Goal: Transaction & Acquisition: Book appointment/travel/reservation

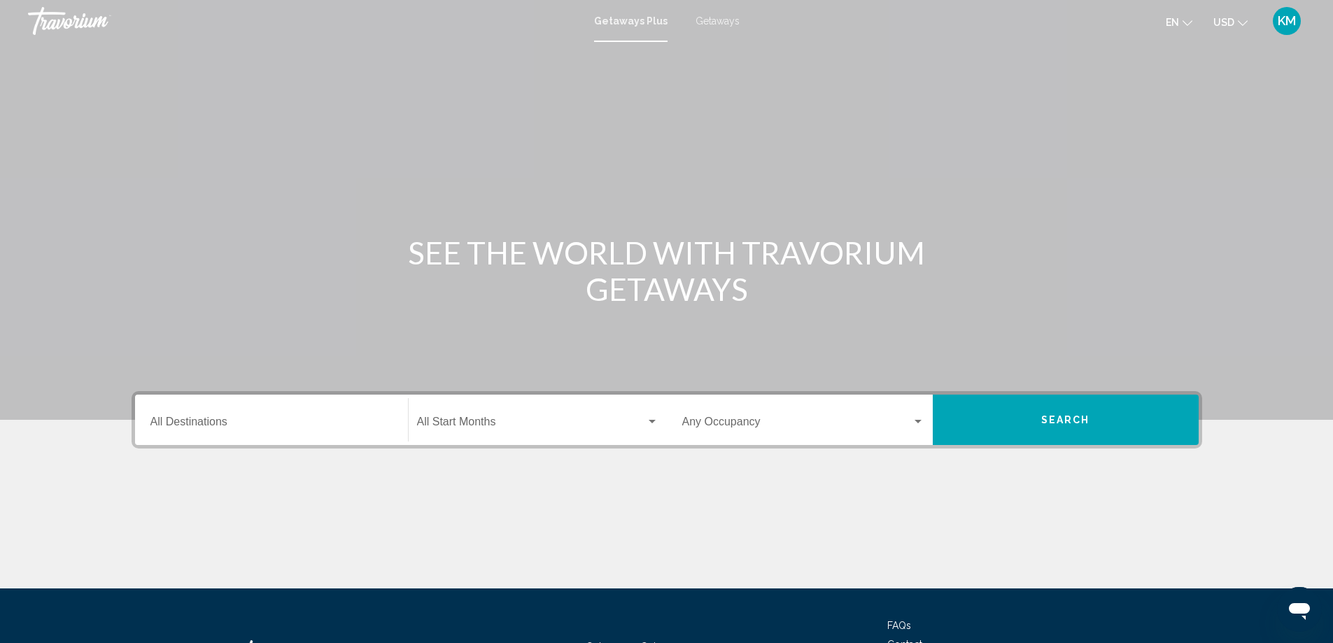
click at [168, 413] on div "Destination All Destinations" at bounding box center [271, 420] width 242 height 44
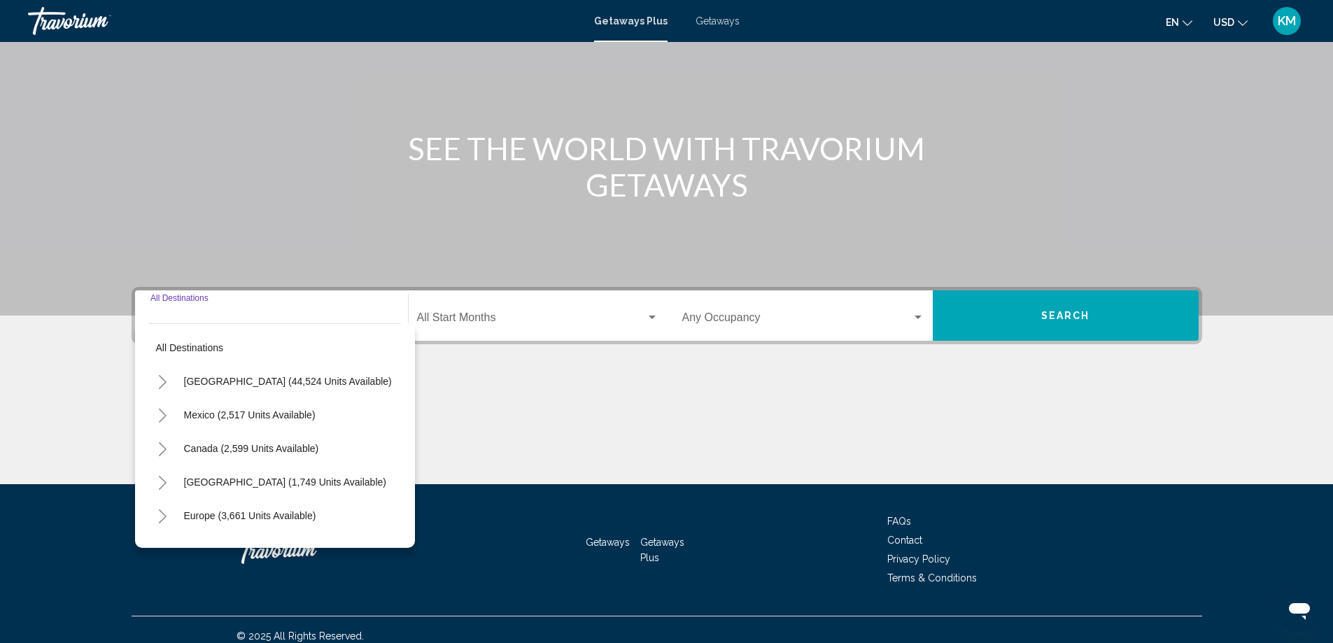
scroll to position [117, 0]
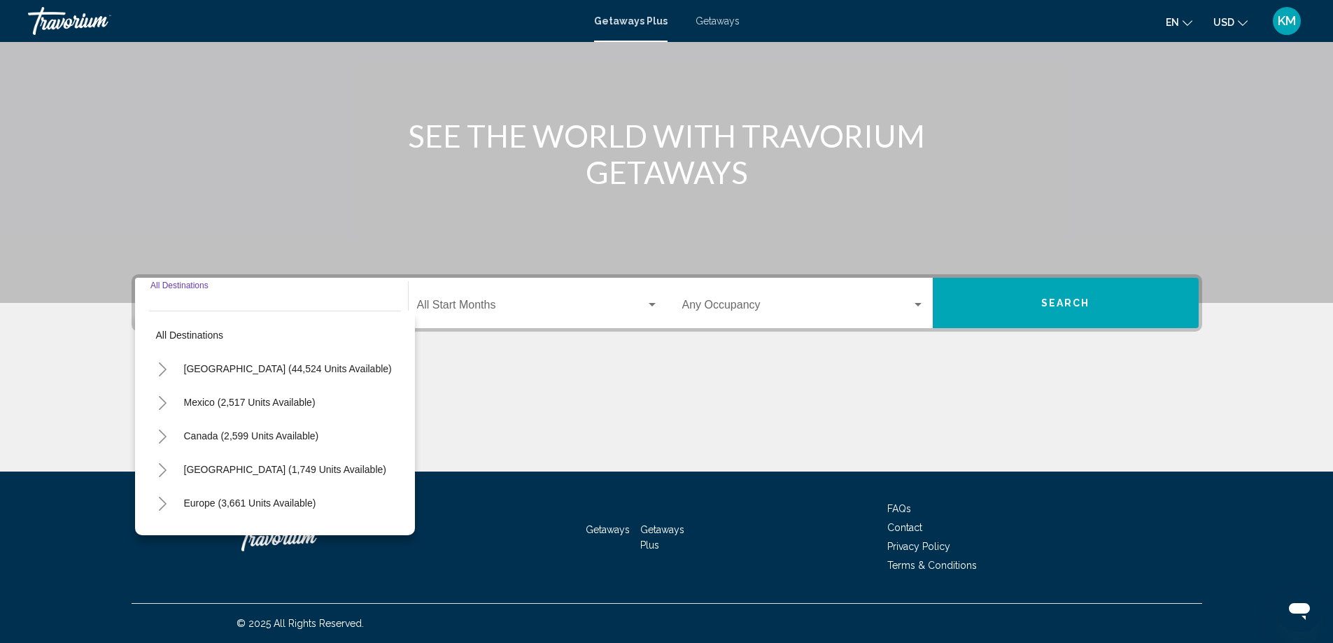
click at [189, 292] on div "Destination All Destinations" at bounding box center [271, 303] width 242 height 44
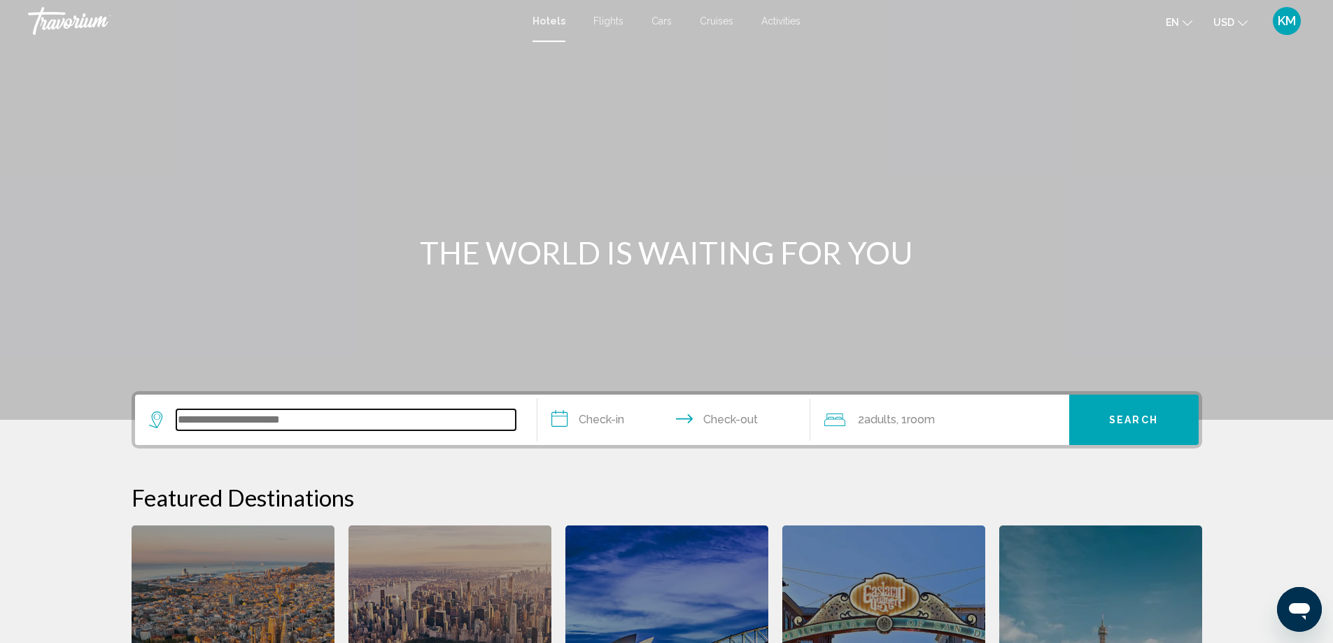
click at [274, 410] on input "Search widget" at bounding box center [345, 419] width 339 height 21
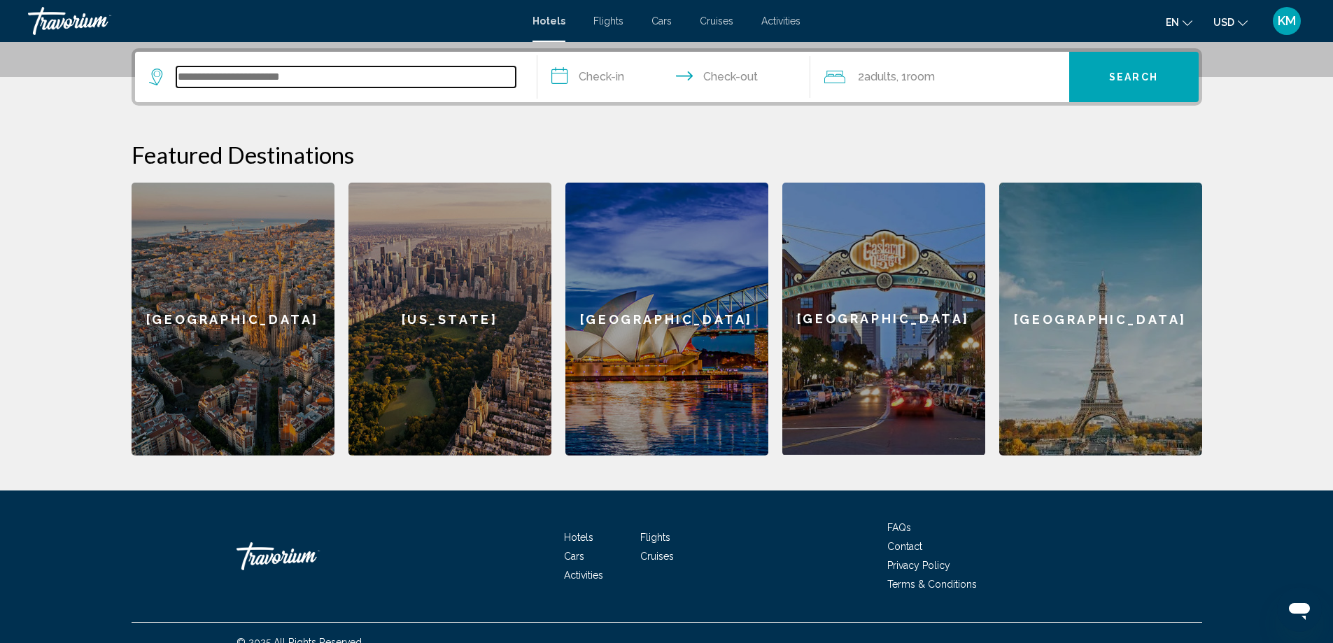
scroll to position [346, 0]
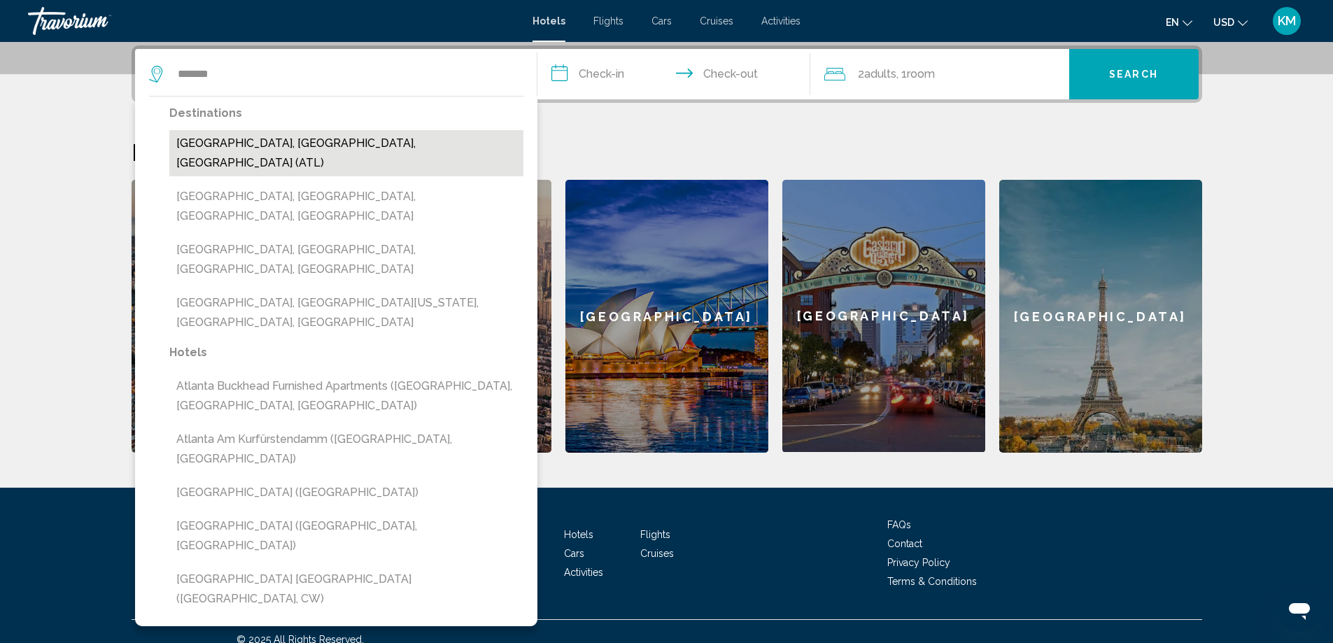
click at [354, 140] on button "[GEOGRAPHIC_DATA], [GEOGRAPHIC_DATA], [GEOGRAPHIC_DATA] (ATL)" at bounding box center [346, 153] width 354 height 46
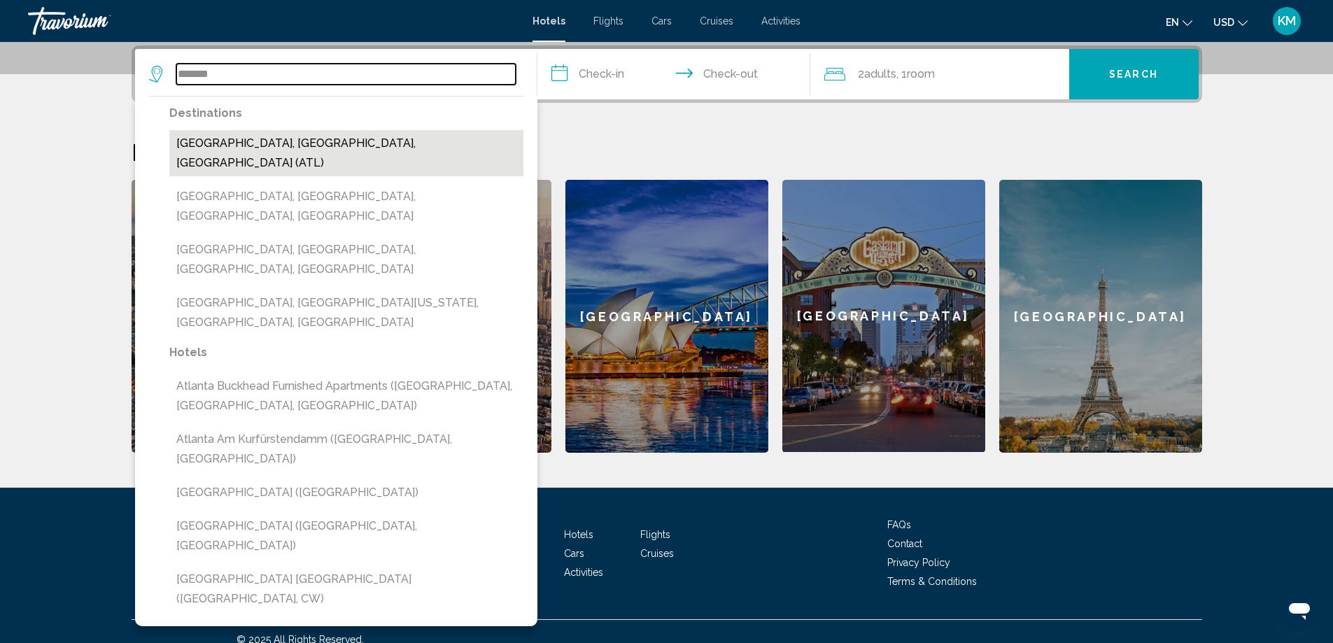
type input "**********"
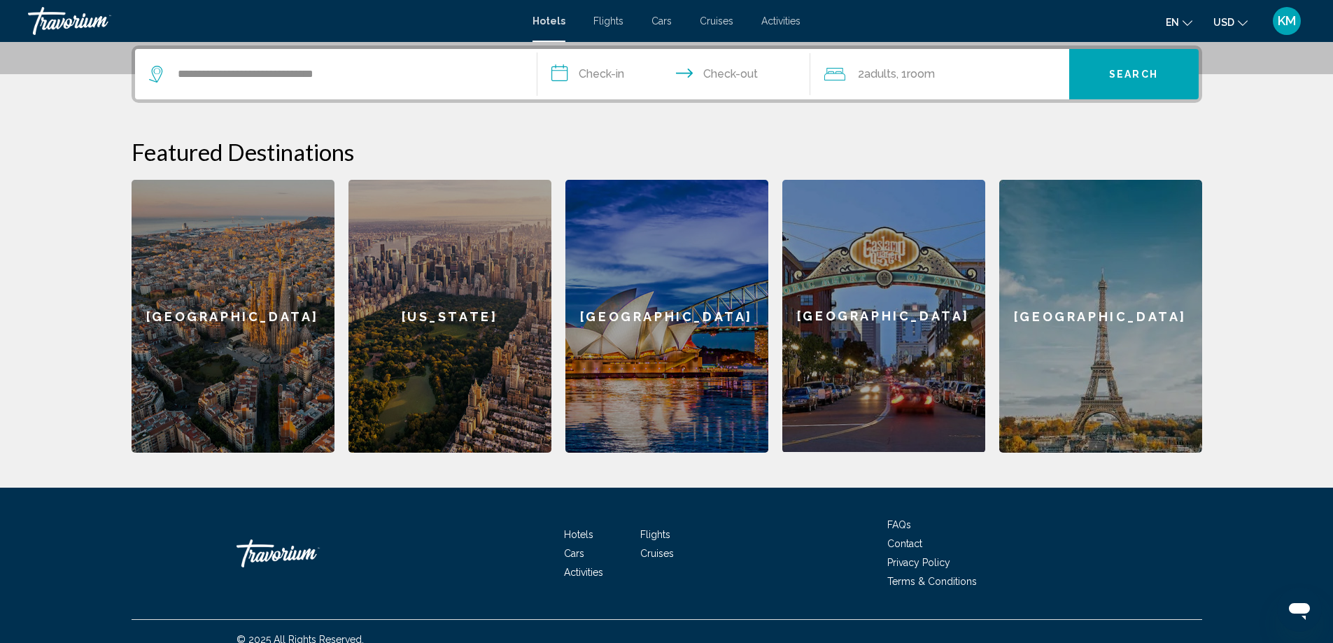
click at [622, 75] on input "**********" at bounding box center [676, 76] width 278 height 55
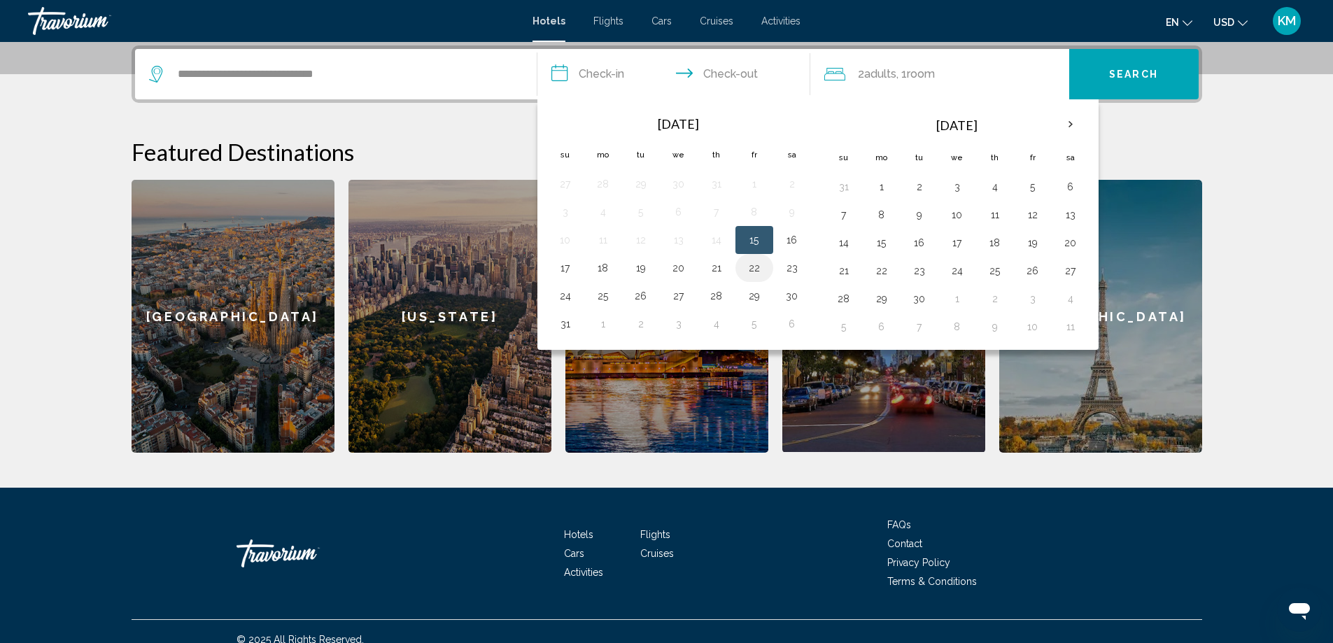
click at [754, 267] on button "22" at bounding box center [754, 268] width 22 height 20
click at [802, 271] on button "23" at bounding box center [792, 268] width 22 height 20
type input "**********"
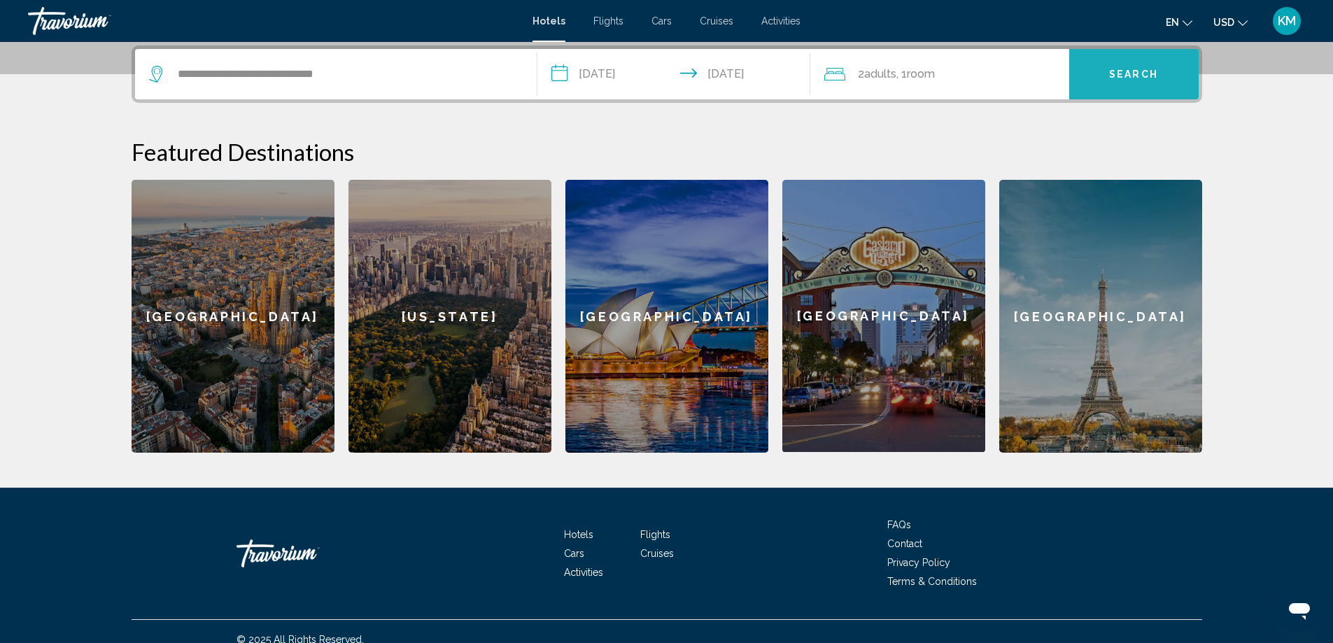
click at [1126, 72] on span "Search" at bounding box center [1133, 74] width 49 height 11
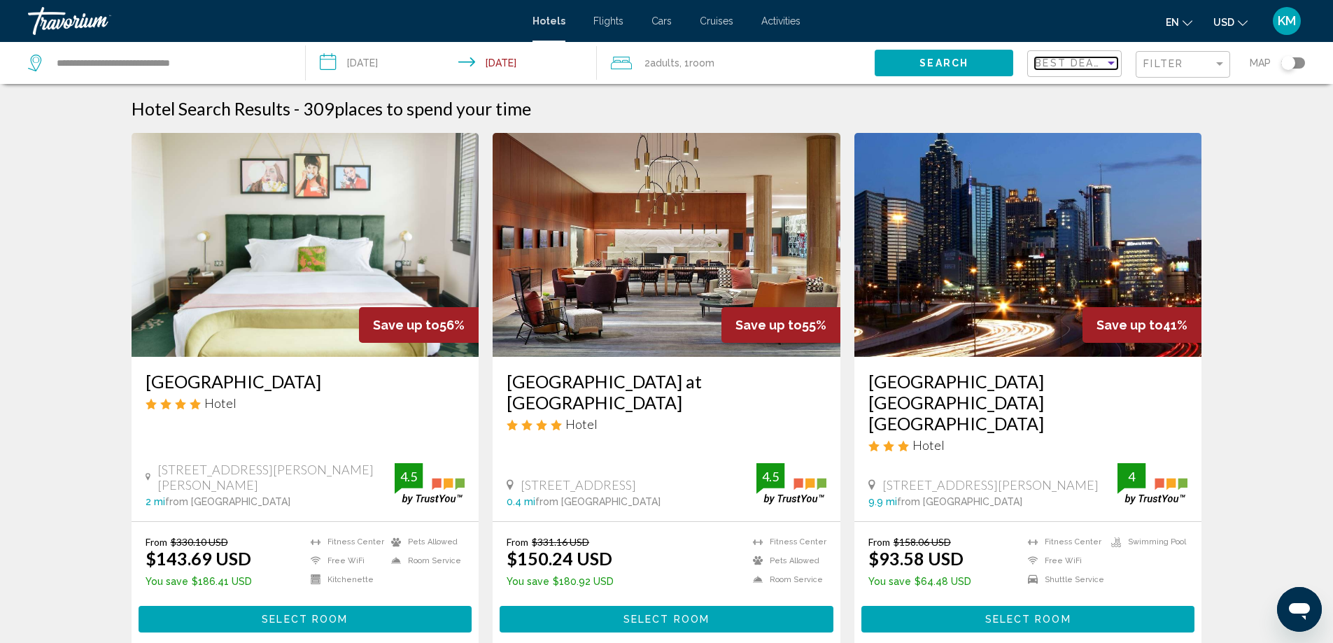
click at [1108, 63] on div "Sort by" at bounding box center [1110, 63] width 7 height 3
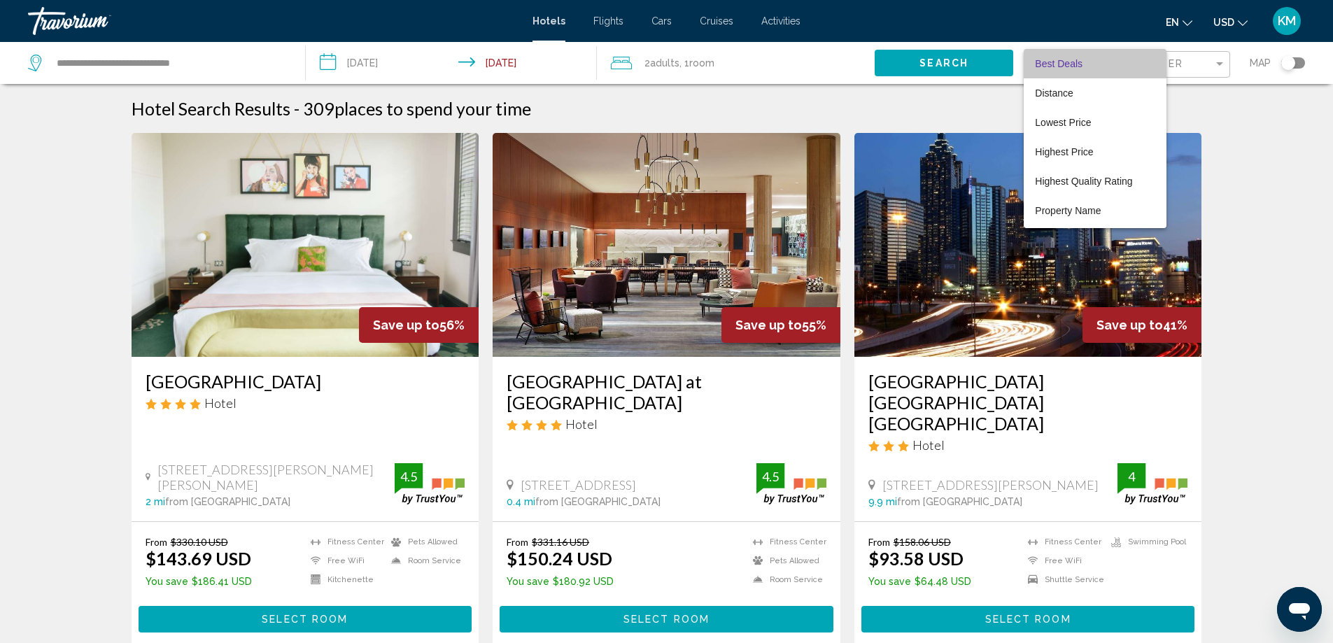
click at [1108, 63] on span "Best Deals" at bounding box center [1095, 63] width 120 height 29
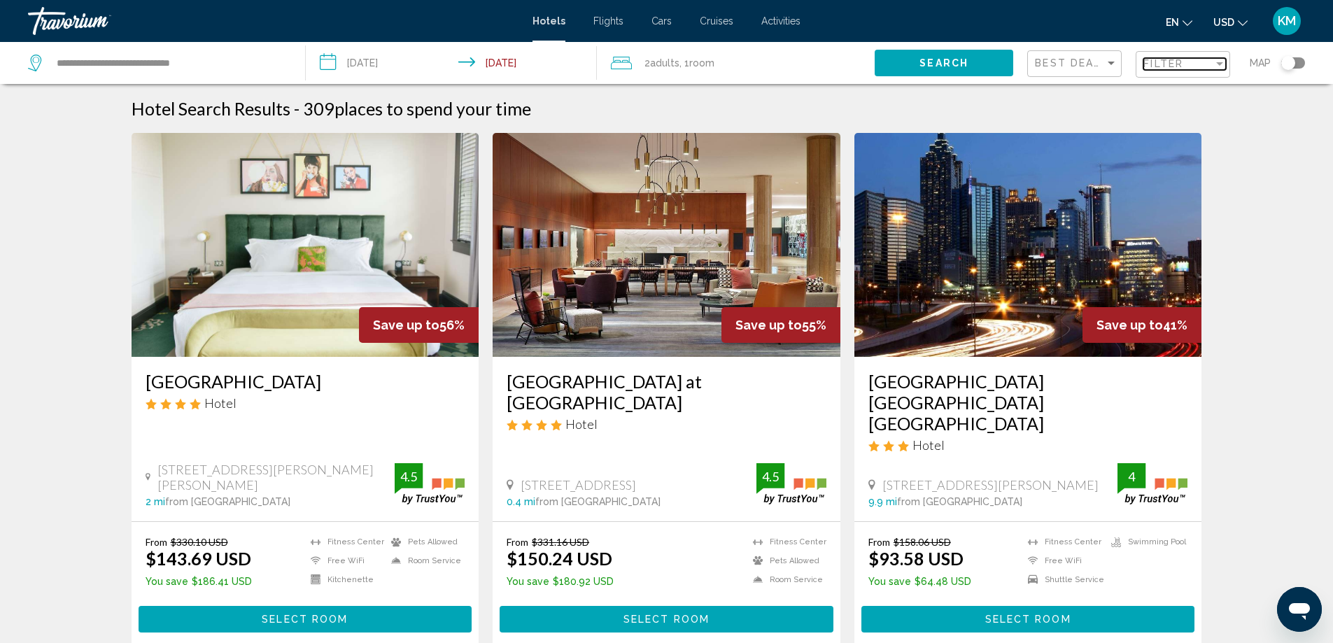
click at [1219, 64] on div "Filter" at bounding box center [1219, 63] width 7 height 3
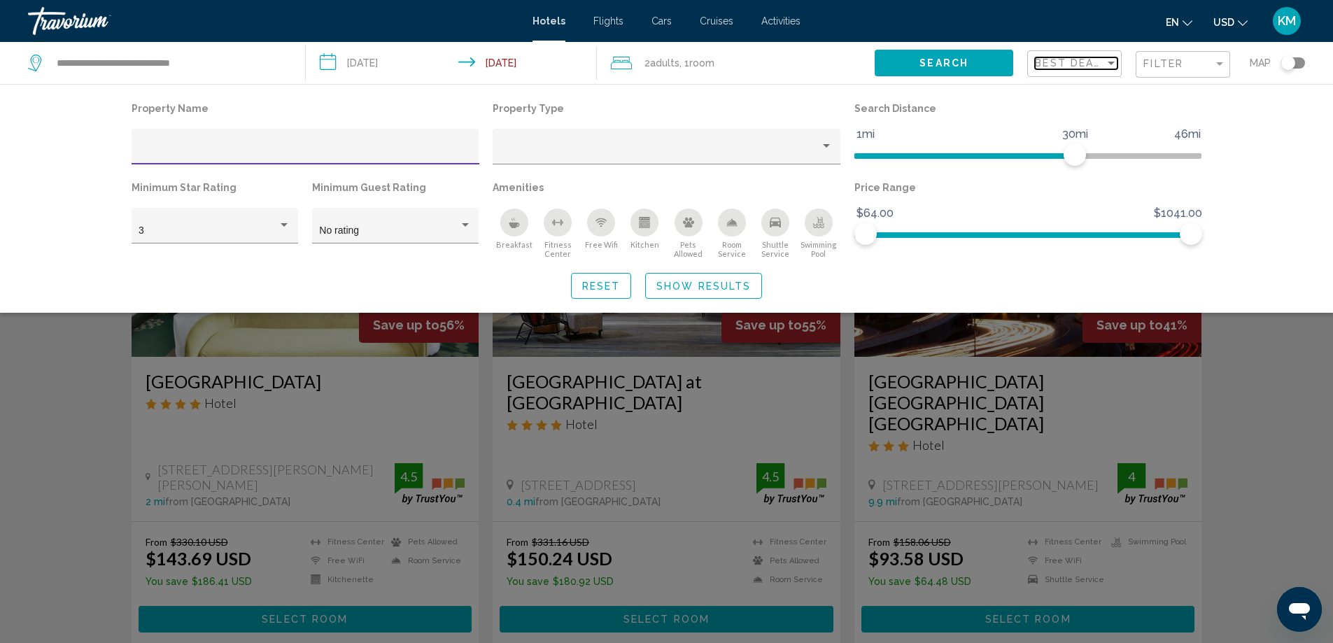
click at [1081, 69] on mat-select "Best Deals" at bounding box center [1076, 64] width 83 height 12
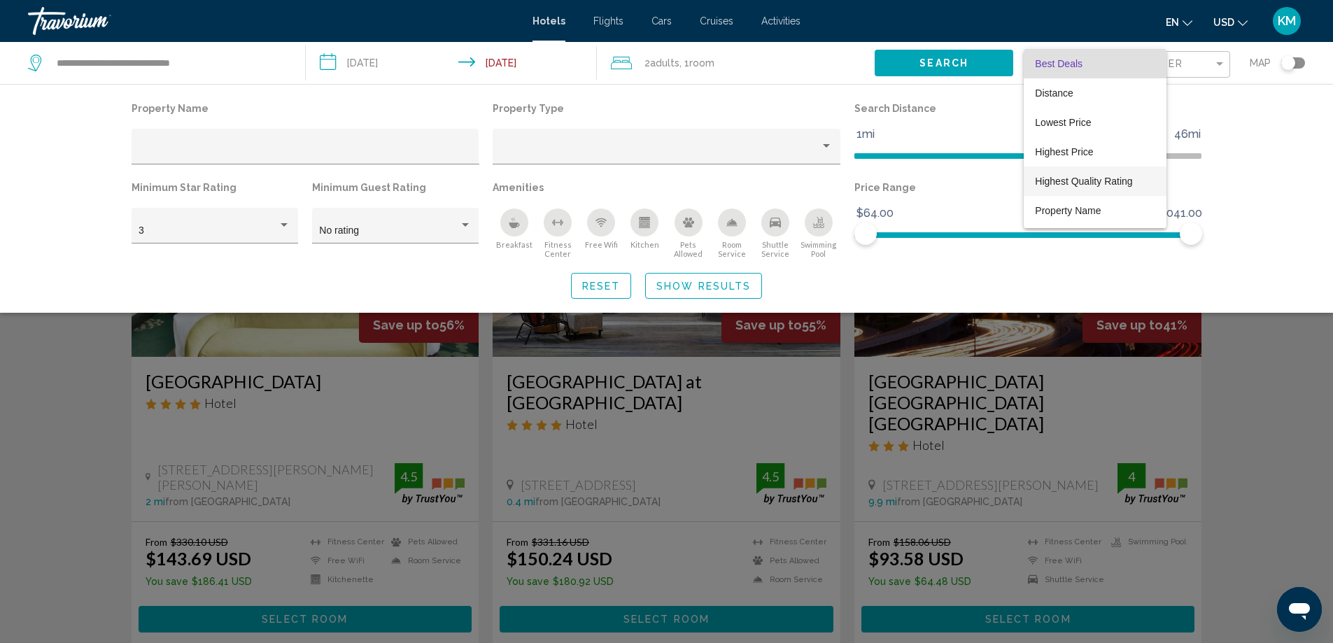
click at [1068, 170] on span "Highest Quality Rating" at bounding box center [1095, 180] width 120 height 29
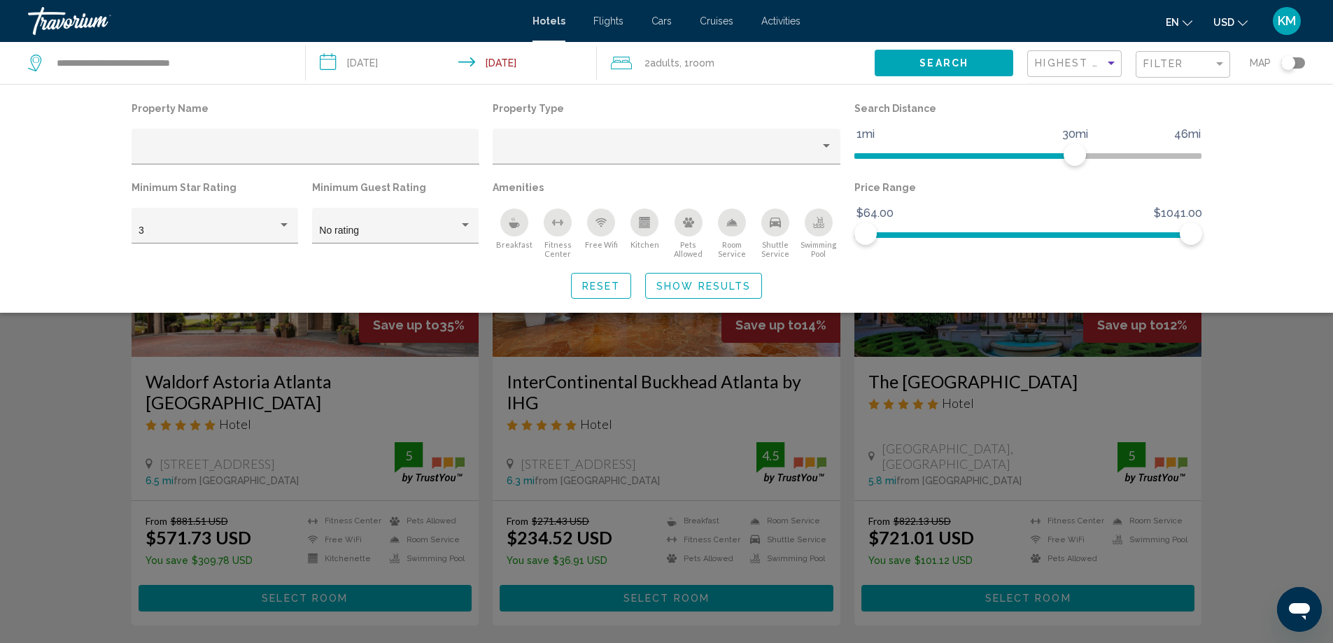
click at [995, 60] on button "Search" at bounding box center [943, 63] width 138 height 26
click at [621, 283] on button "Reset" at bounding box center [601, 286] width 61 height 26
click at [721, 285] on span "Show Results" at bounding box center [703, 285] width 94 height 11
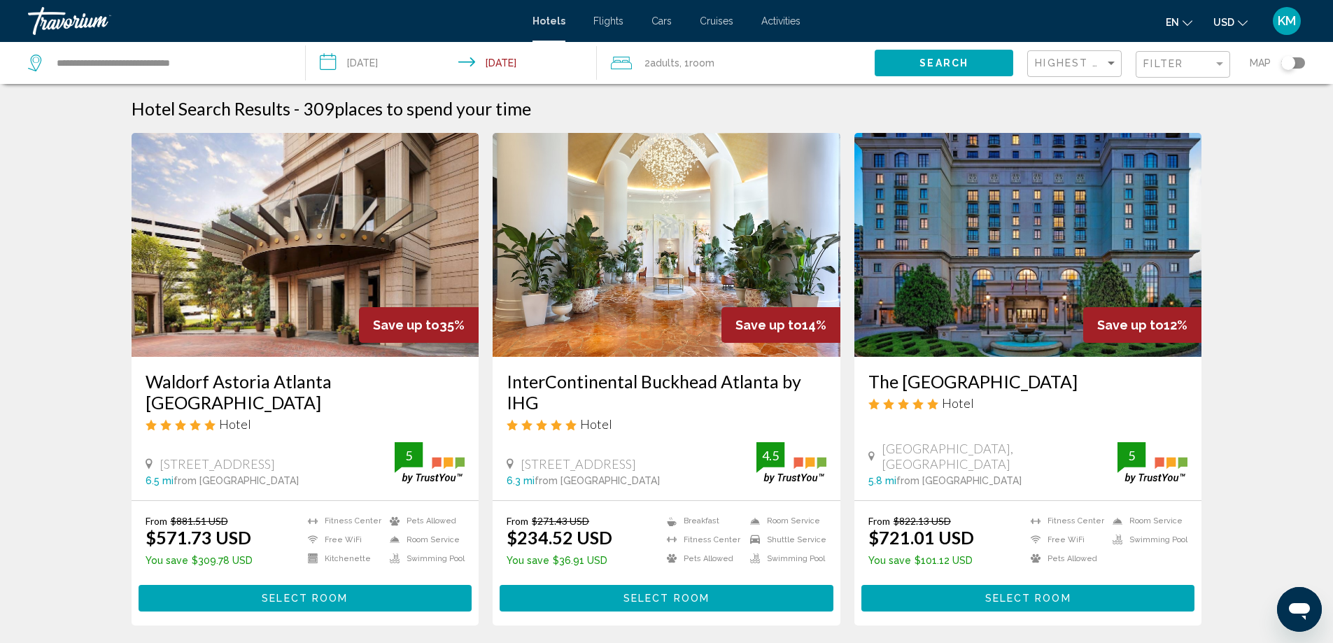
click at [608, 254] on img "Main content" at bounding box center [666, 245] width 348 height 224
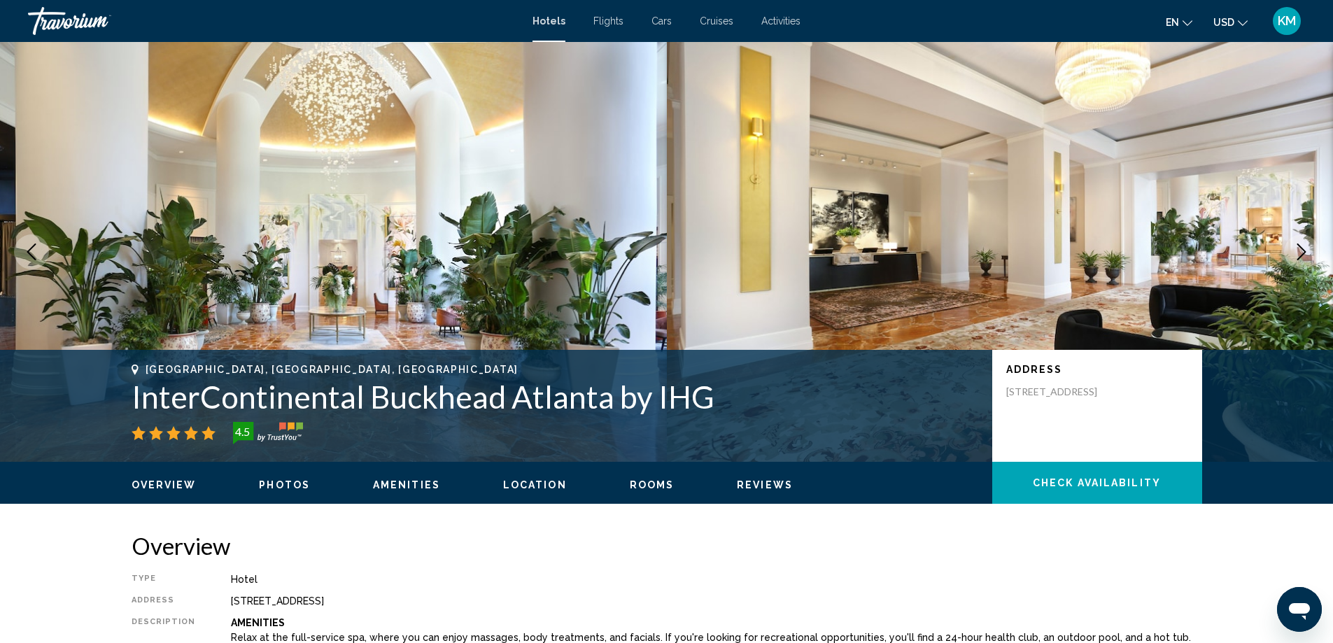
click at [1305, 253] on icon "Next image" at bounding box center [1301, 251] width 9 height 17
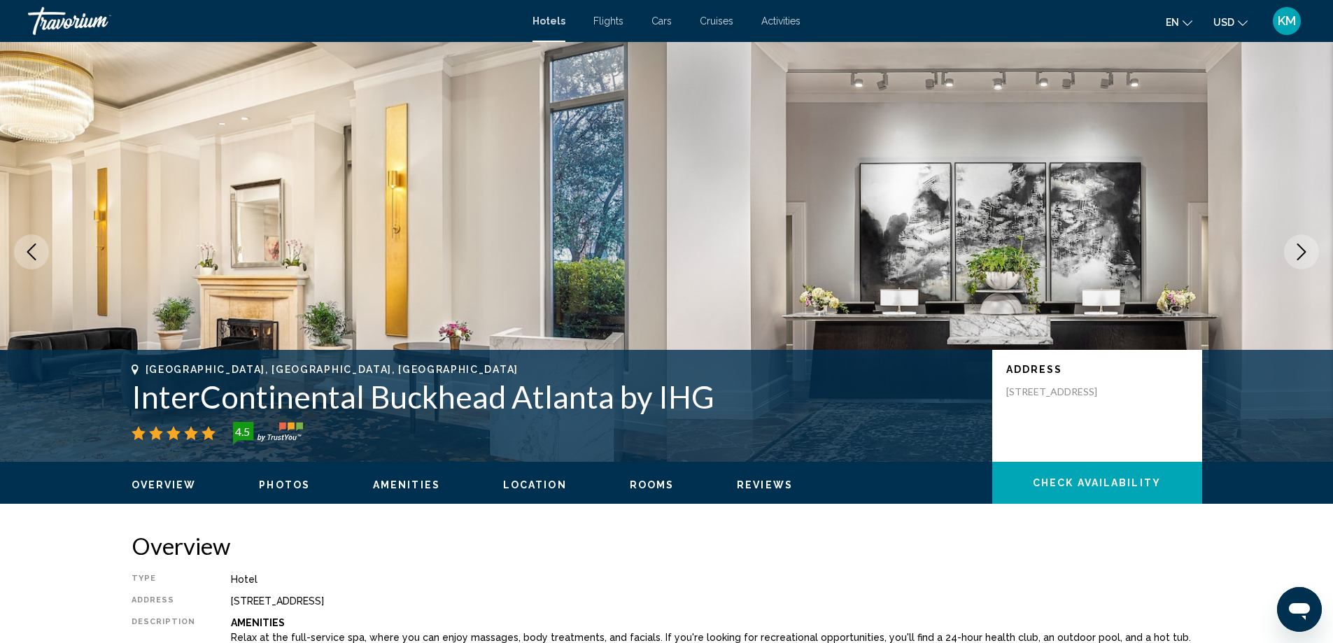
click at [1305, 253] on icon "Next image" at bounding box center [1301, 251] width 9 height 17
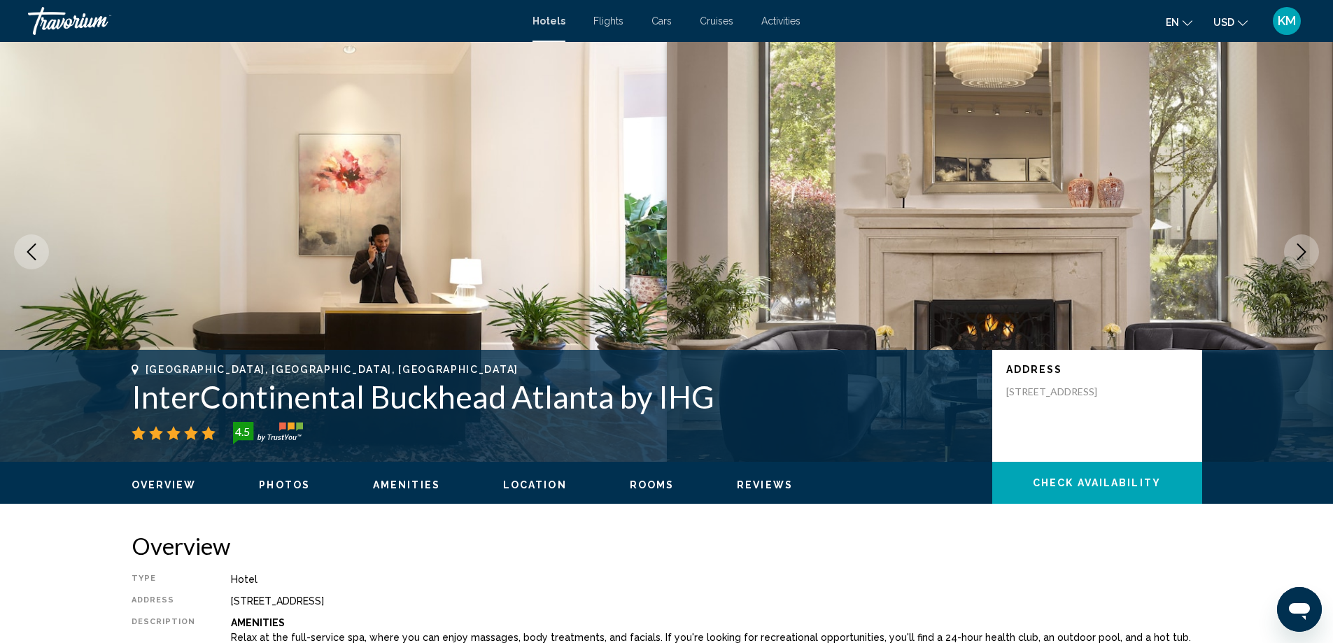
click at [1305, 253] on icon "Next image" at bounding box center [1301, 251] width 9 height 17
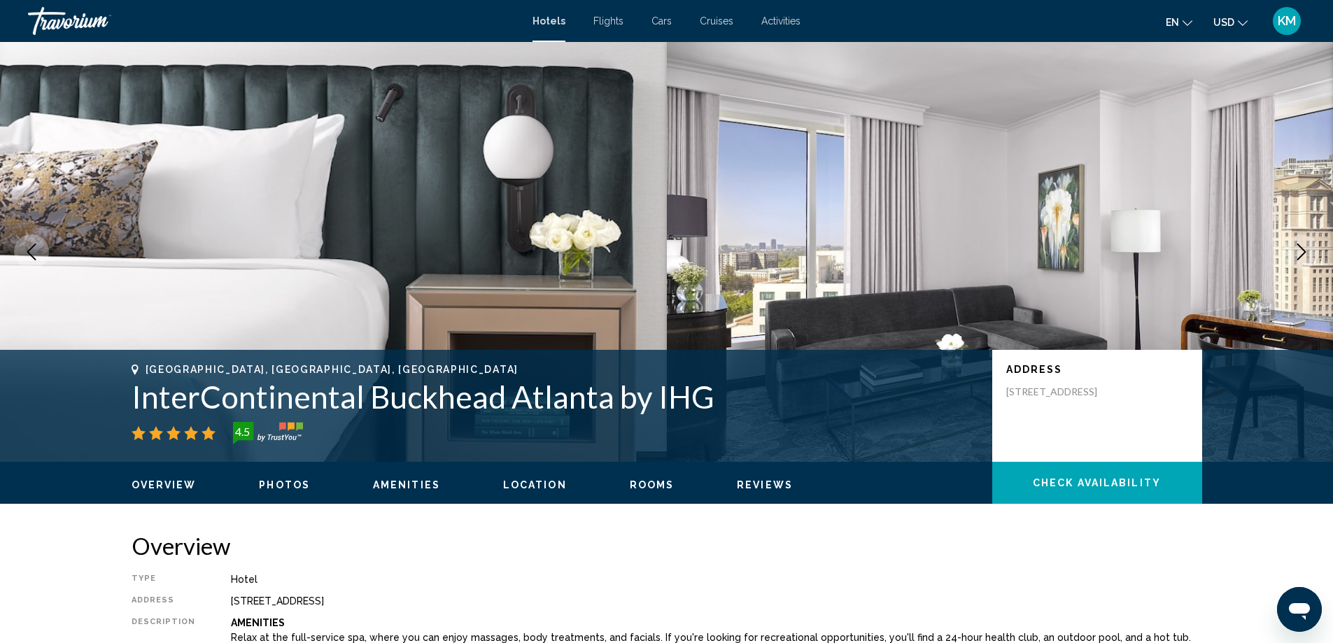
click at [1305, 253] on icon "Next image" at bounding box center [1301, 251] width 9 height 17
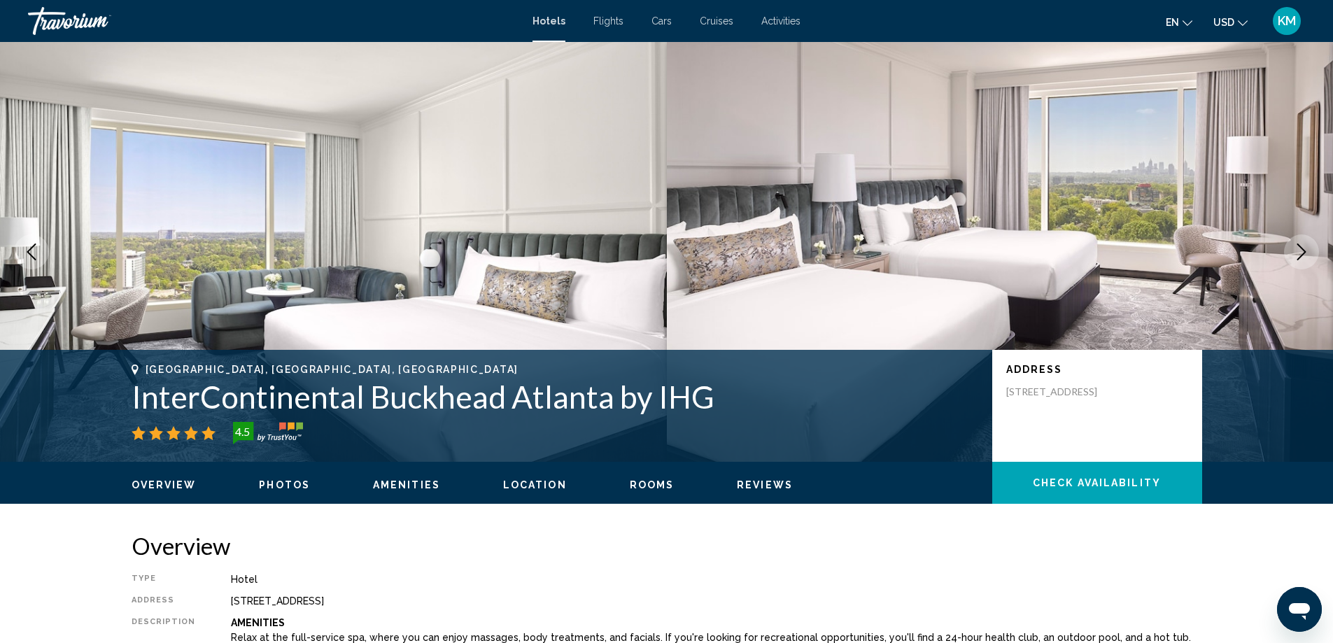
click at [1305, 253] on icon "Next image" at bounding box center [1301, 251] width 9 height 17
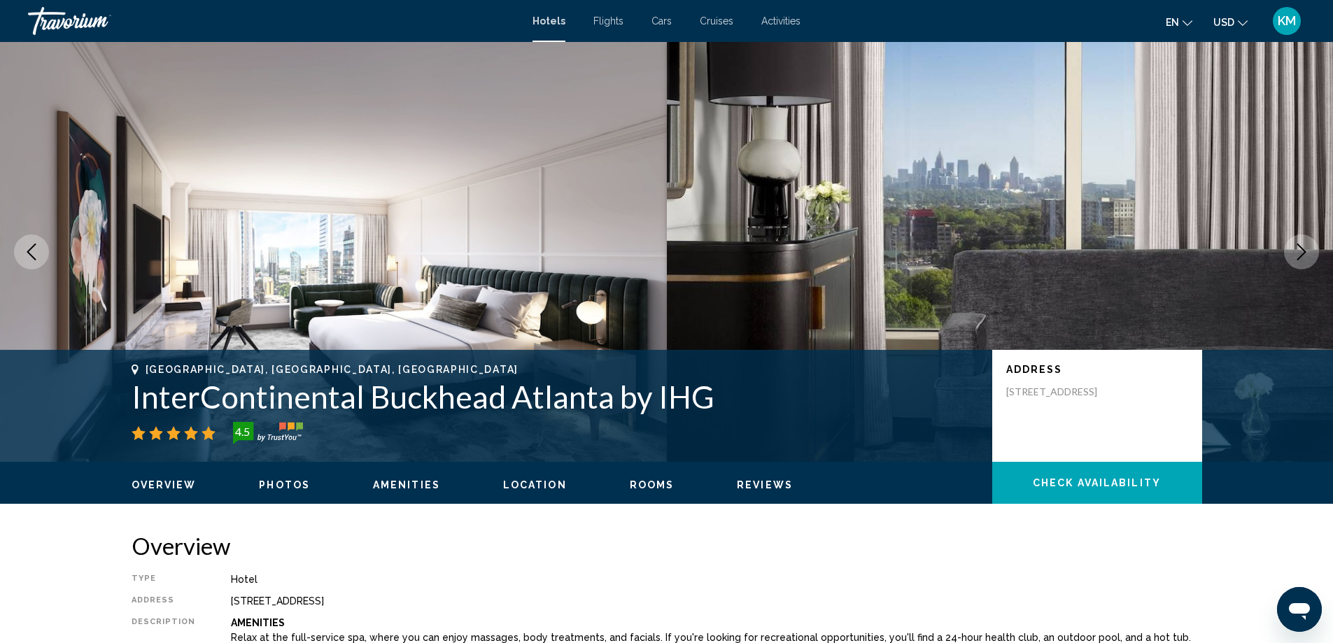
click at [1305, 253] on icon "Next image" at bounding box center [1301, 251] width 9 height 17
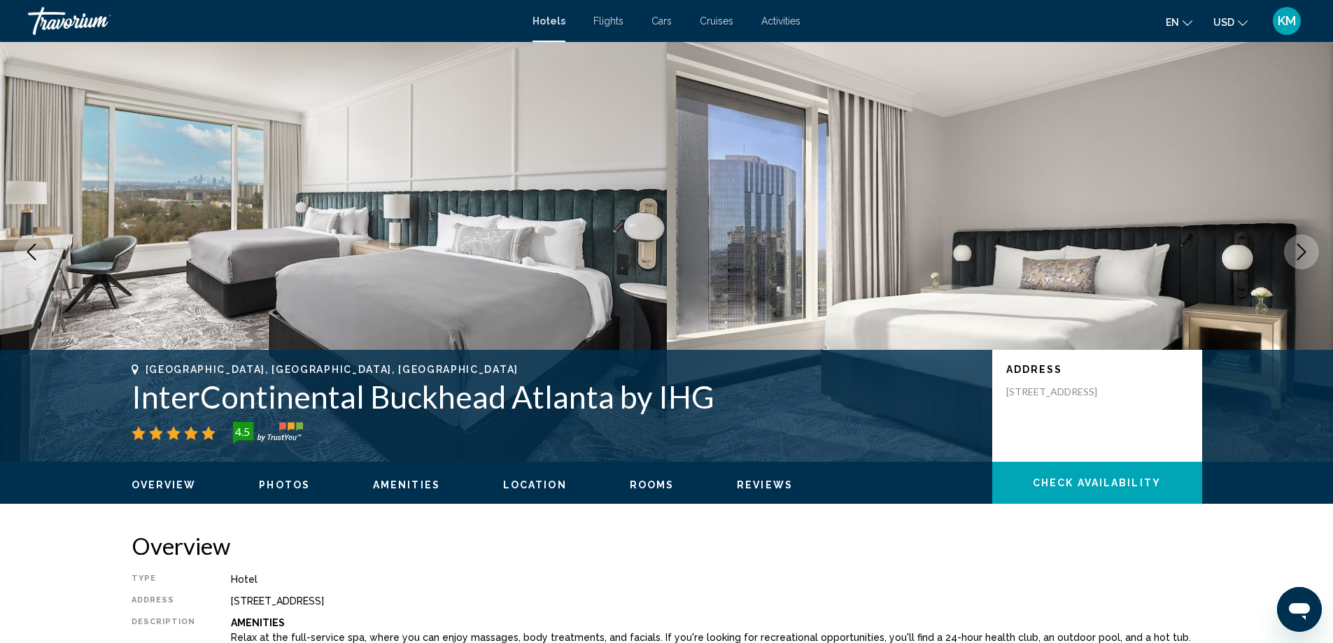
click at [1305, 253] on icon "Next image" at bounding box center [1301, 251] width 9 height 17
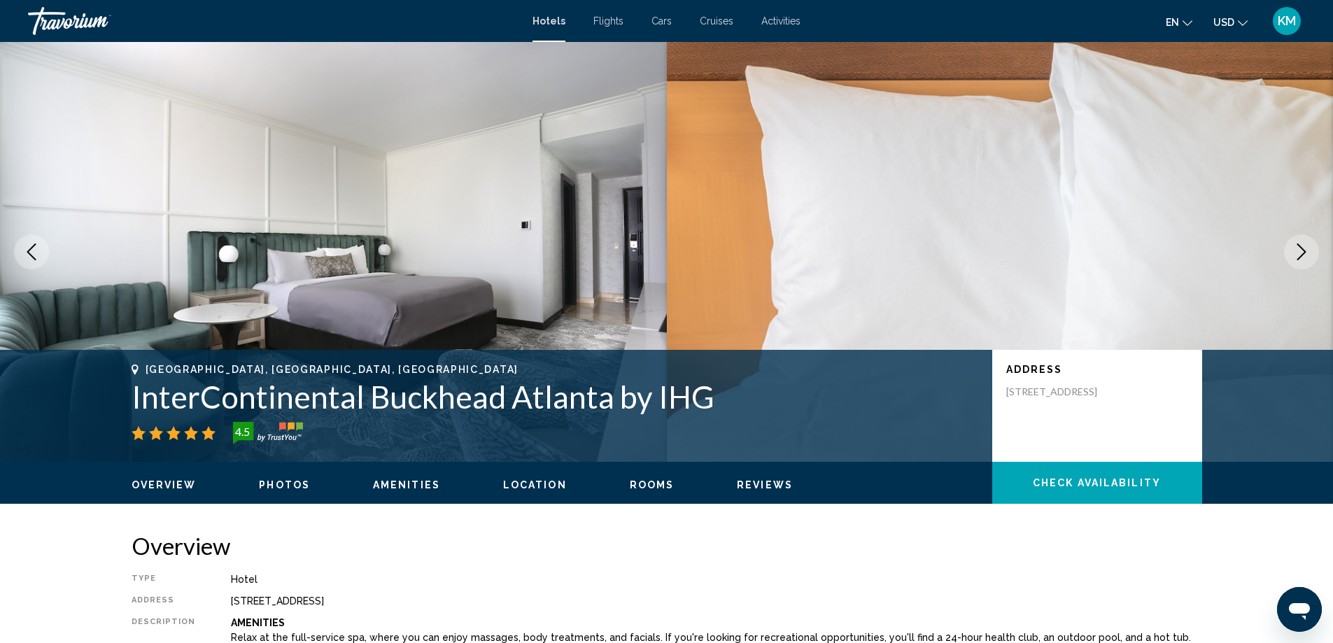
click at [1305, 253] on icon "Next image" at bounding box center [1301, 251] width 9 height 17
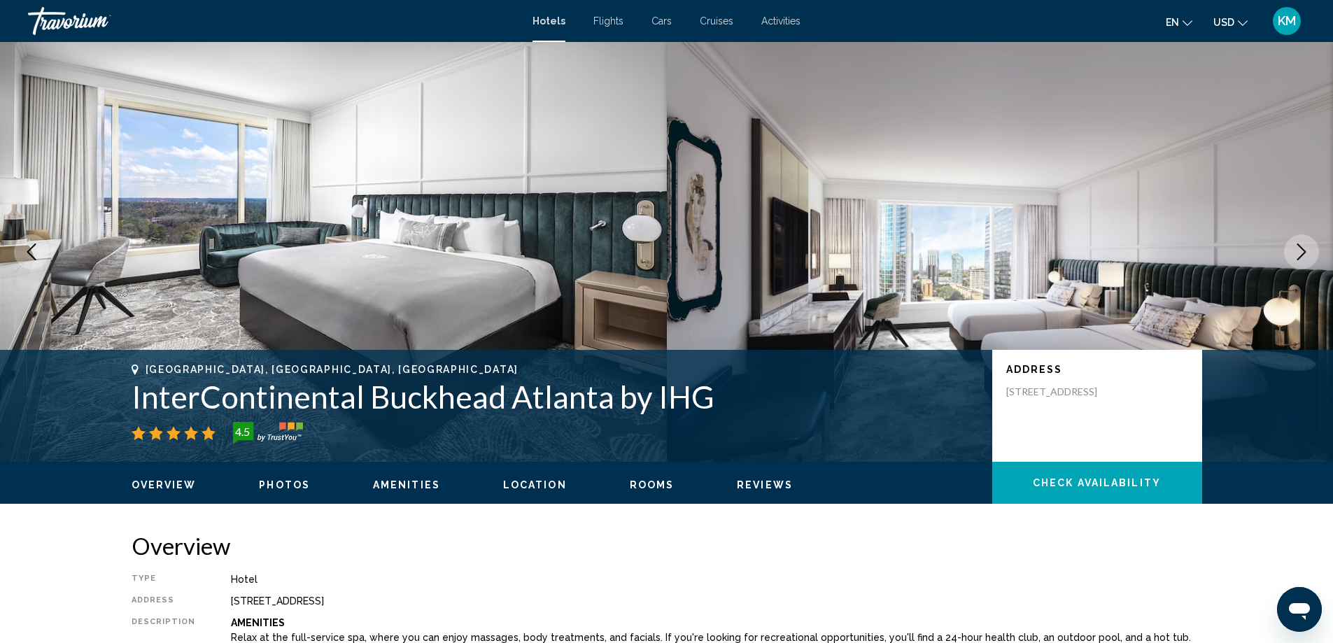
click at [1305, 253] on icon "Next image" at bounding box center [1301, 251] width 9 height 17
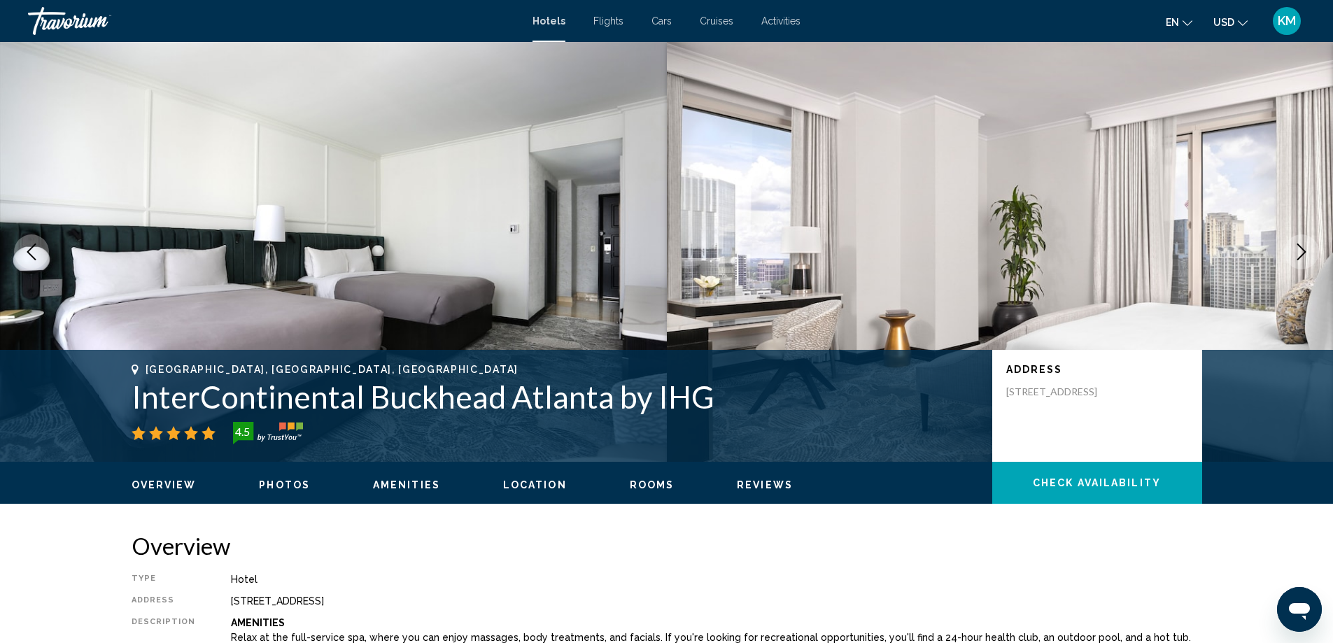
click at [1305, 253] on icon "Next image" at bounding box center [1301, 251] width 9 height 17
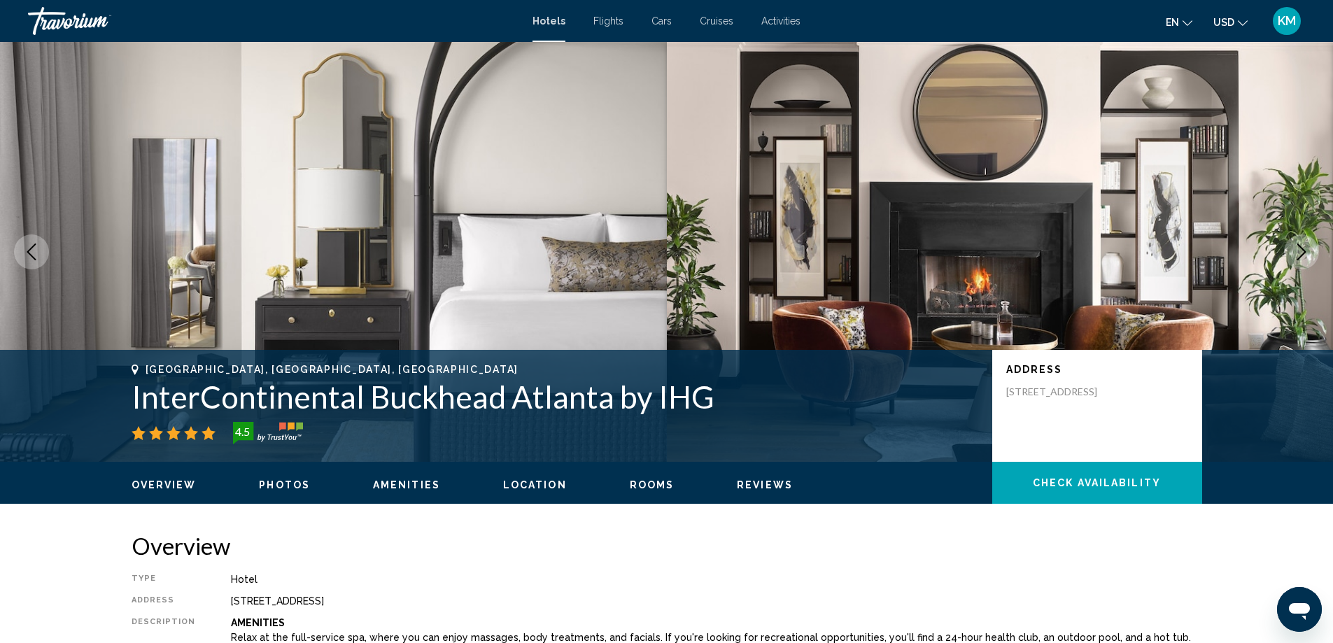
click at [1305, 253] on icon "Next image" at bounding box center [1301, 251] width 9 height 17
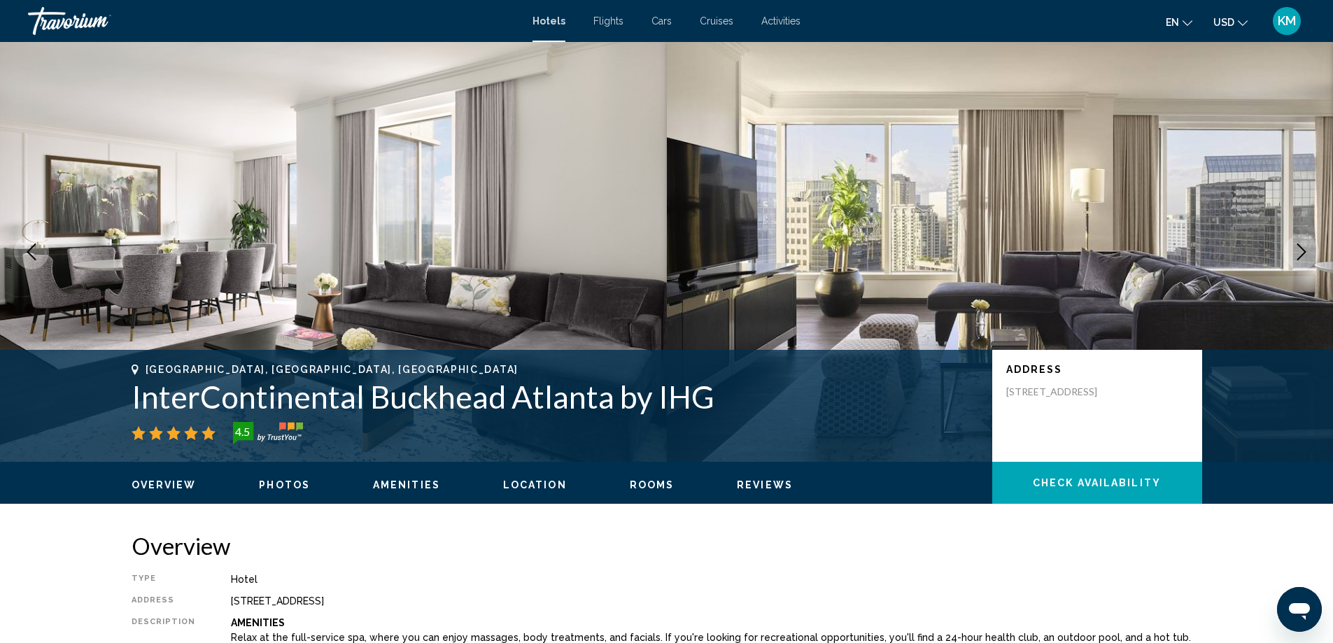
click at [1305, 253] on icon "Next image" at bounding box center [1301, 251] width 9 height 17
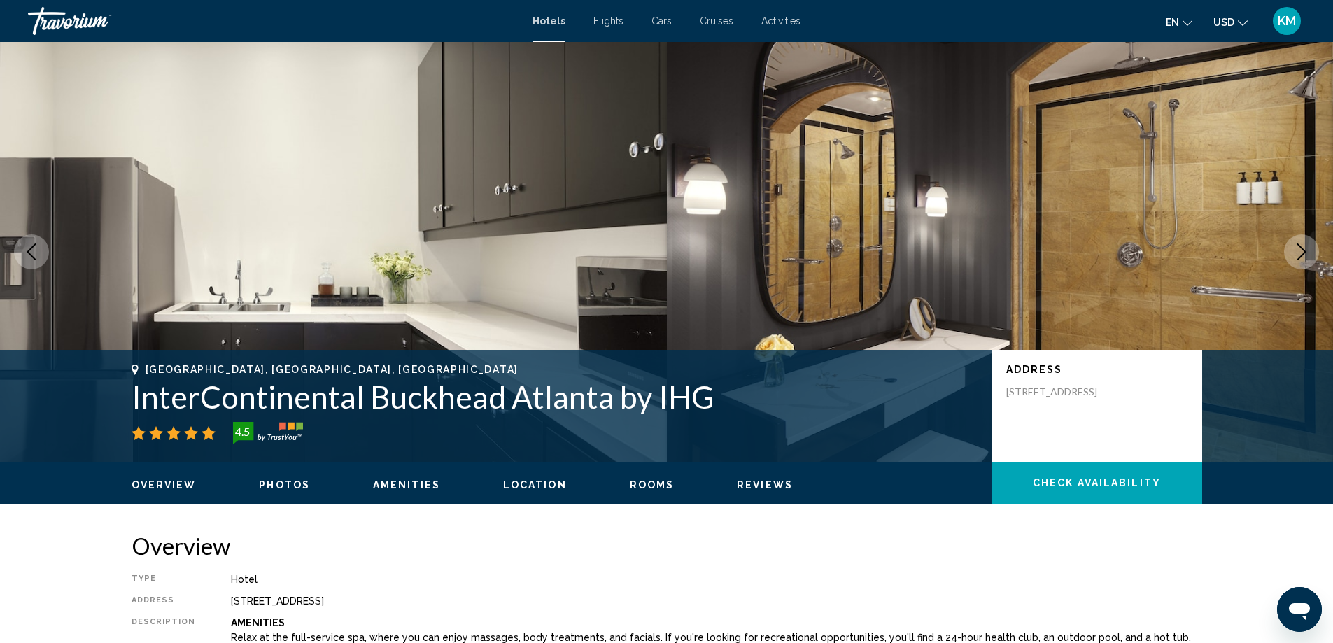
click at [1305, 253] on icon "Next image" at bounding box center [1301, 251] width 9 height 17
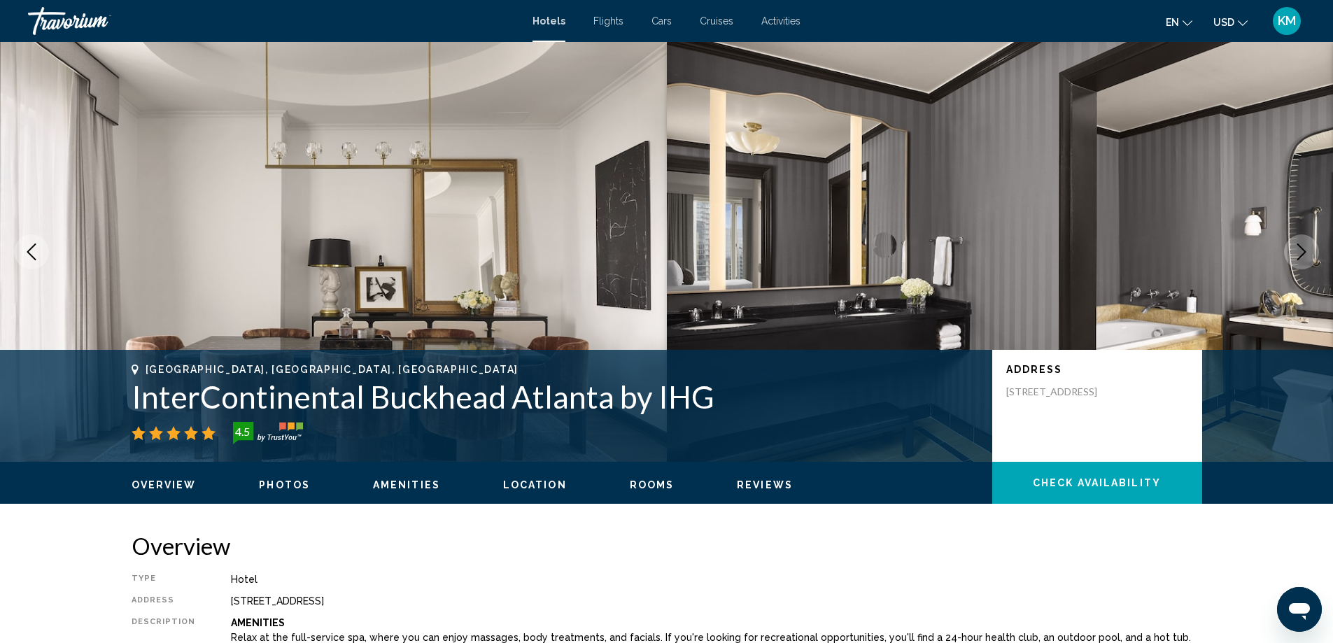
click at [1305, 253] on icon "Next image" at bounding box center [1301, 251] width 9 height 17
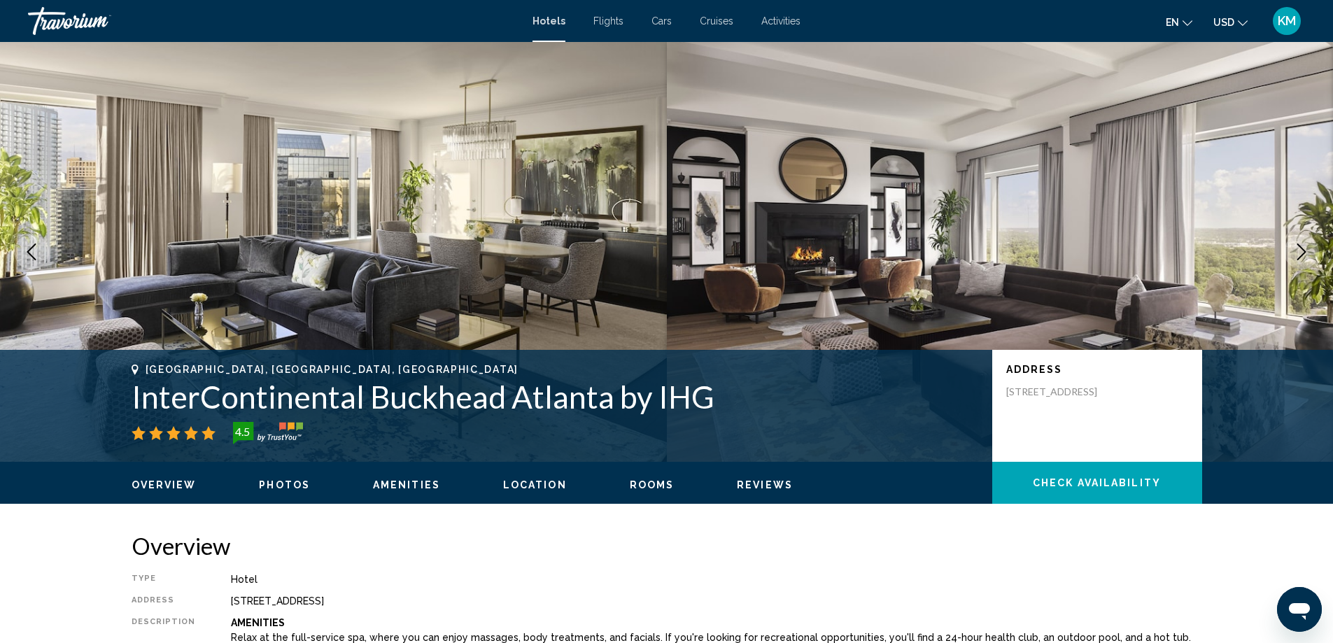
click at [1305, 253] on icon "Next image" at bounding box center [1301, 251] width 9 height 17
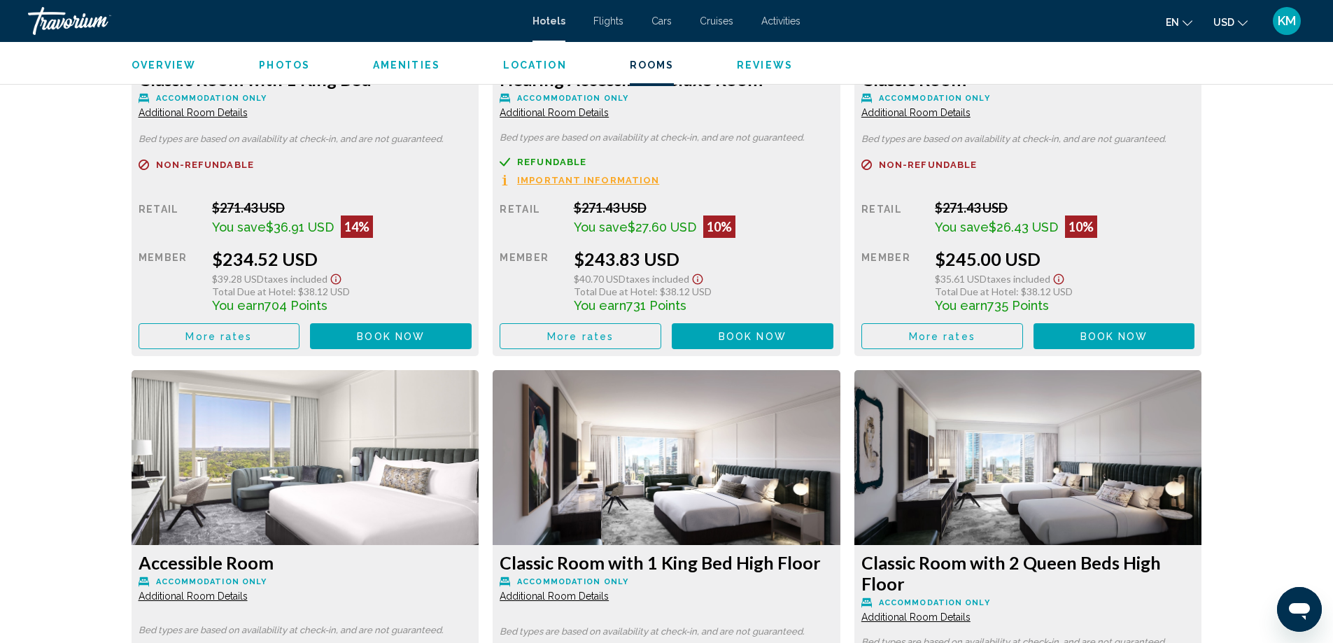
scroll to position [2101, 0]
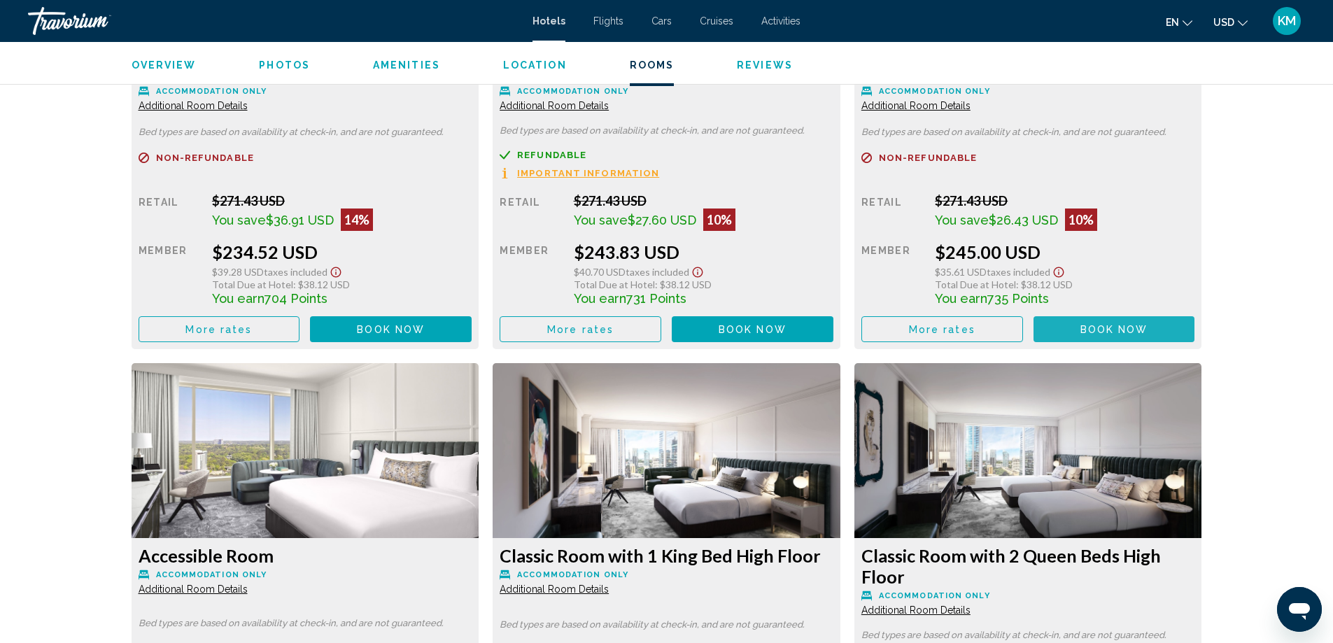
click at [1118, 327] on span "Book now" at bounding box center [1114, 329] width 68 height 11
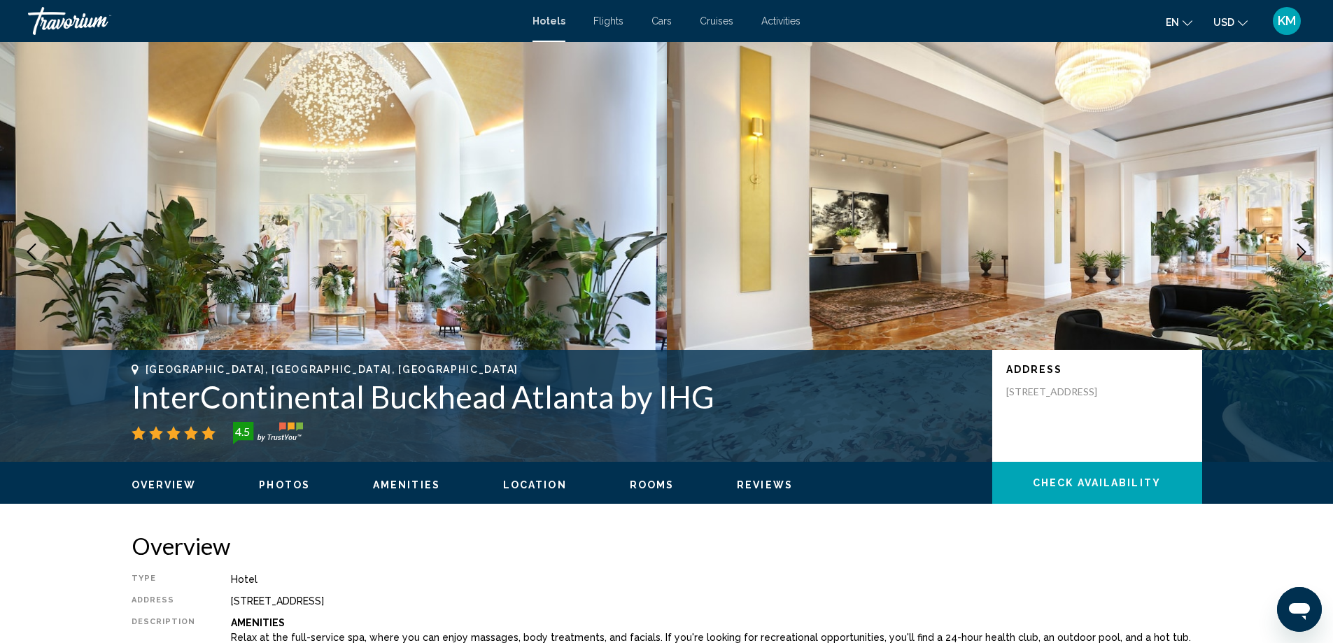
click at [287, 481] on span "Photos" at bounding box center [284, 484] width 51 height 11
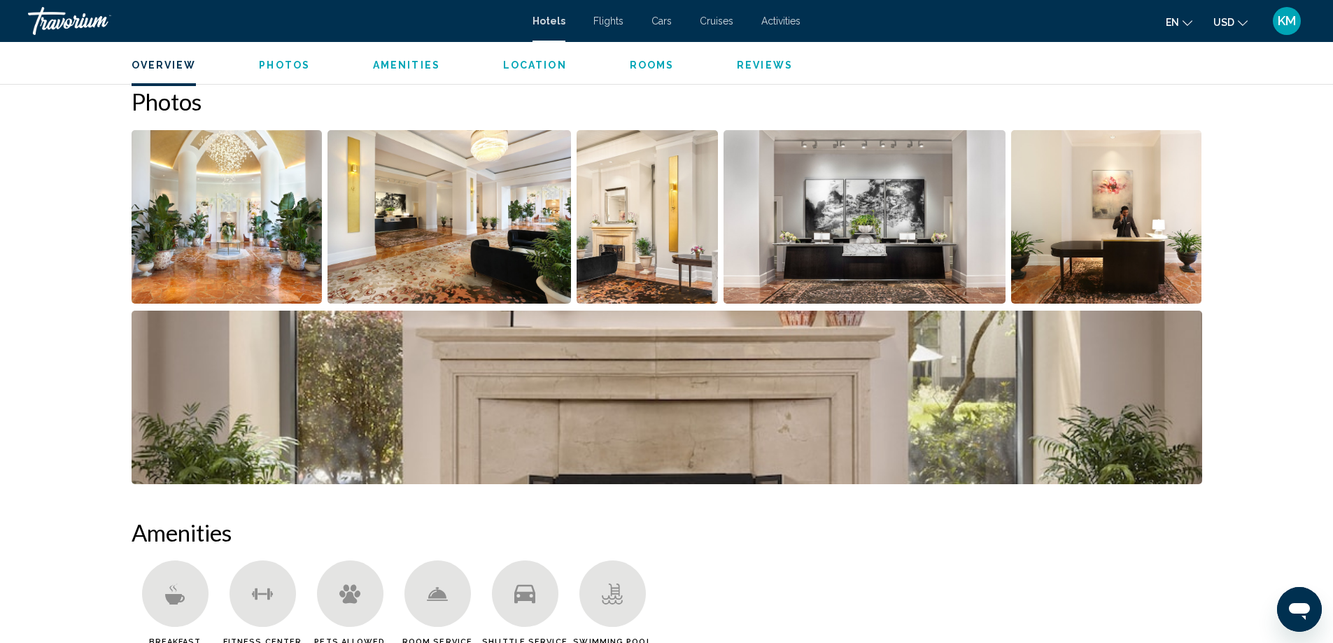
scroll to position [683, 0]
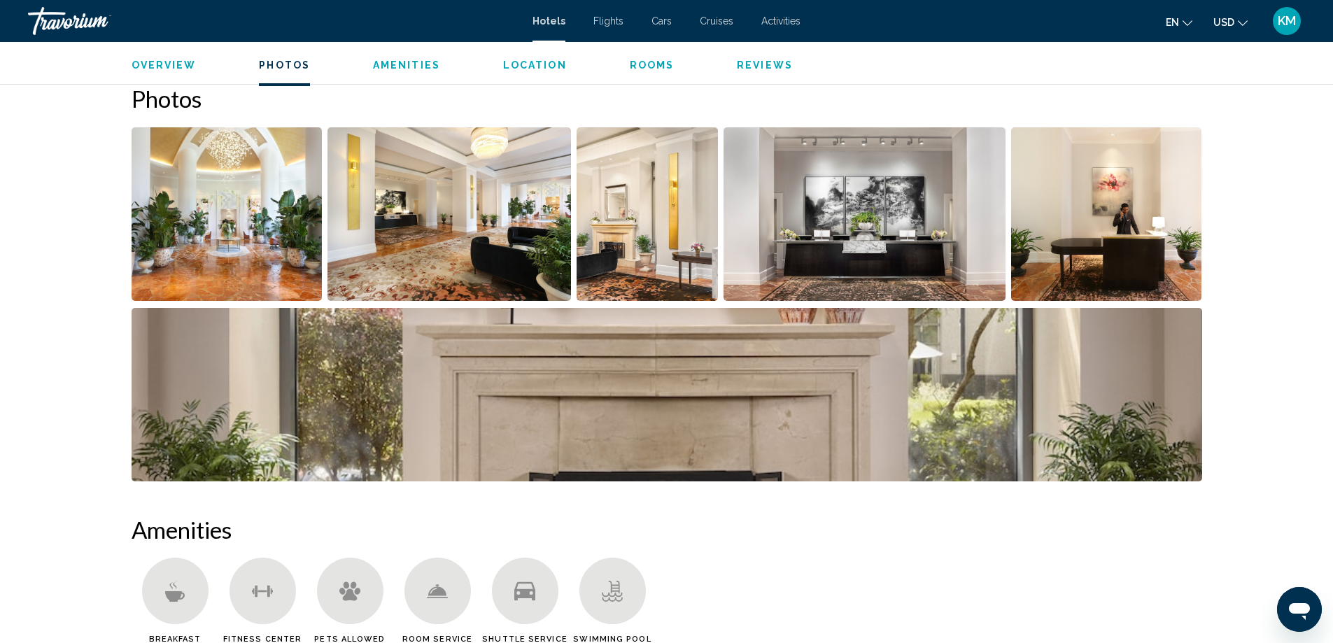
click at [818, 395] on img "Open full-screen image slider" at bounding box center [667, 394] width 1070 height 173
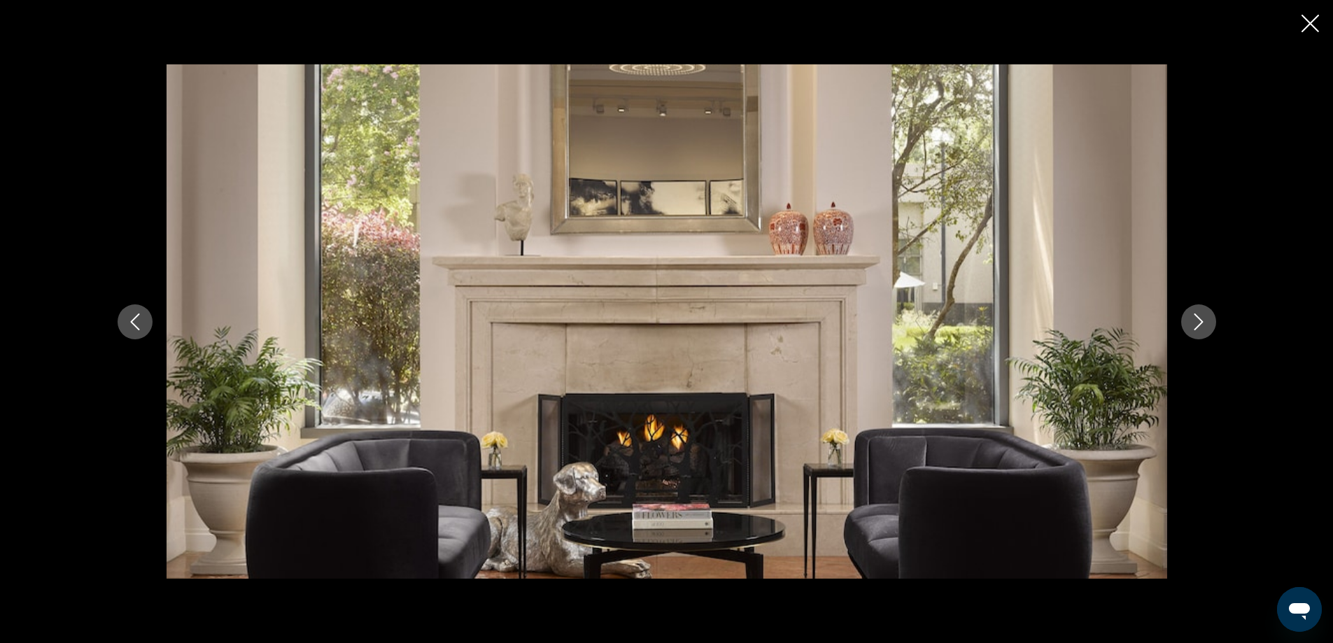
click at [1209, 306] on div "Main content" at bounding box center [667, 321] width 1126 height 514
click at [1205, 318] on icon "Next image" at bounding box center [1198, 321] width 17 height 17
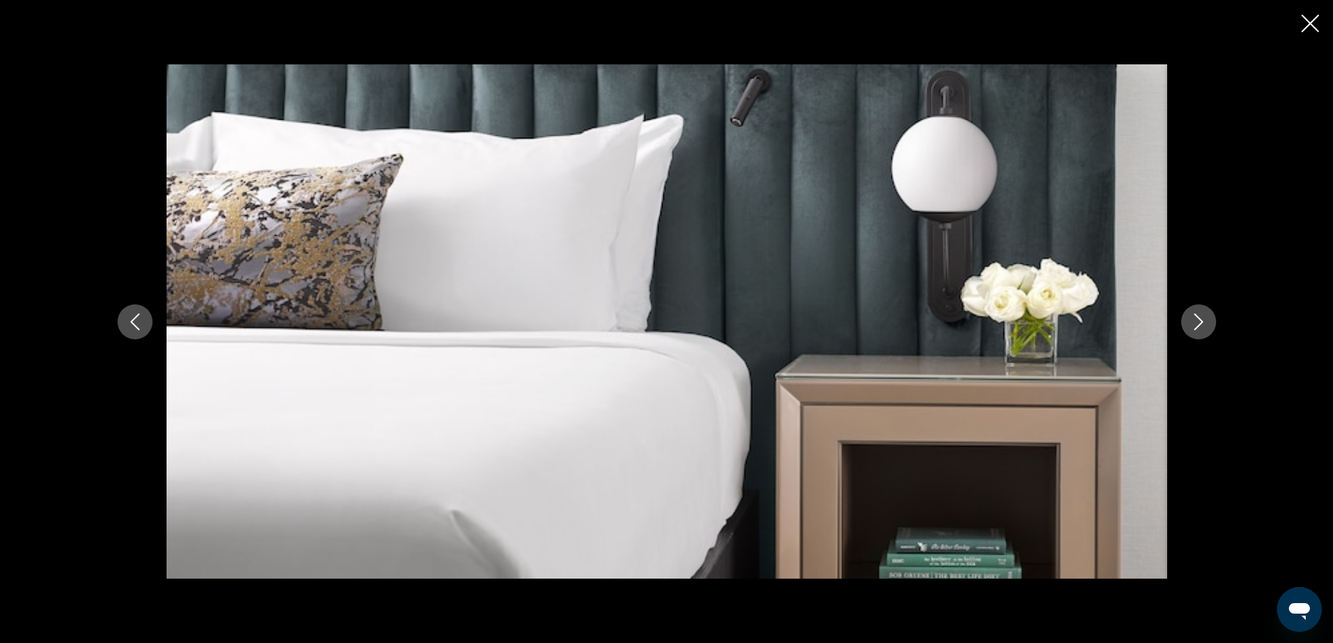
click at [1206, 319] on icon "Next image" at bounding box center [1198, 321] width 17 height 17
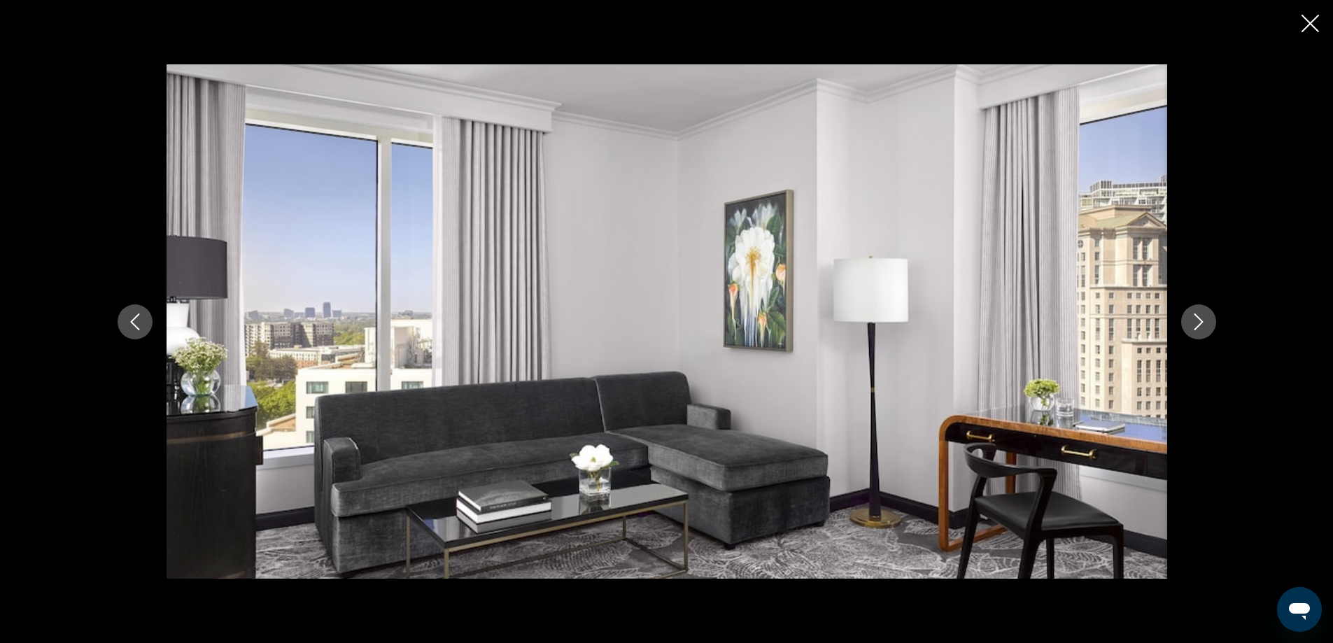
click at [1208, 320] on button "Next image" at bounding box center [1198, 321] width 35 height 35
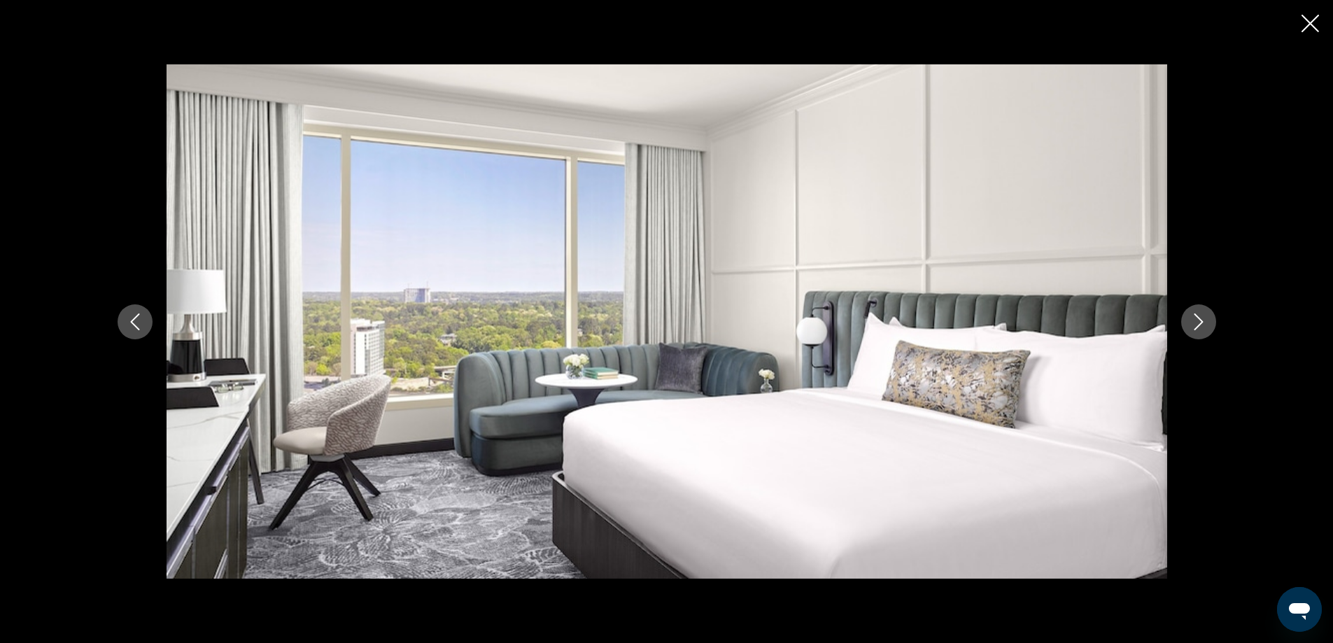
click at [1208, 320] on button "Next image" at bounding box center [1198, 321] width 35 height 35
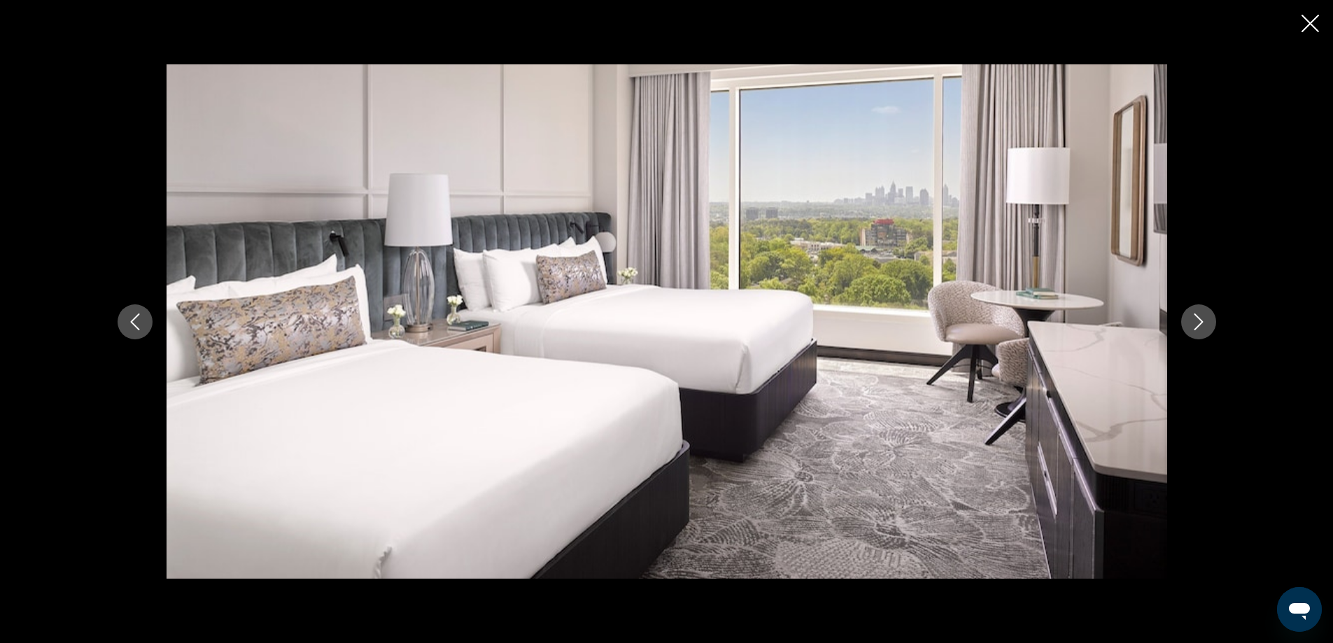
click at [1208, 320] on button "Next image" at bounding box center [1198, 321] width 35 height 35
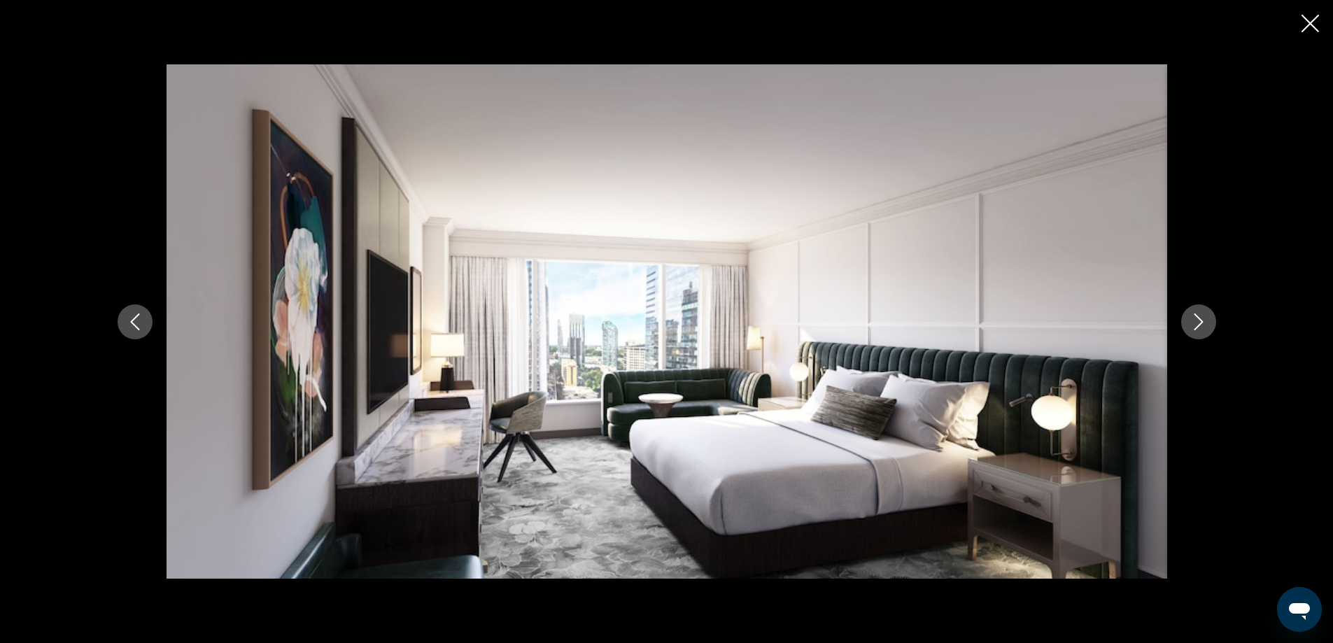
click at [1208, 318] on button "Next image" at bounding box center [1198, 321] width 35 height 35
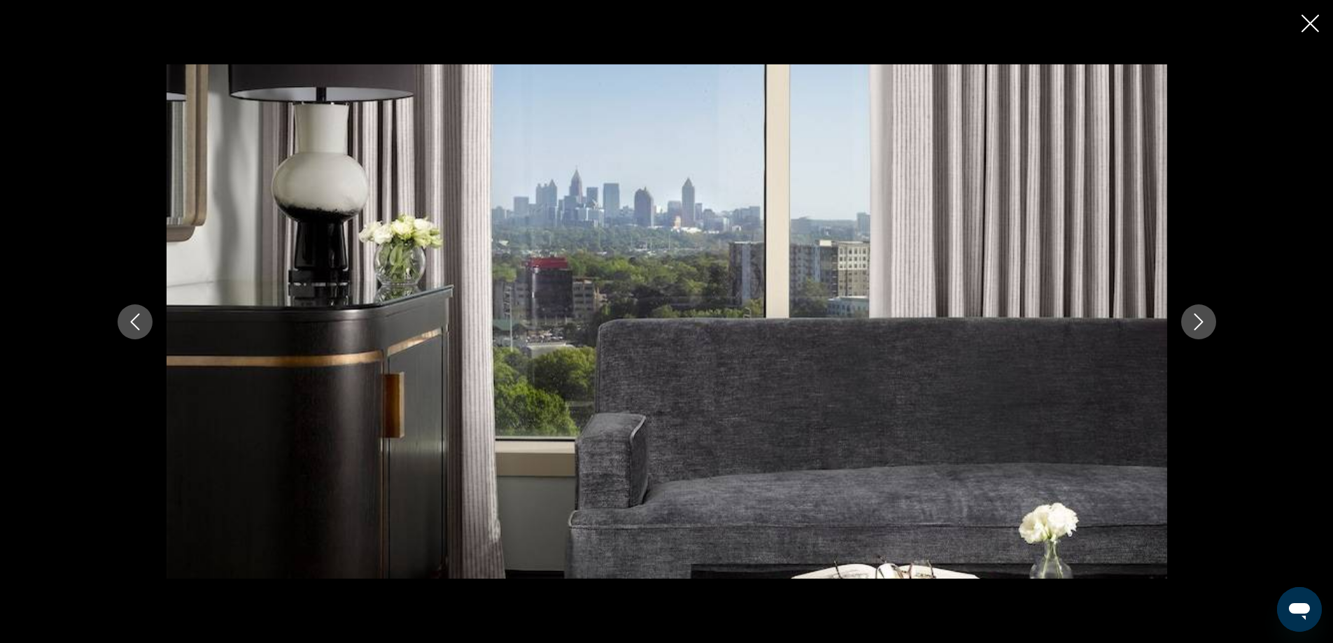
click at [1208, 318] on button "Next image" at bounding box center [1198, 321] width 35 height 35
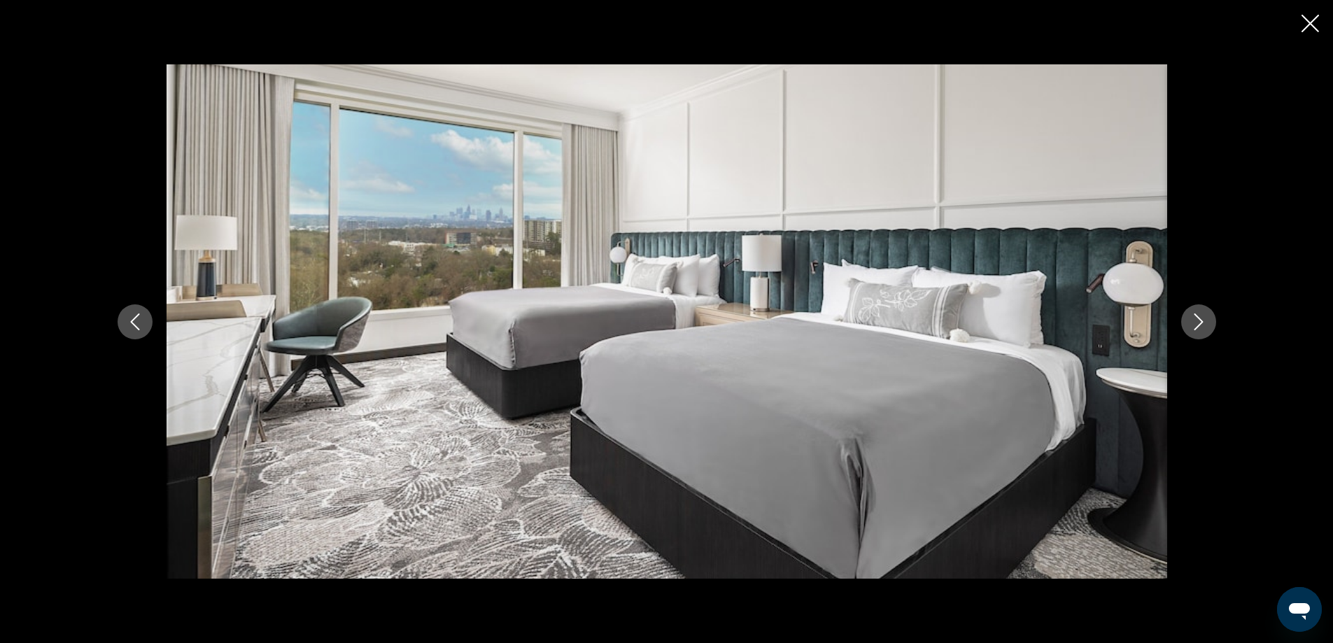
click at [1208, 318] on button "Next image" at bounding box center [1198, 321] width 35 height 35
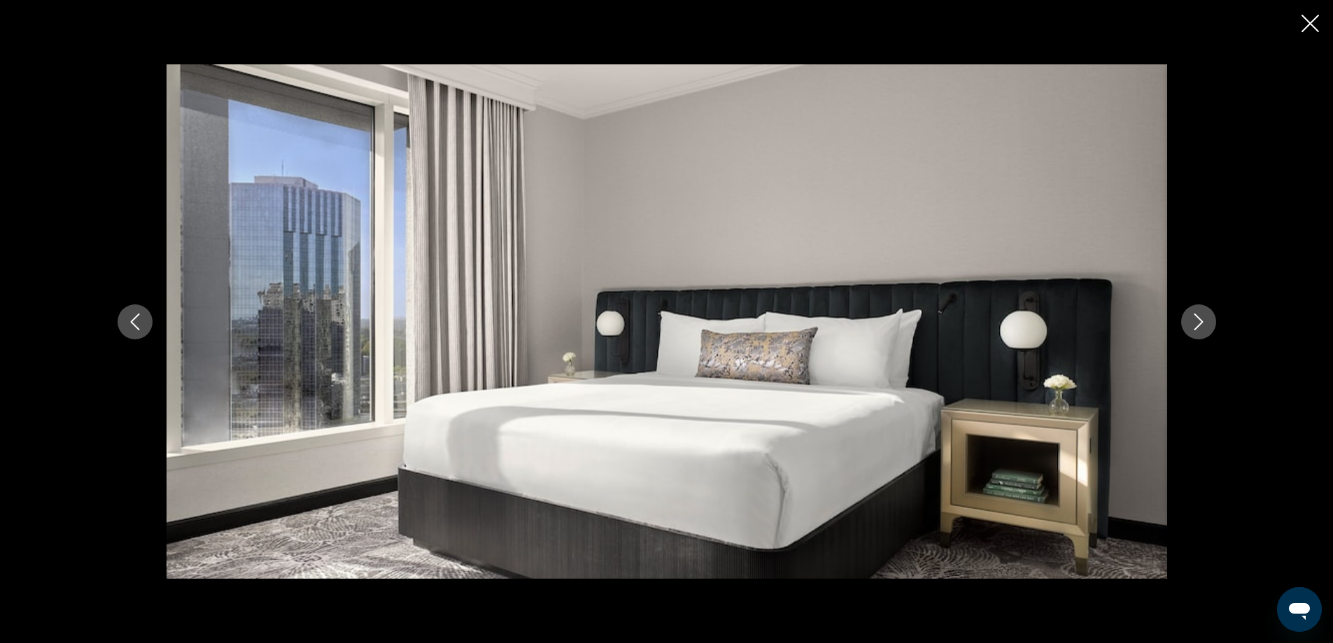
click at [1208, 318] on button "Next image" at bounding box center [1198, 321] width 35 height 35
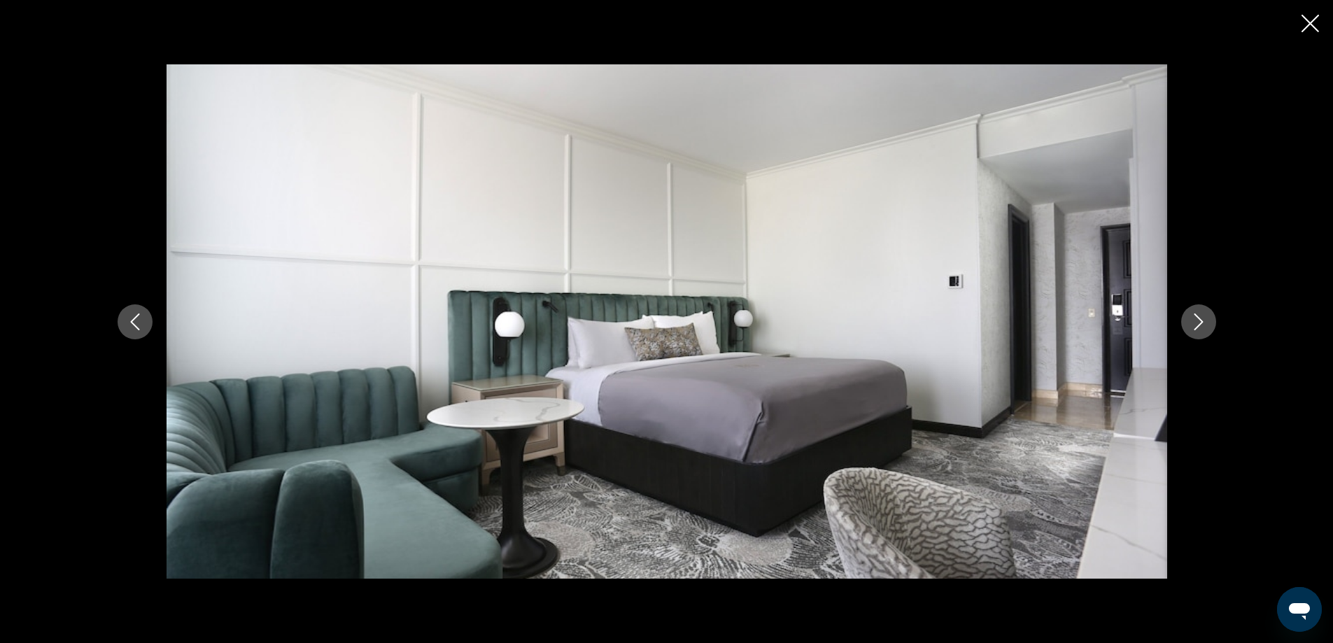
click at [1208, 318] on button "Next image" at bounding box center [1198, 321] width 35 height 35
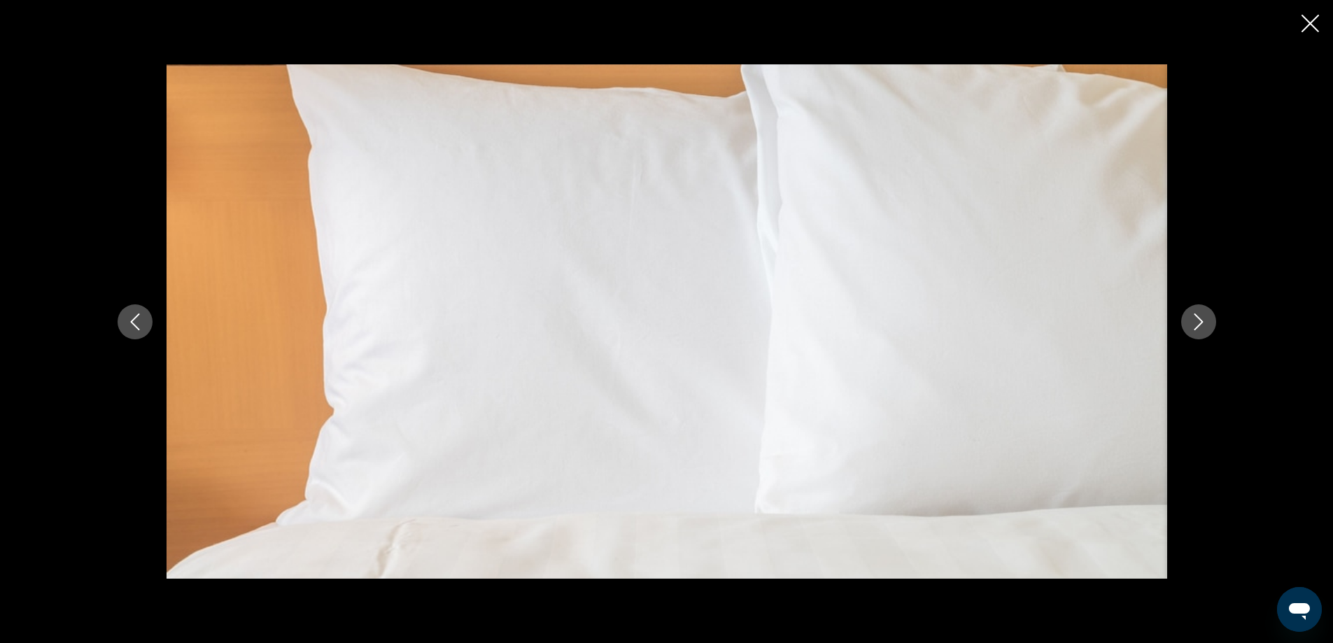
click at [1208, 318] on button "Next image" at bounding box center [1198, 321] width 35 height 35
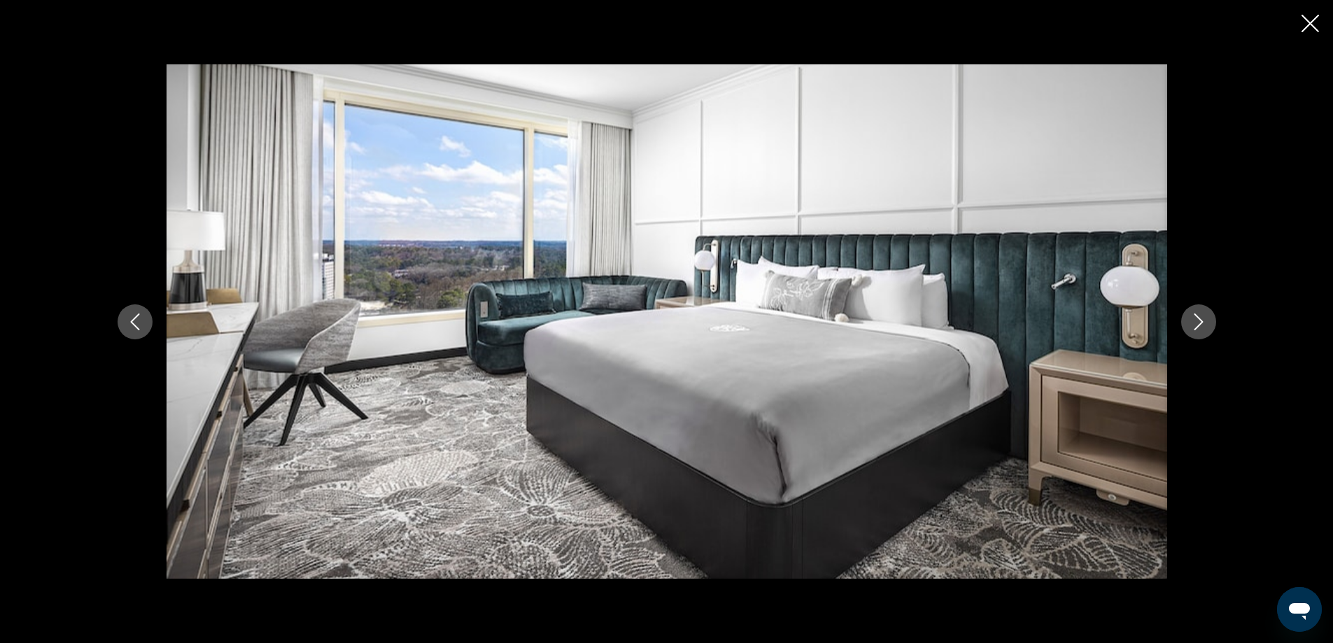
click at [1208, 318] on button "Next image" at bounding box center [1198, 321] width 35 height 35
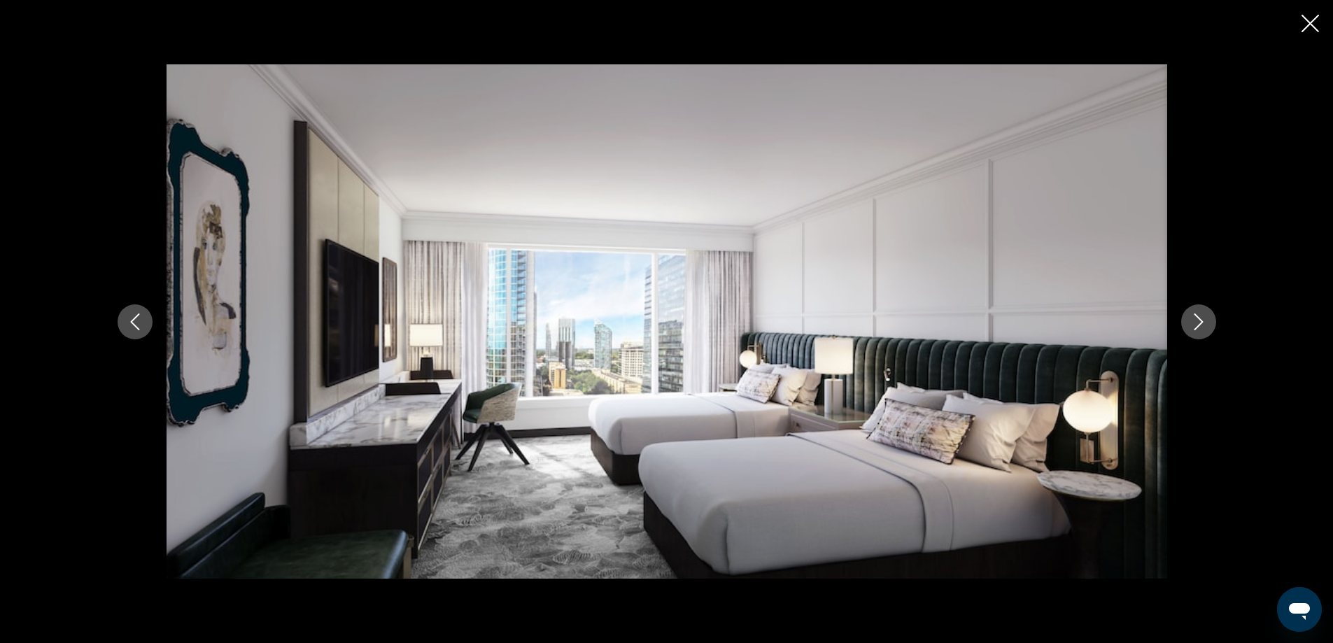
click at [1208, 318] on button "Next image" at bounding box center [1198, 321] width 35 height 35
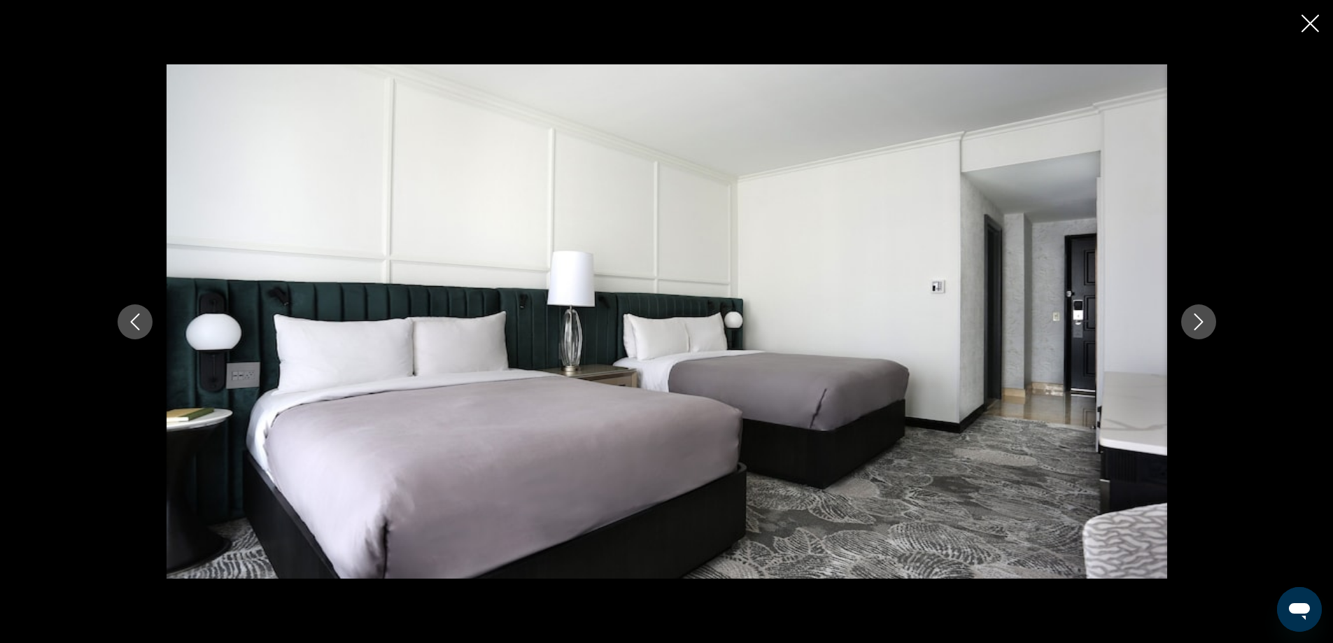
click at [1208, 315] on button "Next image" at bounding box center [1198, 321] width 35 height 35
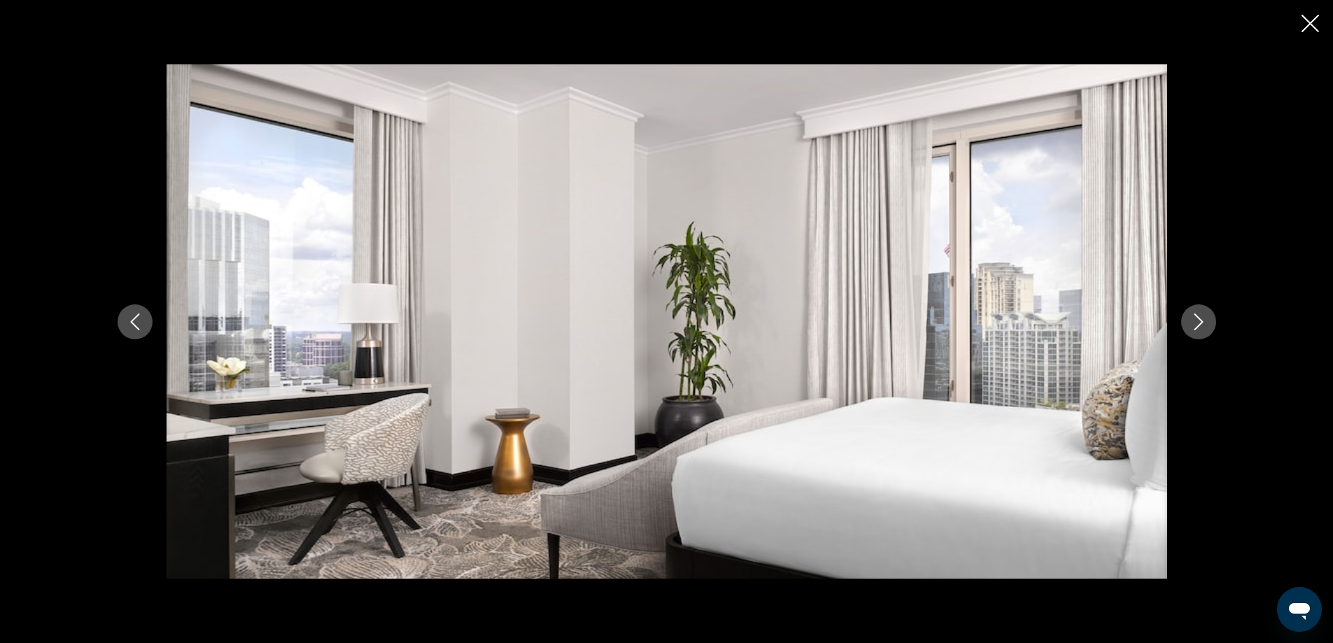
click at [1208, 315] on button "Next image" at bounding box center [1198, 321] width 35 height 35
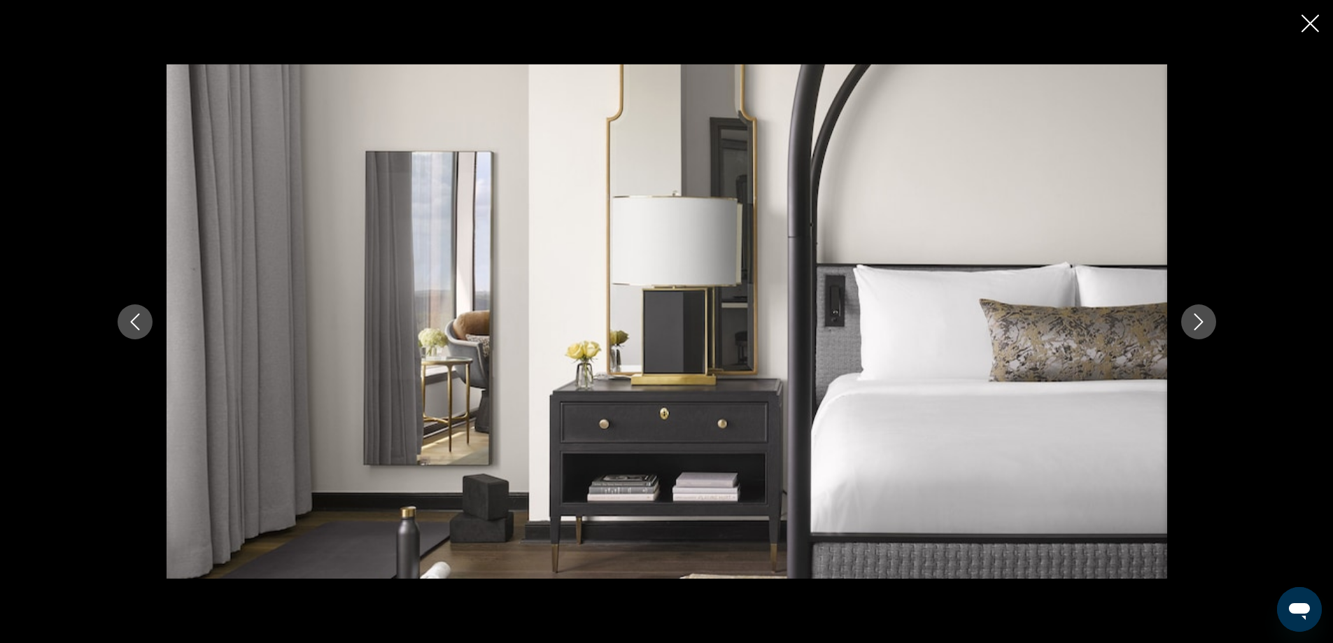
click at [1208, 315] on button "Next image" at bounding box center [1198, 321] width 35 height 35
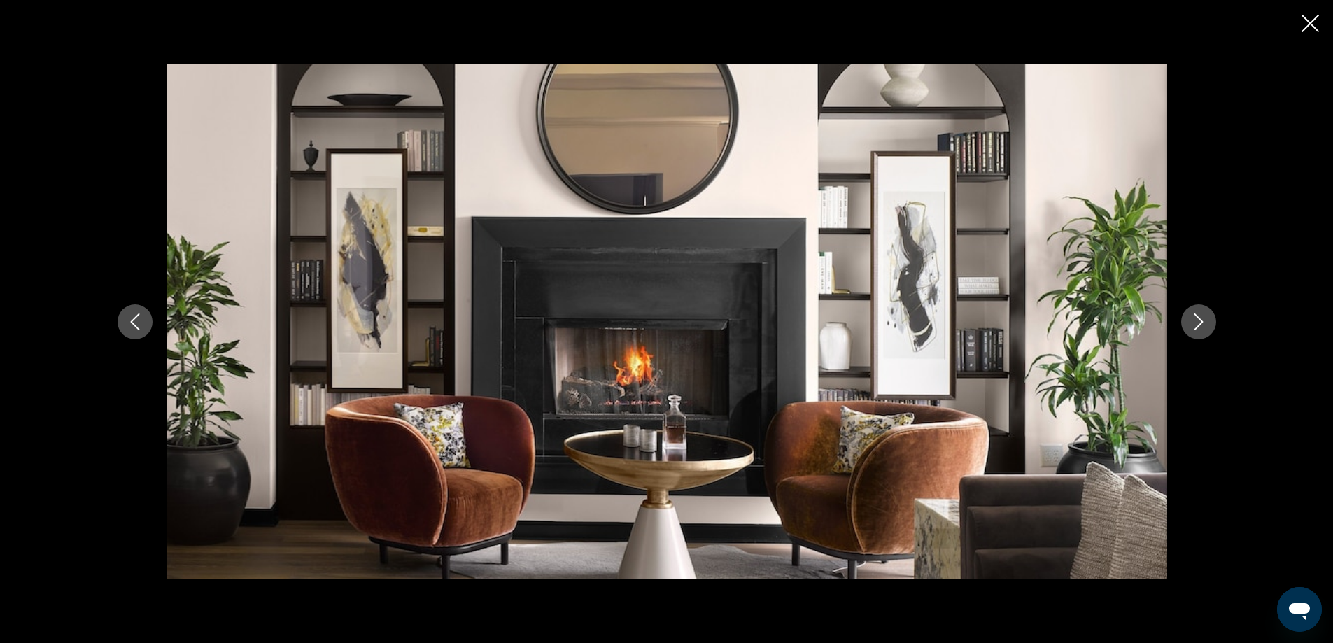
click at [1207, 313] on button "Next image" at bounding box center [1198, 321] width 35 height 35
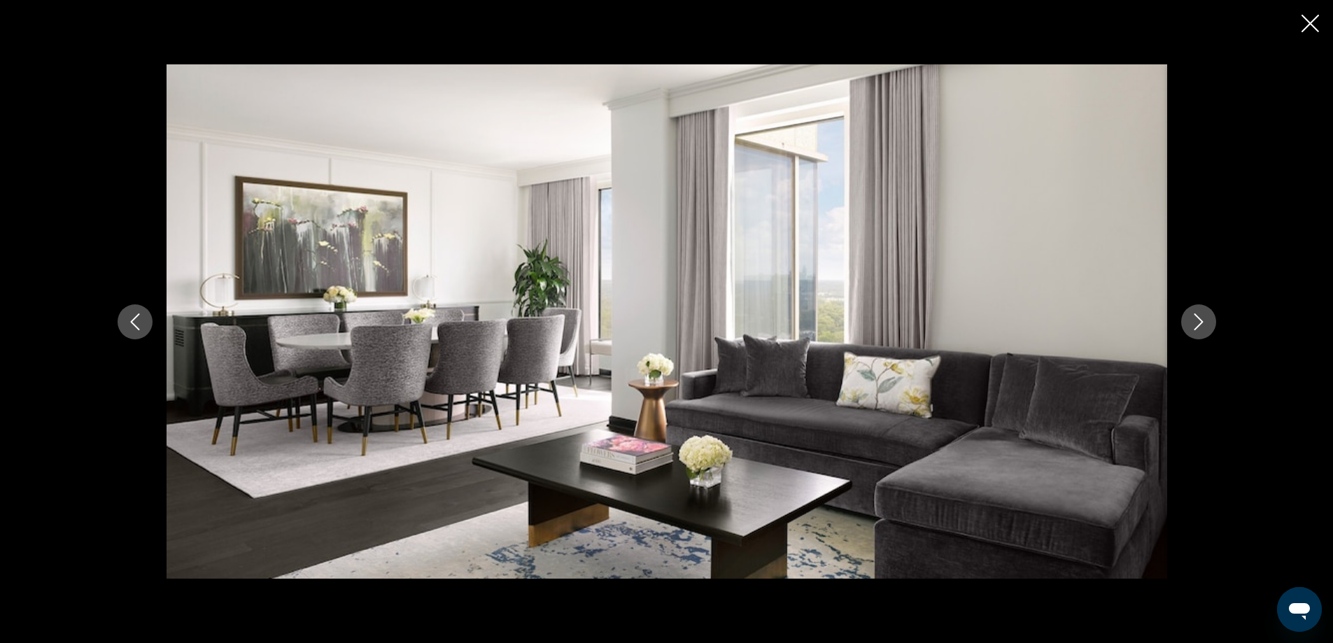
click at [1207, 313] on button "Next image" at bounding box center [1198, 321] width 35 height 35
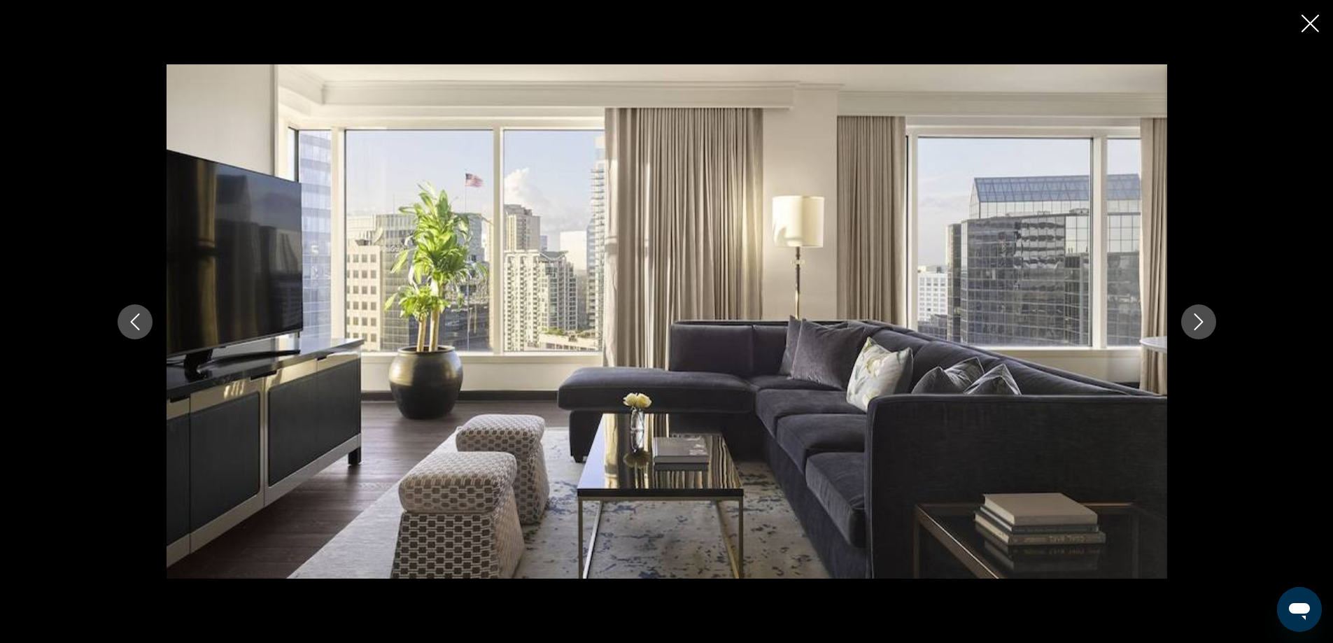
click at [1207, 313] on button "Next image" at bounding box center [1198, 321] width 35 height 35
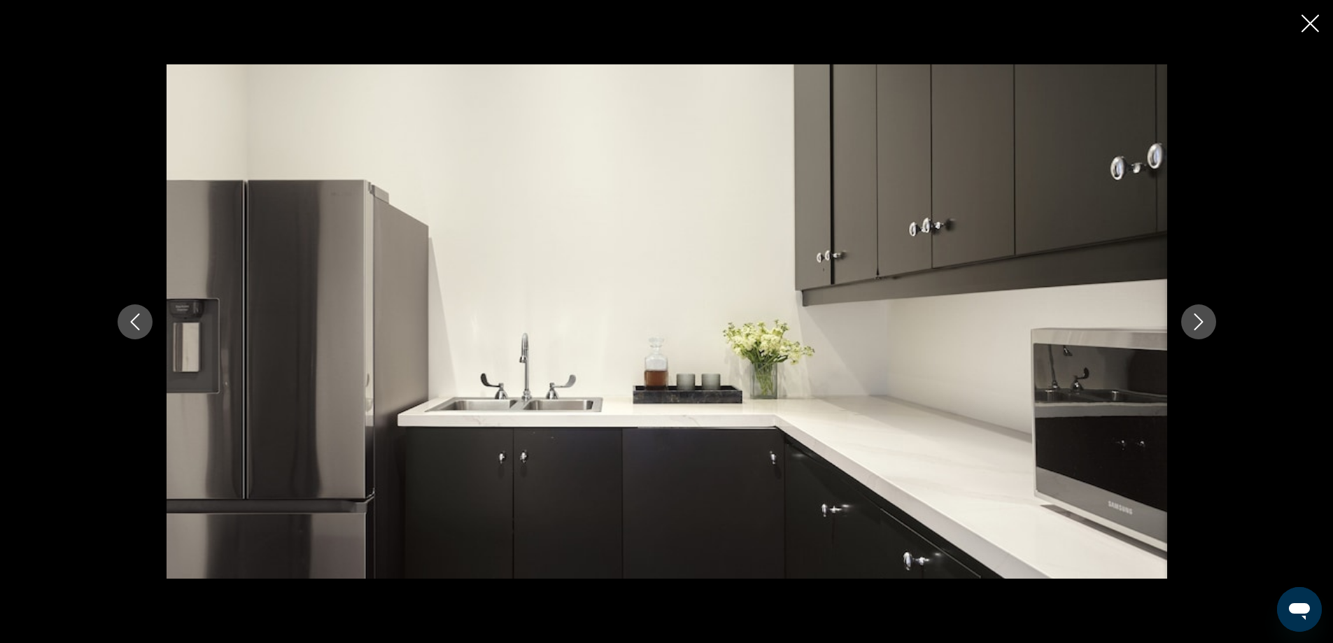
click at [1207, 313] on button "Next image" at bounding box center [1198, 321] width 35 height 35
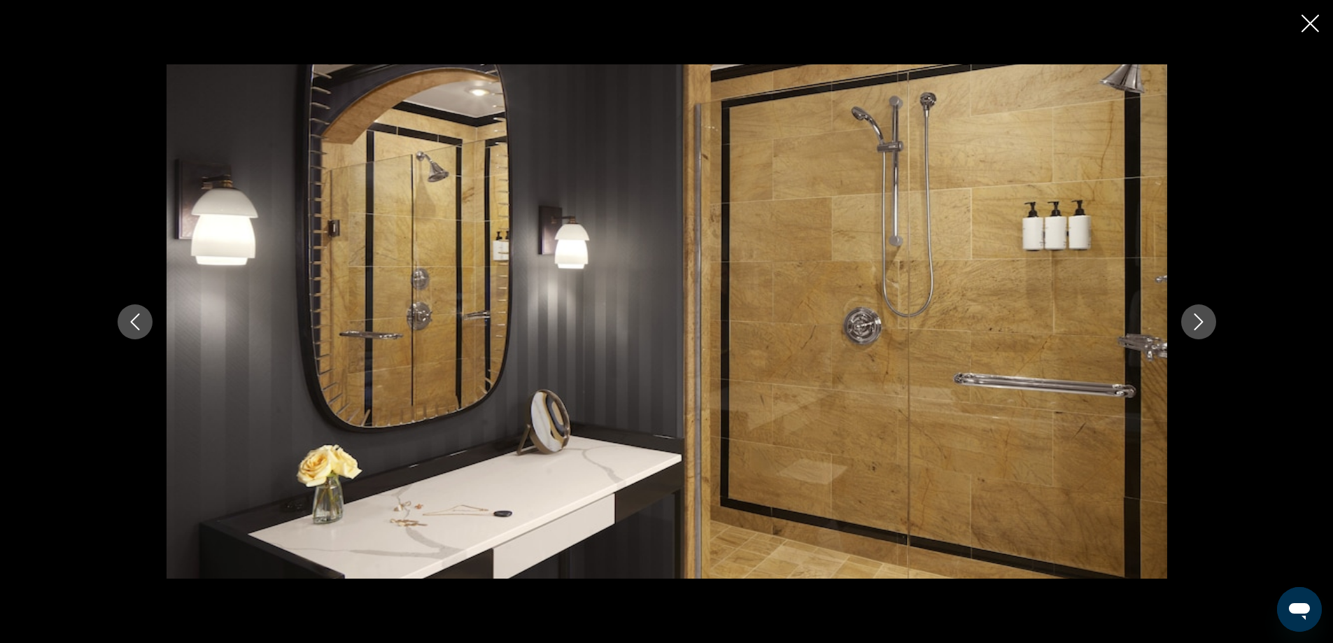
click at [1207, 313] on button "Next image" at bounding box center [1198, 321] width 35 height 35
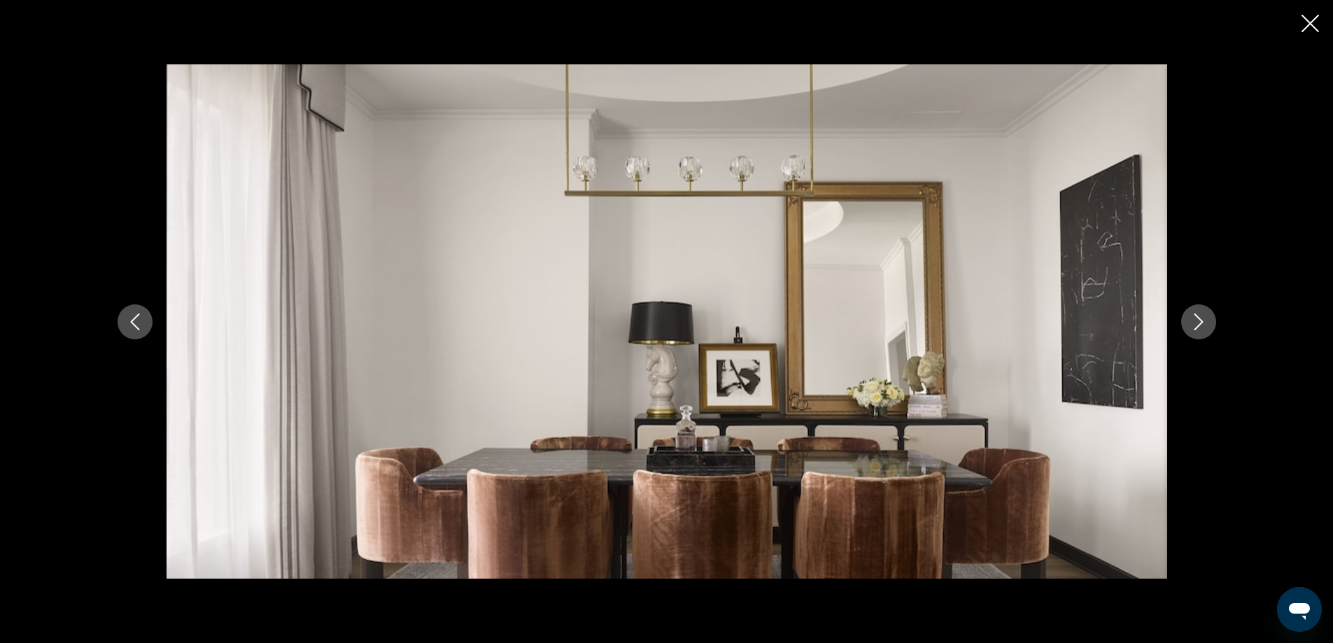
click at [1207, 313] on button "Next image" at bounding box center [1198, 321] width 35 height 35
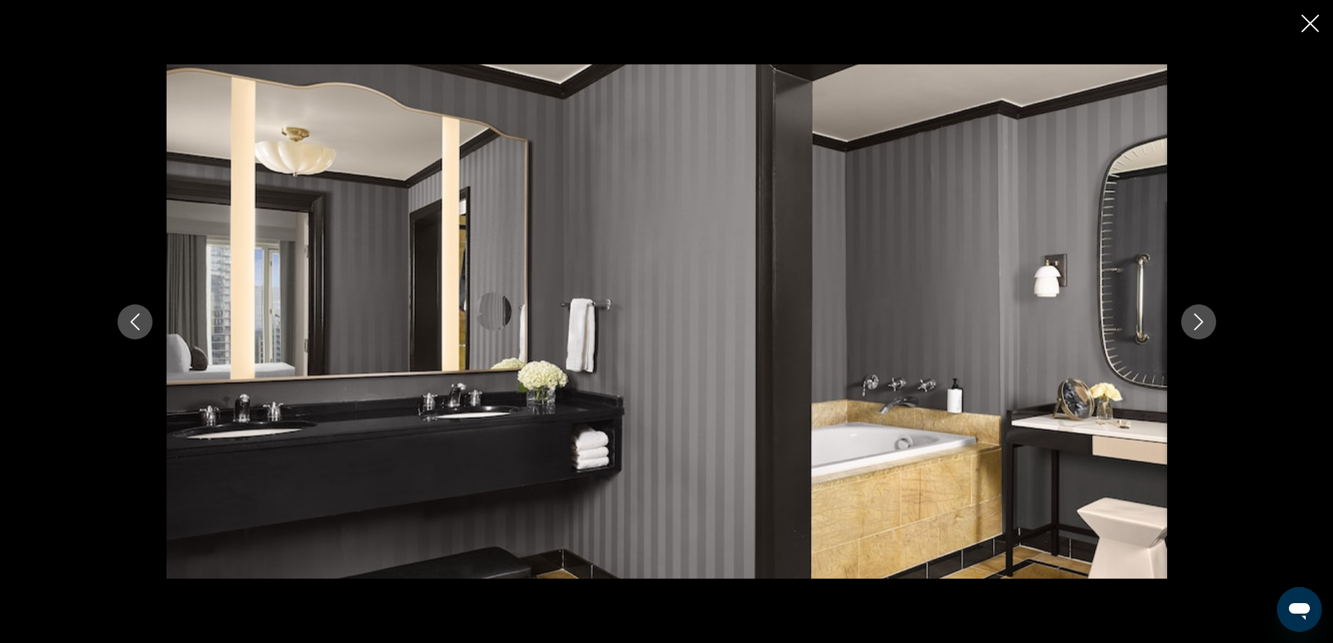
click at [1207, 313] on button "Next image" at bounding box center [1198, 321] width 35 height 35
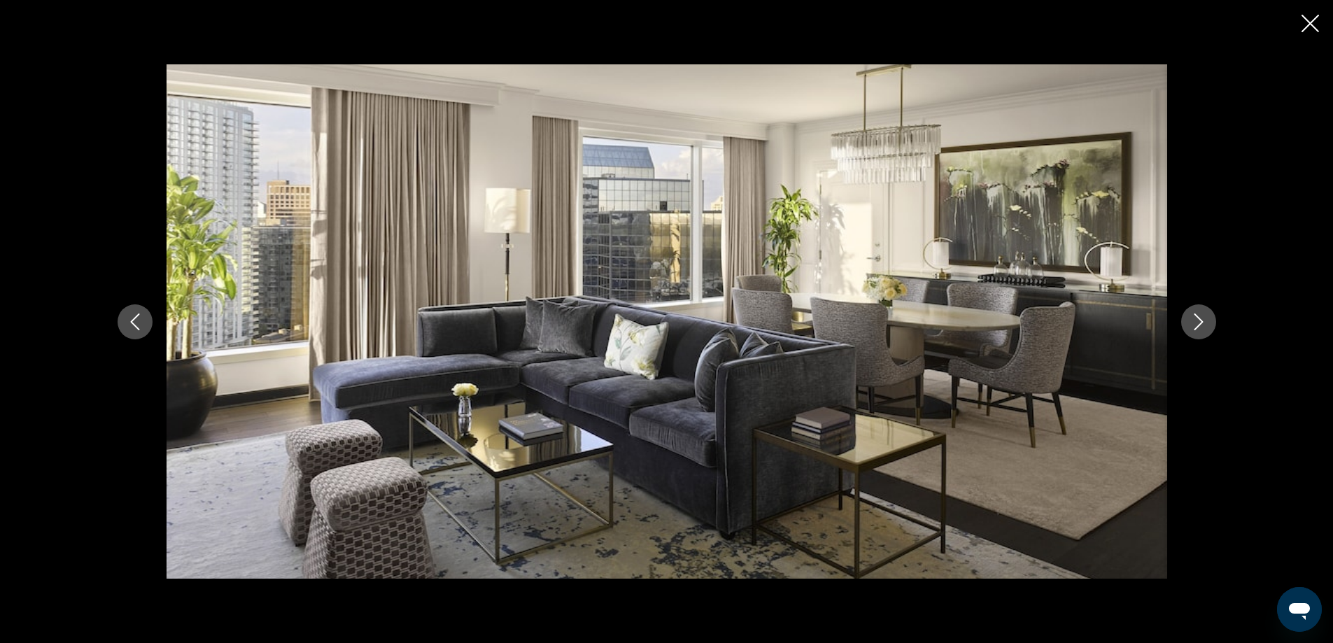
click at [1207, 313] on button "Next image" at bounding box center [1198, 321] width 35 height 35
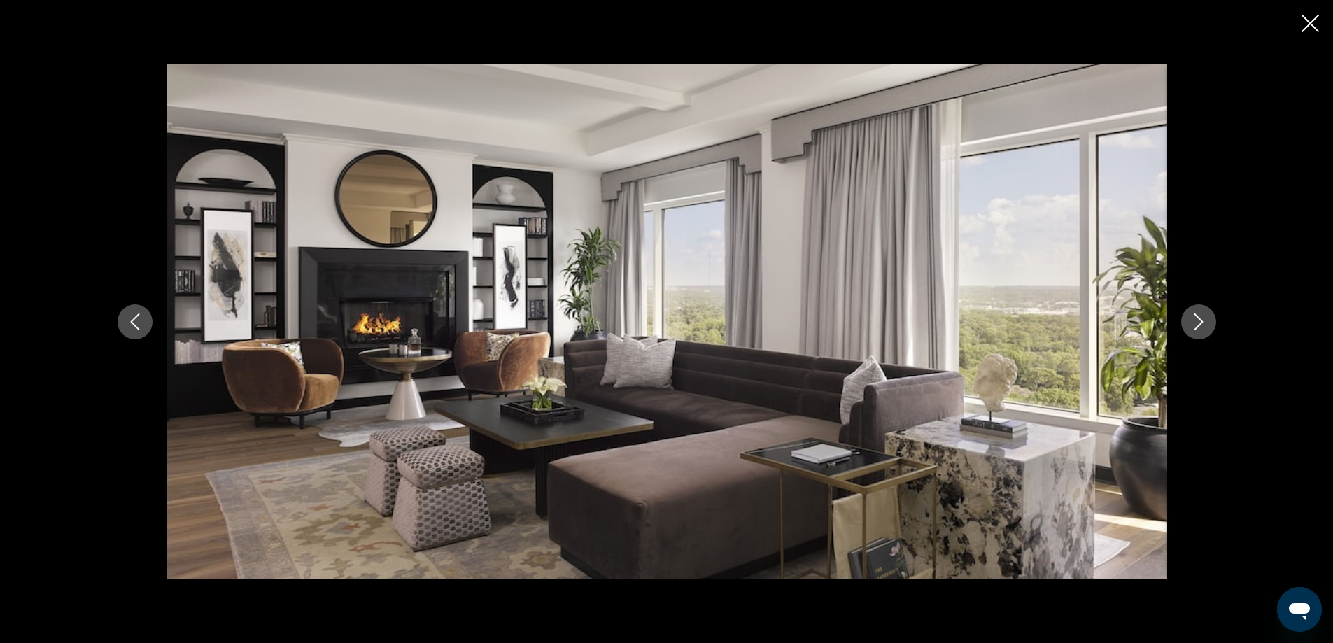
click at [1207, 313] on button "Next image" at bounding box center [1198, 321] width 35 height 35
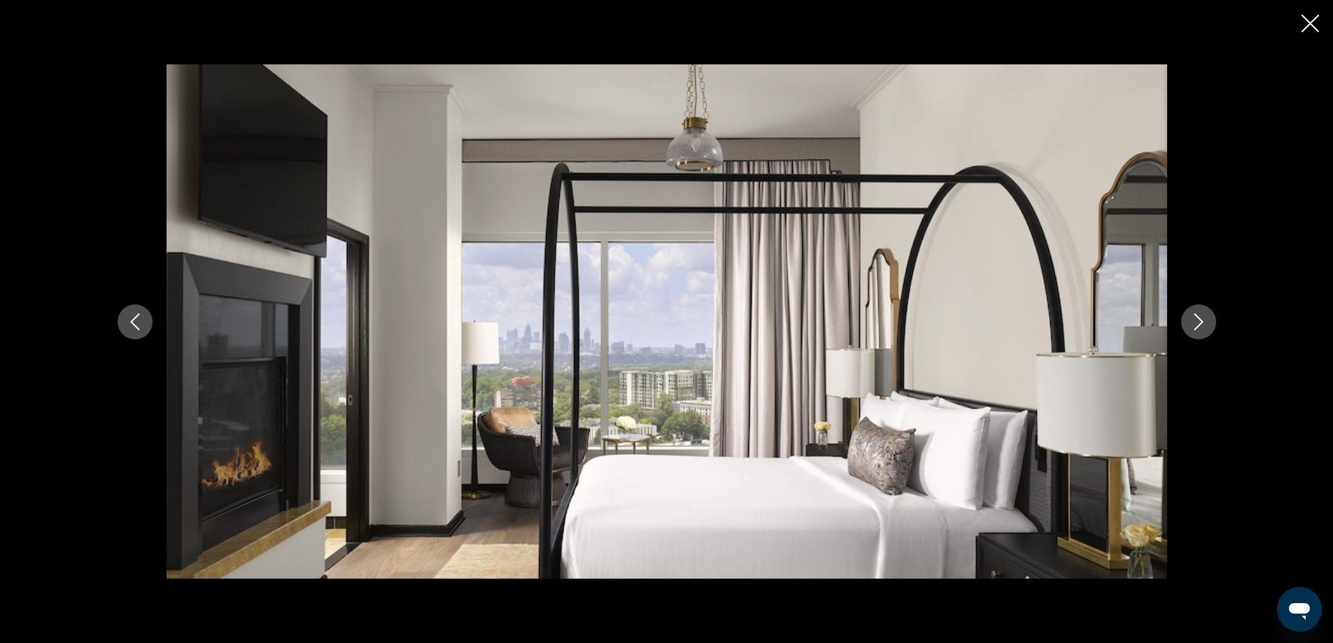
click at [1207, 313] on button "Next image" at bounding box center [1198, 321] width 35 height 35
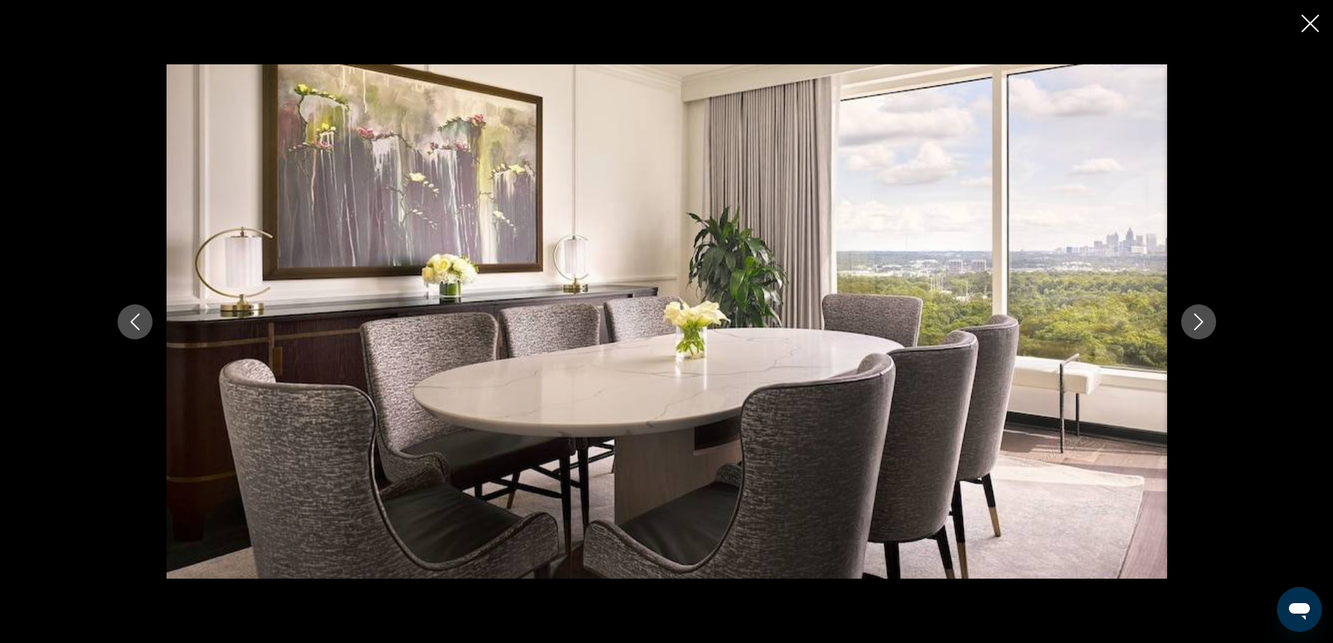
click at [1204, 313] on icon "Next image" at bounding box center [1198, 321] width 17 height 17
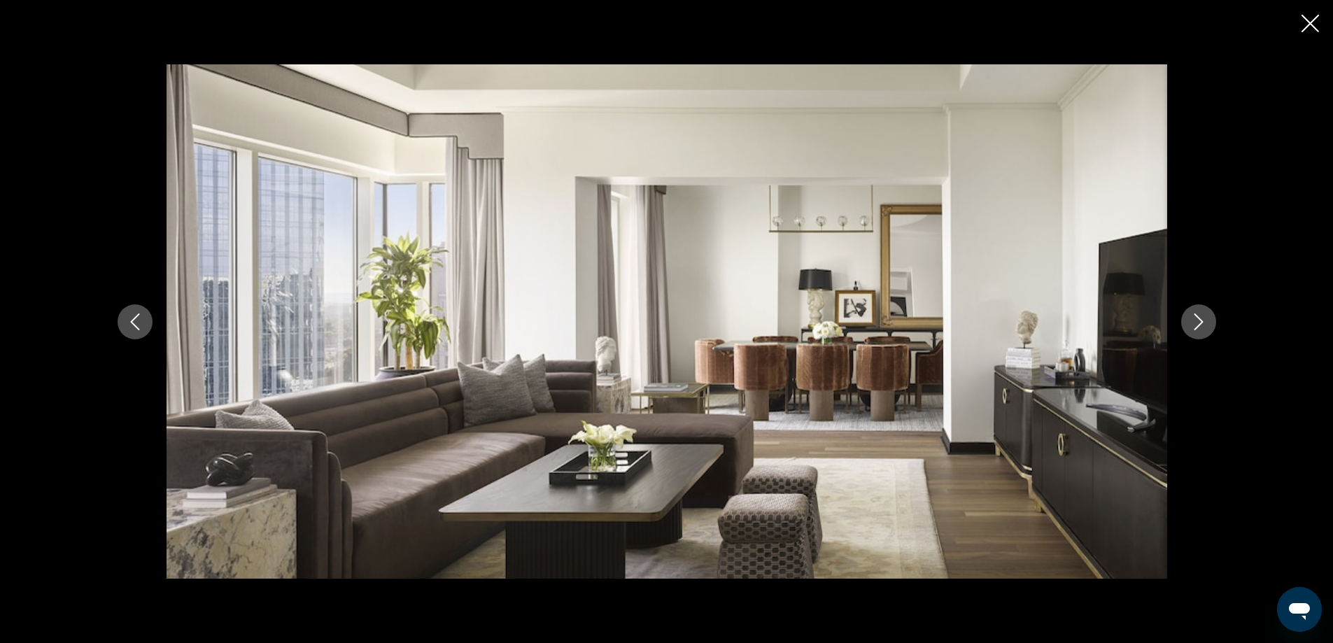
click at [1205, 310] on button "Next image" at bounding box center [1198, 321] width 35 height 35
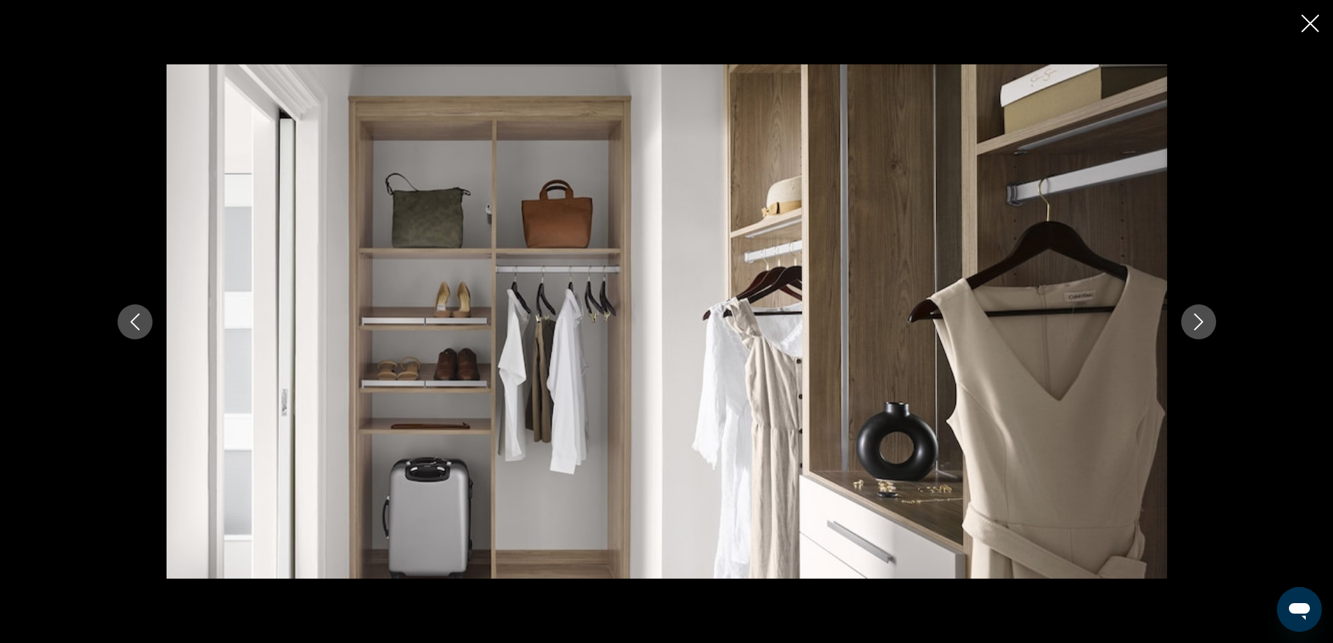
click at [1205, 310] on button "Next image" at bounding box center [1198, 321] width 35 height 35
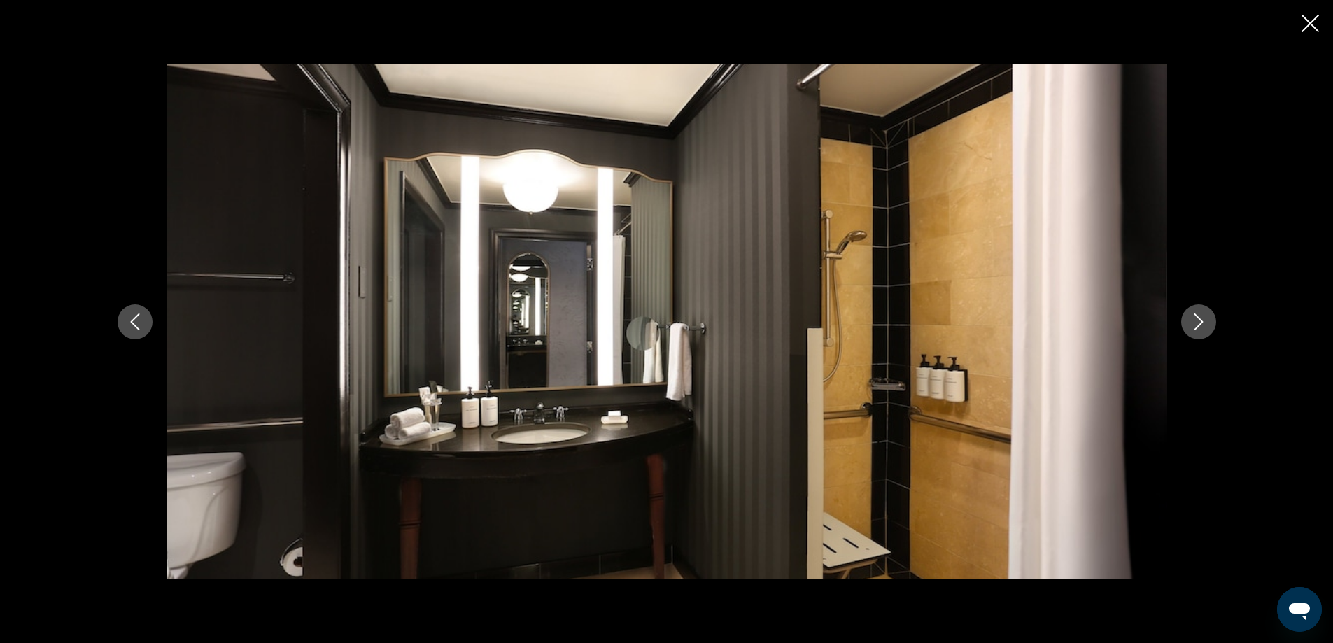
click at [1205, 310] on button "Next image" at bounding box center [1198, 321] width 35 height 35
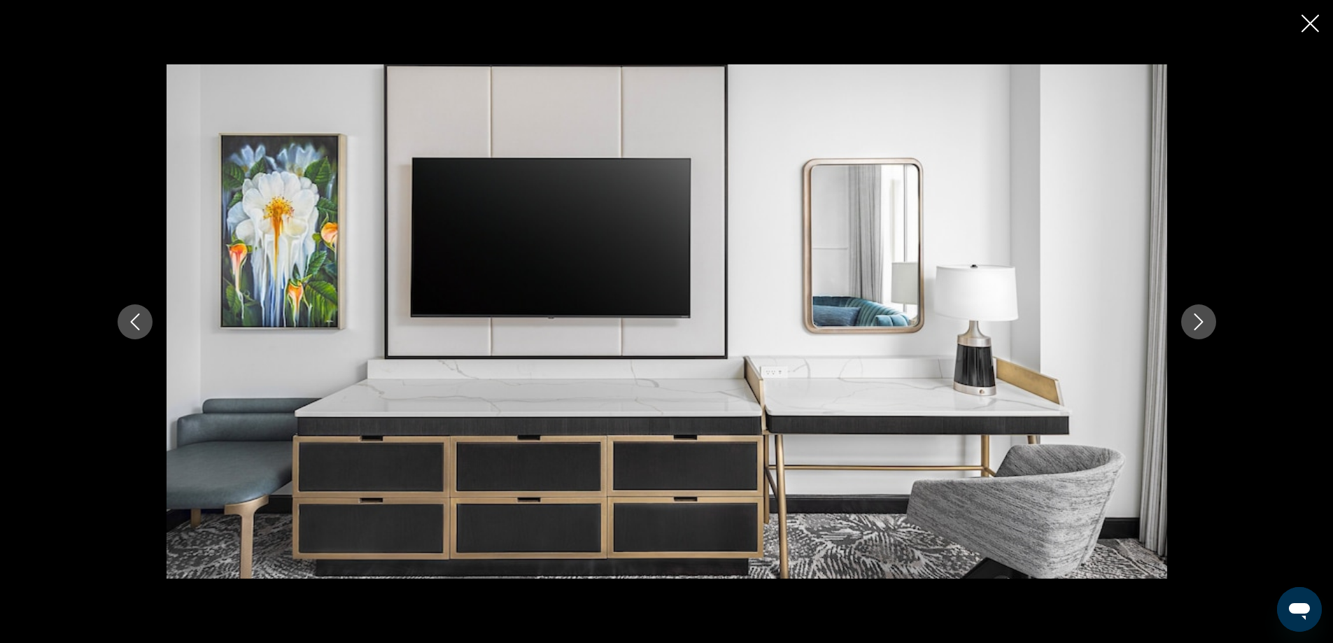
click at [1205, 310] on button "Next image" at bounding box center [1198, 321] width 35 height 35
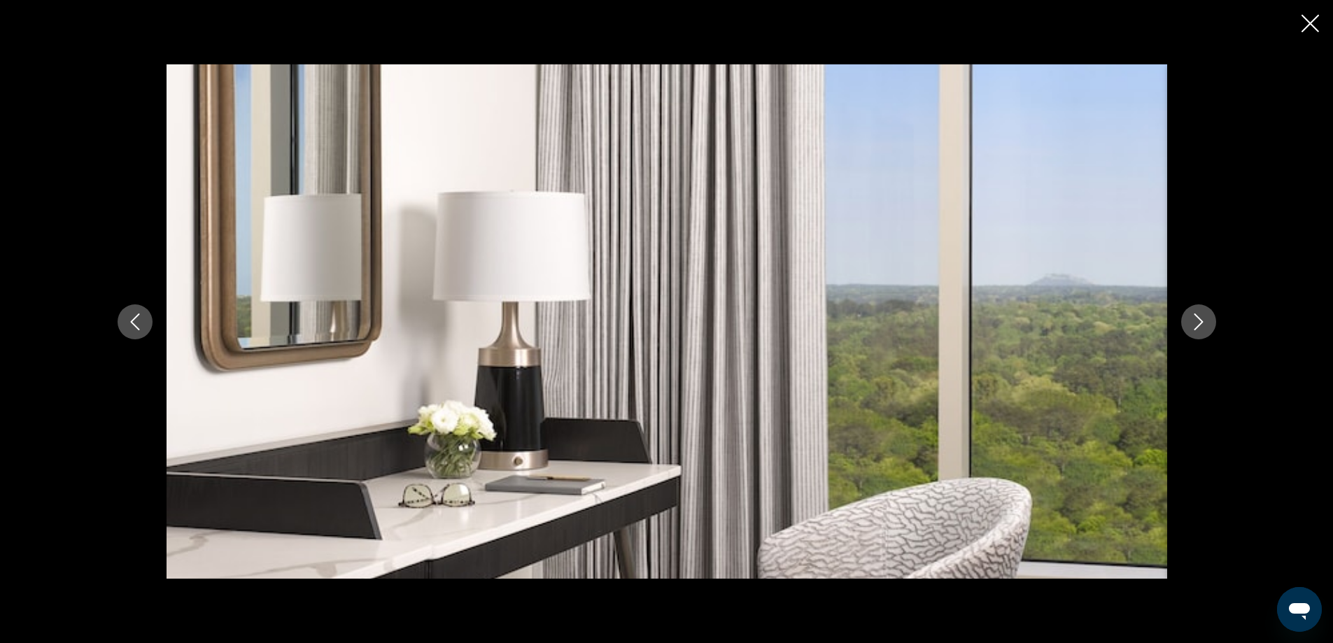
click at [1205, 310] on button "Next image" at bounding box center [1198, 321] width 35 height 35
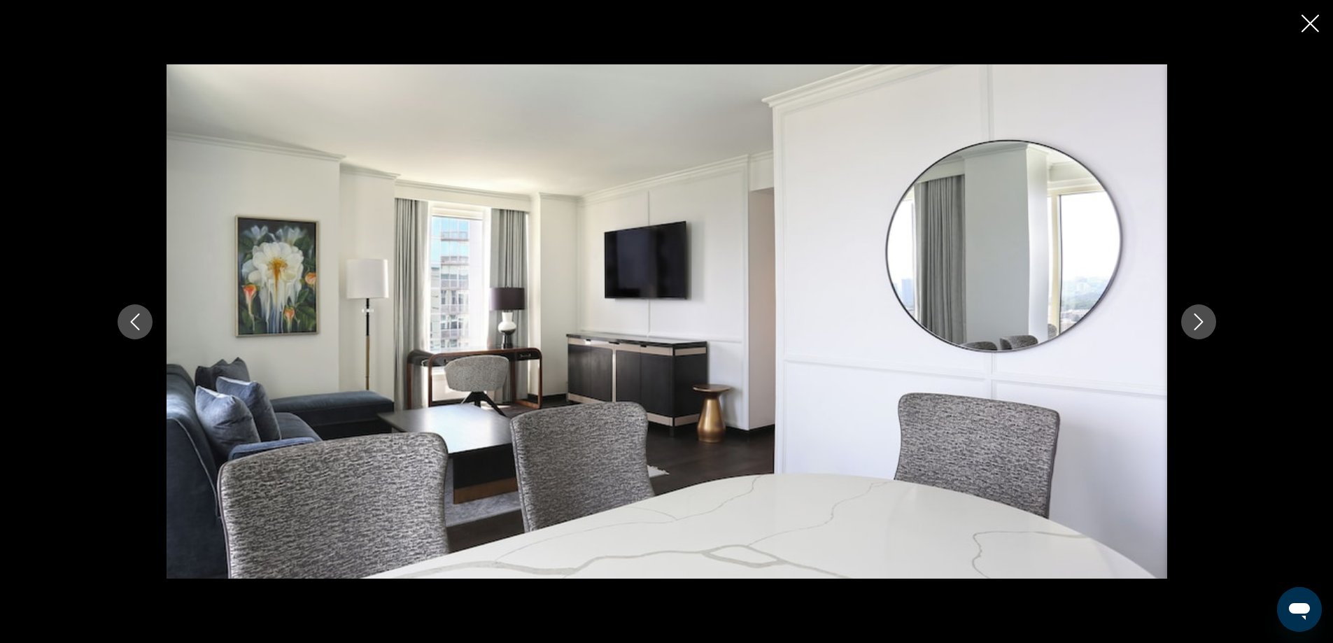
click at [1205, 310] on button "Next image" at bounding box center [1198, 321] width 35 height 35
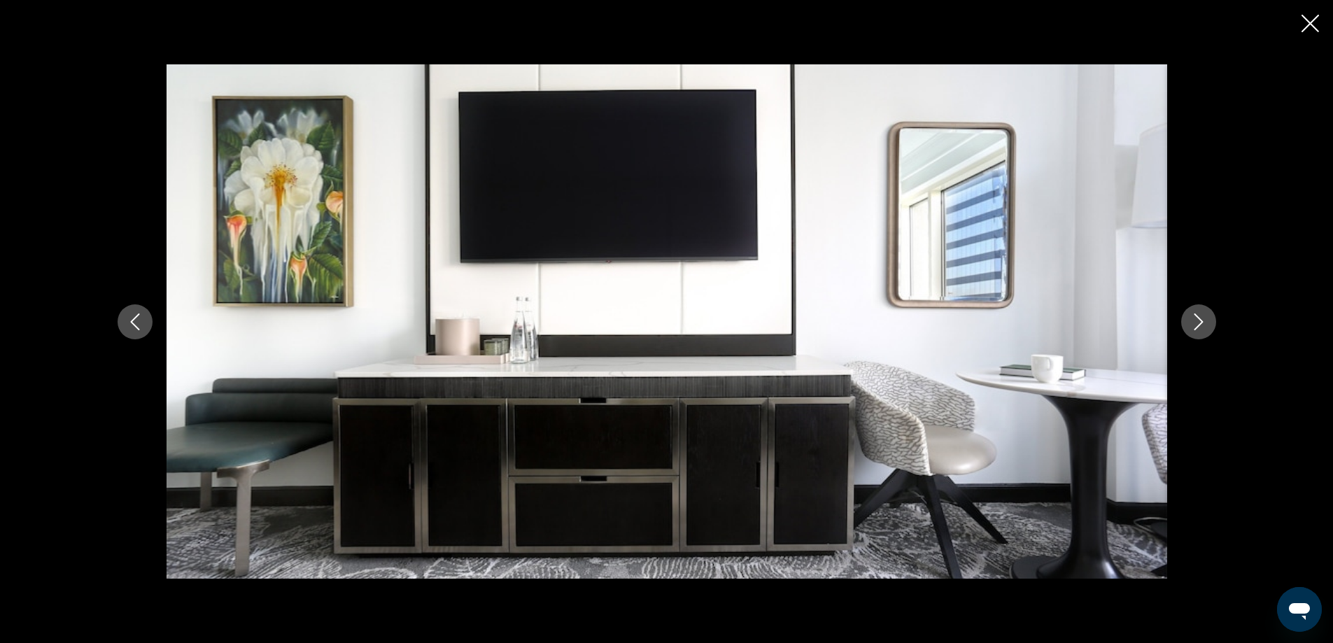
click at [1205, 310] on button "Next image" at bounding box center [1198, 321] width 35 height 35
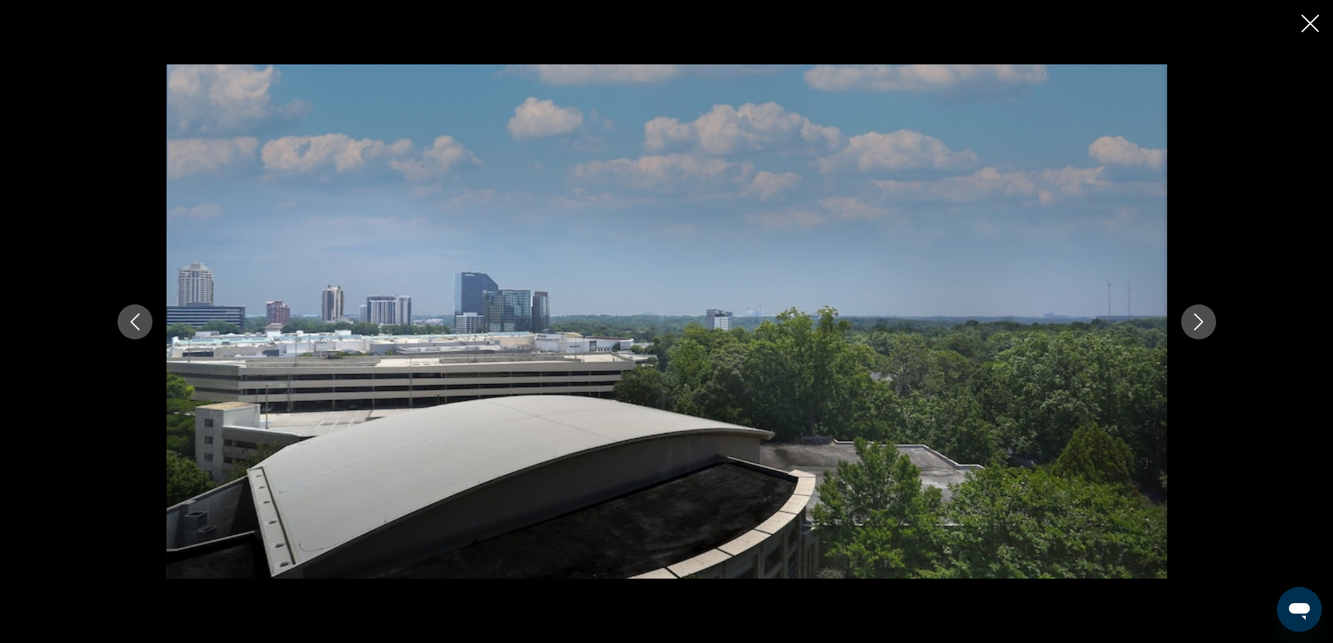
click at [1205, 310] on button "Next image" at bounding box center [1198, 321] width 35 height 35
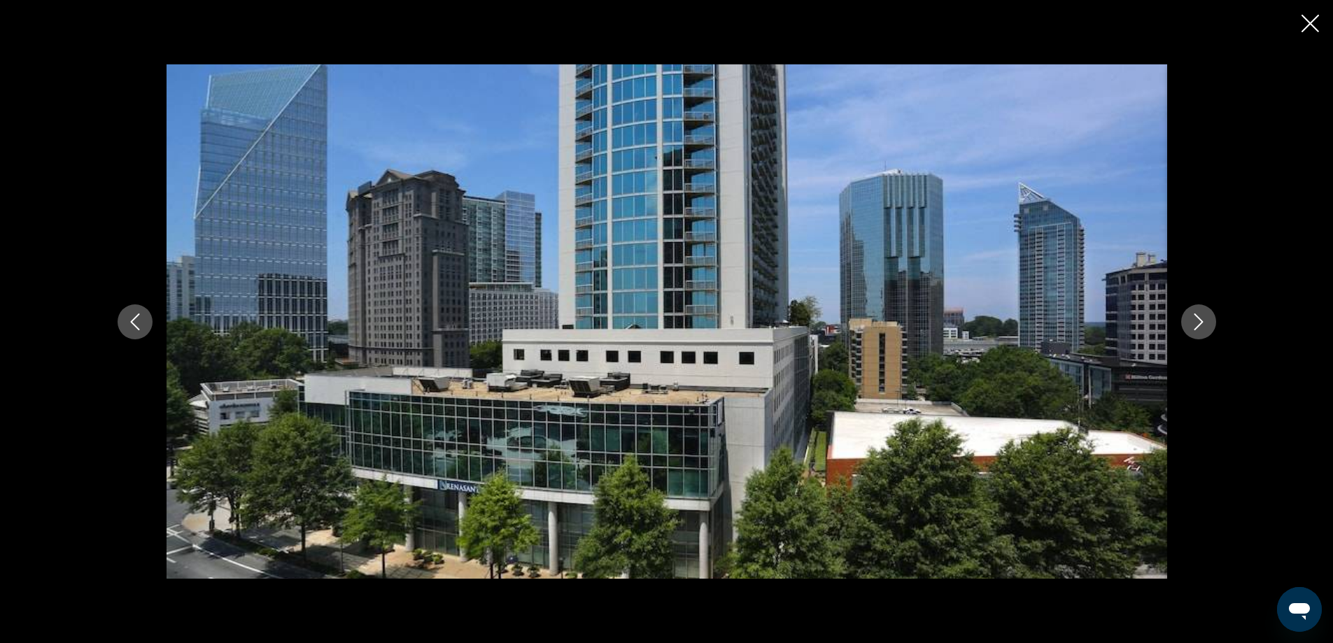
click at [1205, 310] on button "Next image" at bounding box center [1198, 321] width 35 height 35
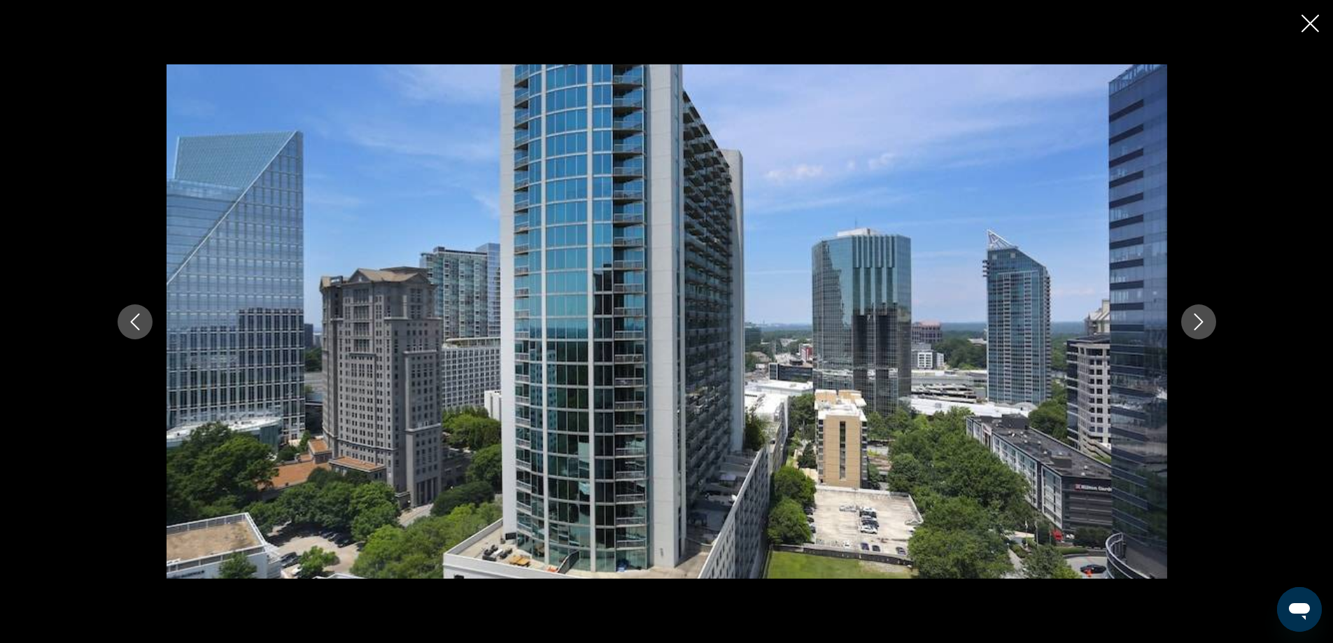
click at [1207, 308] on button "Next image" at bounding box center [1198, 321] width 35 height 35
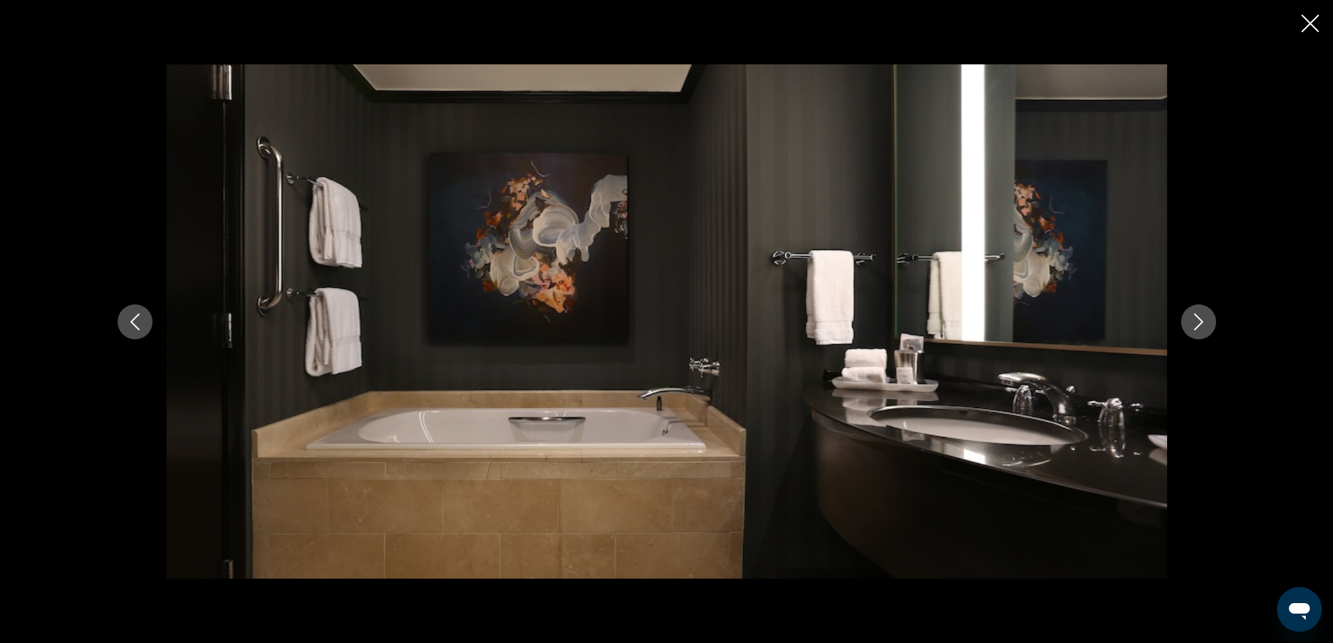
click at [1207, 308] on button "Next image" at bounding box center [1198, 321] width 35 height 35
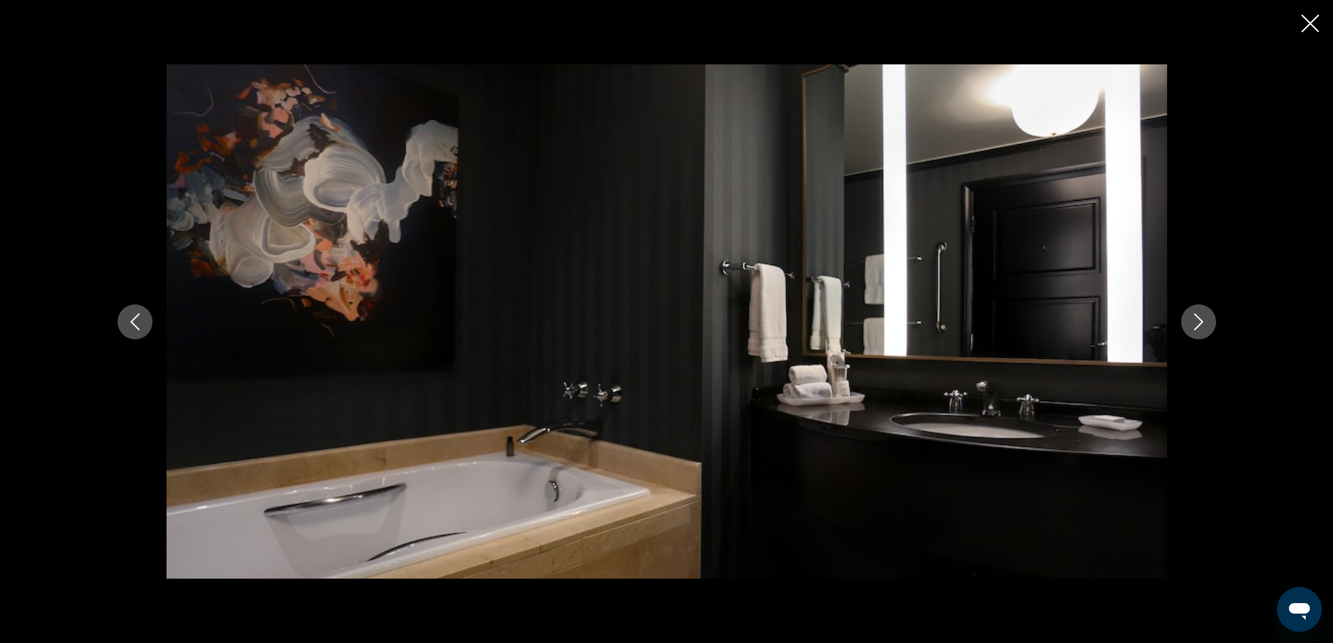
click at [1207, 308] on button "Next image" at bounding box center [1198, 321] width 35 height 35
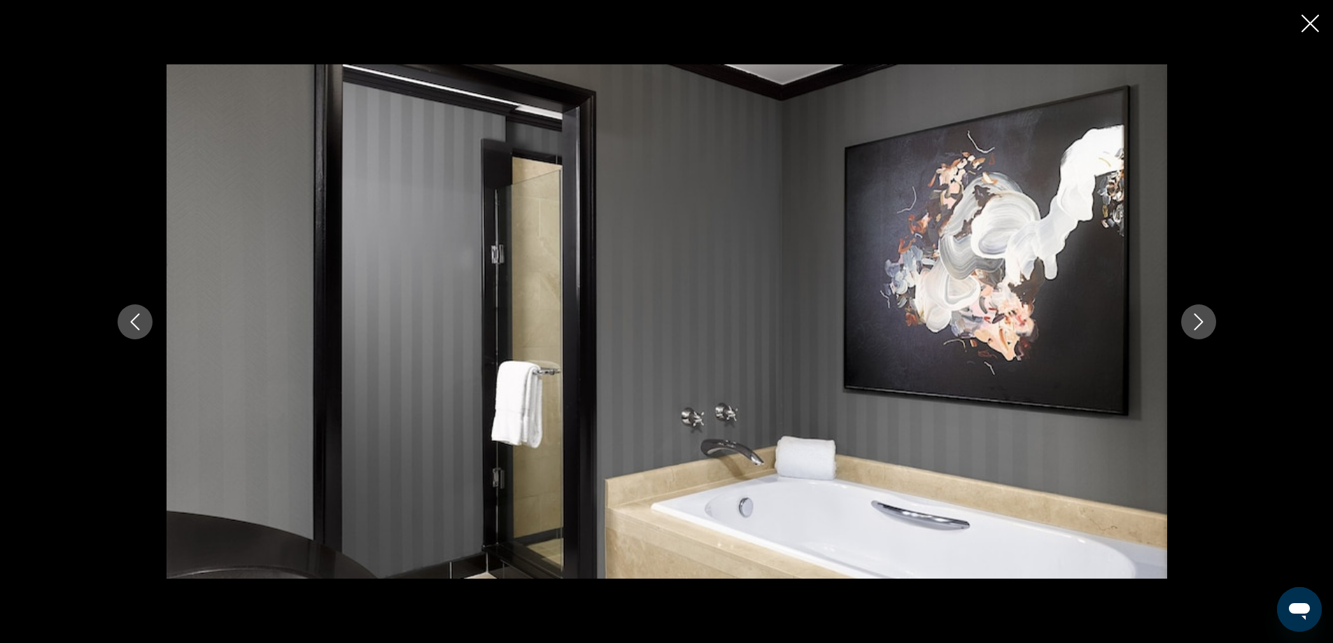
click at [1207, 308] on button "Next image" at bounding box center [1198, 321] width 35 height 35
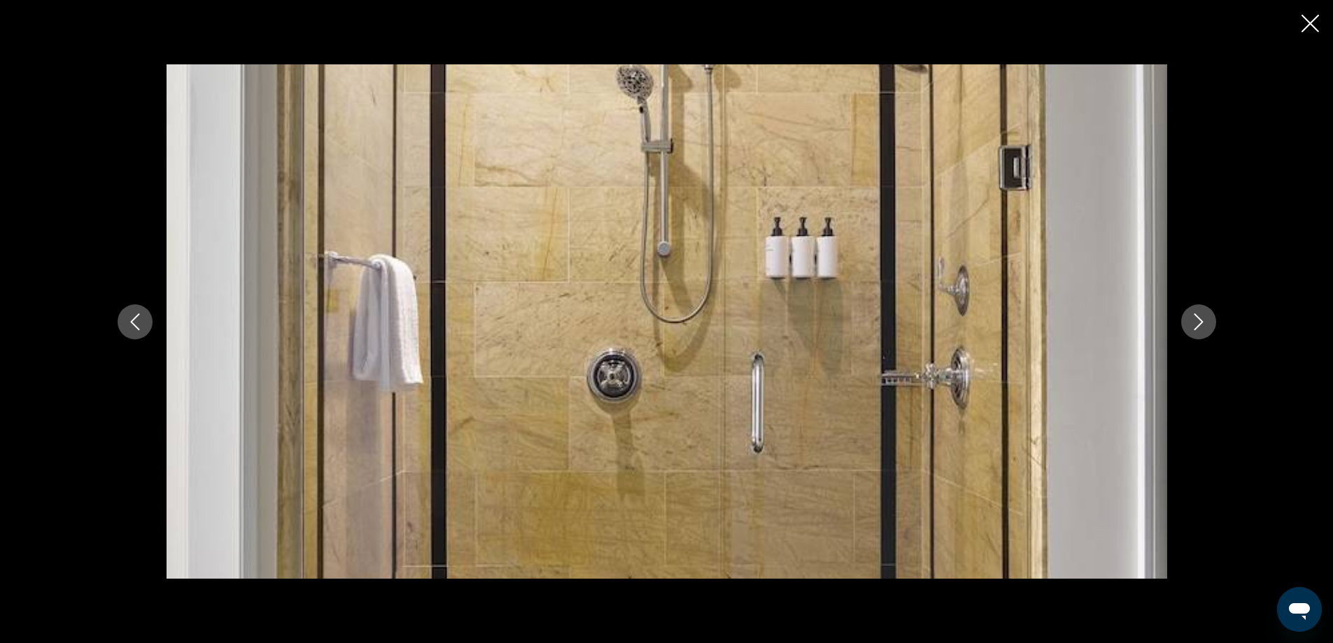
click at [1207, 308] on button "Next image" at bounding box center [1198, 321] width 35 height 35
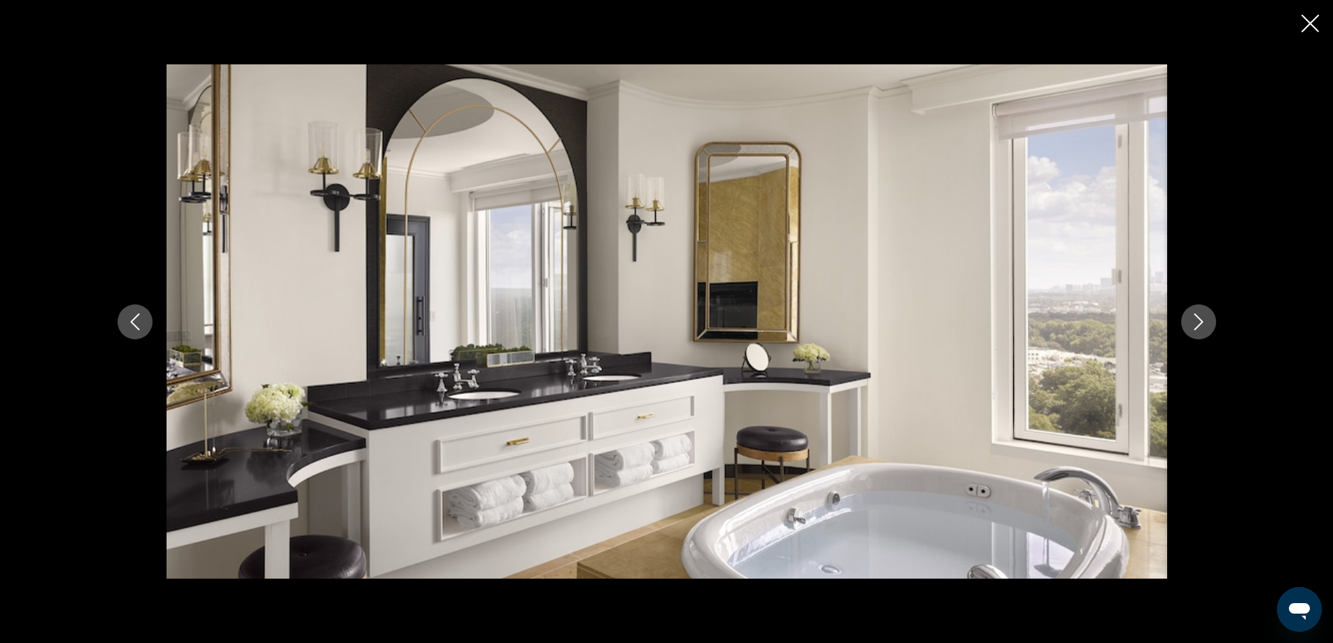
click at [1202, 325] on icon "Next image" at bounding box center [1198, 321] width 17 height 17
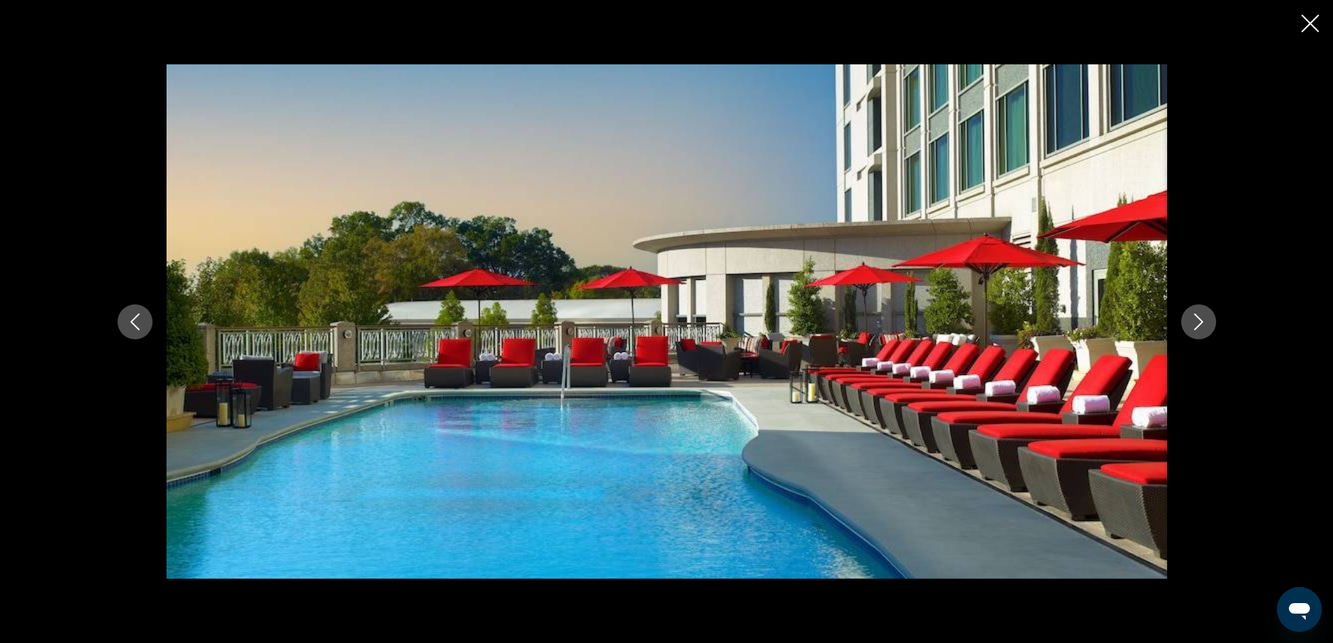
click at [1205, 323] on icon "Next image" at bounding box center [1198, 321] width 17 height 17
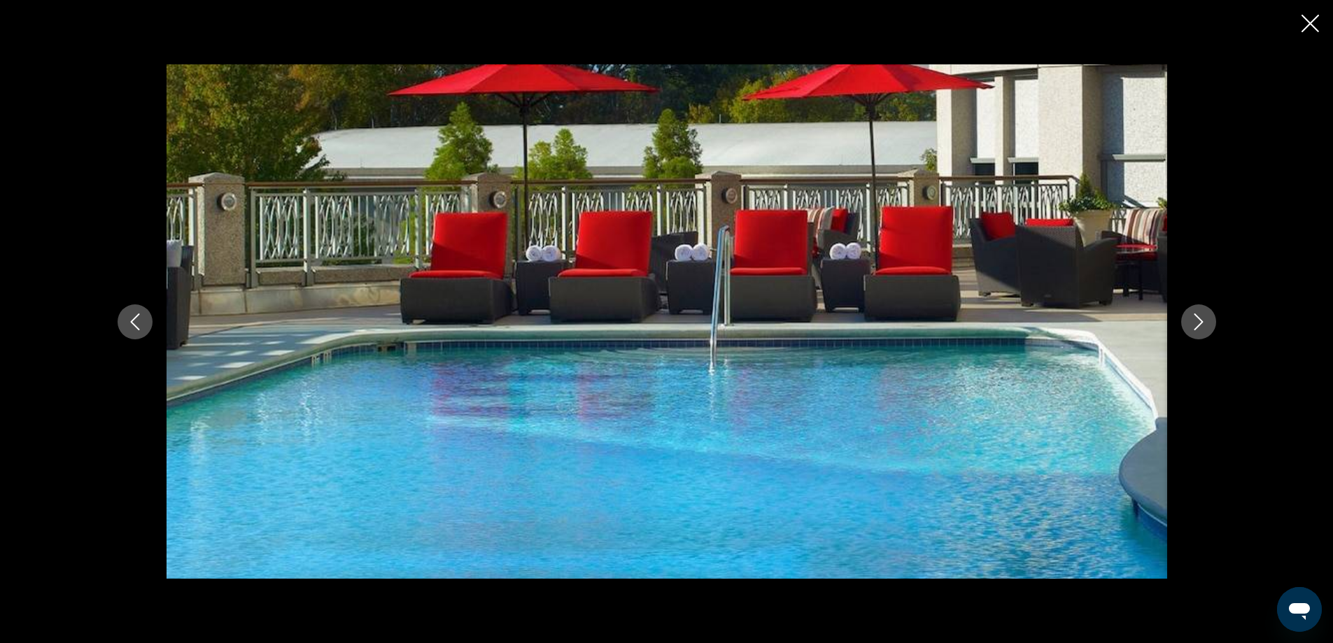
click at [1205, 323] on icon "Next image" at bounding box center [1198, 321] width 17 height 17
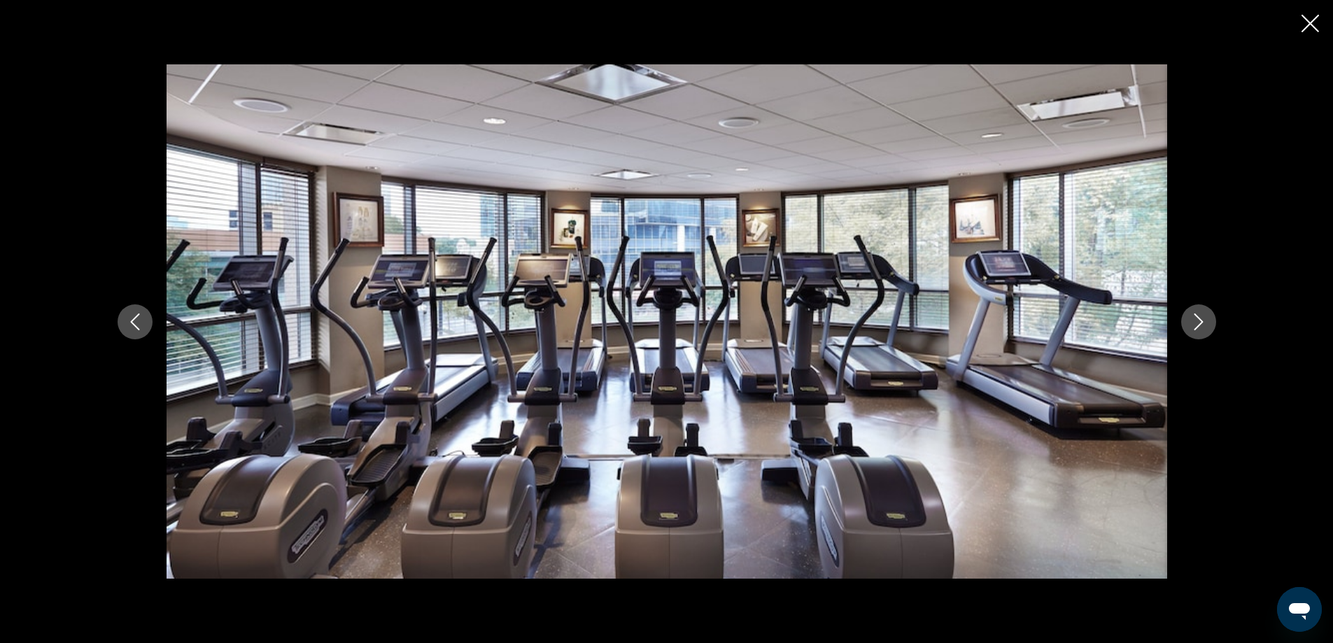
click at [1205, 323] on icon "Next image" at bounding box center [1198, 321] width 17 height 17
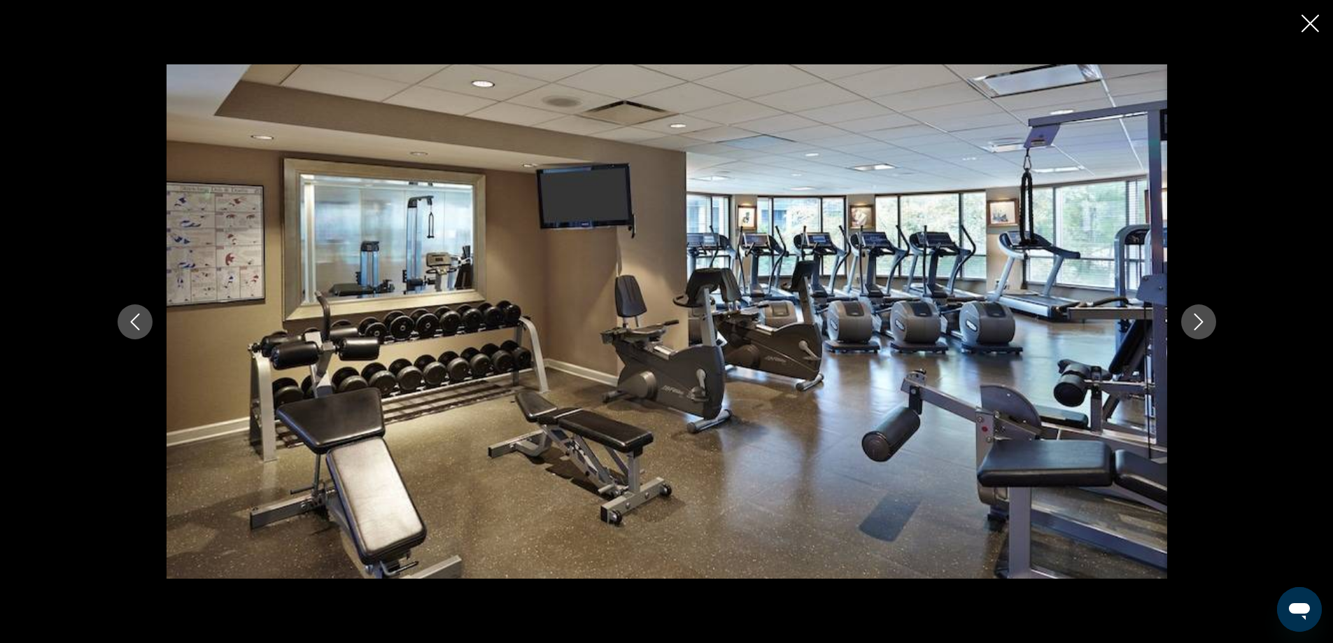
click at [1205, 323] on icon "Next image" at bounding box center [1198, 321] width 17 height 17
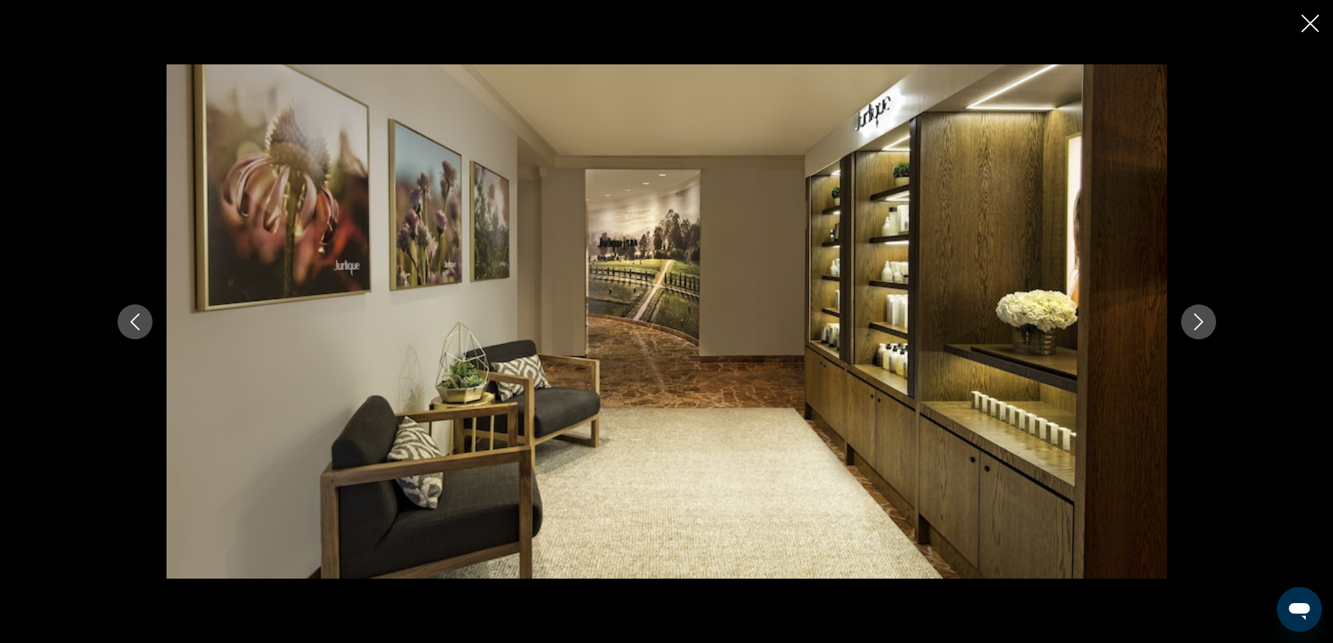
click at [1205, 323] on icon "Next image" at bounding box center [1198, 321] width 17 height 17
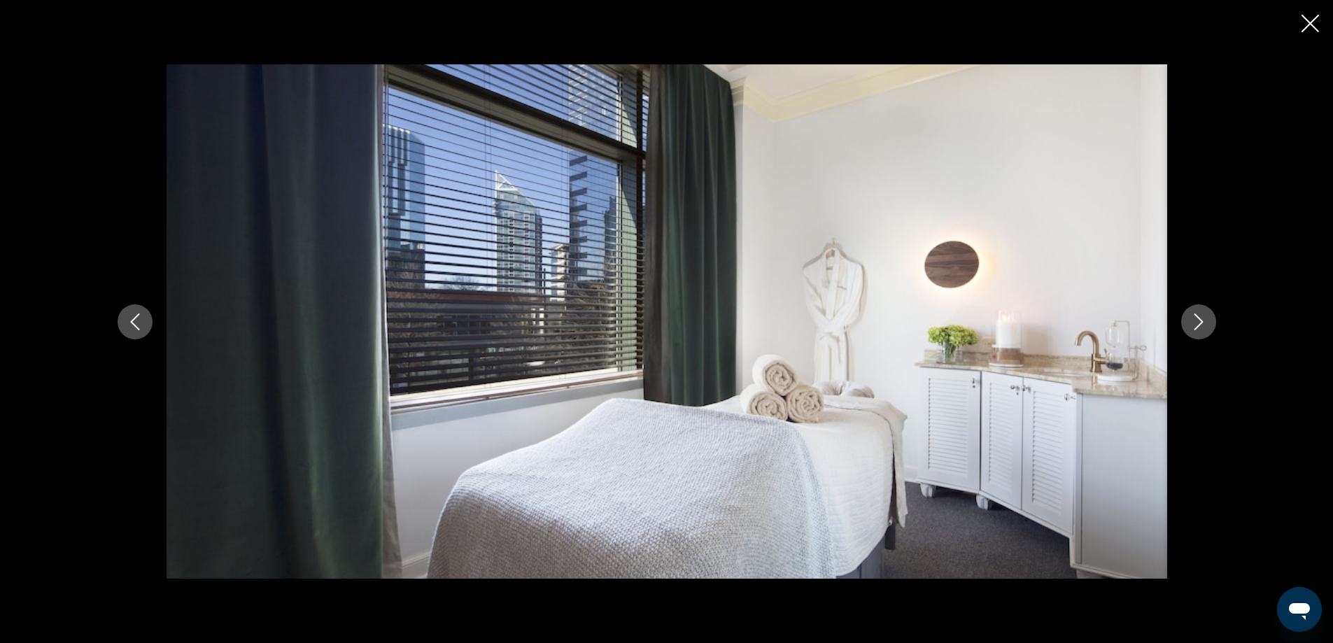
click at [1205, 323] on icon "Next image" at bounding box center [1198, 321] width 17 height 17
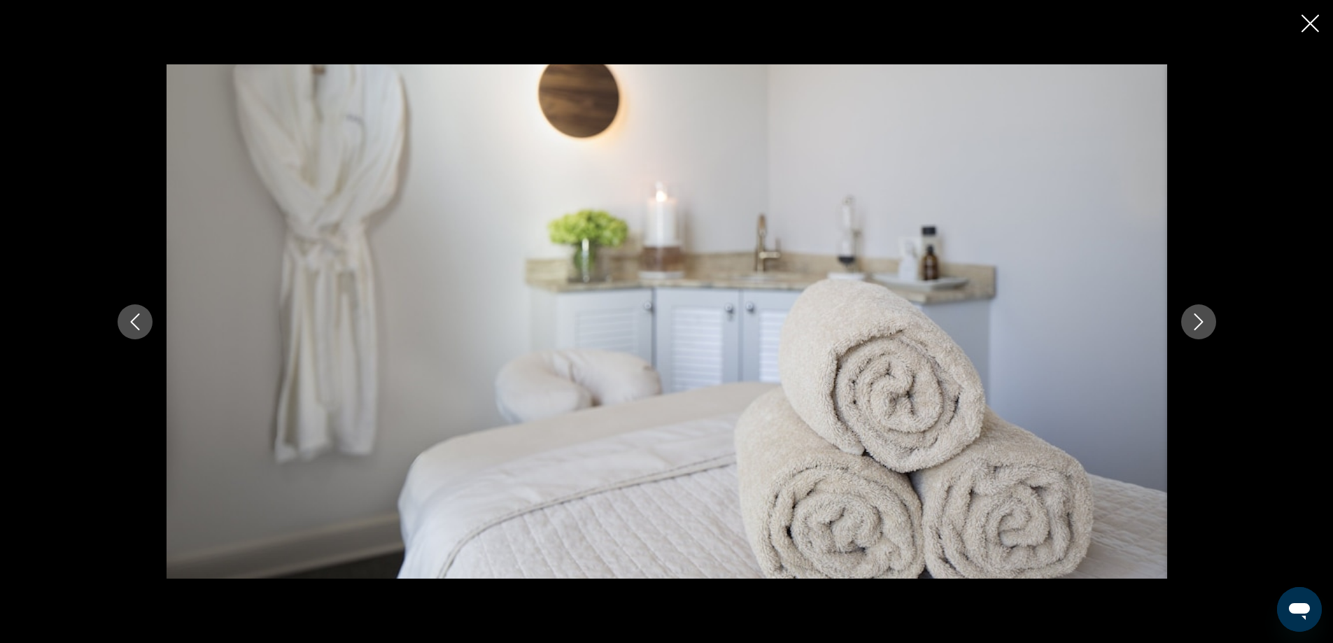
click at [1205, 323] on icon "Next image" at bounding box center [1198, 321] width 17 height 17
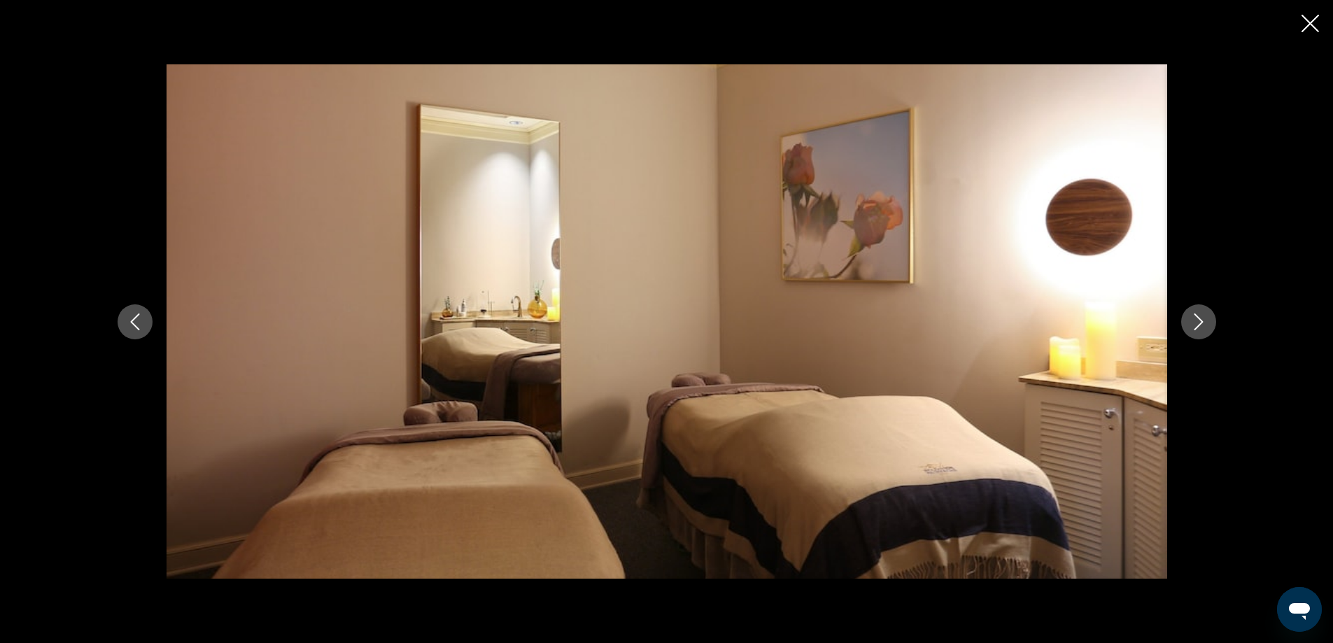
click at [1205, 323] on icon "Next image" at bounding box center [1198, 321] width 17 height 17
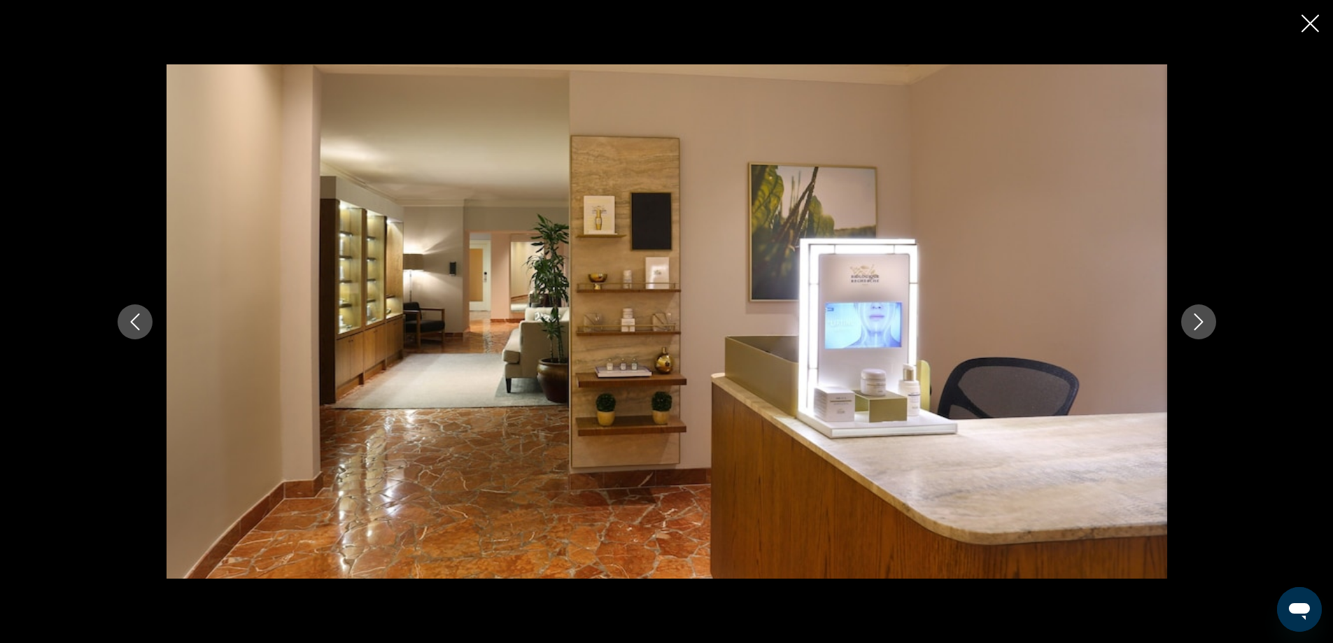
click at [1205, 323] on icon "Next image" at bounding box center [1198, 321] width 17 height 17
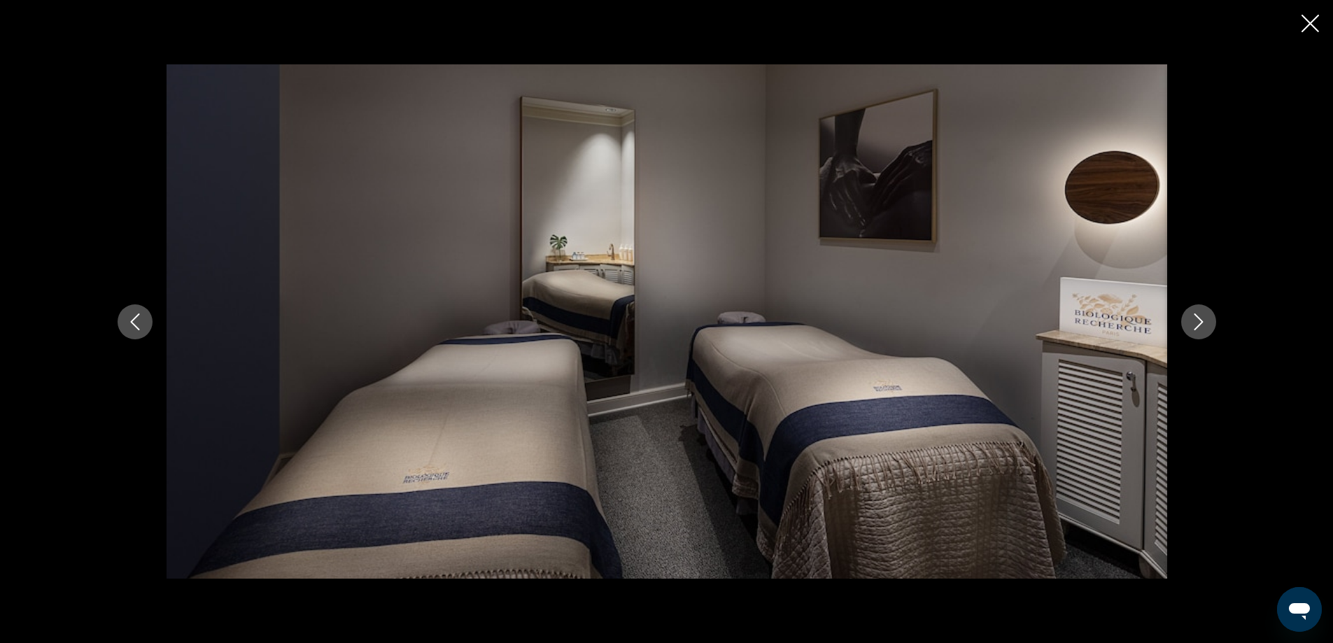
click at [1205, 322] on icon "Next image" at bounding box center [1198, 321] width 17 height 17
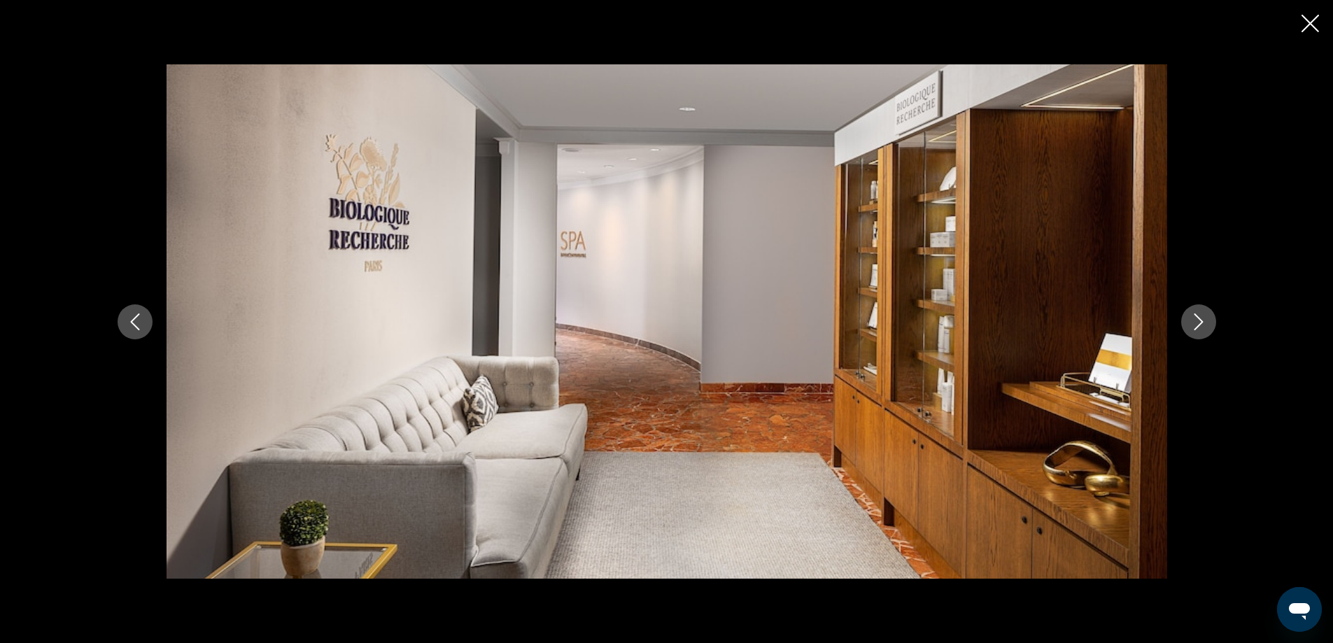
click at [1205, 322] on icon "Next image" at bounding box center [1198, 321] width 17 height 17
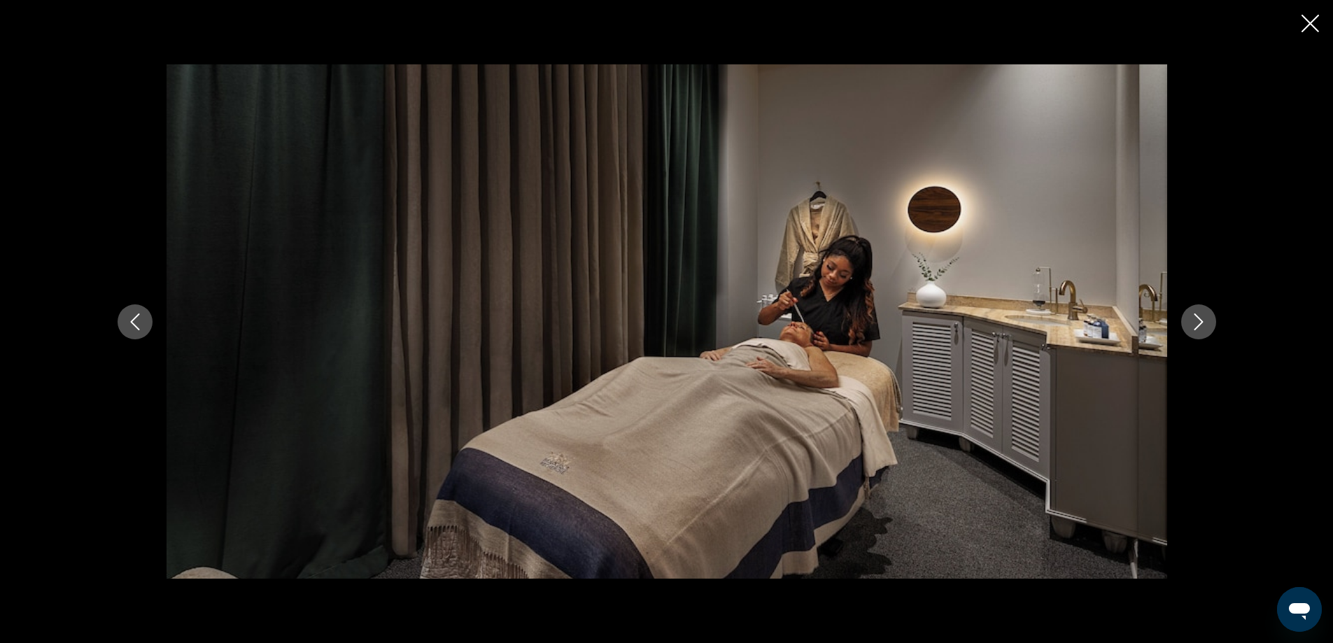
click at [1205, 322] on icon "Next image" at bounding box center [1198, 321] width 17 height 17
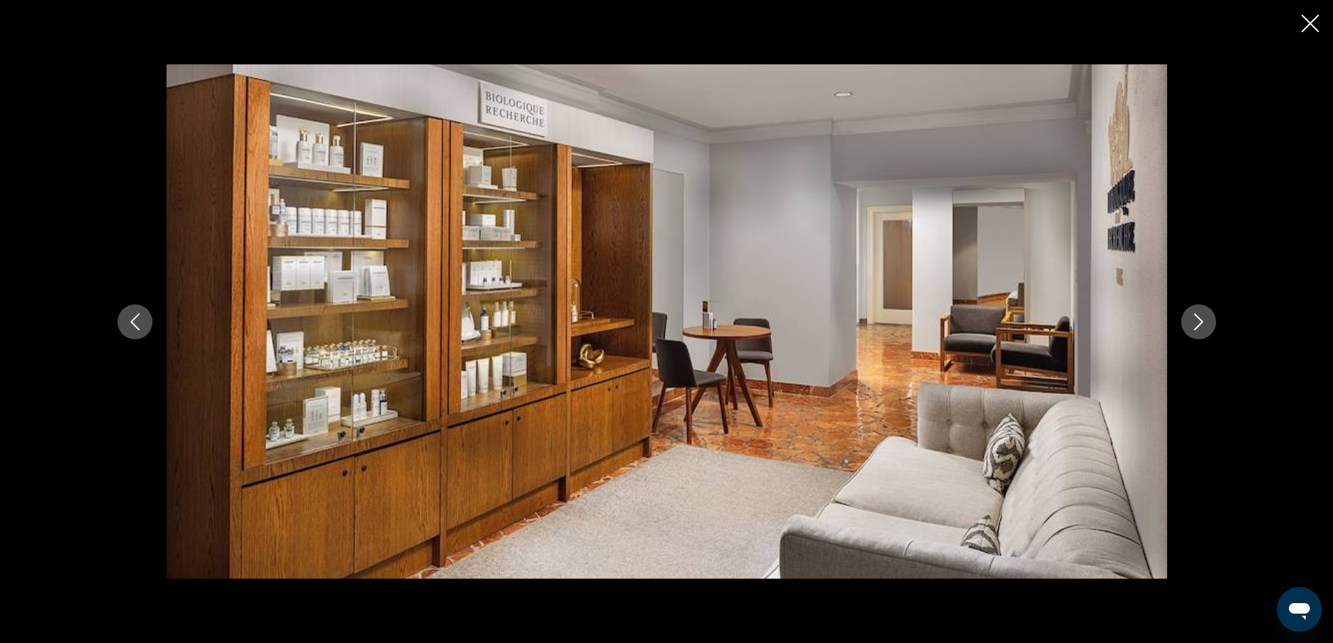
click at [145, 315] on button "Previous image" at bounding box center [135, 321] width 35 height 35
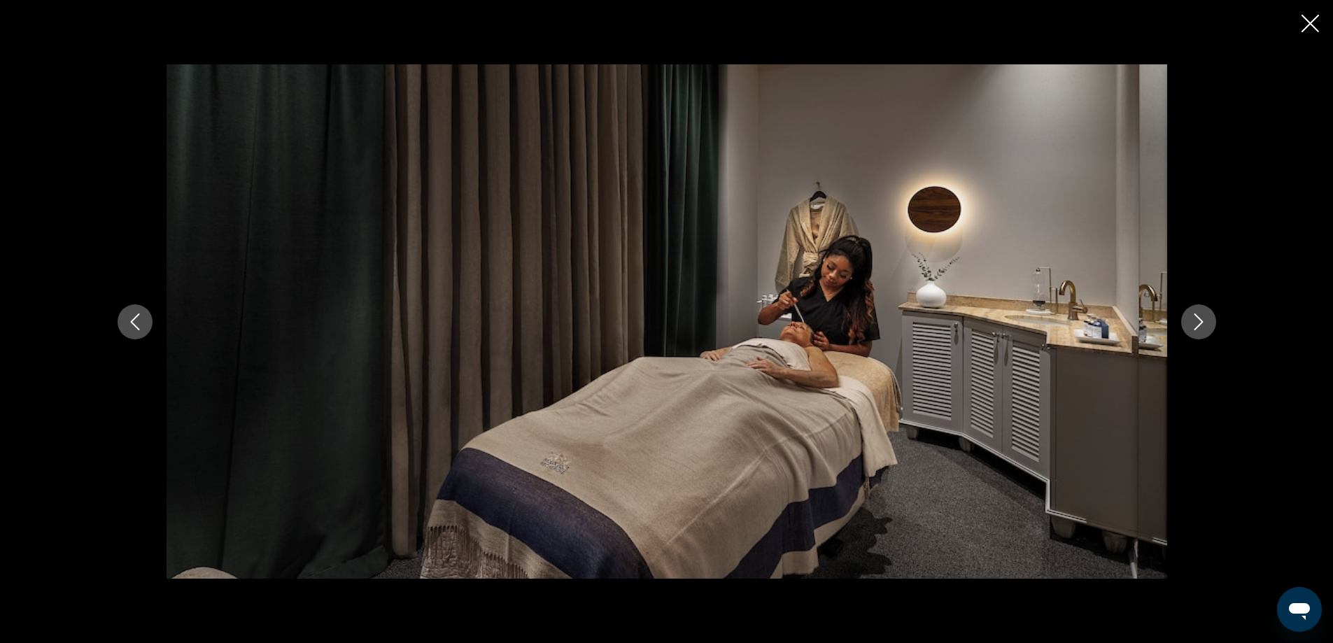
click at [1204, 320] on icon "Next image" at bounding box center [1198, 321] width 17 height 17
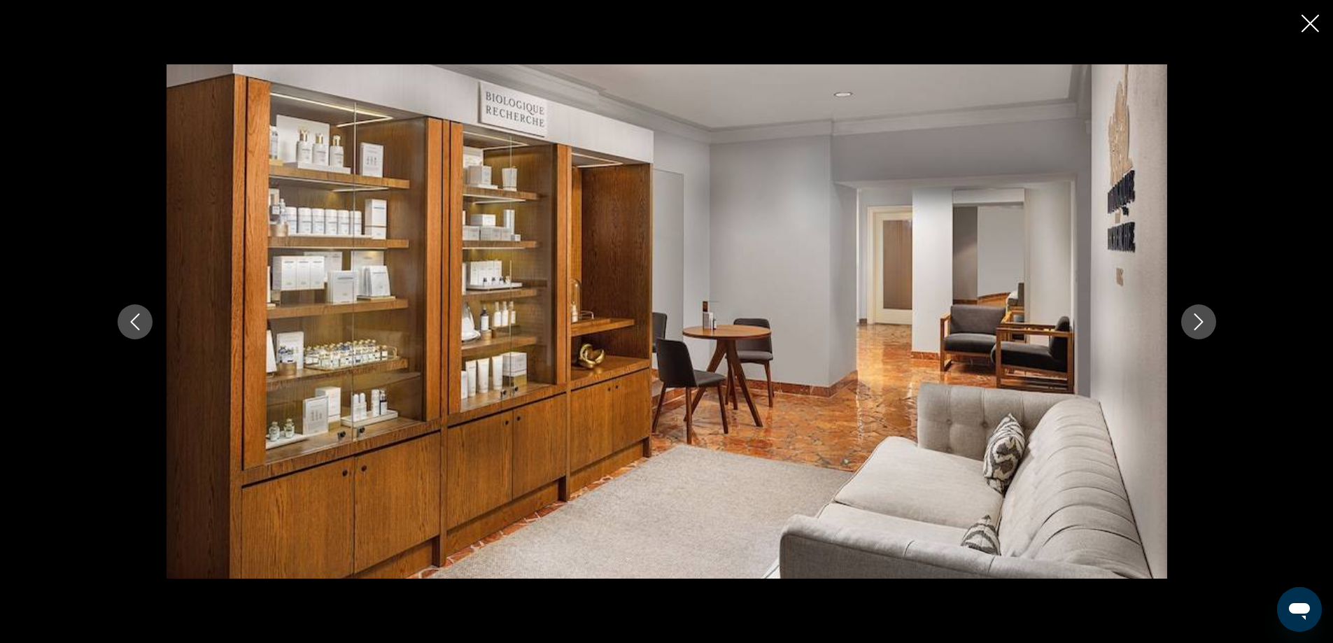
click at [1203, 317] on icon "Next image" at bounding box center [1198, 321] width 17 height 17
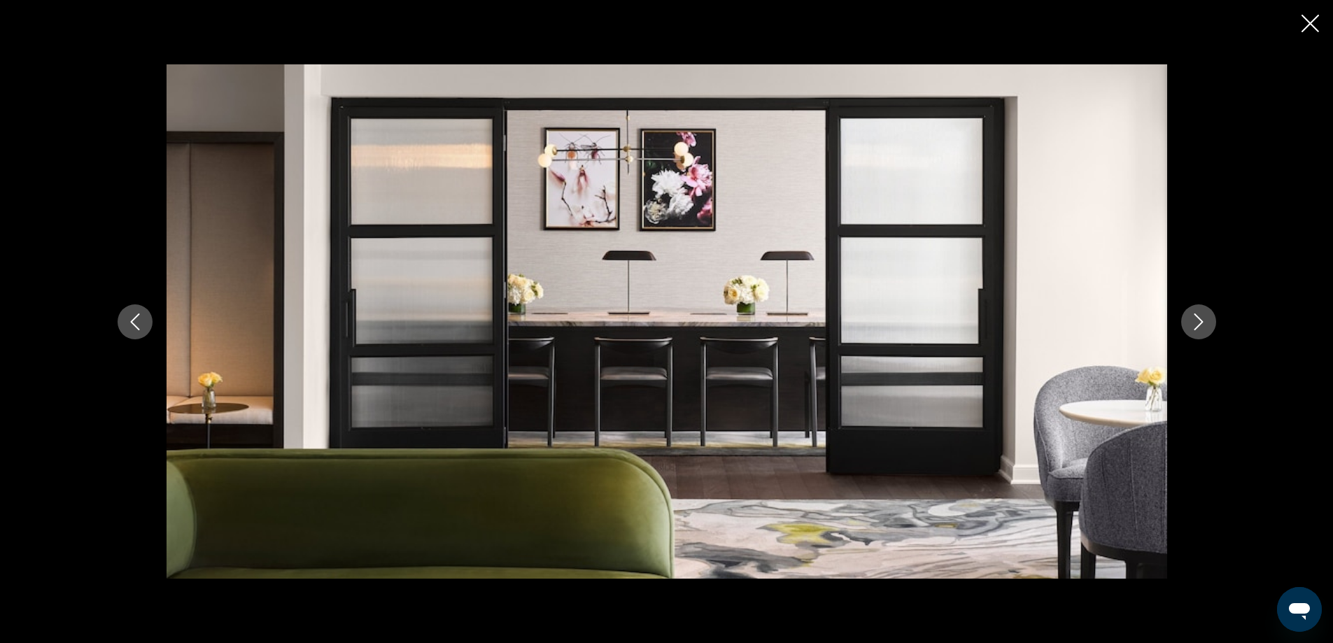
click at [1200, 311] on button "Next image" at bounding box center [1198, 321] width 35 height 35
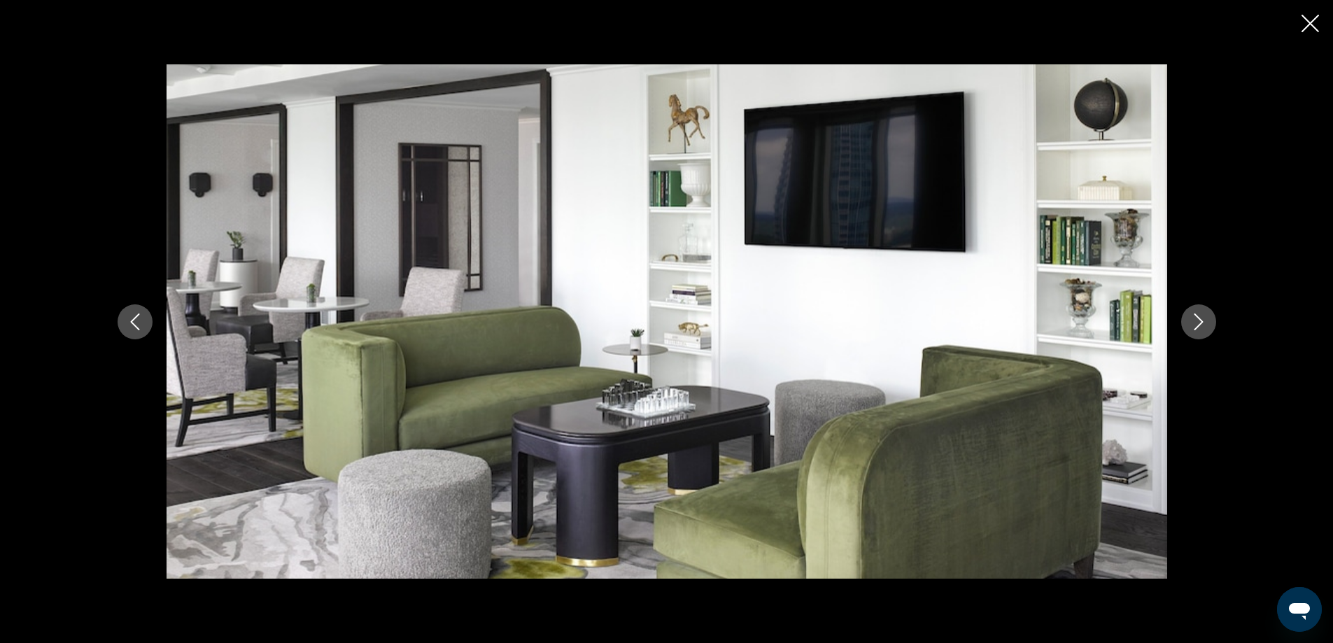
click at [1200, 311] on button "Next image" at bounding box center [1198, 321] width 35 height 35
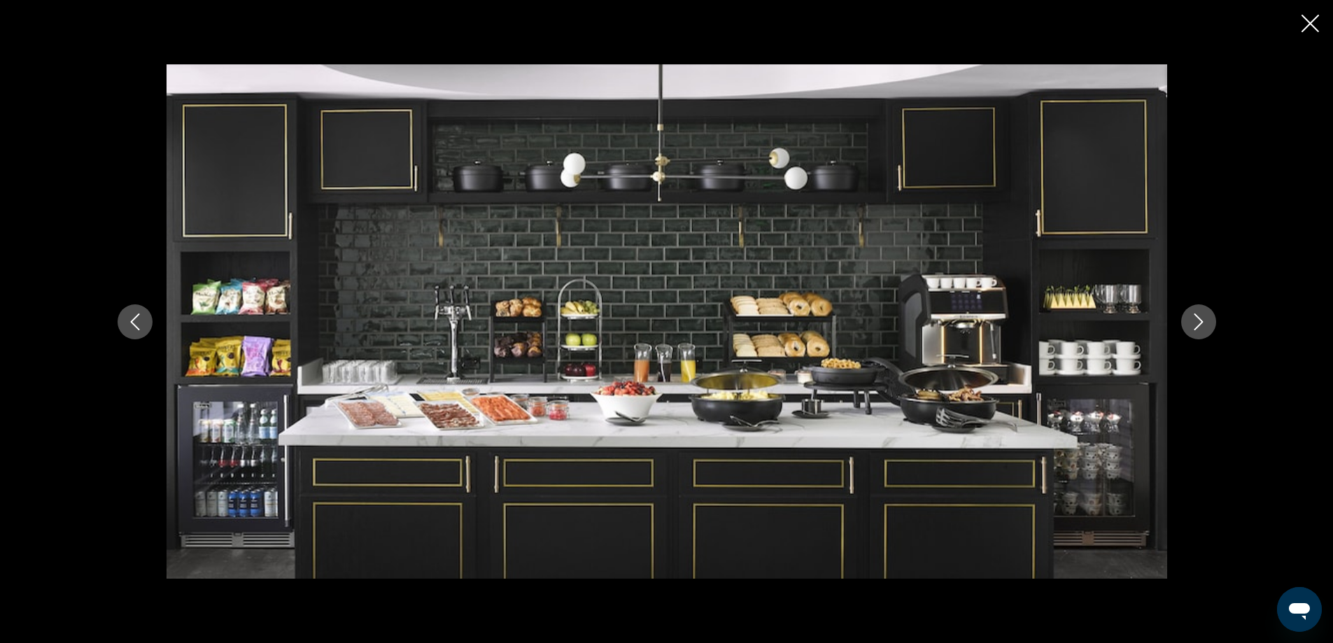
click at [1200, 308] on button "Next image" at bounding box center [1198, 321] width 35 height 35
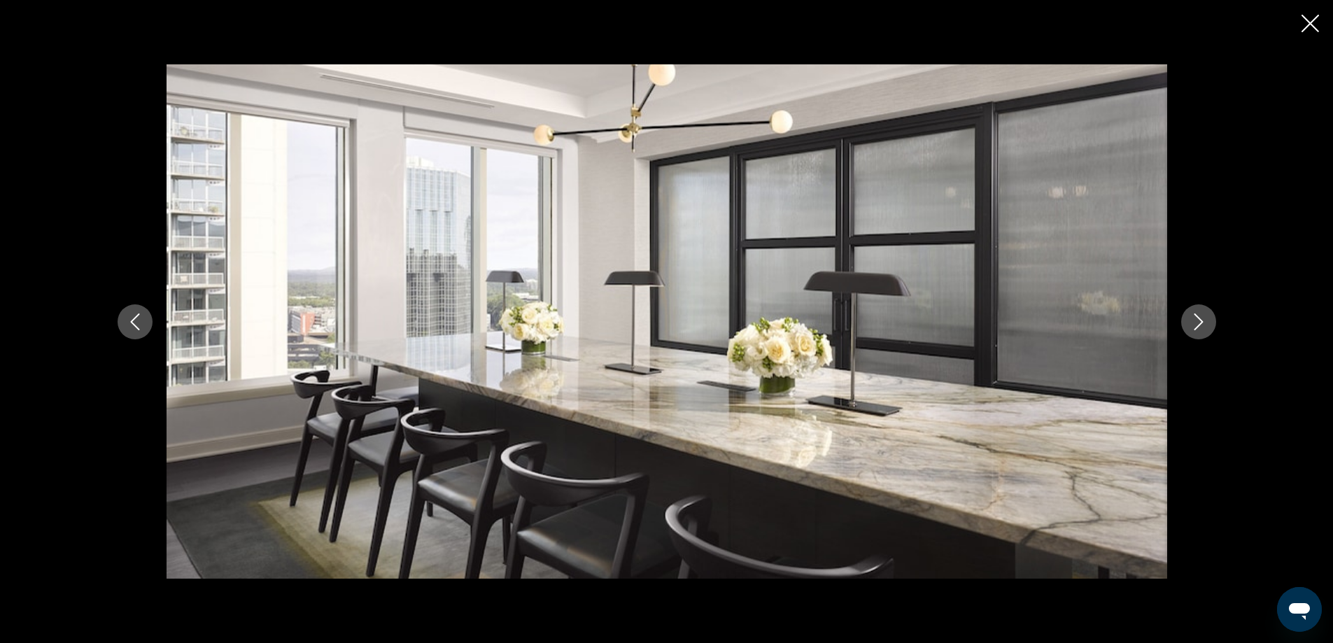
click at [1200, 308] on button "Next image" at bounding box center [1198, 321] width 35 height 35
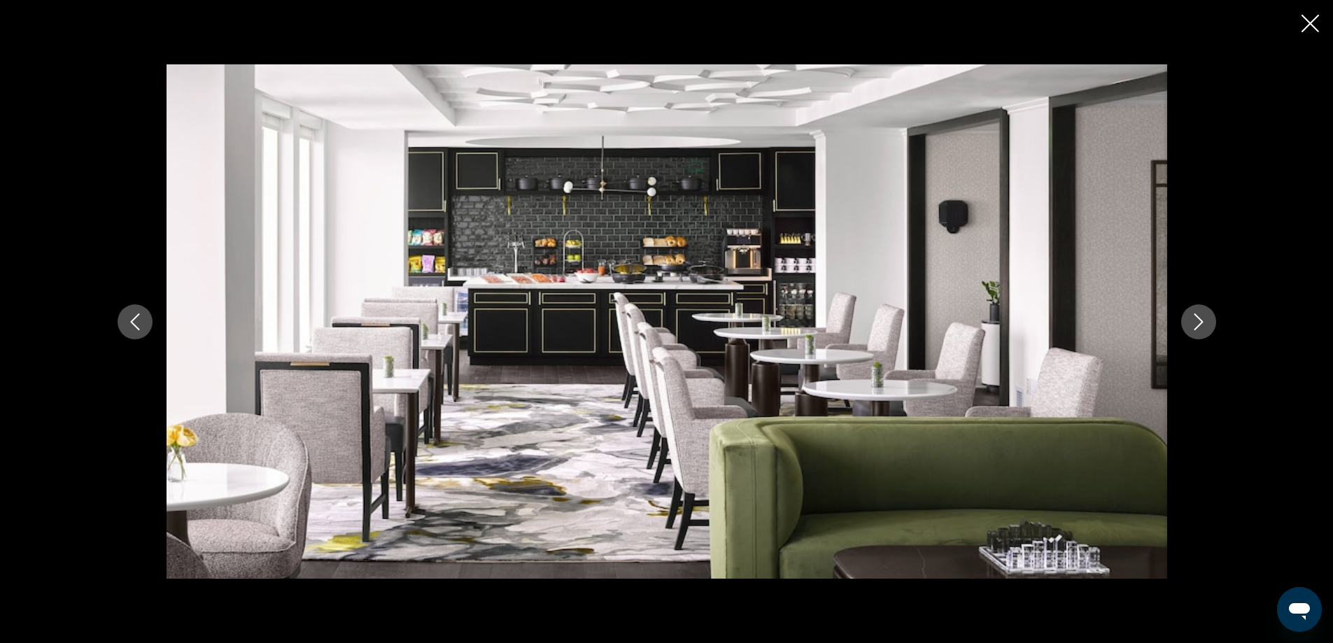
click at [1200, 308] on button "Next image" at bounding box center [1198, 321] width 35 height 35
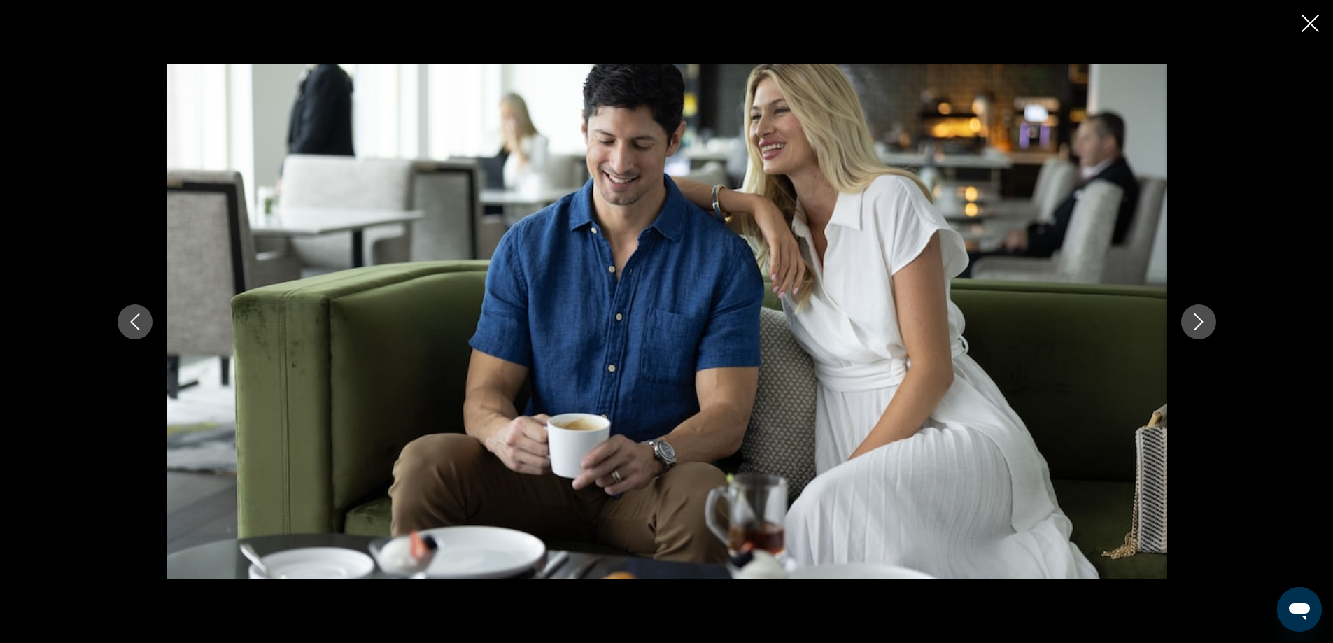
click at [1200, 308] on button "Next image" at bounding box center [1198, 321] width 35 height 35
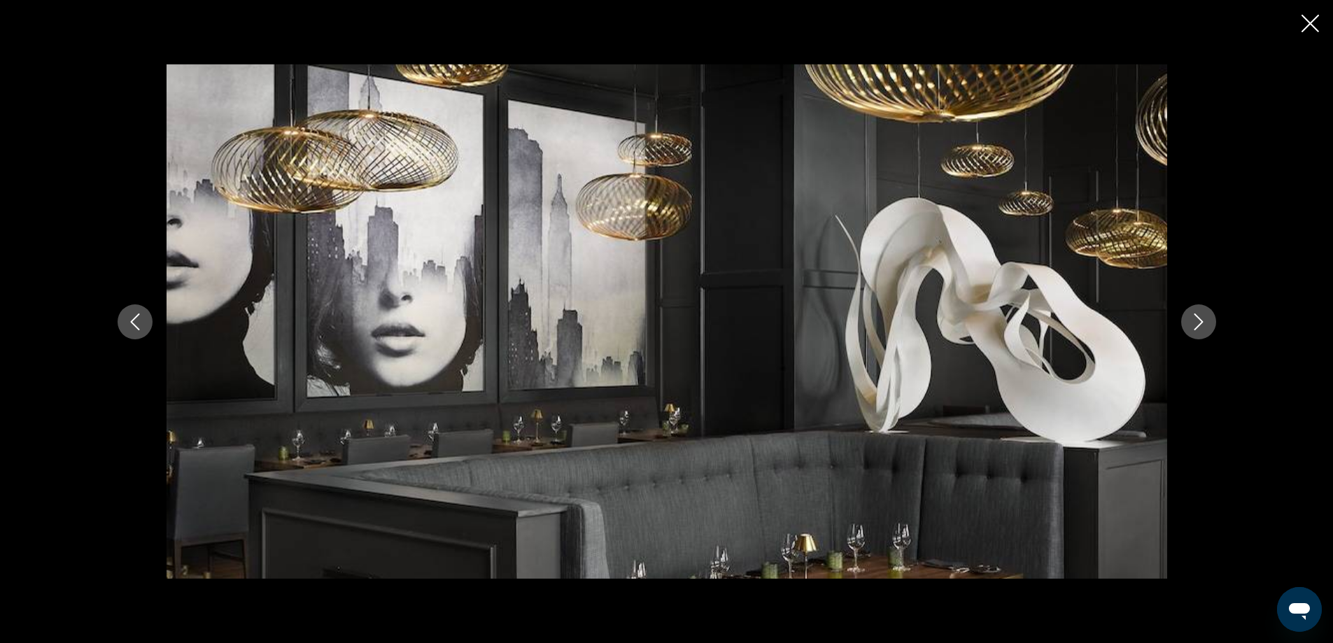
click at [1314, 20] on icon "Close slideshow" at bounding box center [1309, 23] width 17 height 17
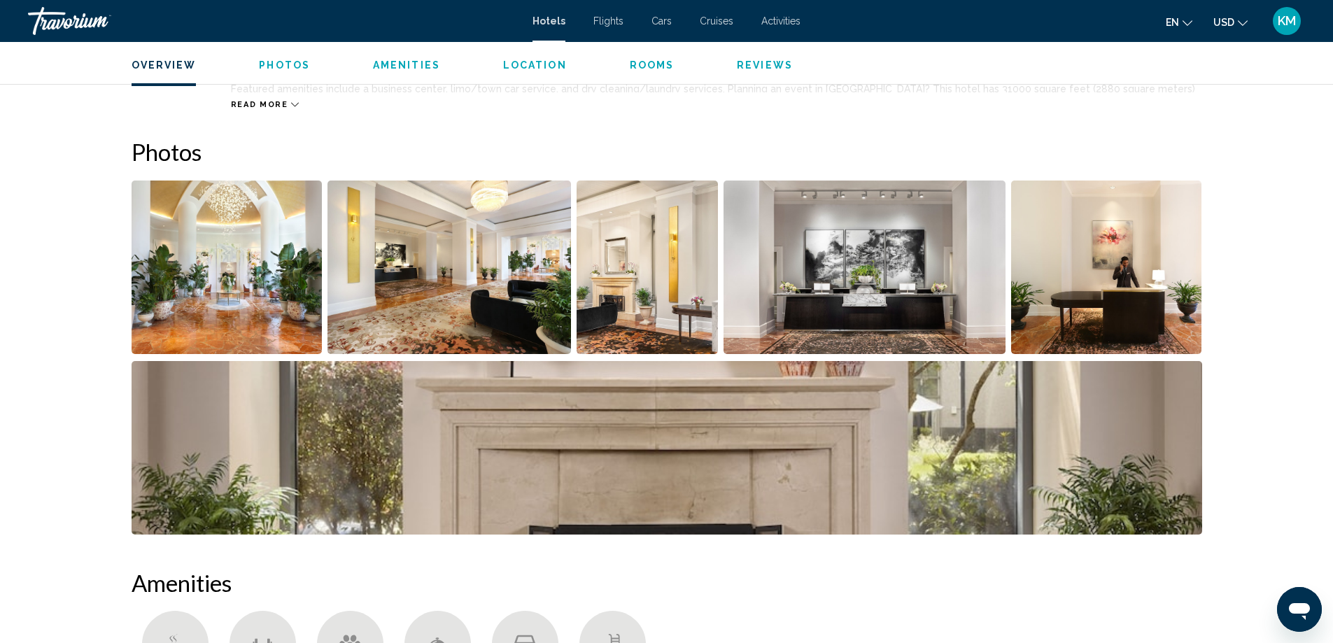
scroll to position [623, 0]
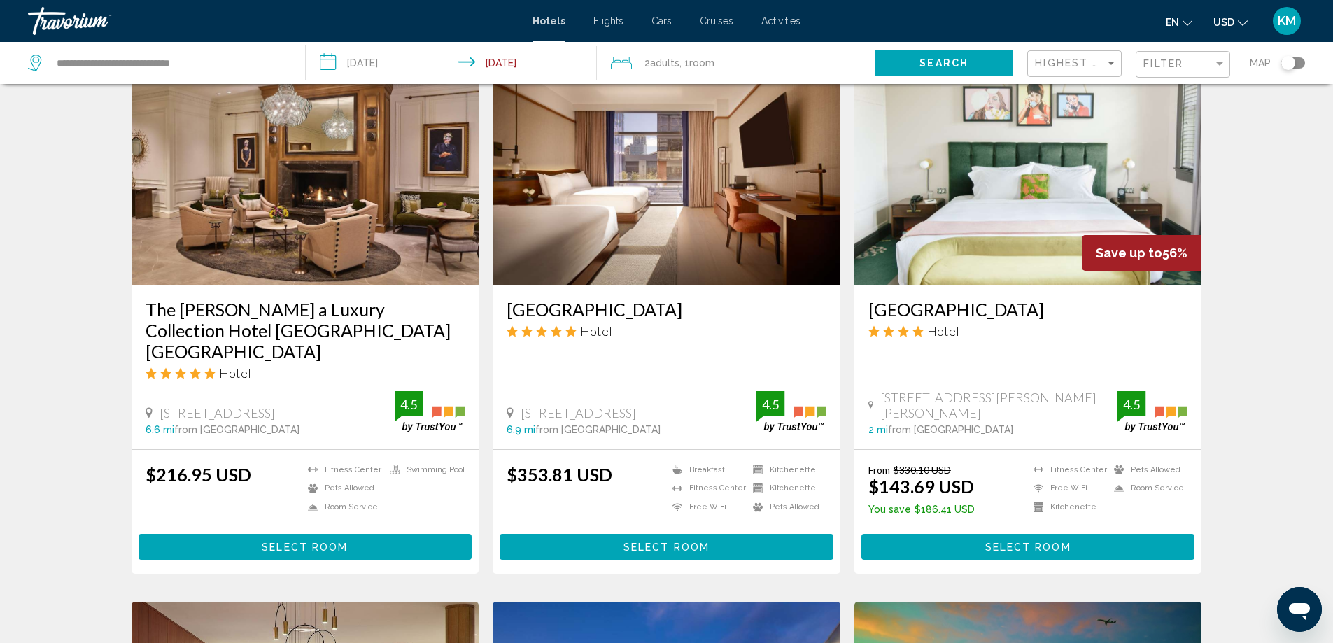
scroll to position [1109, 0]
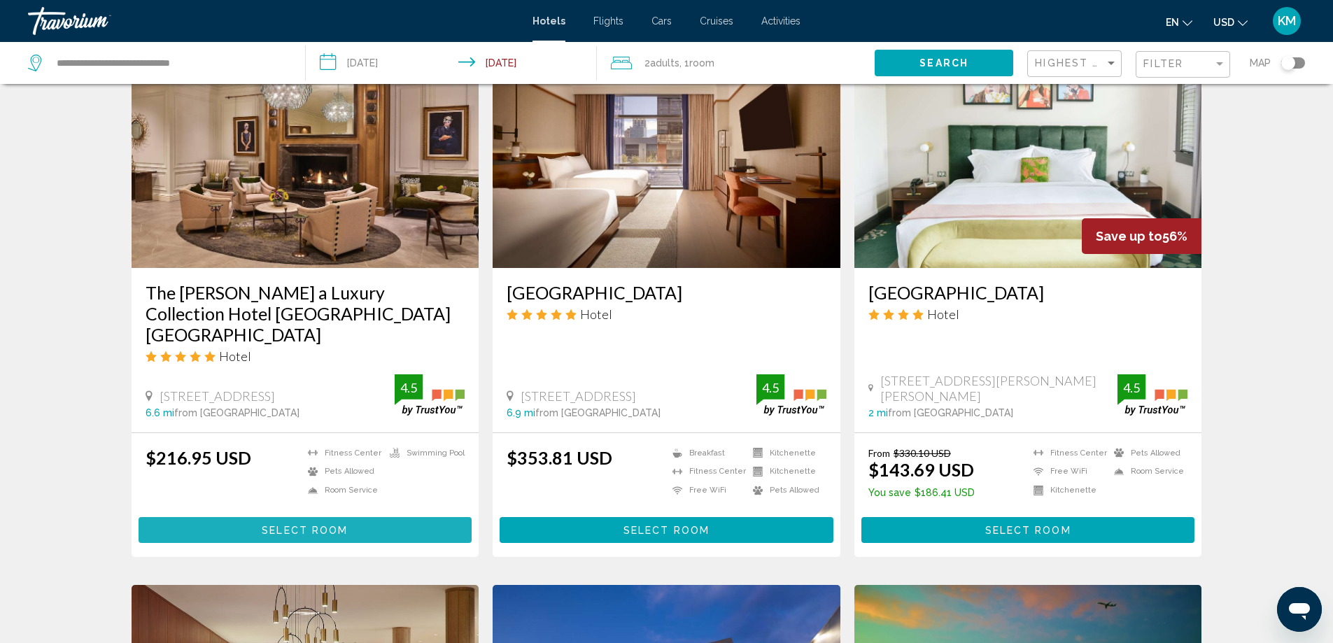
click at [314, 525] on span "Select Room" at bounding box center [305, 530] width 86 height 11
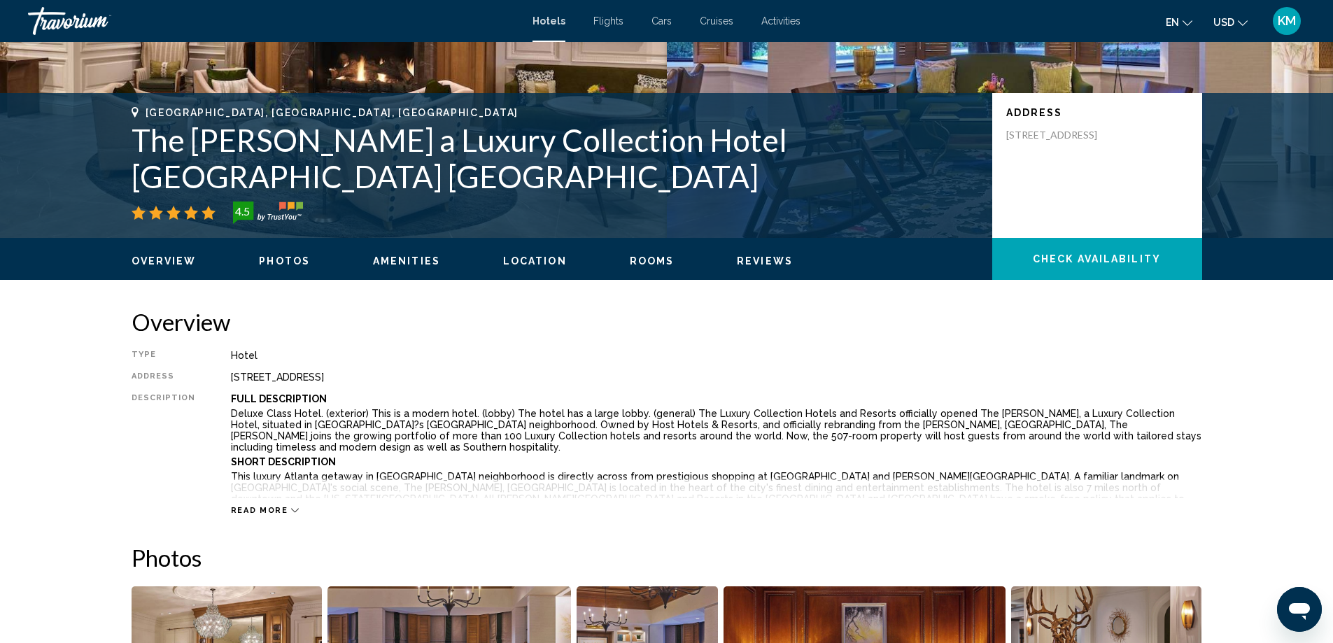
scroll to position [258, 0]
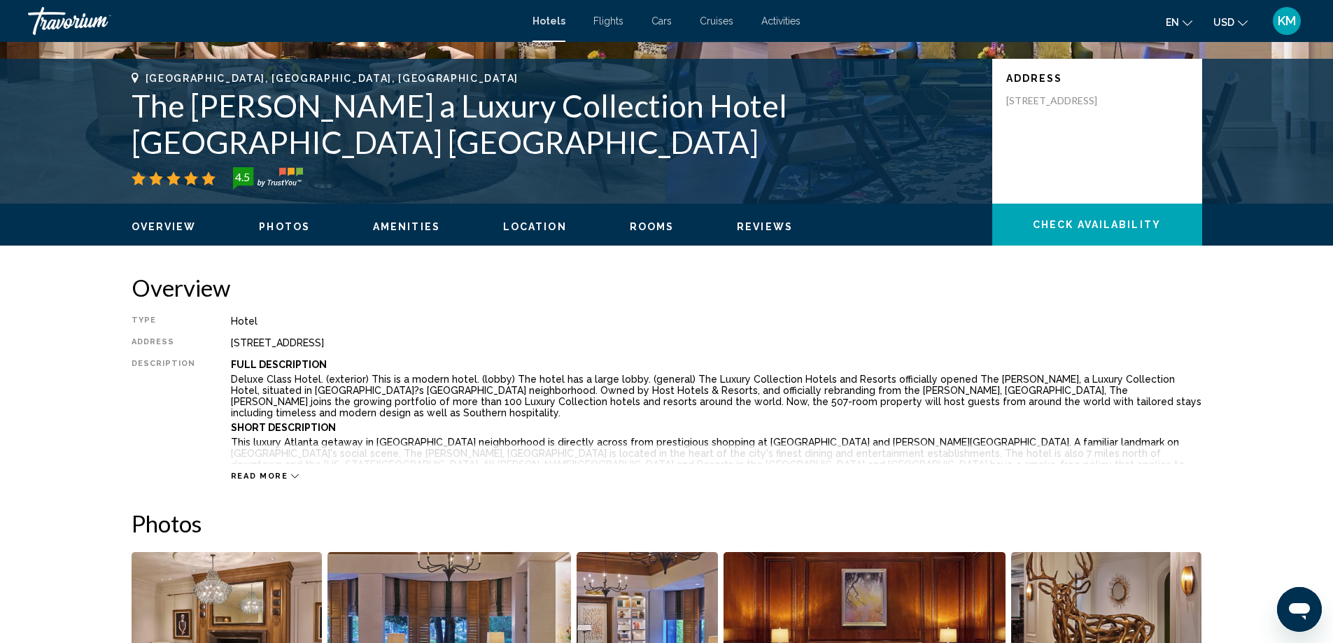
click at [267, 229] on span "Photos" at bounding box center [284, 226] width 51 height 11
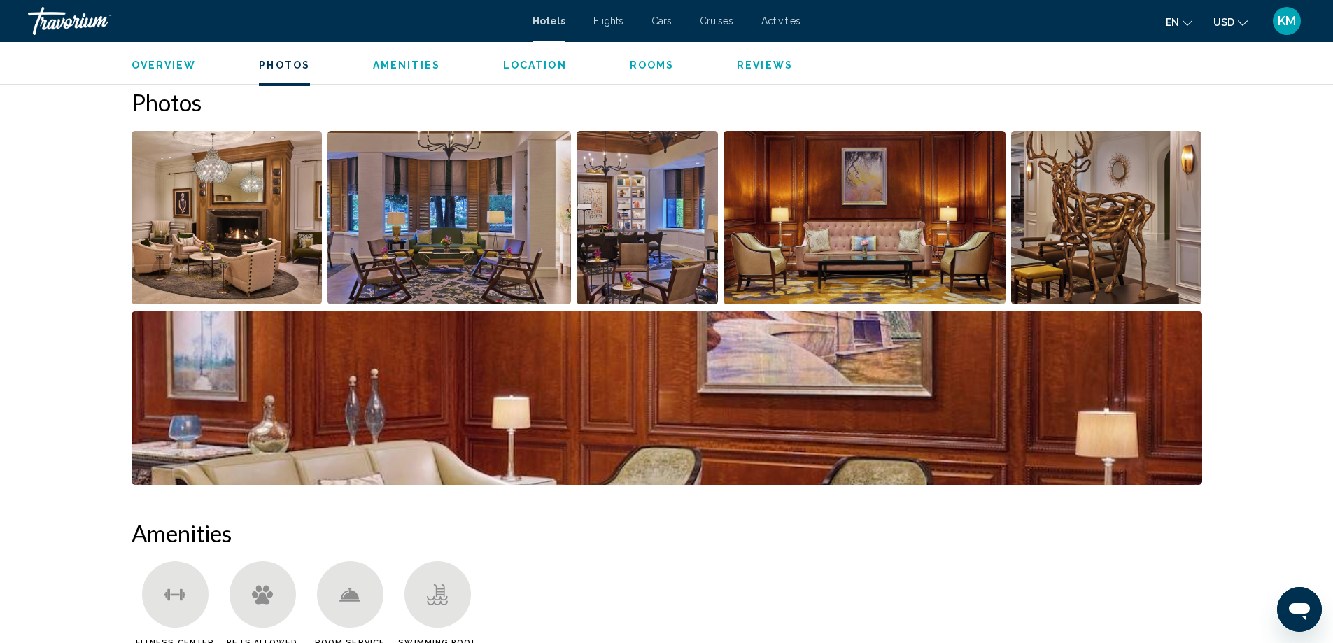
scroll to position [683, 0]
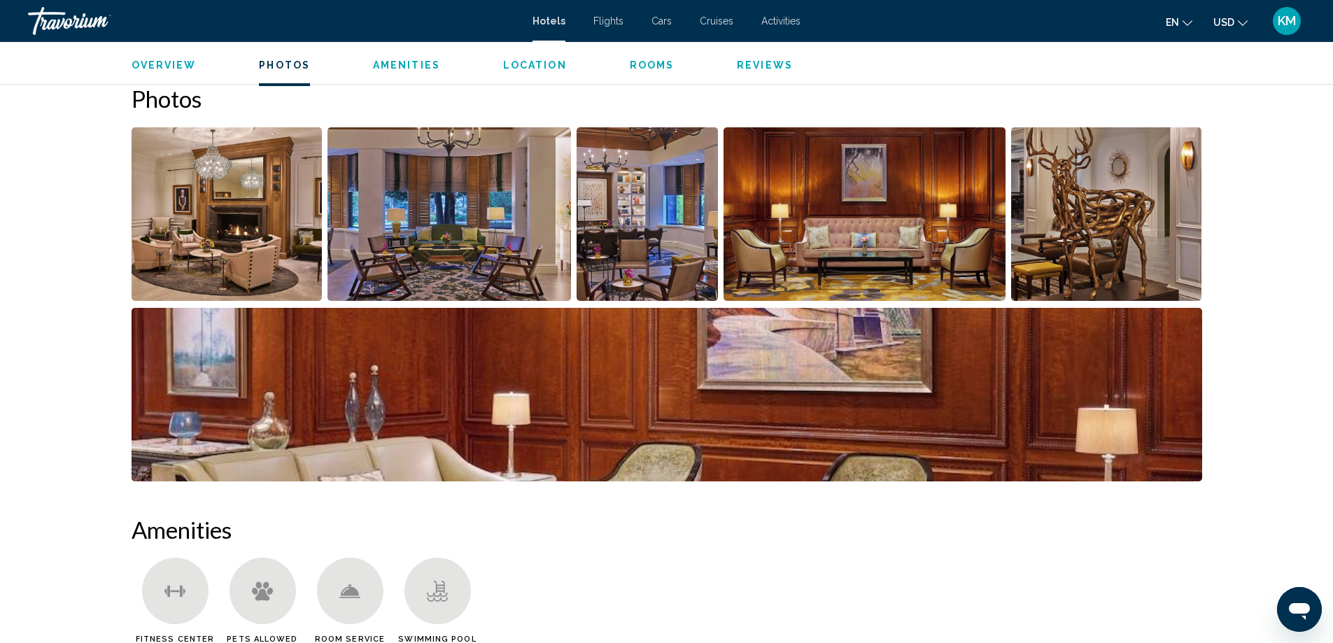
click at [269, 228] on img "Open full-screen image slider" at bounding box center [227, 213] width 191 height 173
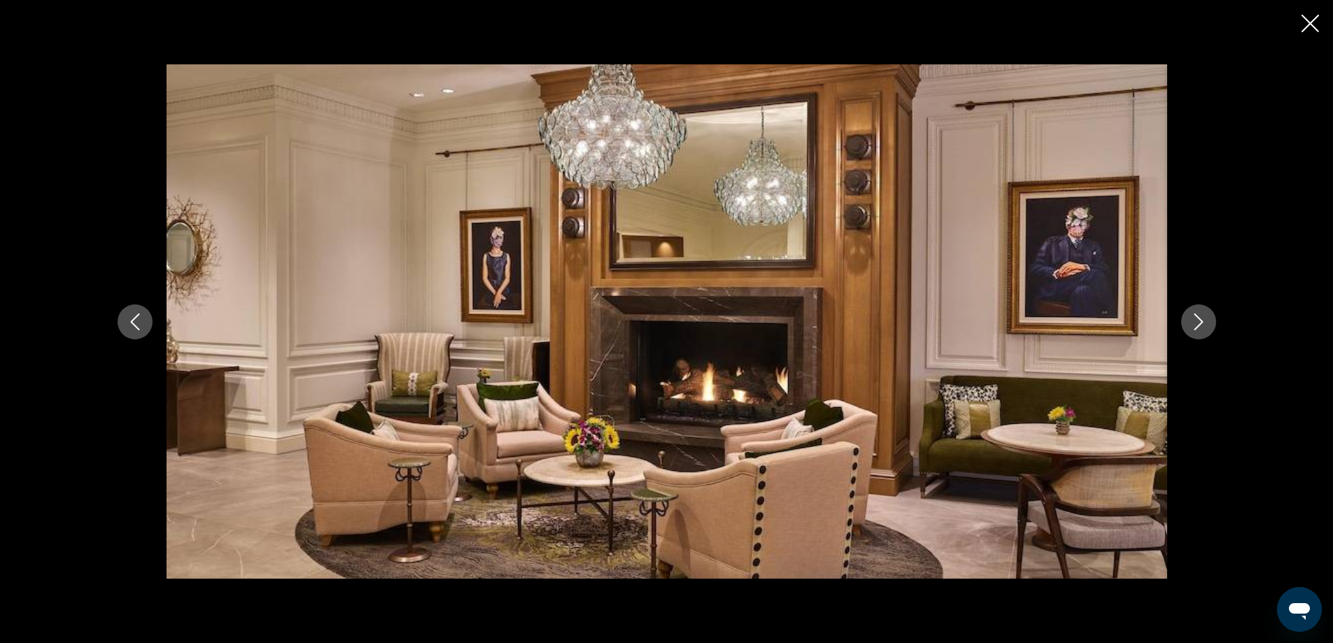
click at [1212, 317] on button "Next image" at bounding box center [1198, 321] width 35 height 35
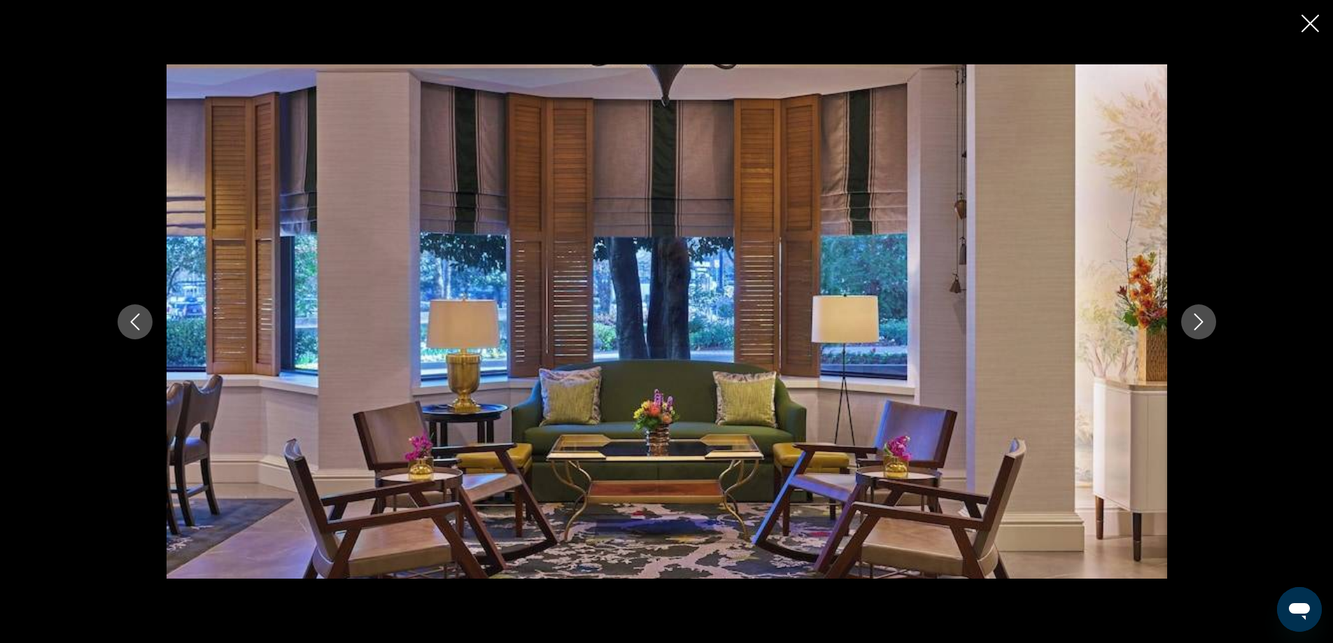
click at [1212, 317] on button "Next image" at bounding box center [1198, 321] width 35 height 35
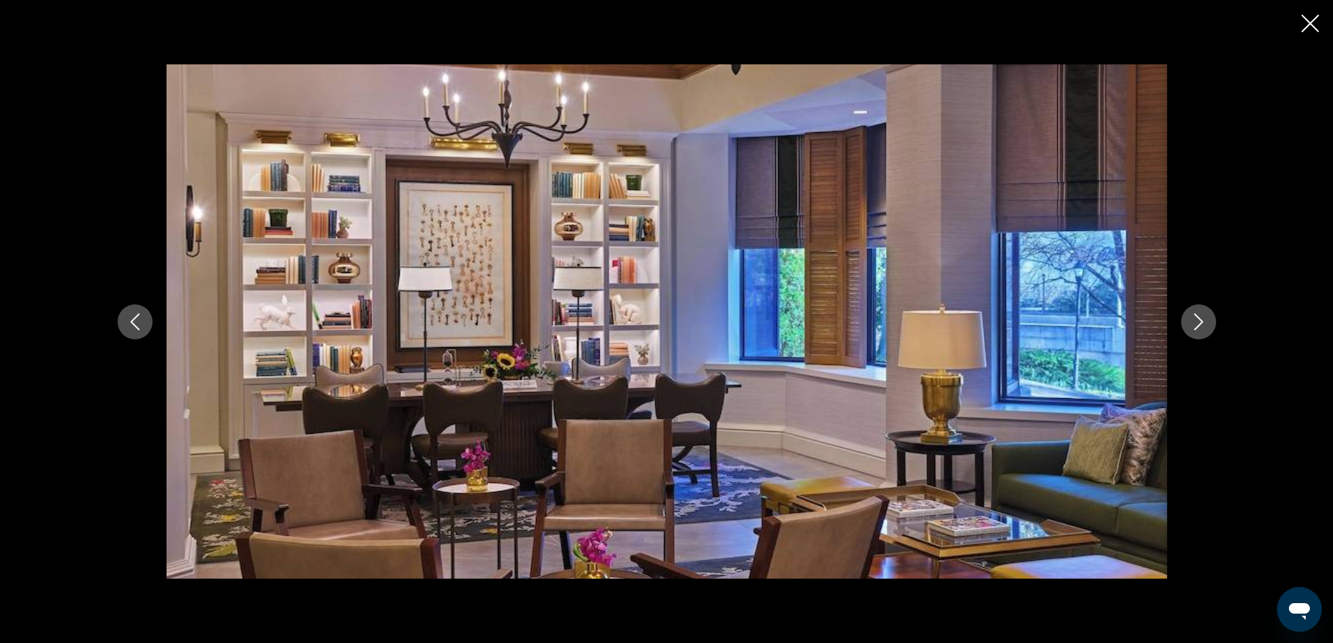
click at [1212, 317] on button "Next image" at bounding box center [1198, 321] width 35 height 35
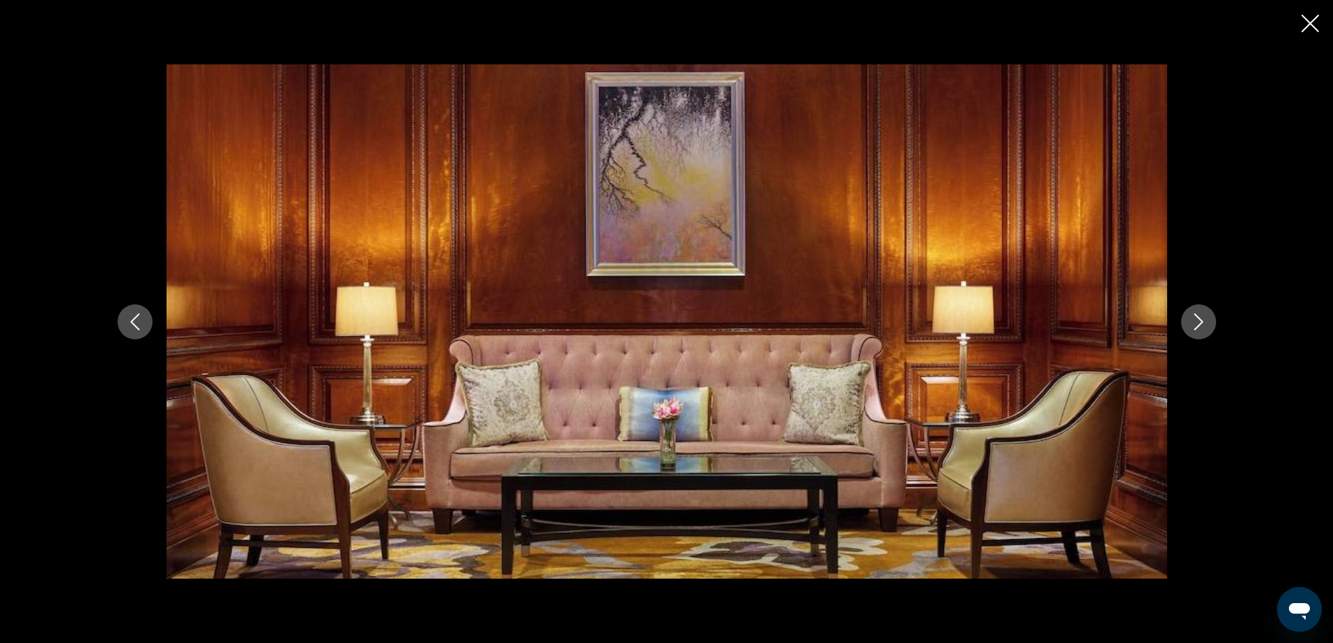
click at [1212, 317] on button "Next image" at bounding box center [1198, 321] width 35 height 35
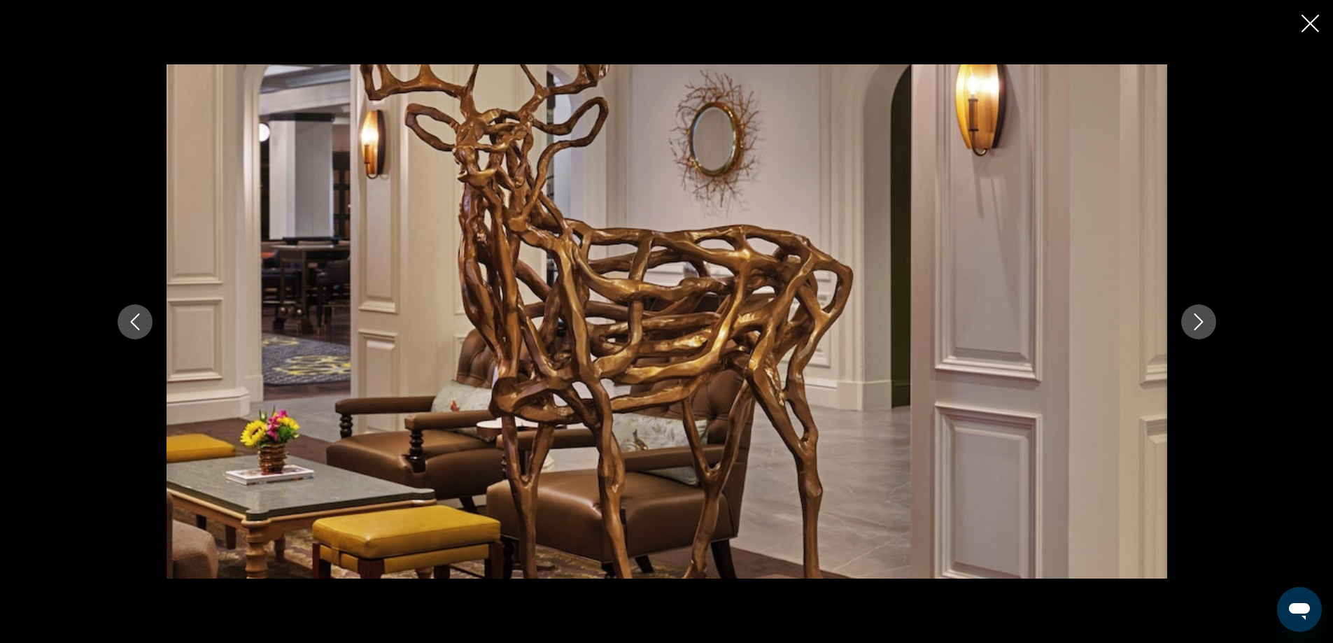
click at [1212, 317] on button "Next image" at bounding box center [1198, 321] width 35 height 35
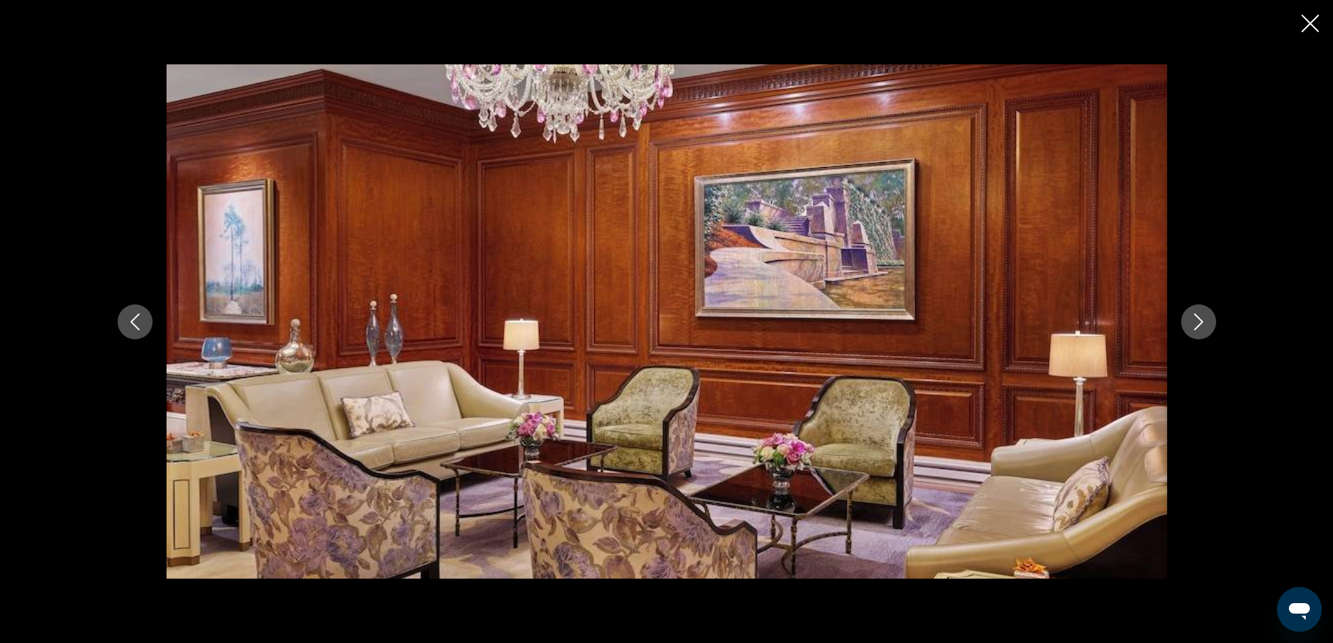
click at [1212, 317] on button "Next image" at bounding box center [1198, 321] width 35 height 35
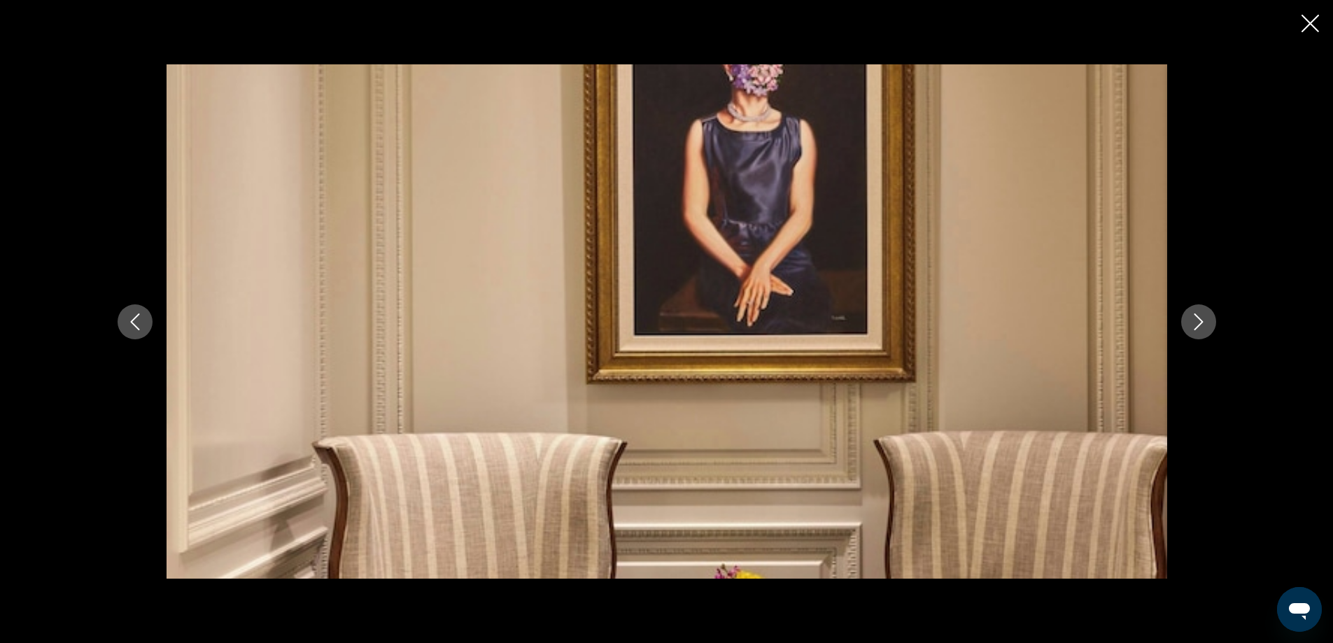
click at [1212, 317] on button "Next image" at bounding box center [1198, 321] width 35 height 35
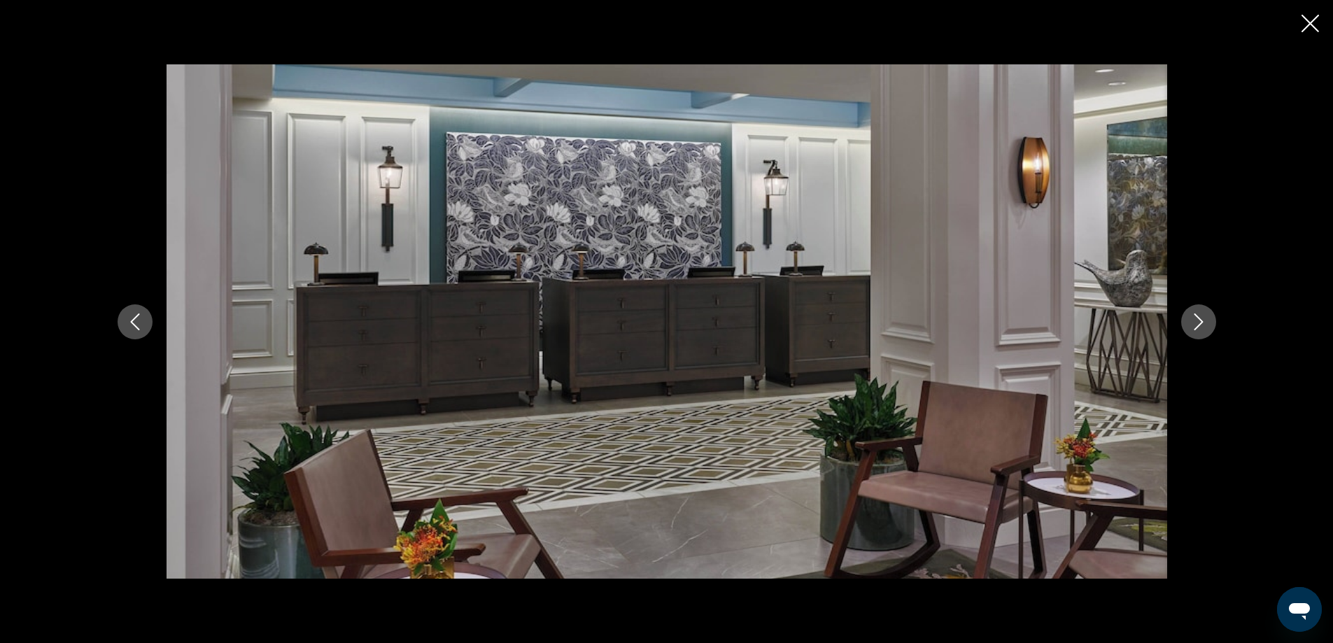
click at [1212, 317] on button "Next image" at bounding box center [1198, 321] width 35 height 35
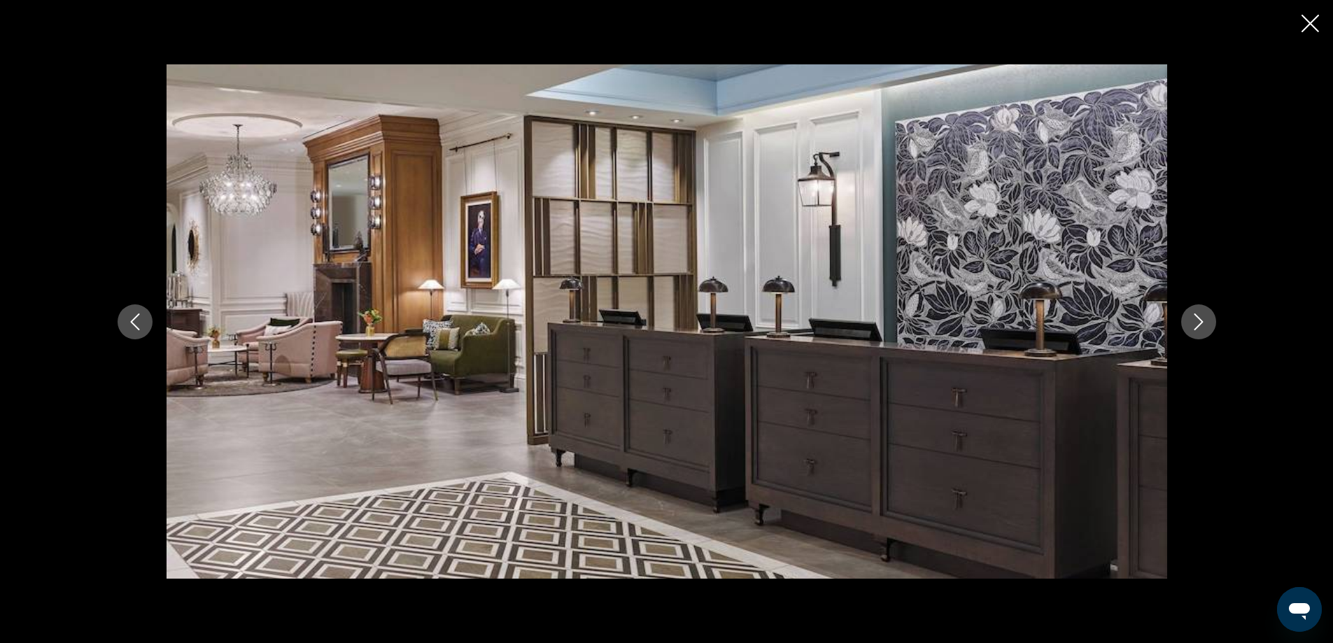
click at [1212, 317] on button "Next image" at bounding box center [1198, 321] width 35 height 35
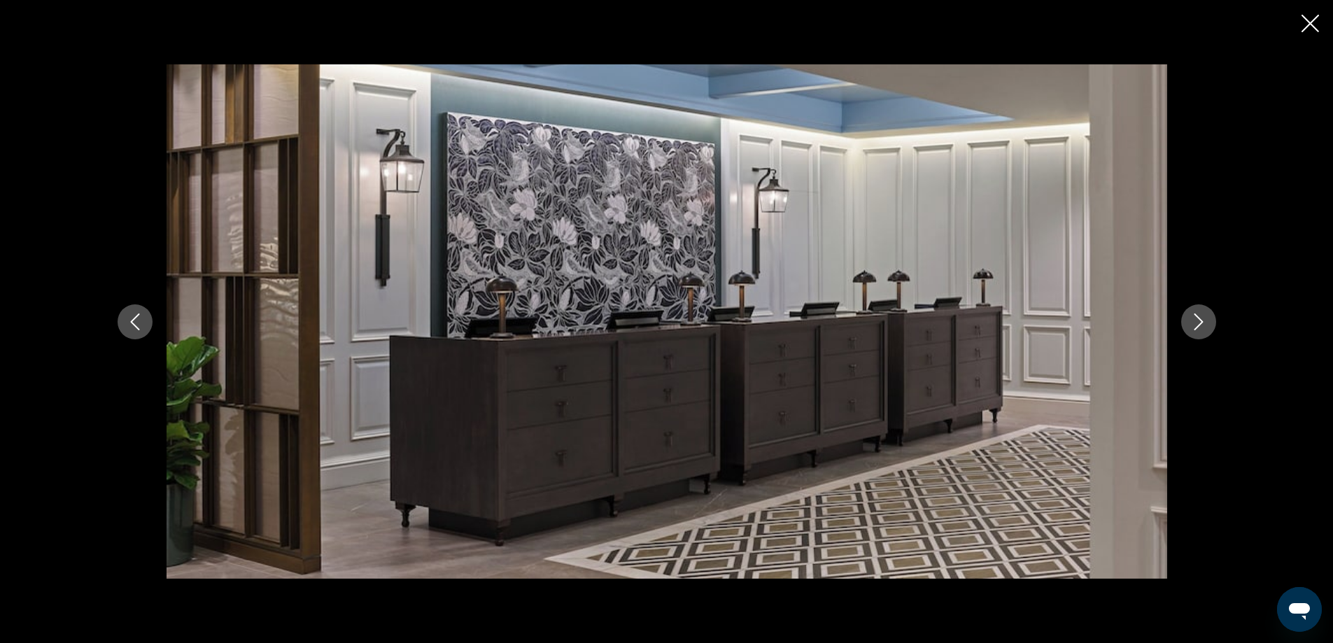
click at [1212, 317] on button "Next image" at bounding box center [1198, 321] width 35 height 35
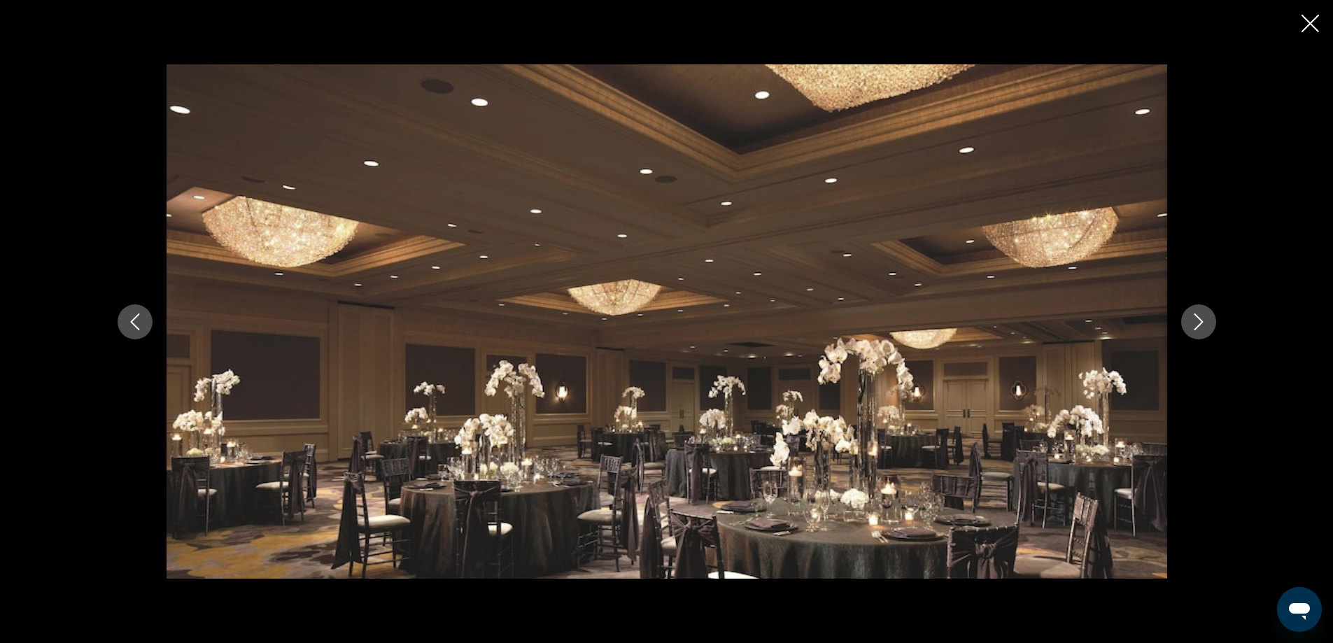
click at [1212, 317] on button "Next image" at bounding box center [1198, 321] width 35 height 35
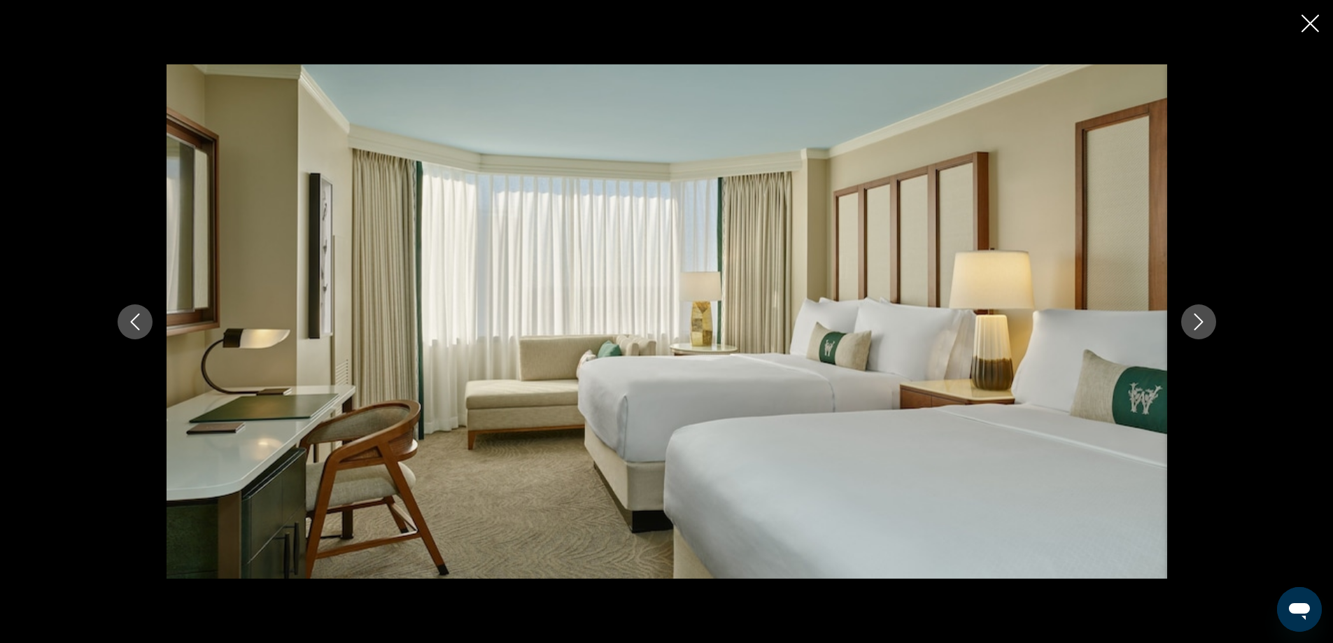
click at [1212, 317] on button "Next image" at bounding box center [1198, 321] width 35 height 35
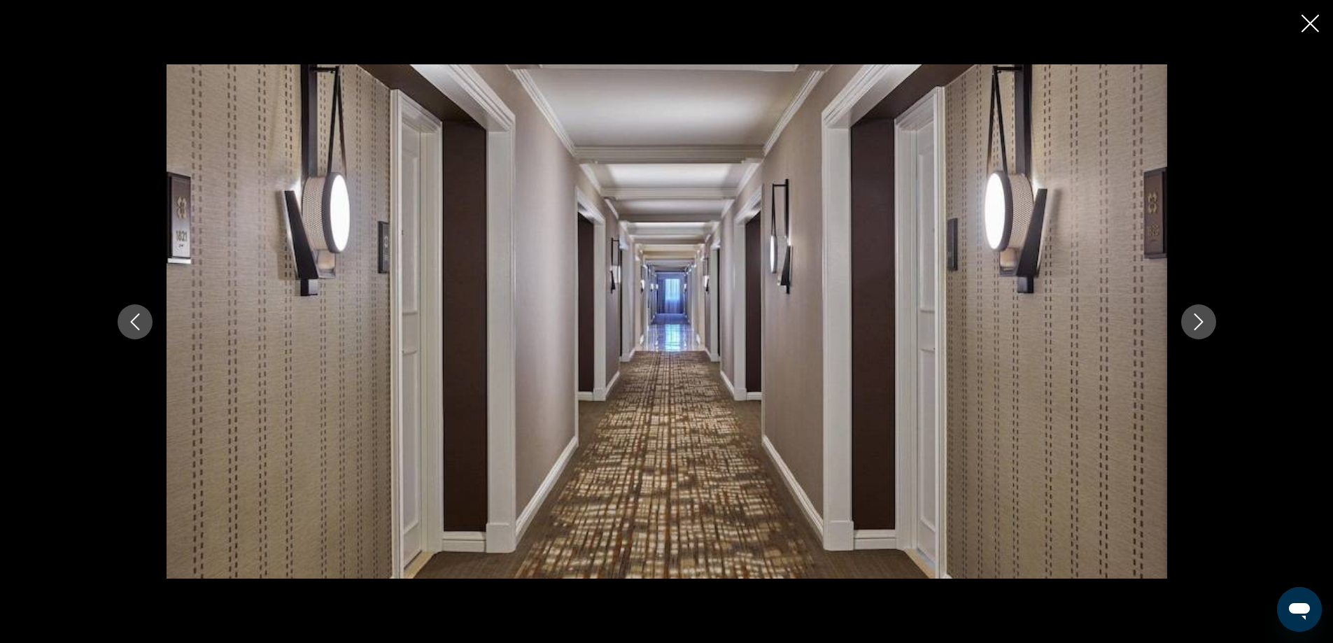
click at [1212, 317] on button "Next image" at bounding box center [1198, 321] width 35 height 35
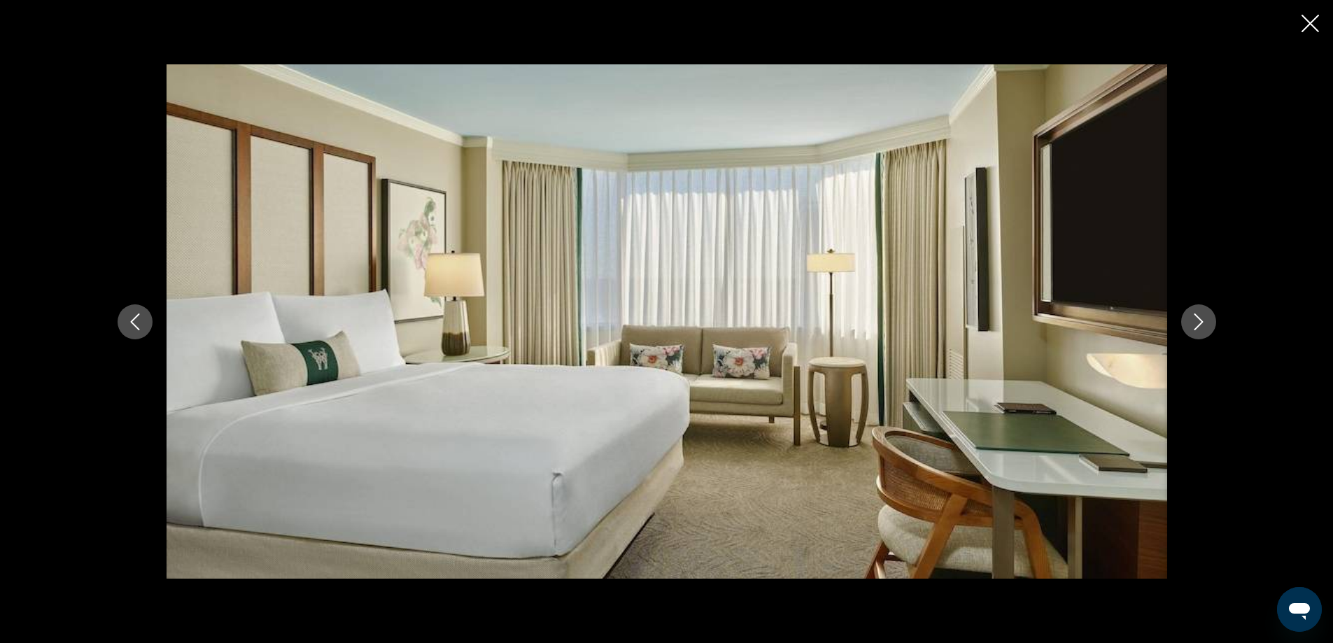
click at [1212, 317] on button "Next image" at bounding box center [1198, 321] width 35 height 35
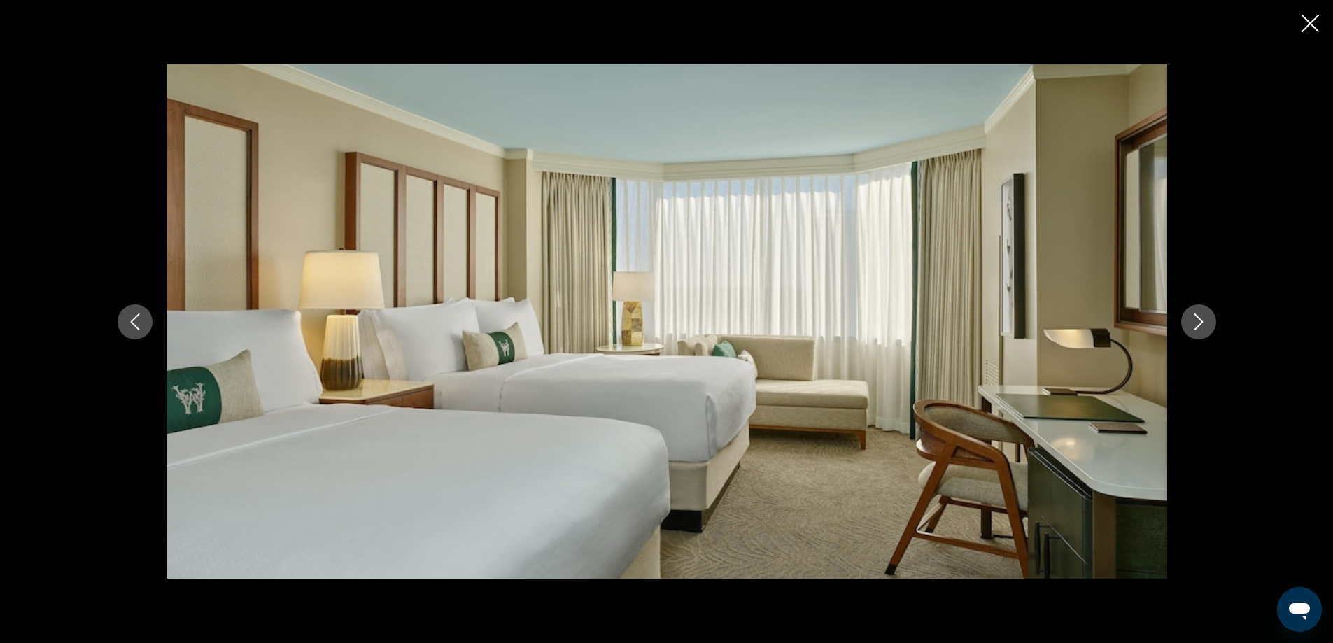
click at [1212, 317] on button "Next image" at bounding box center [1198, 321] width 35 height 35
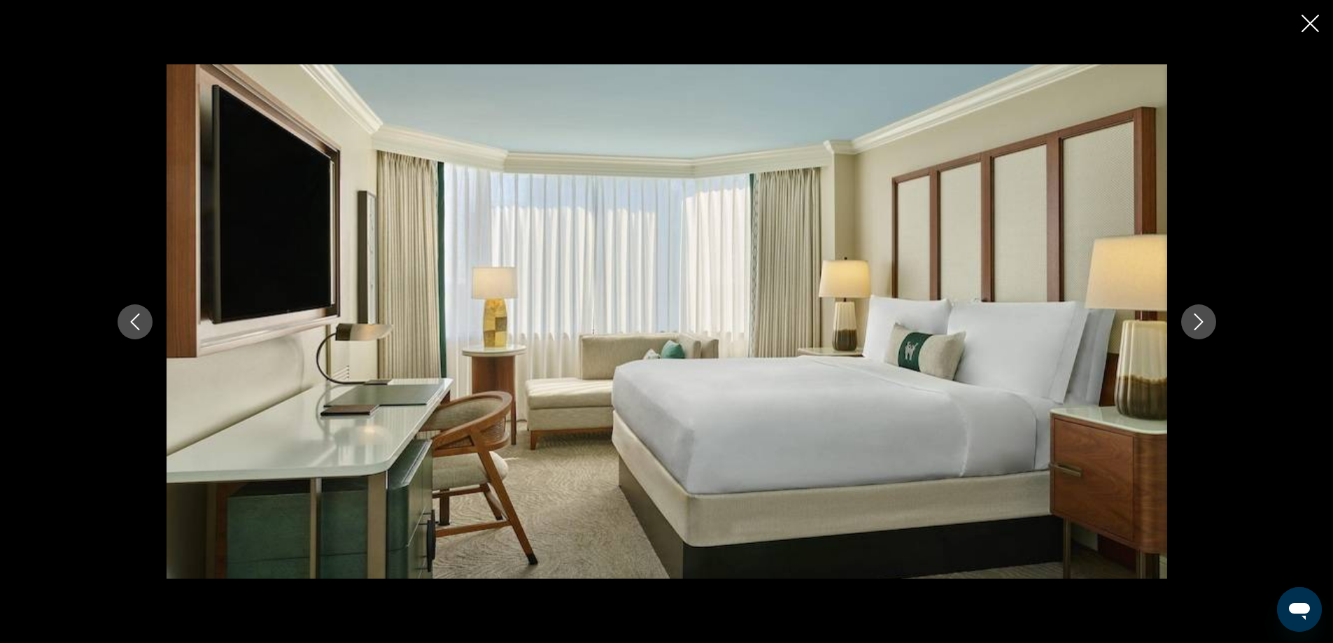
click at [1212, 317] on button "Next image" at bounding box center [1198, 321] width 35 height 35
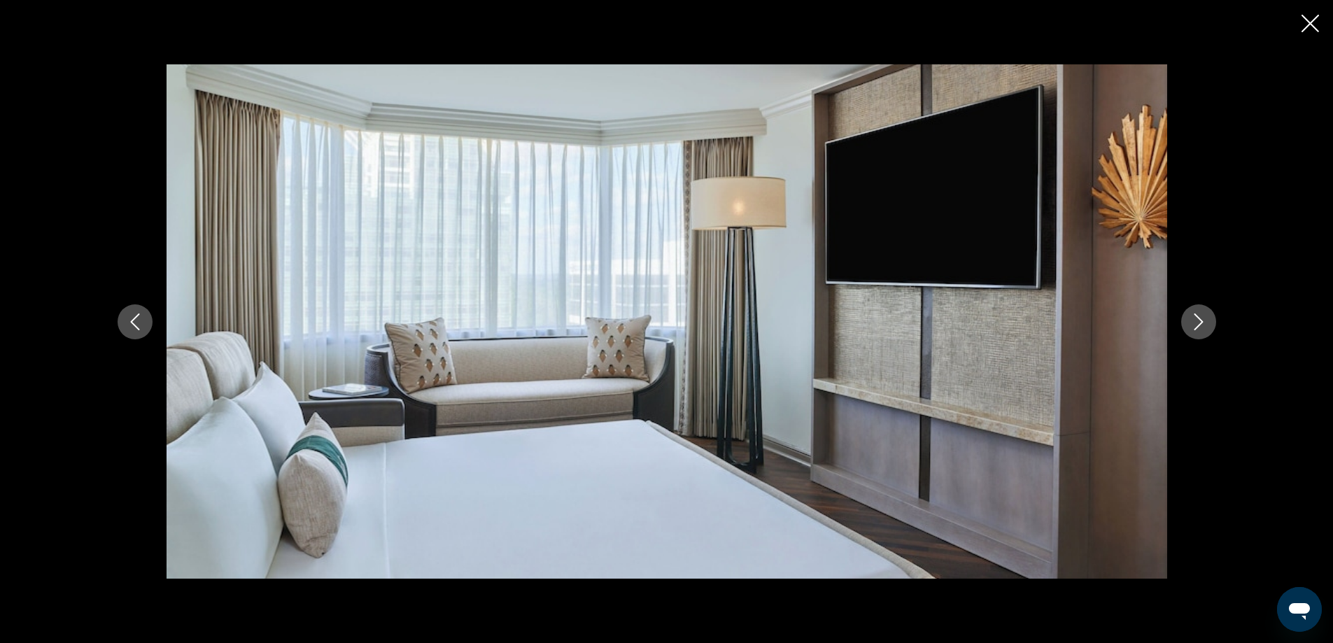
click at [1212, 317] on button "Next image" at bounding box center [1198, 321] width 35 height 35
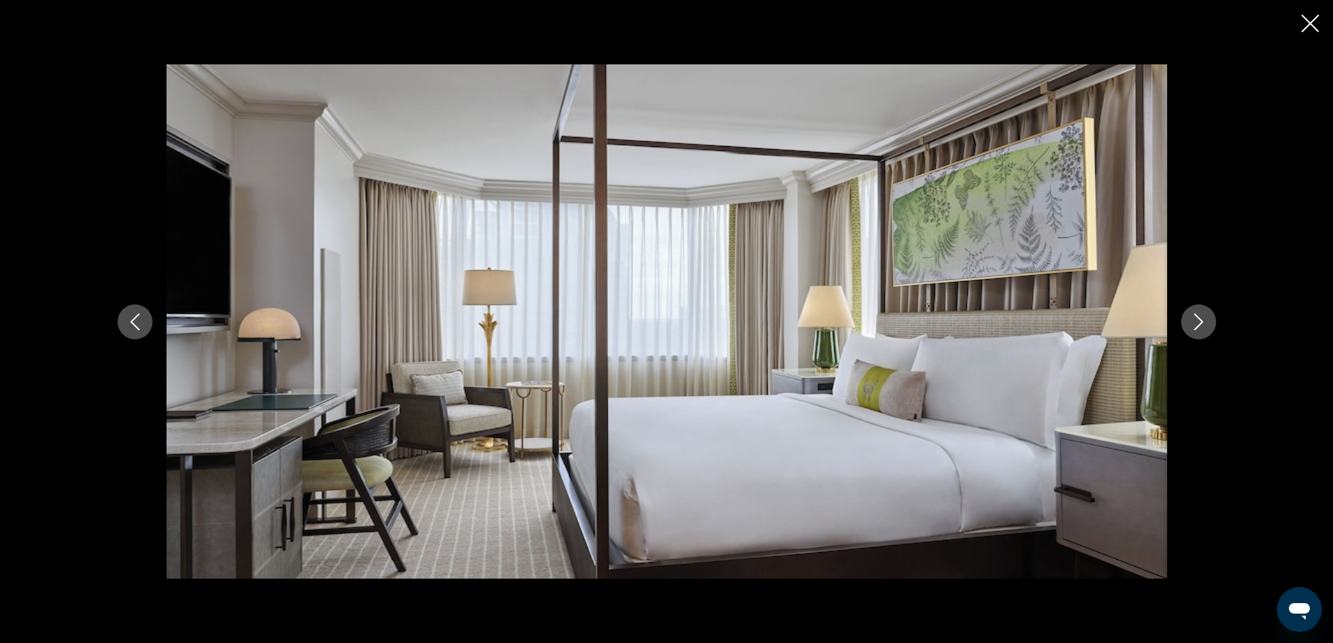
click at [1212, 317] on button "Next image" at bounding box center [1198, 321] width 35 height 35
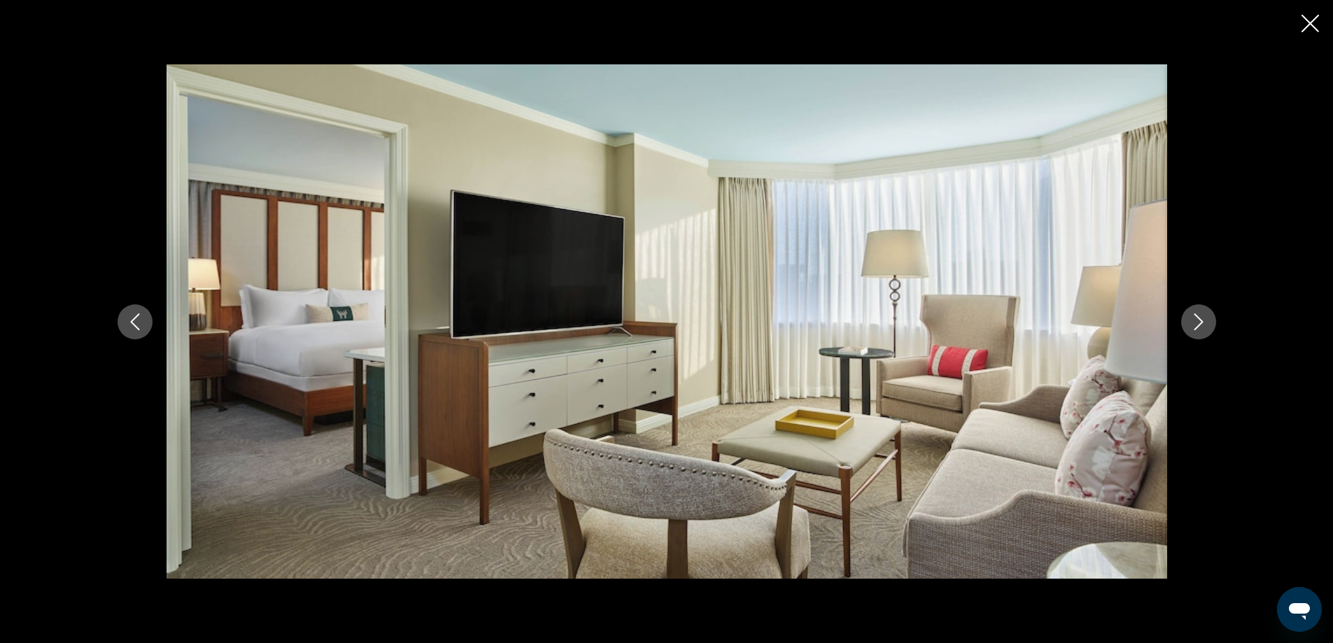
click at [1212, 317] on button "Next image" at bounding box center [1198, 321] width 35 height 35
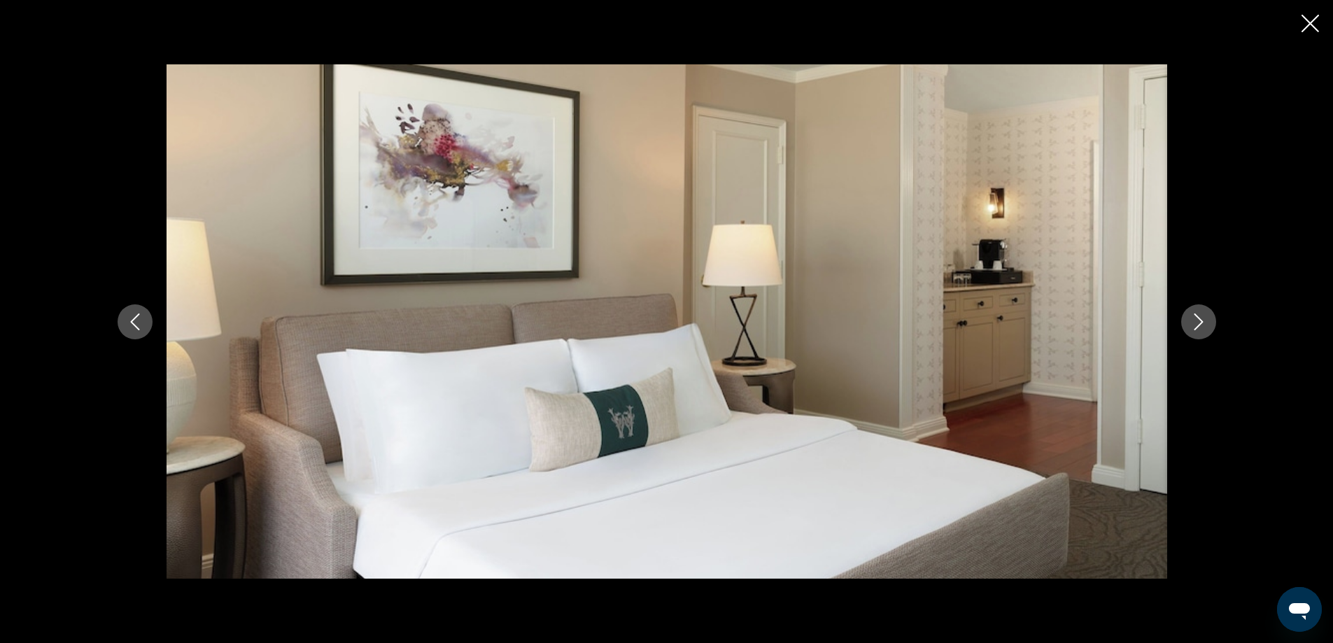
click at [1212, 317] on button "Next image" at bounding box center [1198, 321] width 35 height 35
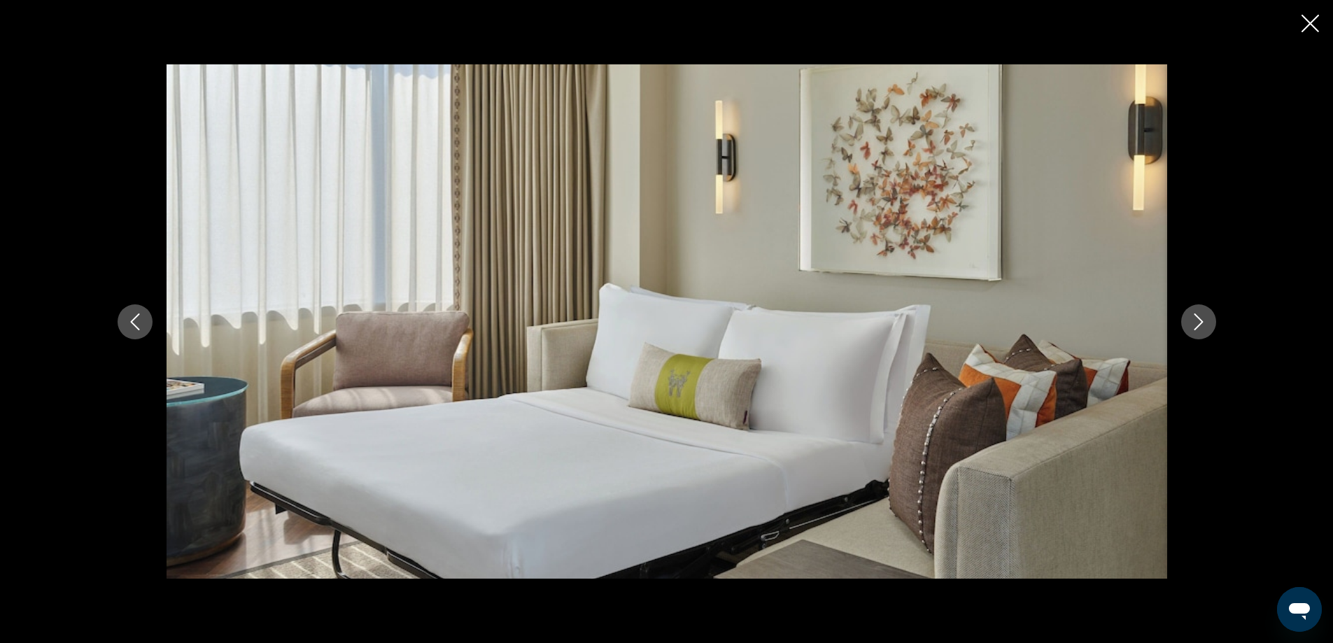
click at [1212, 317] on button "Next image" at bounding box center [1198, 321] width 35 height 35
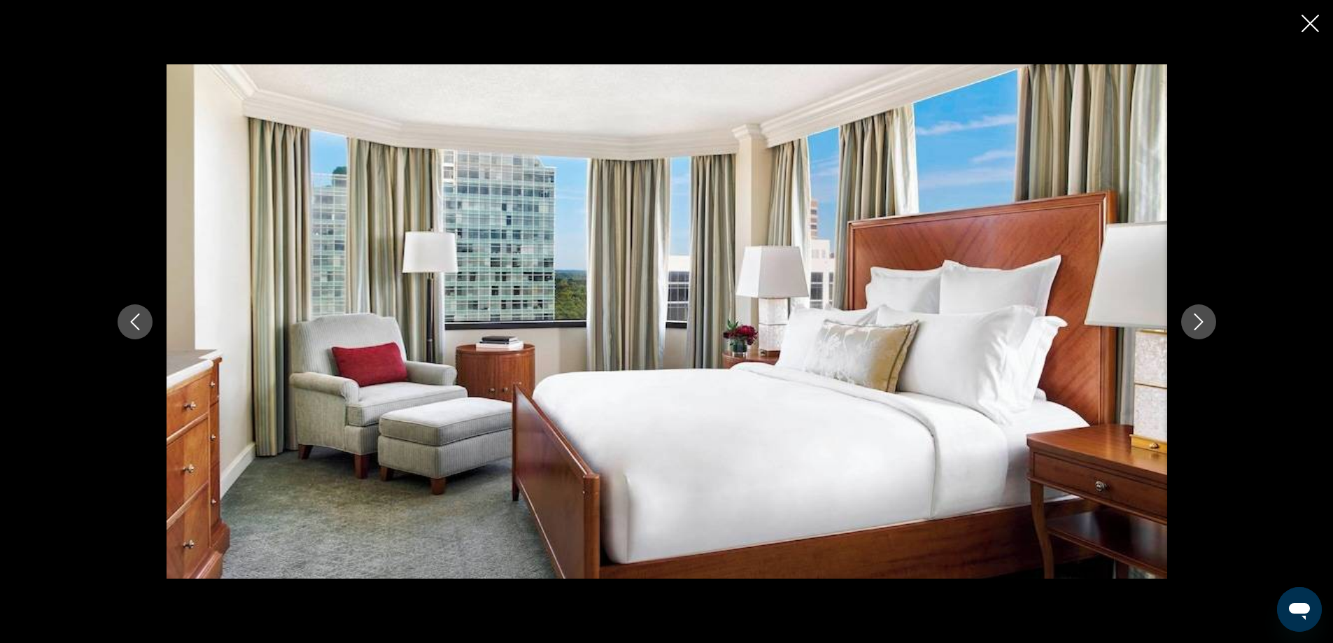
click at [1212, 317] on button "Next image" at bounding box center [1198, 321] width 35 height 35
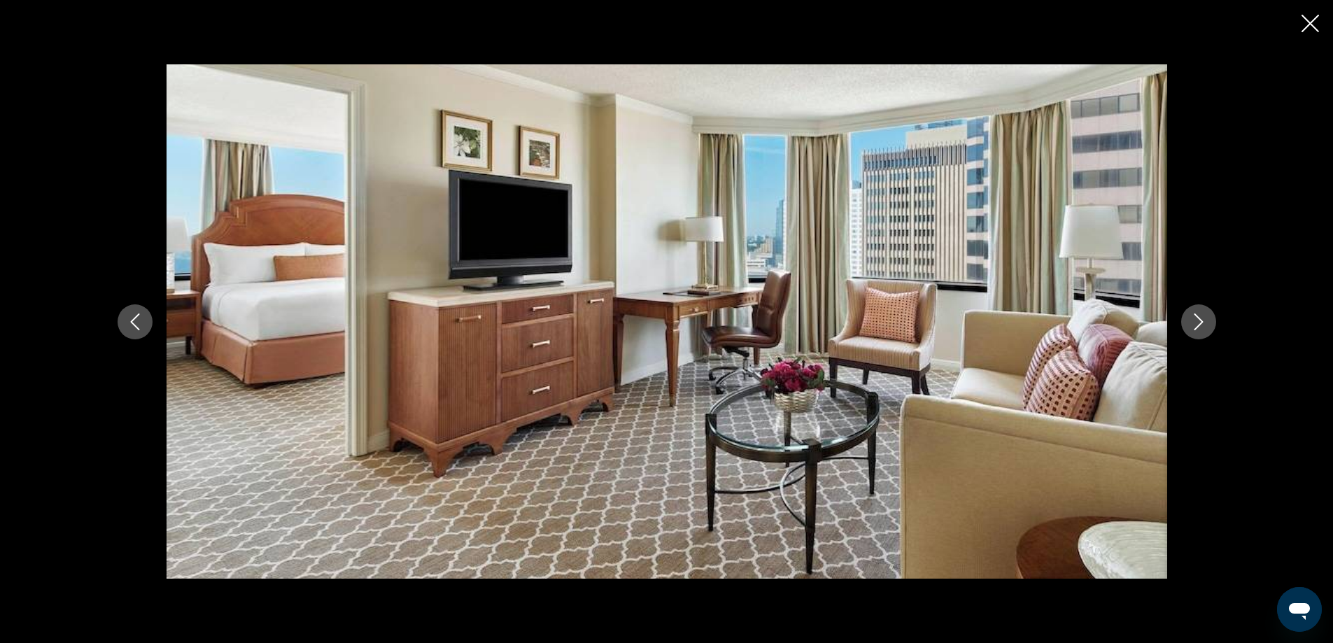
click at [1212, 317] on button "Next image" at bounding box center [1198, 321] width 35 height 35
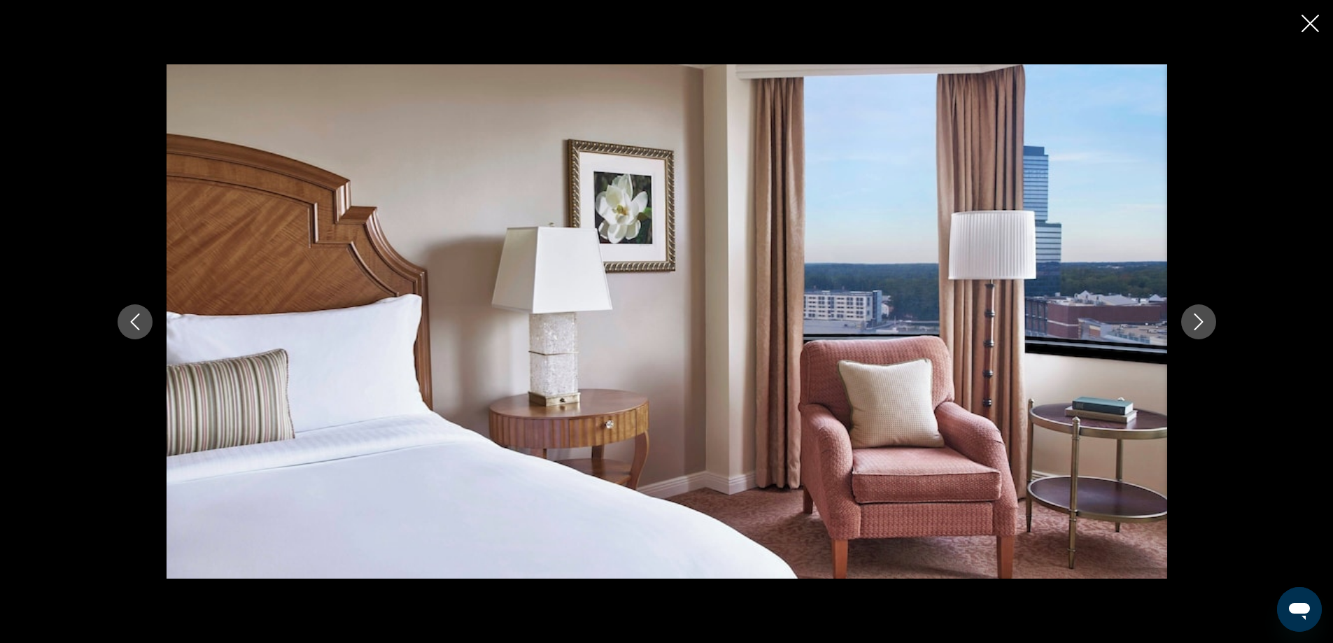
click at [1212, 317] on button "Next image" at bounding box center [1198, 321] width 35 height 35
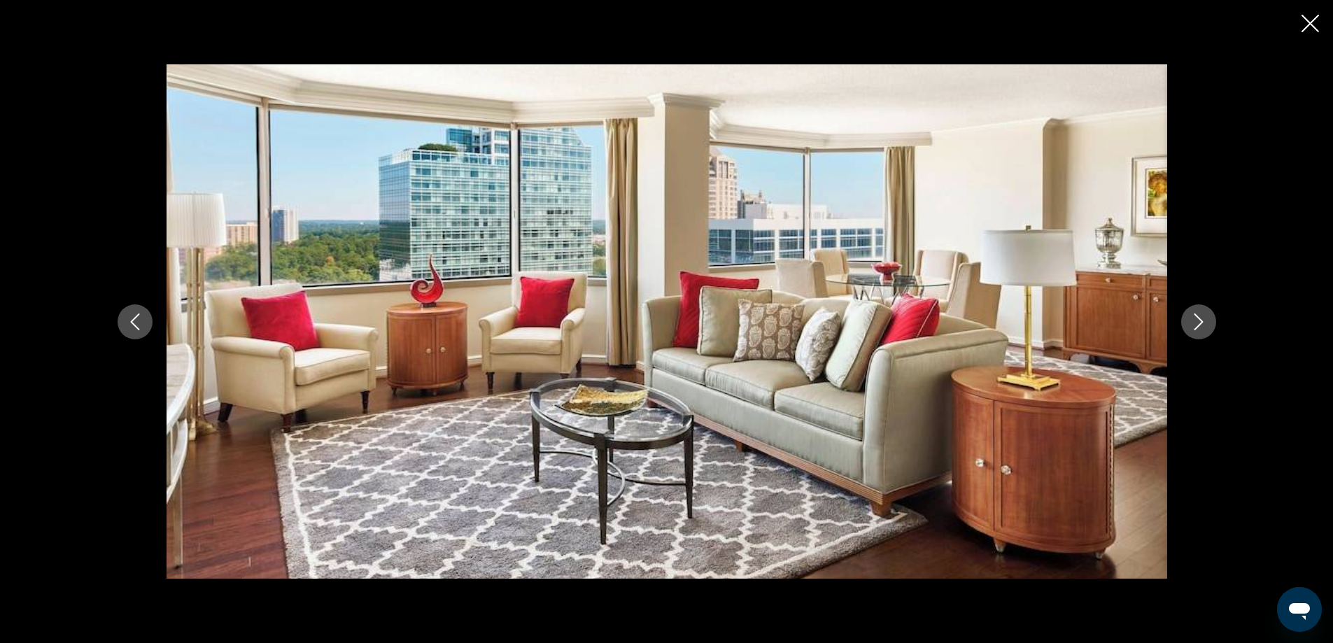
click at [1212, 317] on button "Next image" at bounding box center [1198, 321] width 35 height 35
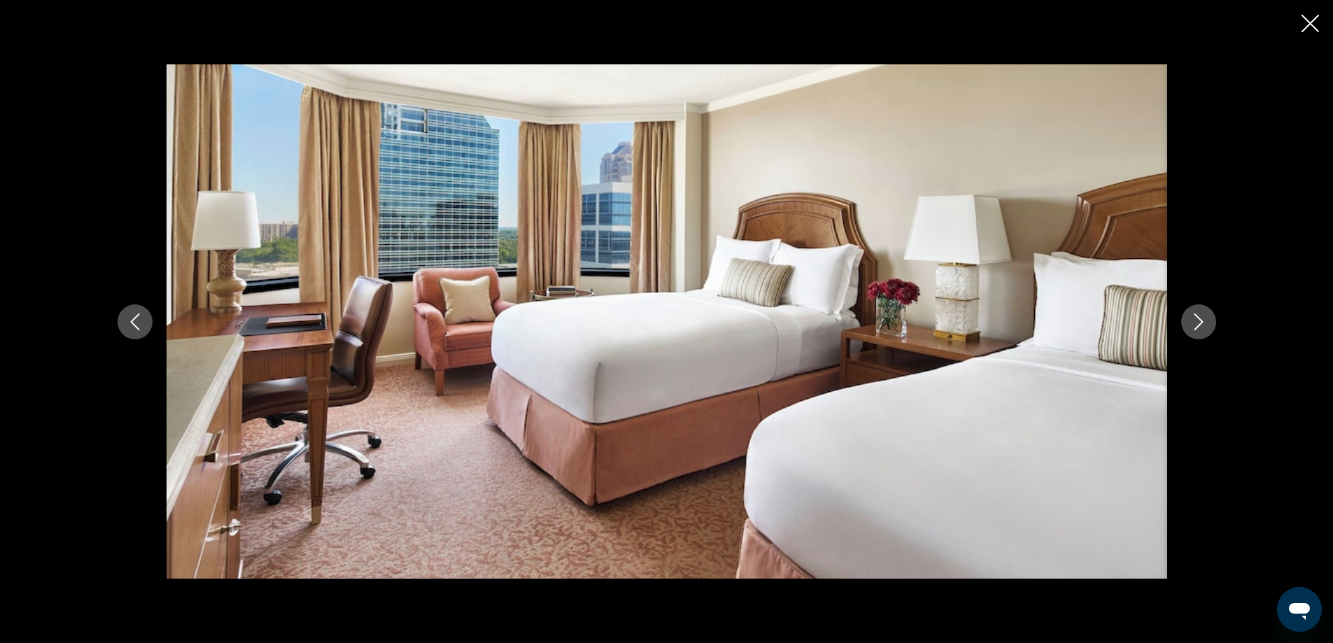
click at [1212, 317] on button "Next image" at bounding box center [1198, 321] width 35 height 35
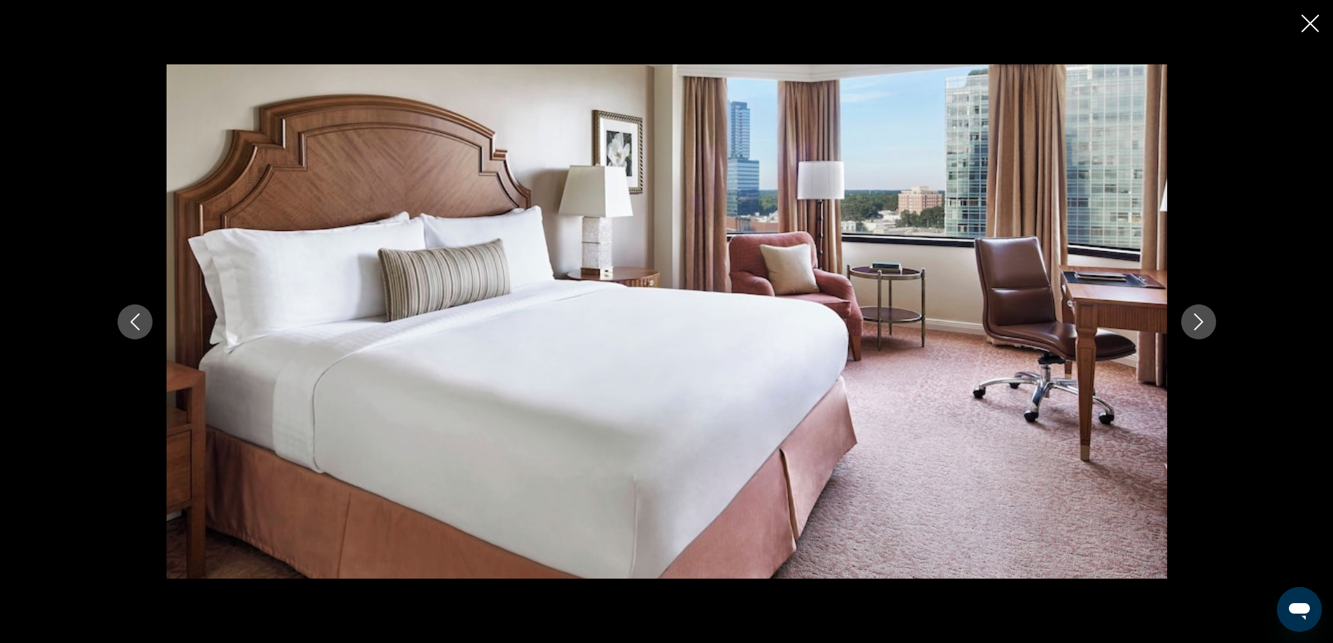
click at [1212, 317] on button "Next image" at bounding box center [1198, 321] width 35 height 35
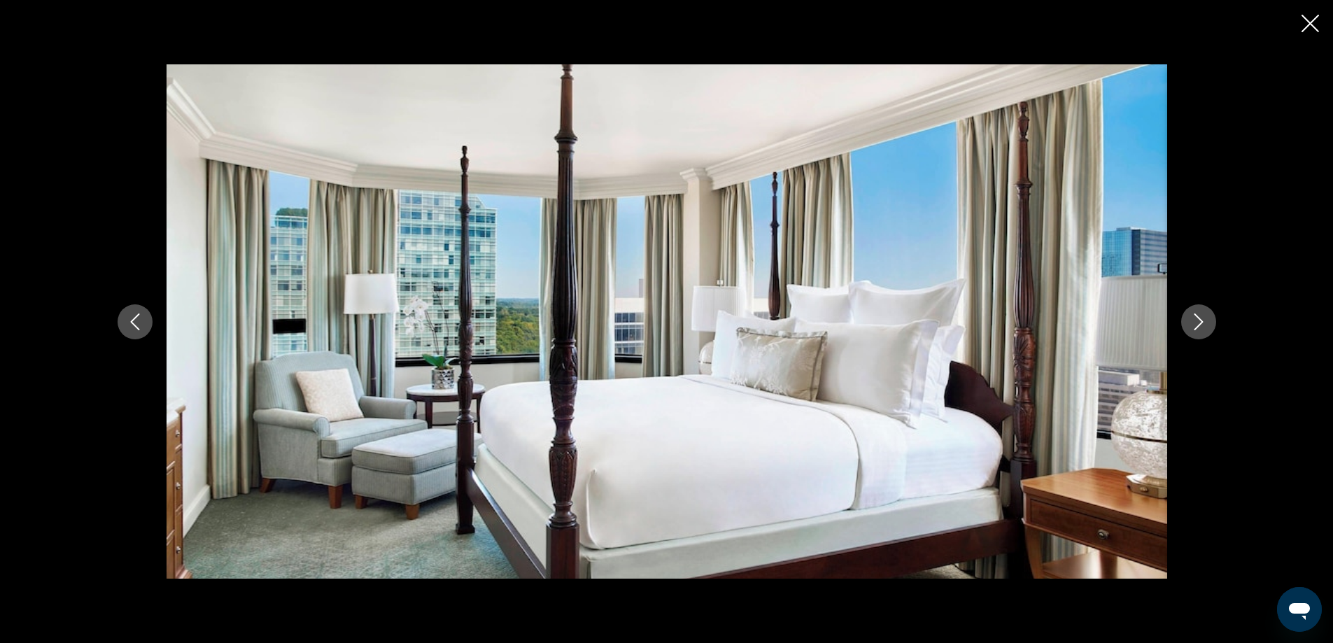
click at [1212, 317] on button "Next image" at bounding box center [1198, 321] width 35 height 35
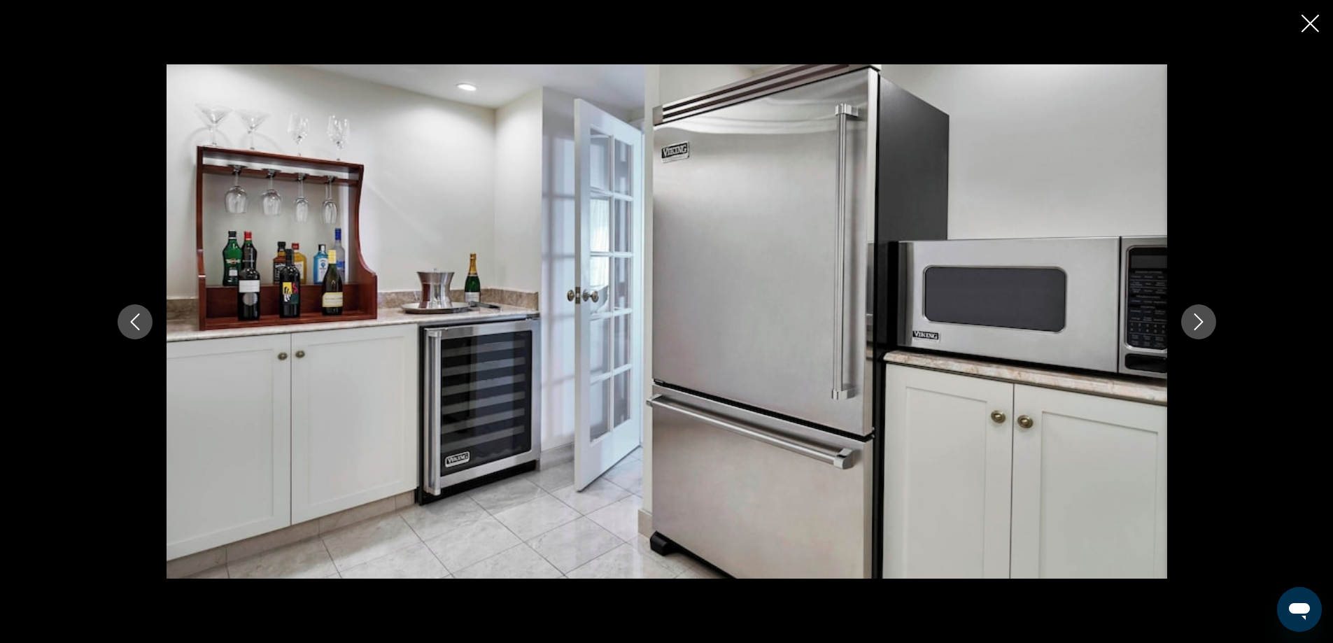
click at [1212, 317] on button "Next image" at bounding box center [1198, 321] width 35 height 35
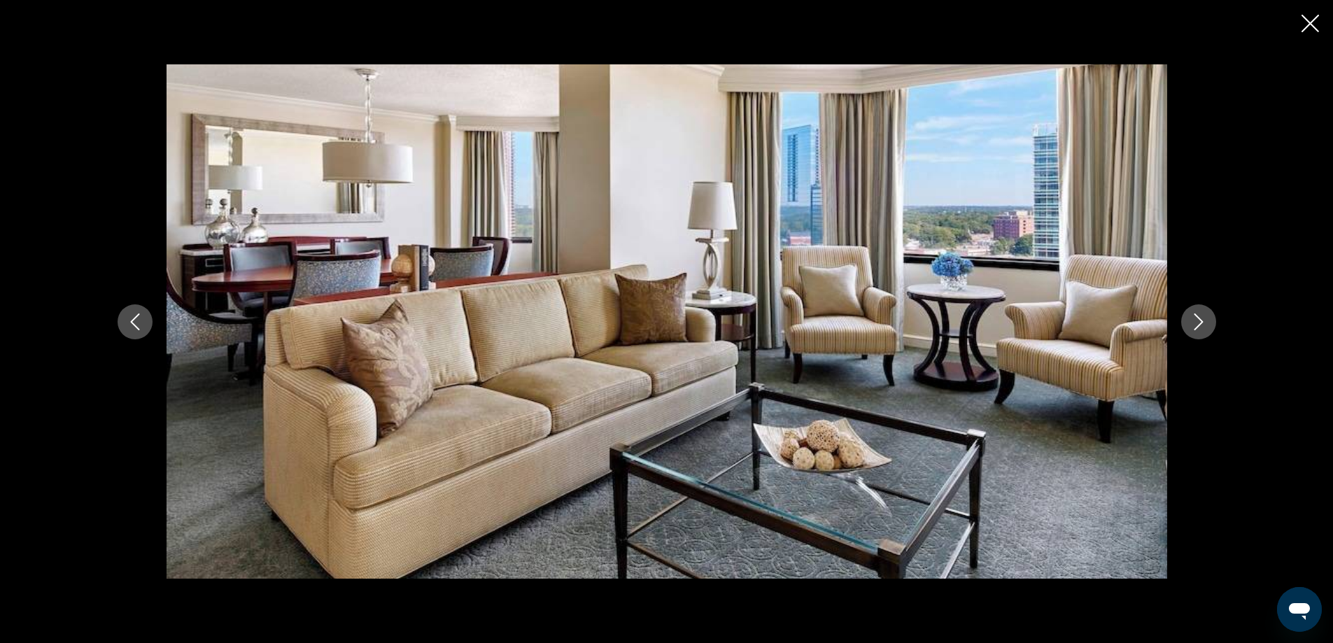
click at [1212, 317] on button "Next image" at bounding box center [1198, 321] width 35 height 35
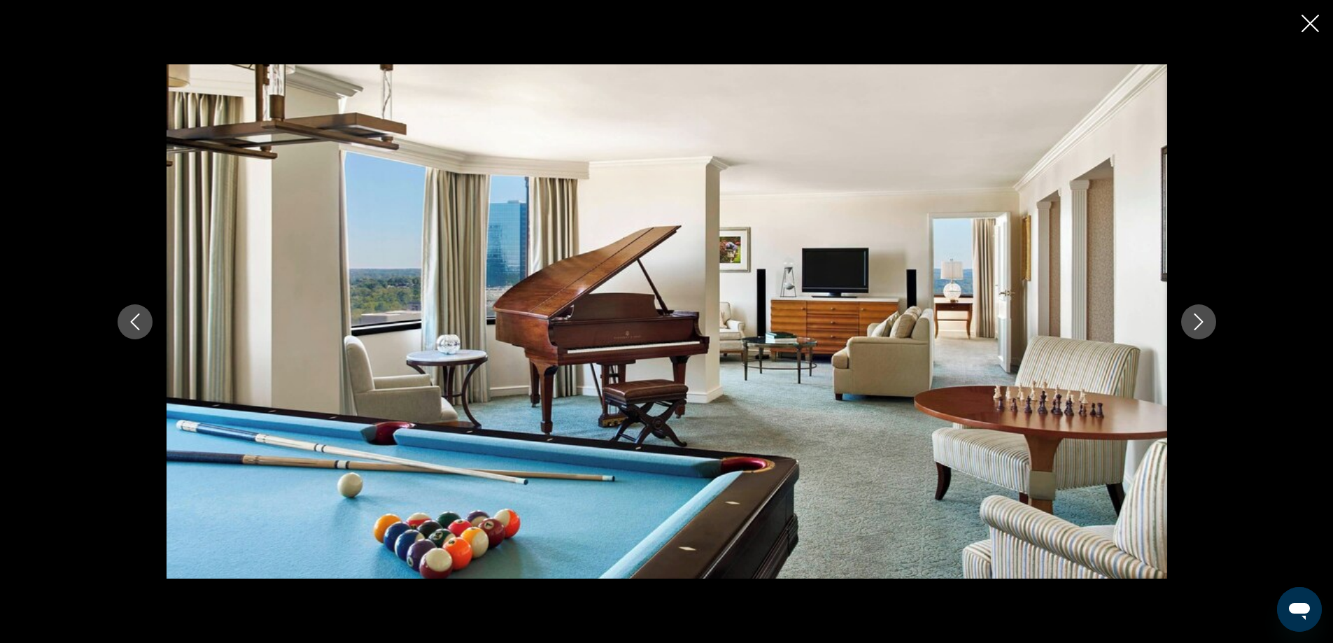
click at [1212, 317] on button "Next image" at bounding box center [1198, 321] width 35 height 35
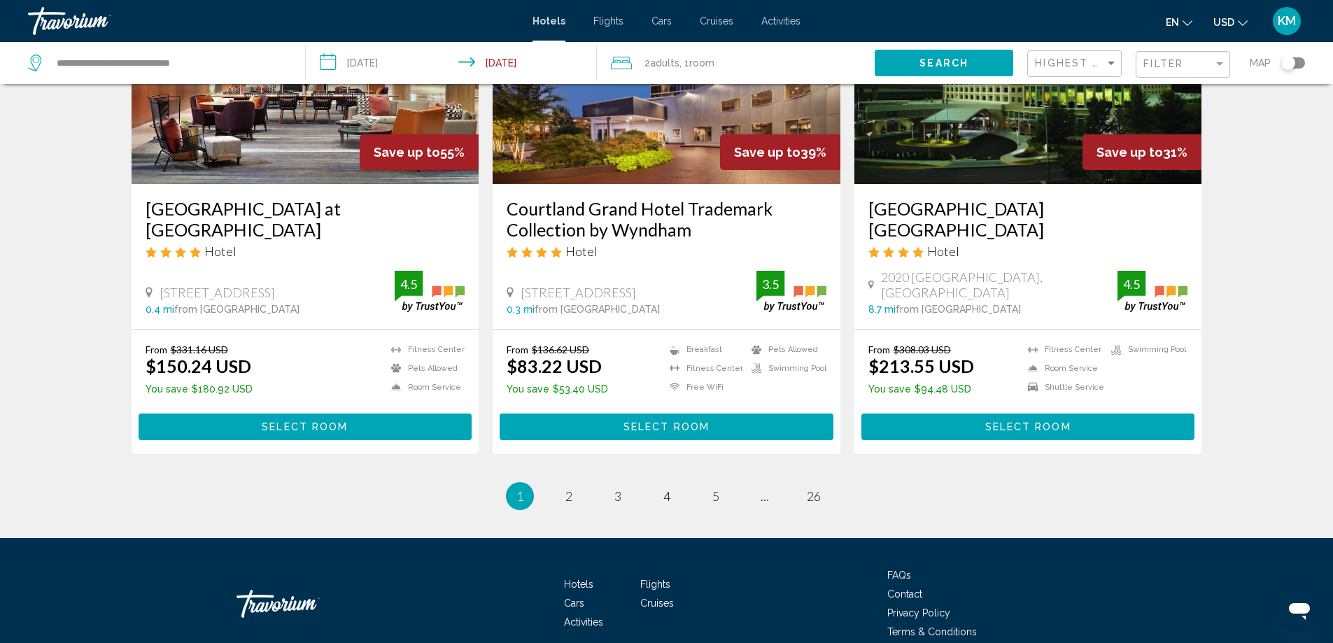
scroll to position [1728, 0]
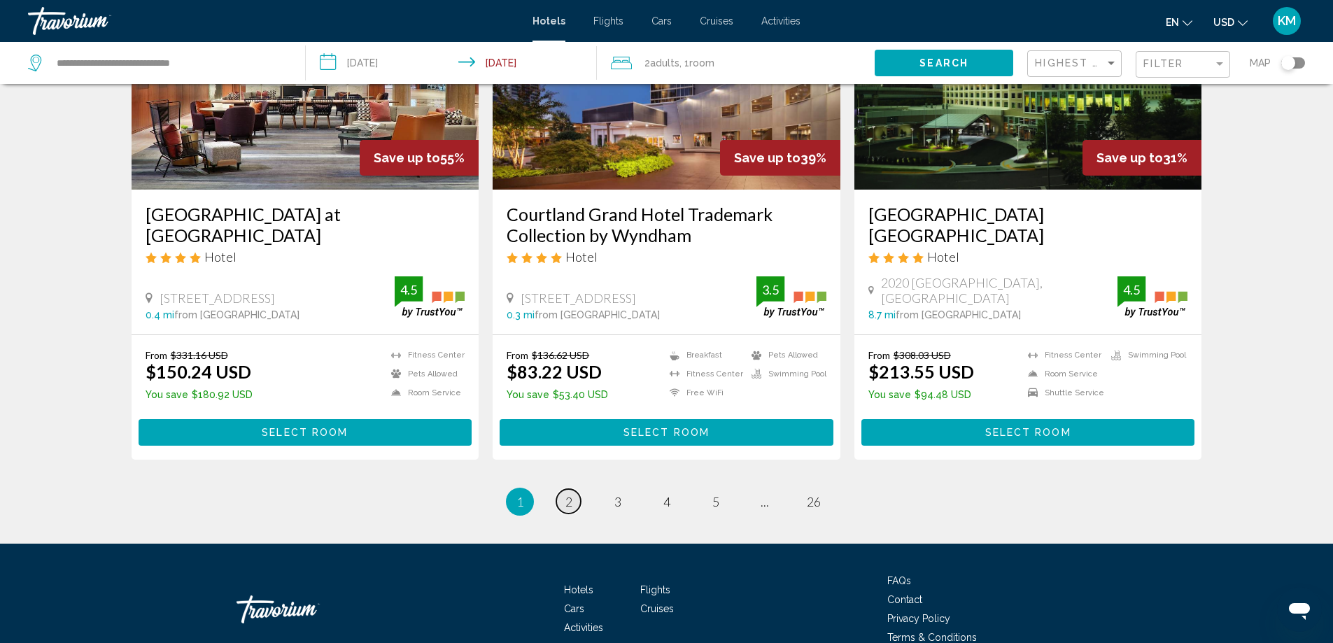
click at [571, 494] on span "2" at bounding box center [568, 501] width 7 height 15
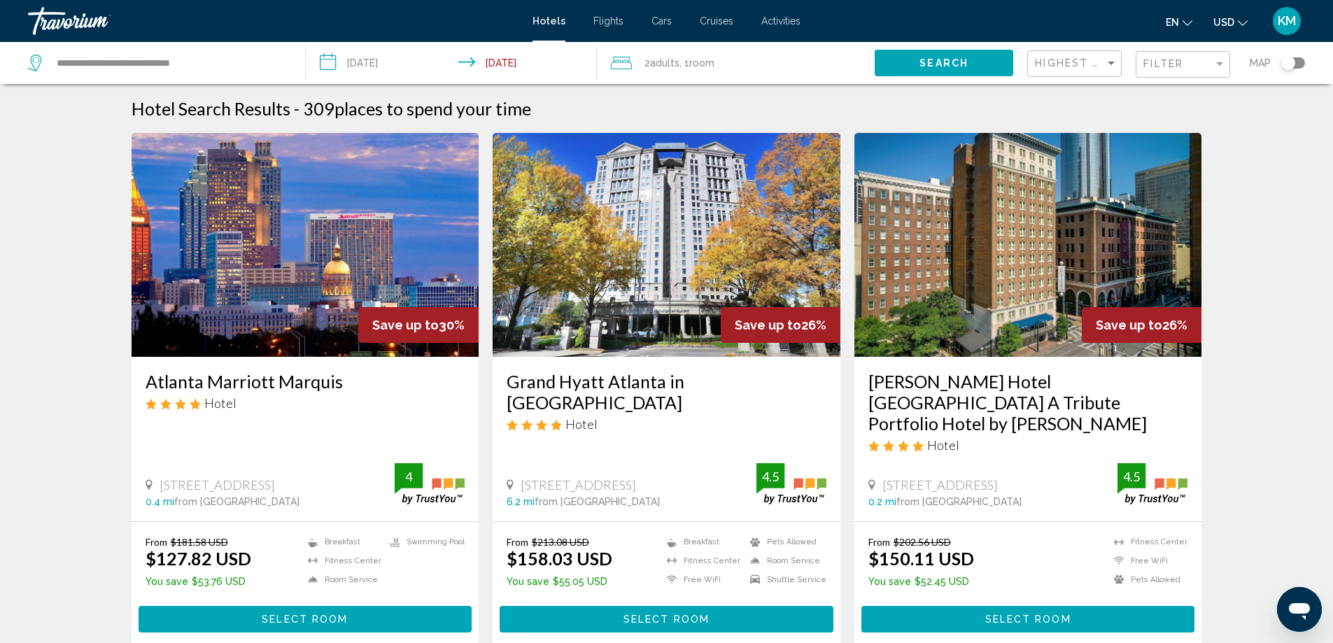
drag, startPoint x: 1330, startPoint y: 155, endPoint x: 1326, endPoint y: 166, distance: 12.9
click at [1333, 180] on html "**********" at bounding box center [666, 321] width 1333 height 643
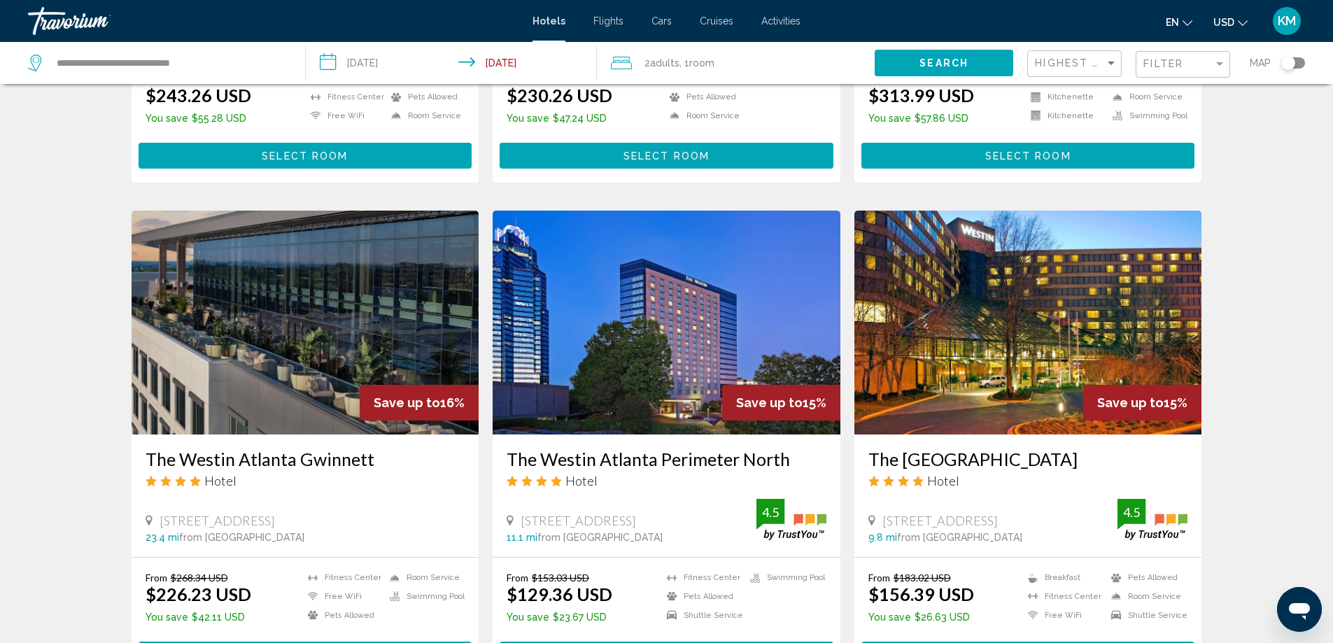
scroll to position [1542, 0]
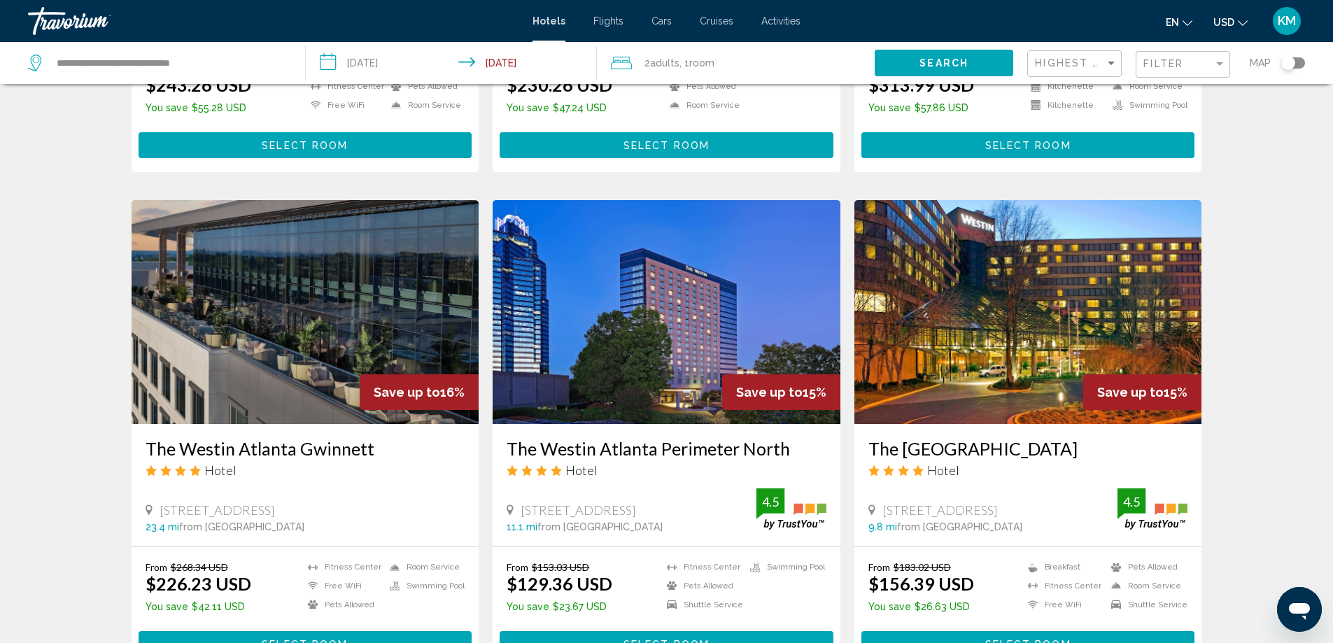
click at [1017, 313] on img "Main content" at bounding box center [1028, 312] width 348 height 224
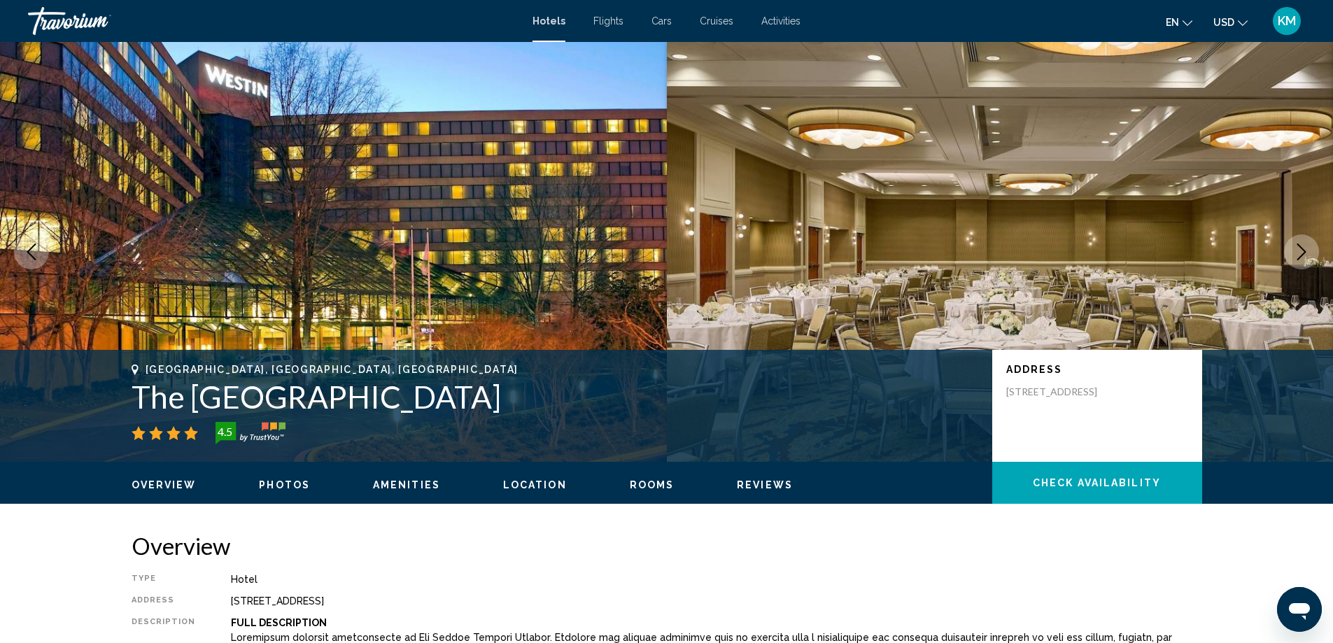
click at [286, 488] on span "Photos" at bounding box center [284, 484] width 51 height 11
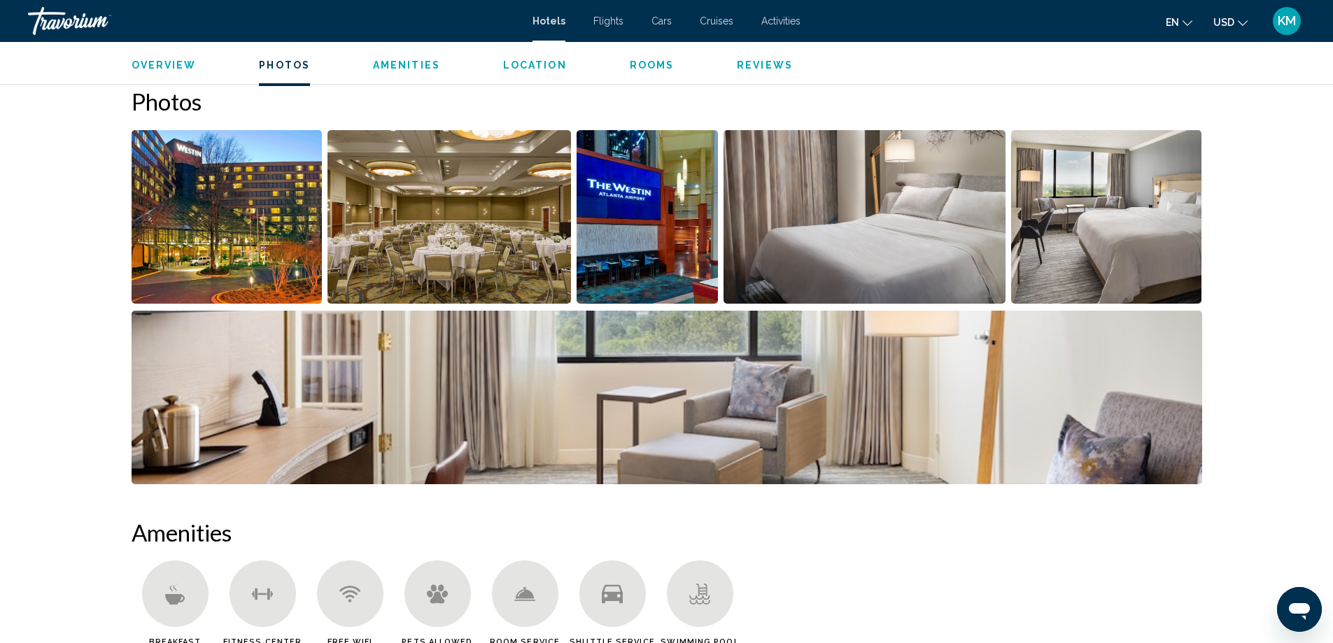
scroll to position [683, 0]
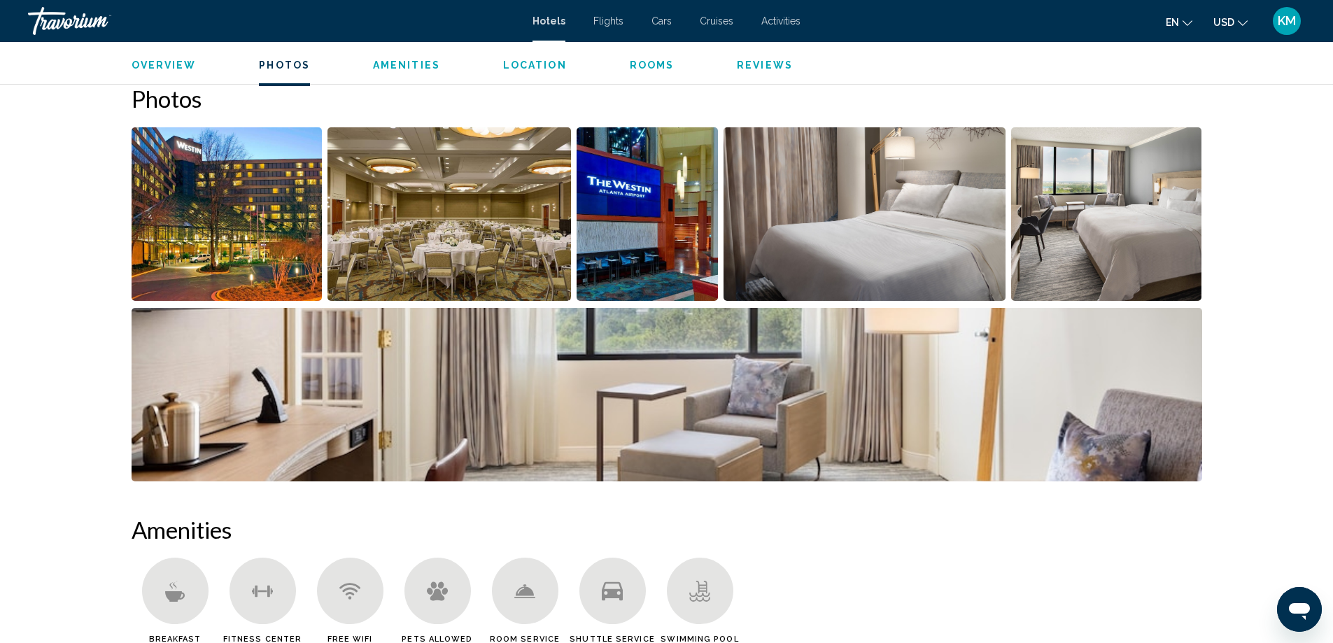
click at [311, 257] on img "Open full-screen image slider" at bounding box center [227, 213] width 191 height 173
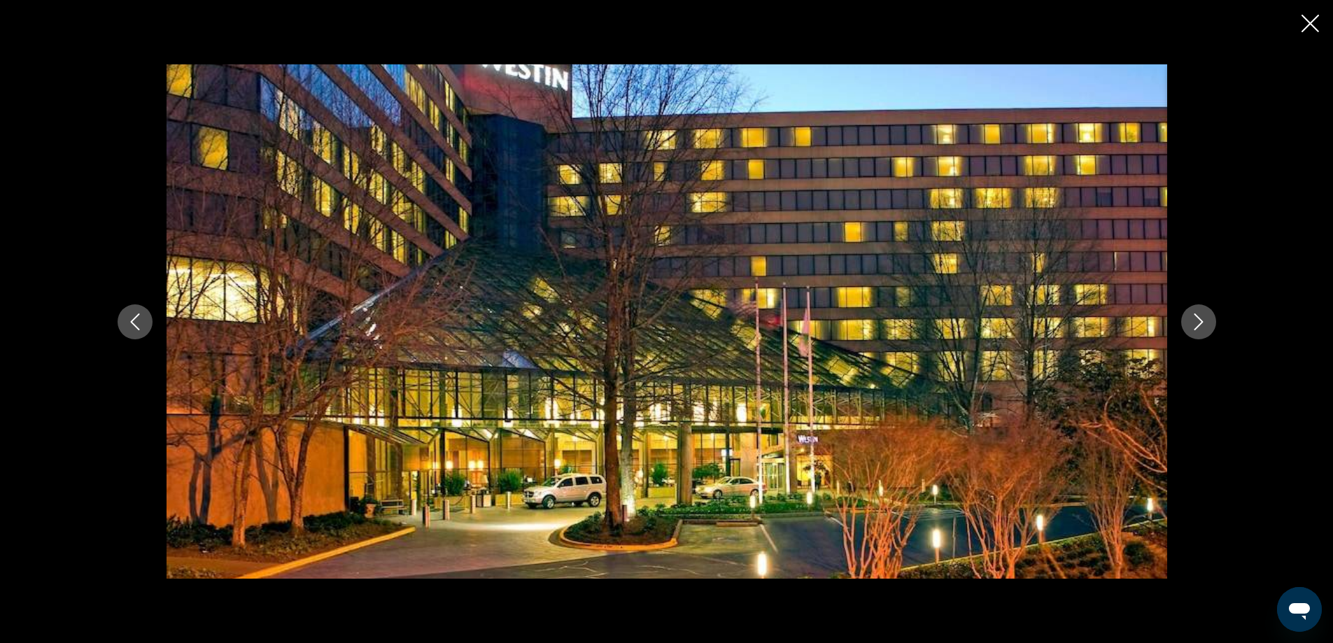
click at [1195, 320] on icon "Next image" at bounding box center [1198, 321] width 17 height 17
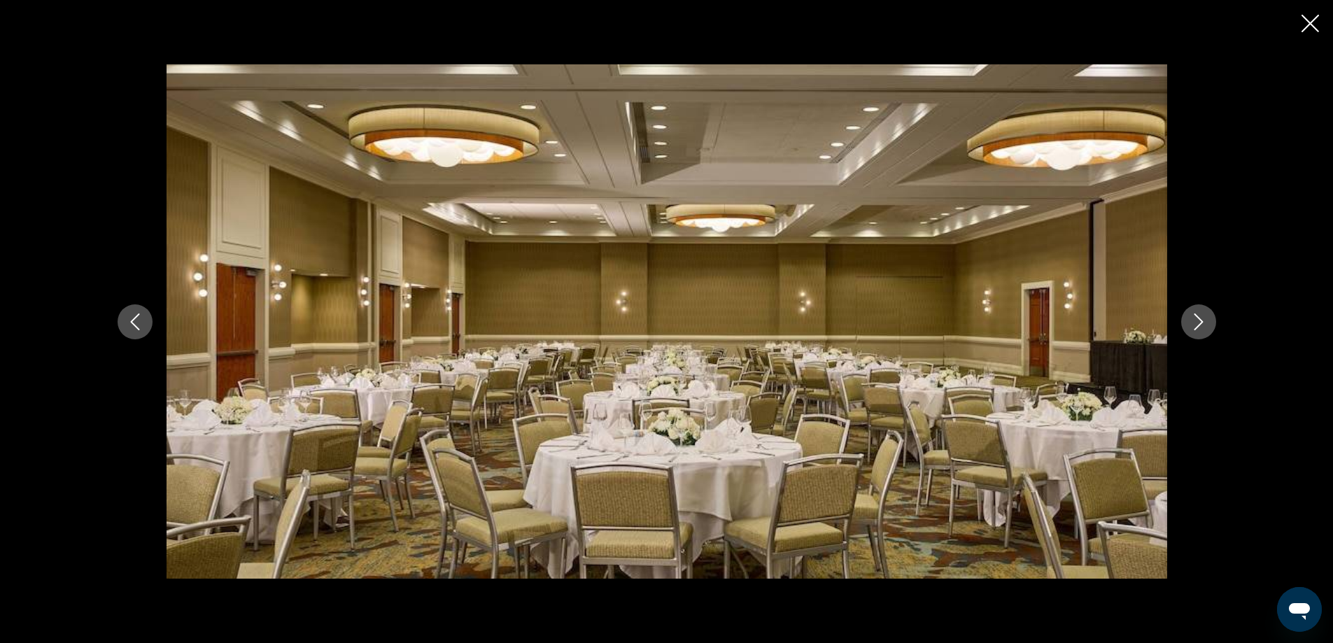
click at [1197, 321] on icon "Next image" at bounding box center [1198, 321] width 17 height 17
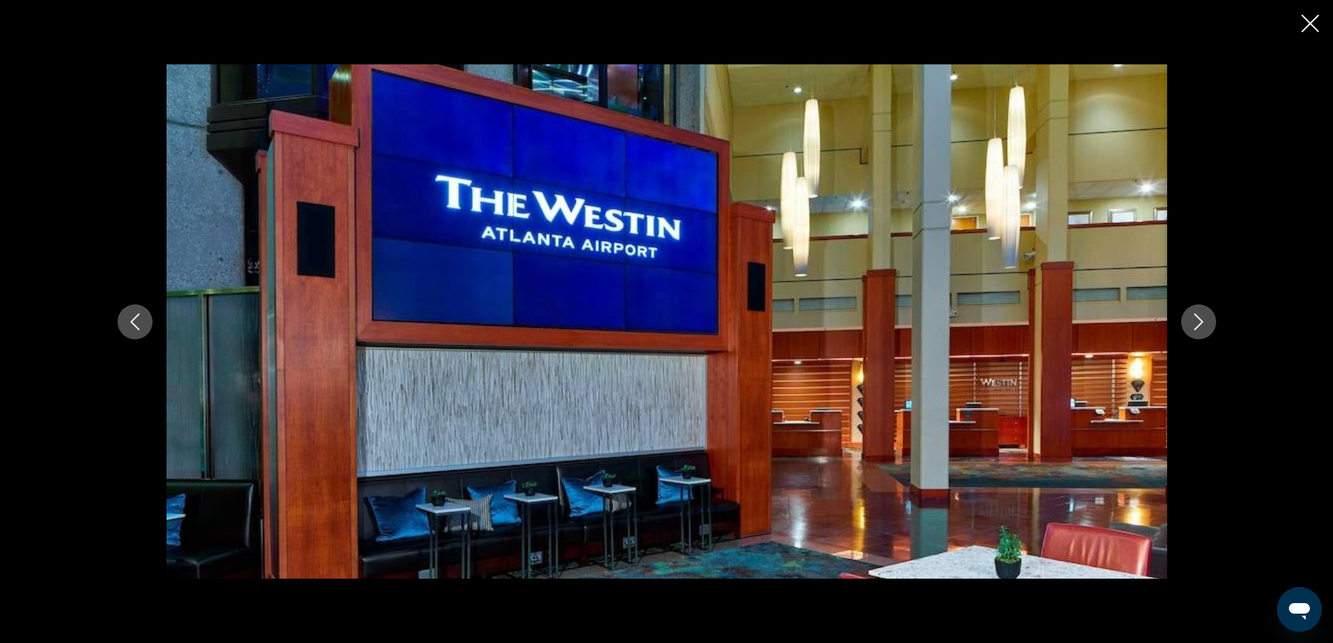
click at [1197, 321] on icon "Next image" at bounding box center [1198, 321] width 17 height 17
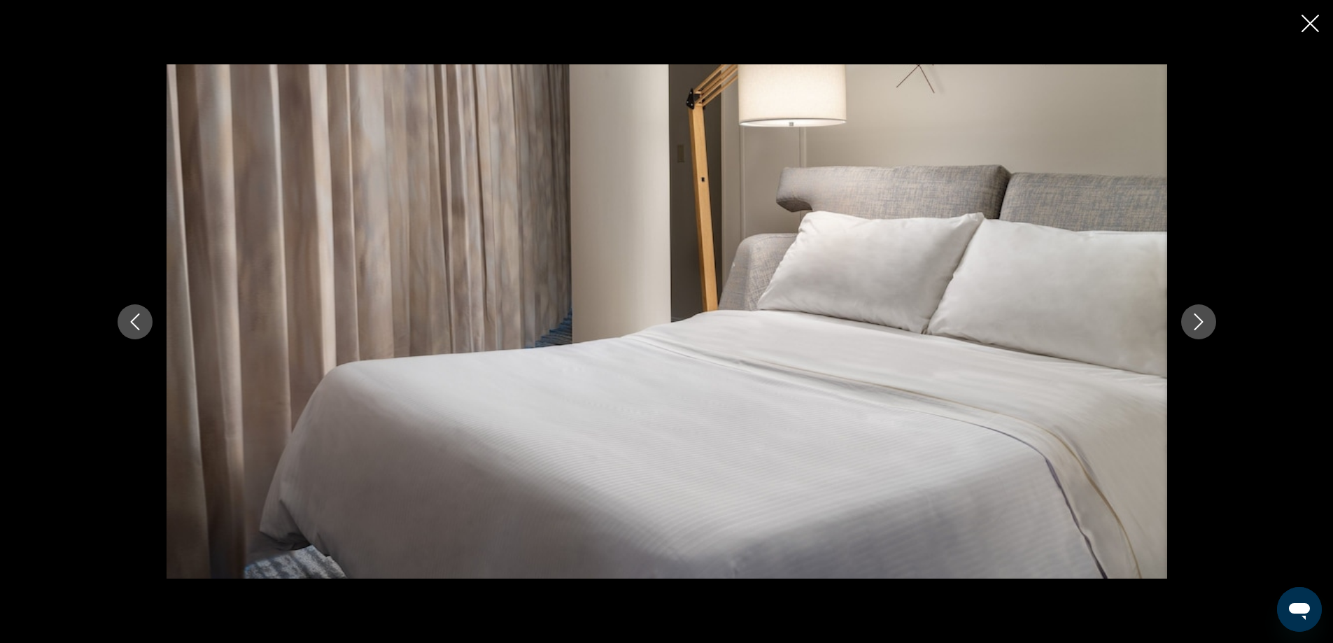
click at [1197, 321] on icon "Next image" at bounding box center [1198, 321] width 17 height 17
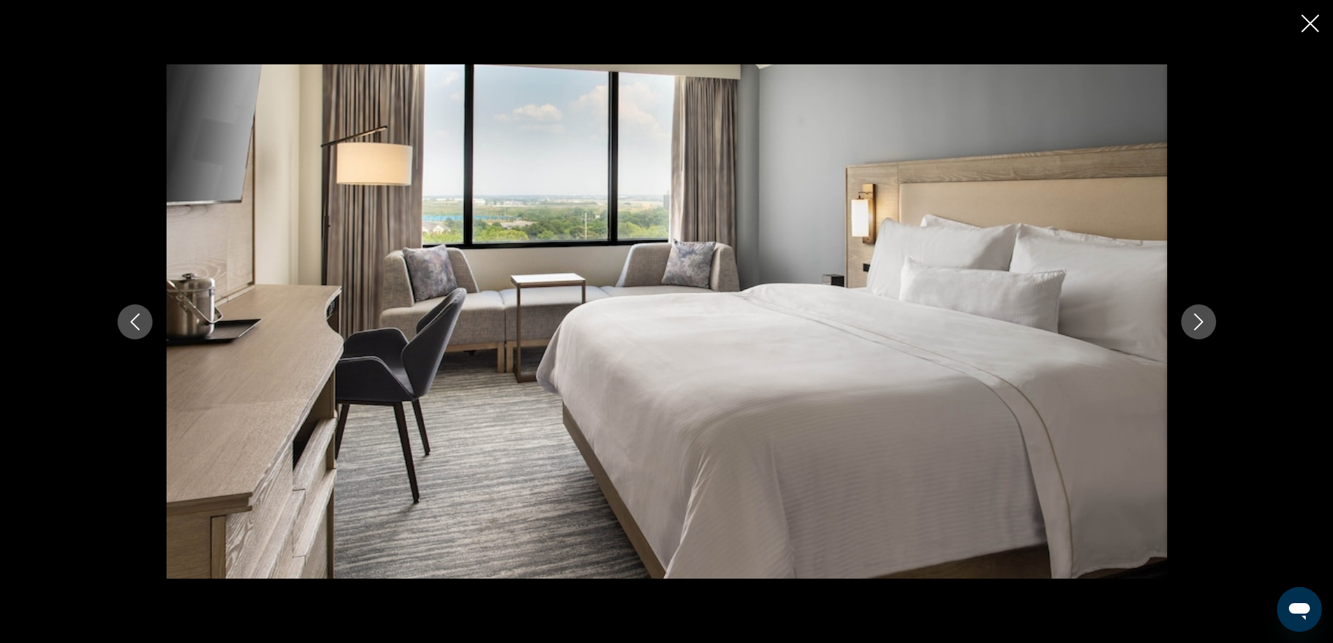
click at [1197, 321] on icon "Next image" at bounding box center [1198, 321] width 17 height 17
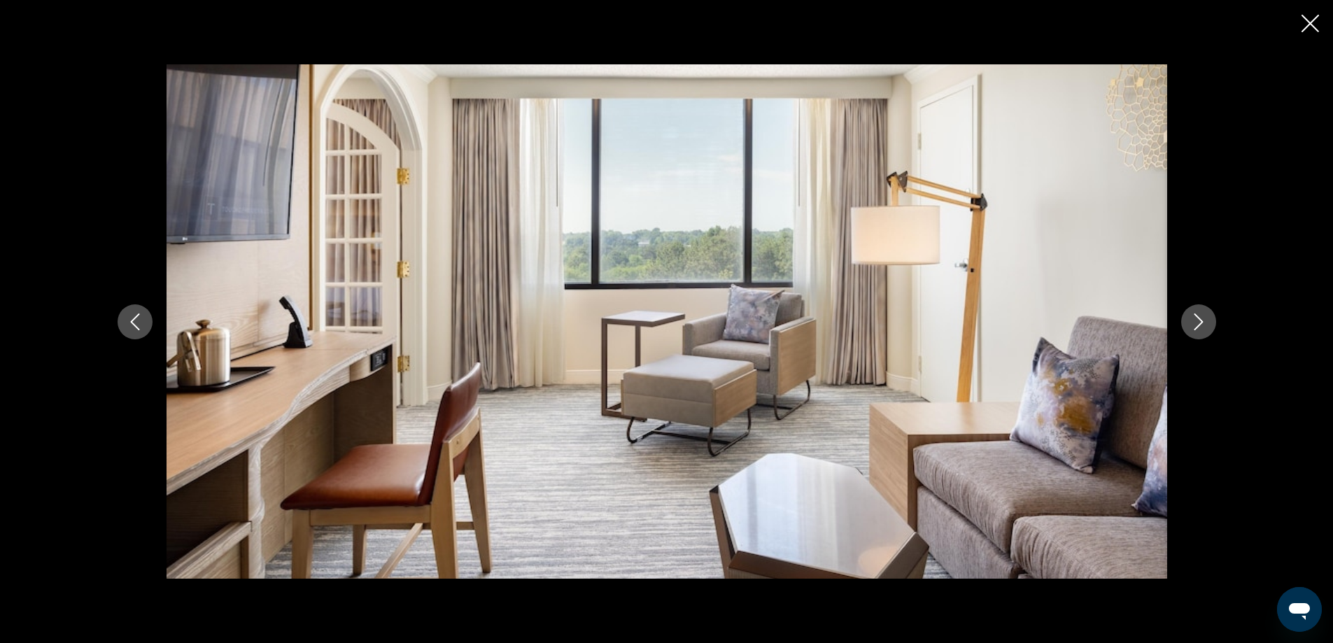
click at [1197, 321] on icon "Next image" at bounding box center [1198, 321] width 17 height 17
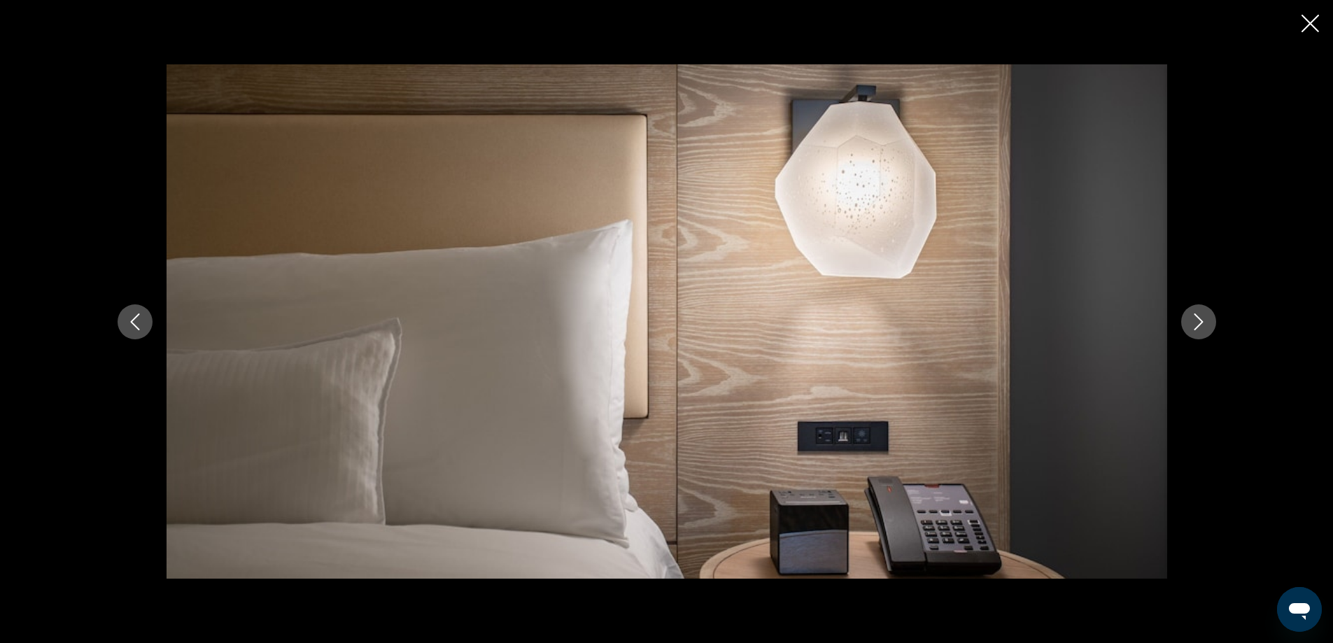
click at [1197, 321] on icon "Next image" at bounding box center [1198, 321] width 17 height 17
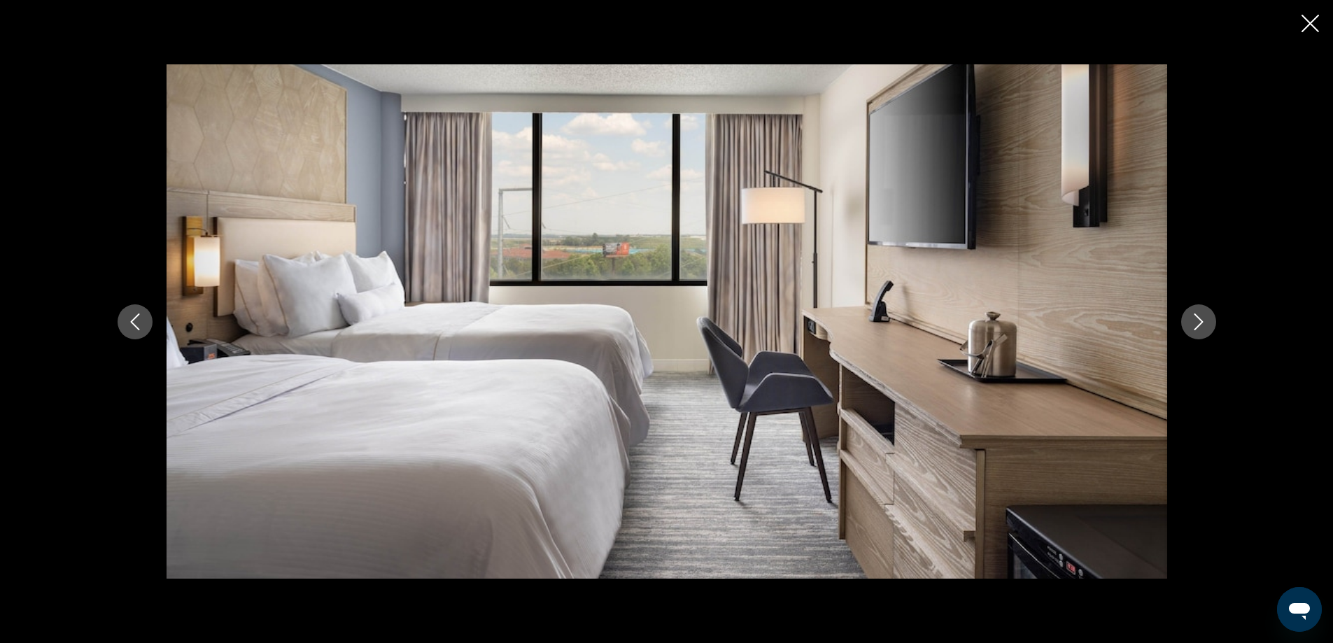
click at [1197, 321] on icon "Next image" at bounding box center [1198, 321] width 17 height 17
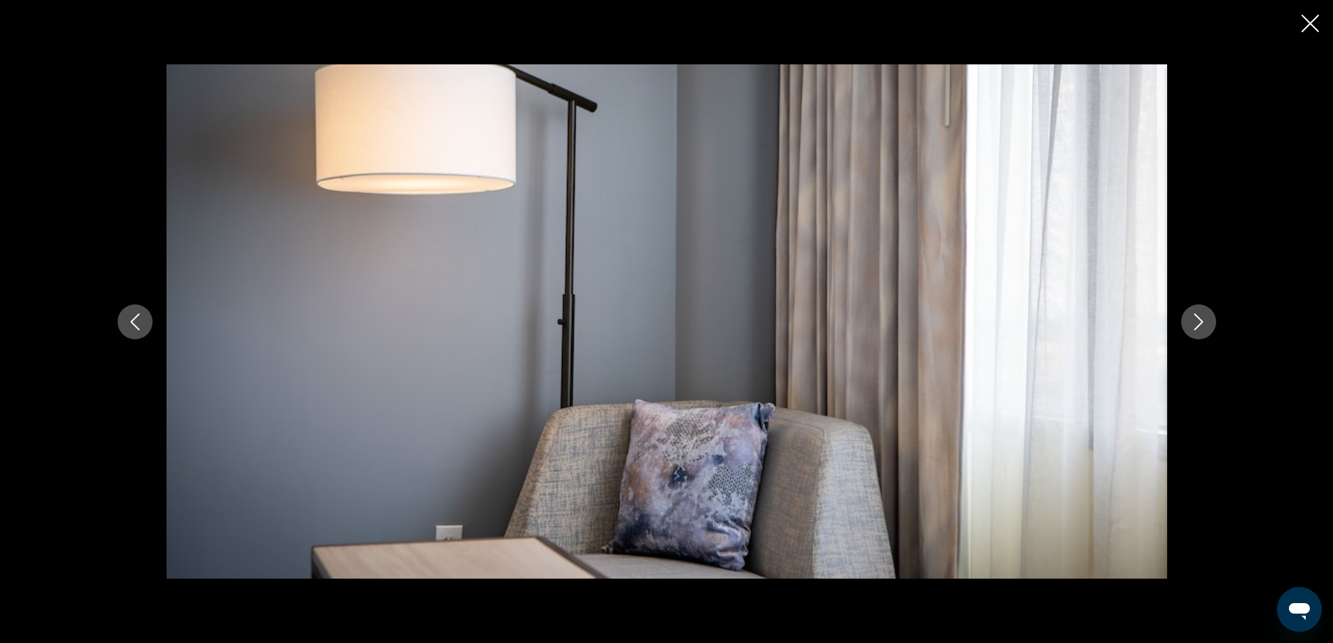
click at [1197, 321] on icon "Next image" at bounding box center [1198, 321] width 17 height 17
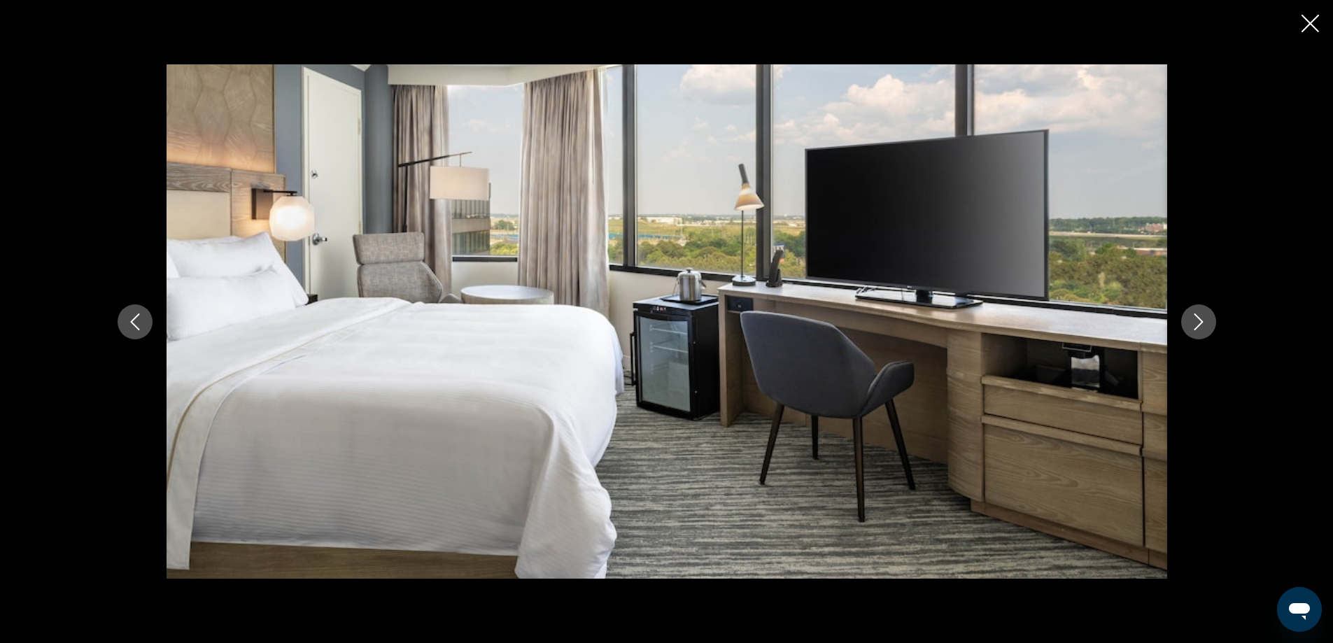
click at [1197, 321] on icon "Next image" at bounding box center [1198, 321] width 17 height 17
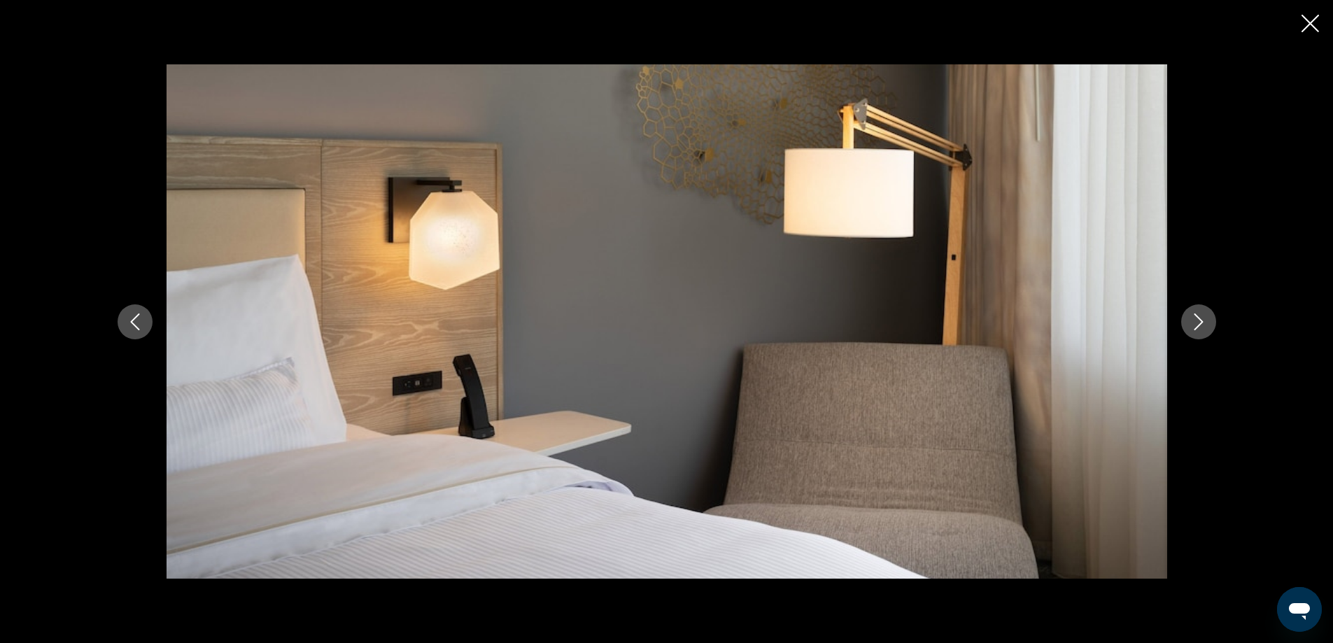
click at [1197, 321] on icon "Next image" at bounding box center [1198, 321] width 17 height 17
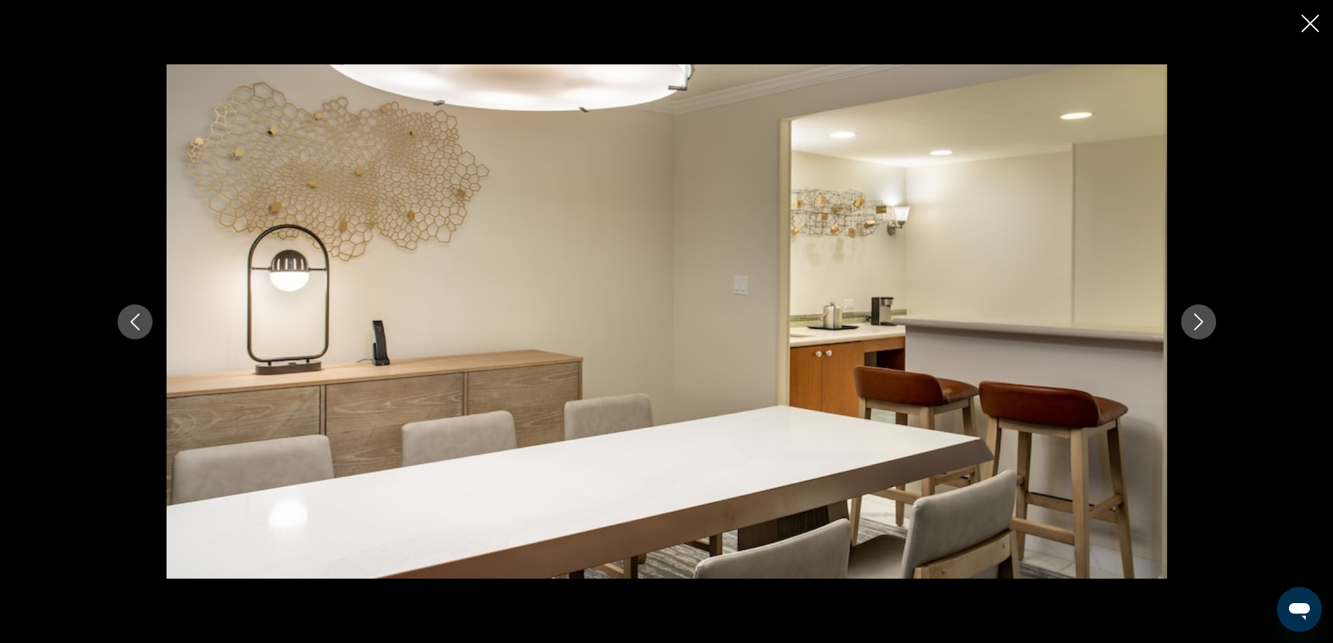
click at [1197, 321] on icon "Next image" at bounding box center [1198, 321] width 17 height 17
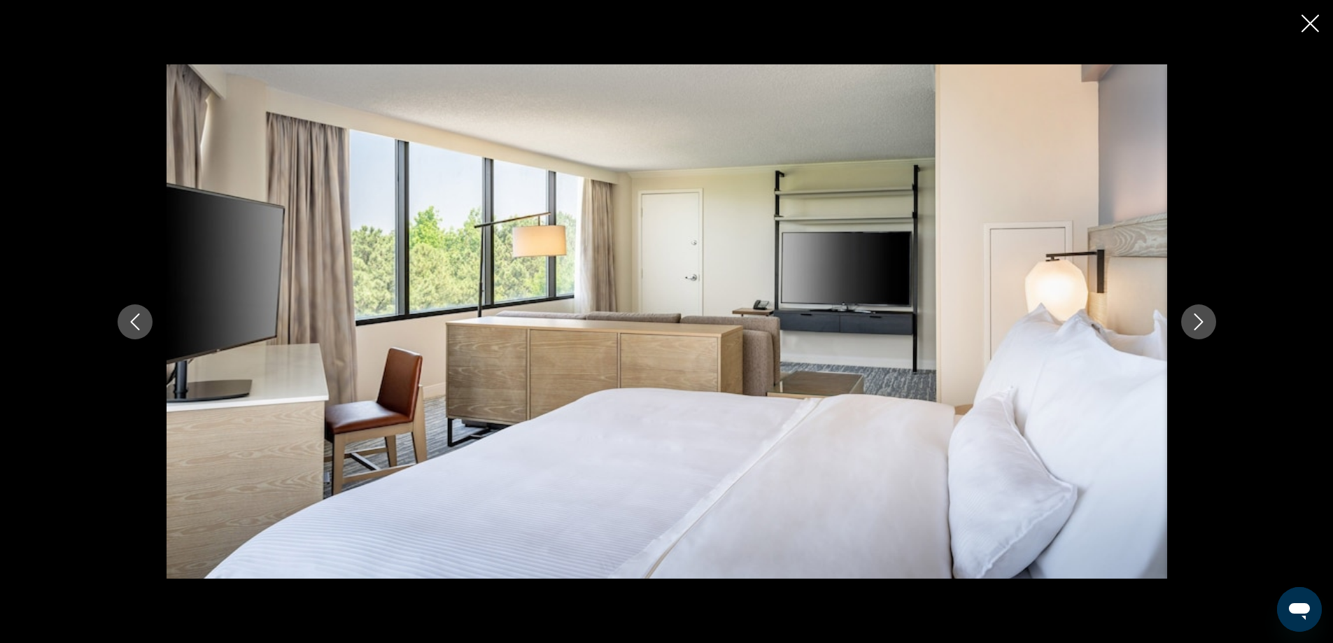
click at [1197, 321] on icon "Next image" at bounding box center [1198, 321] width 17 height 17
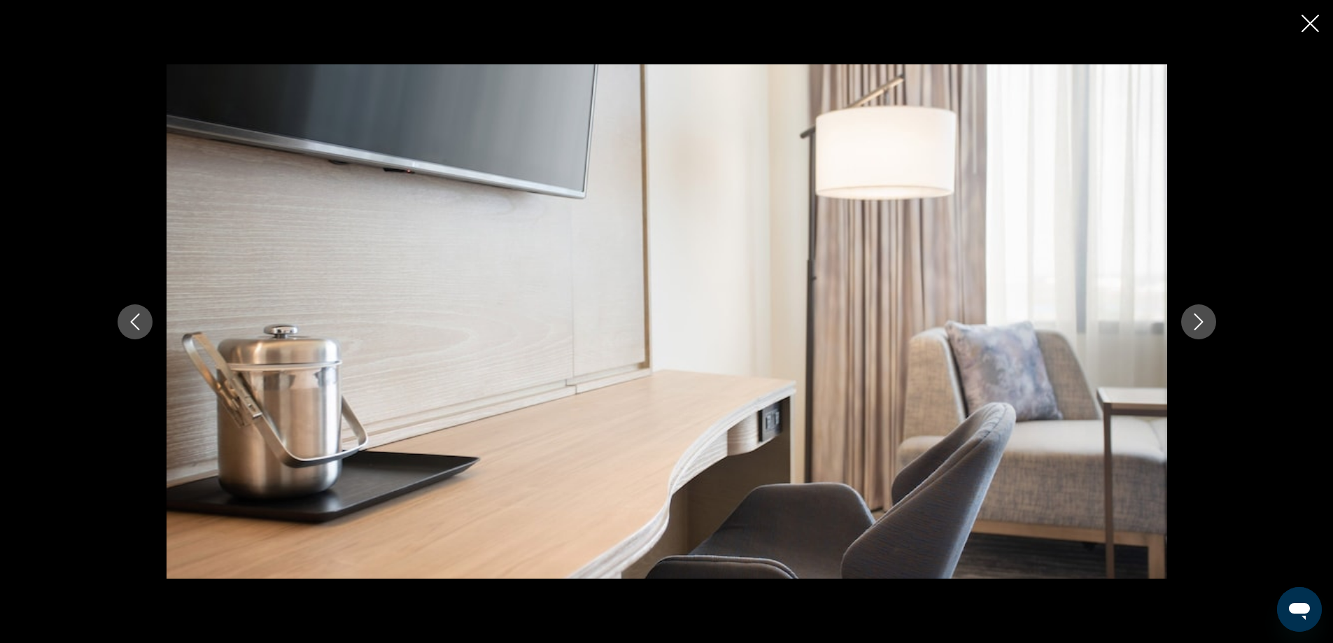
click at [1197, 321] on icon "Next image" at bounding box center [1198, 321] width 17 height 17
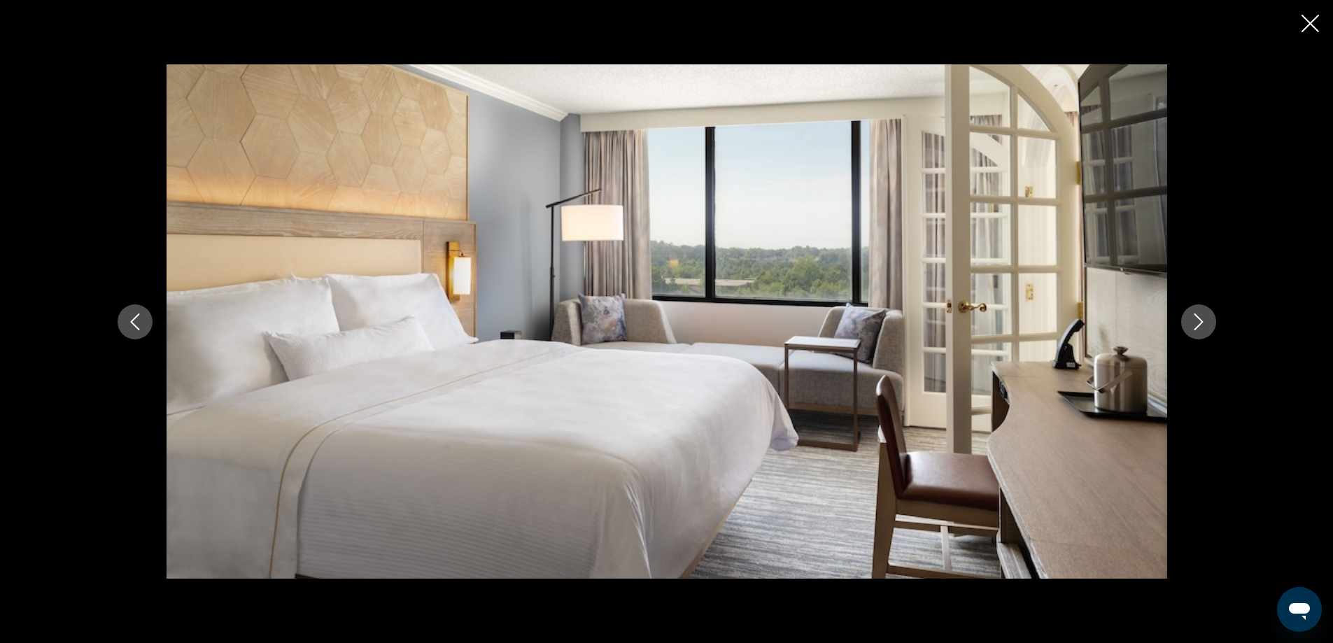
click at [1197, 321] on icon "Next image" at bounding box center [1198, 321] width 17 height 17
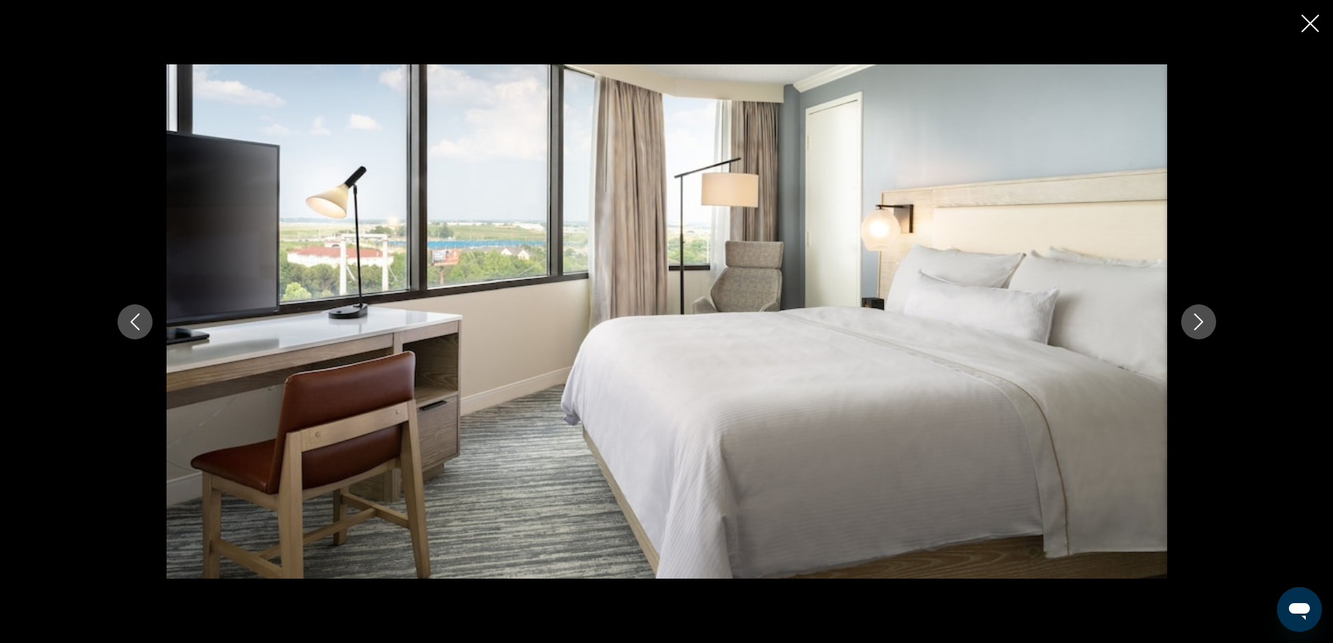
click at [1197, 321] on icon "Next image" at bounding box center [1198, 321] width 17 height 17
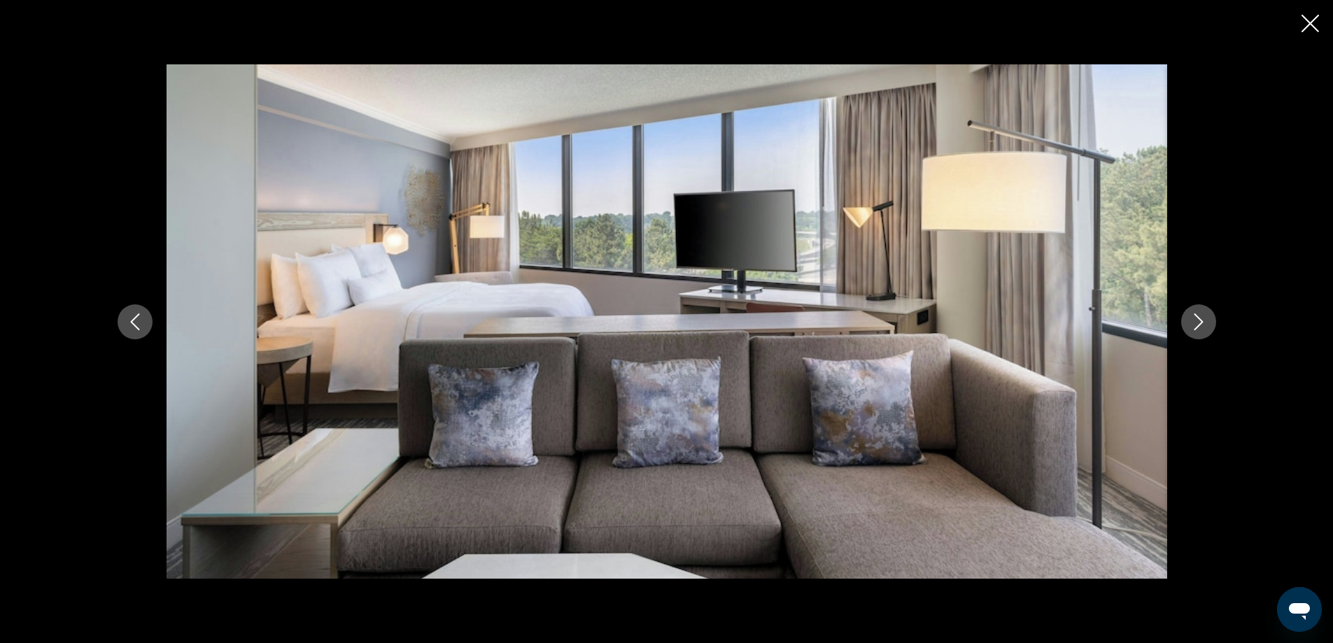
click at [1197, 321] on icon "Next image" at bounding box center [1198, 321] width 17 height 17
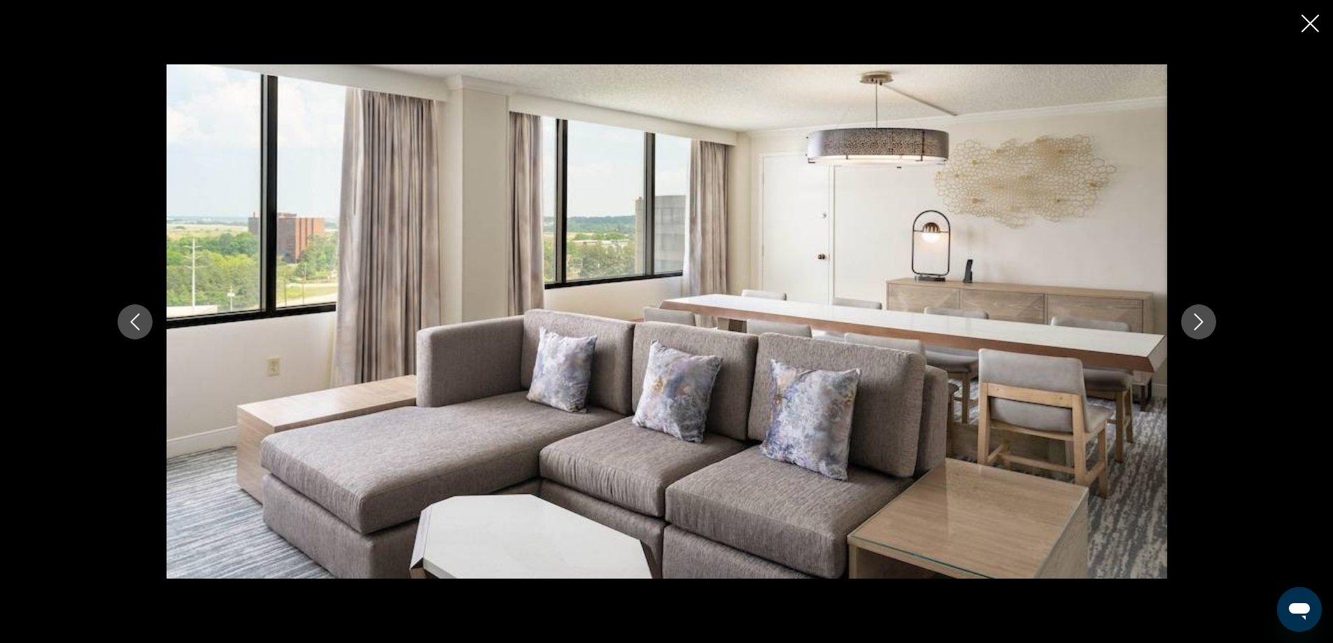
click at [1197, 321] on icon "Next image" at bounding box center [1198, 321] width 17 height 17
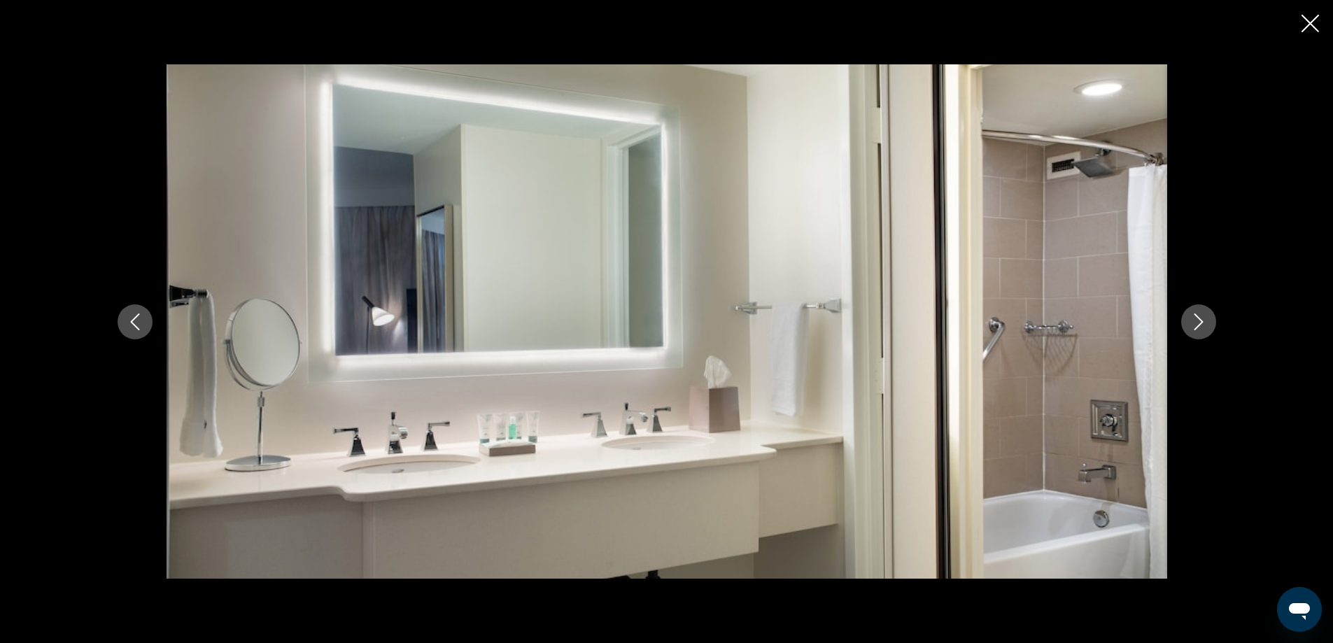
click at [1197, 321] on icon "Next image" at bounding box center [1198, 321] width 17 height 17
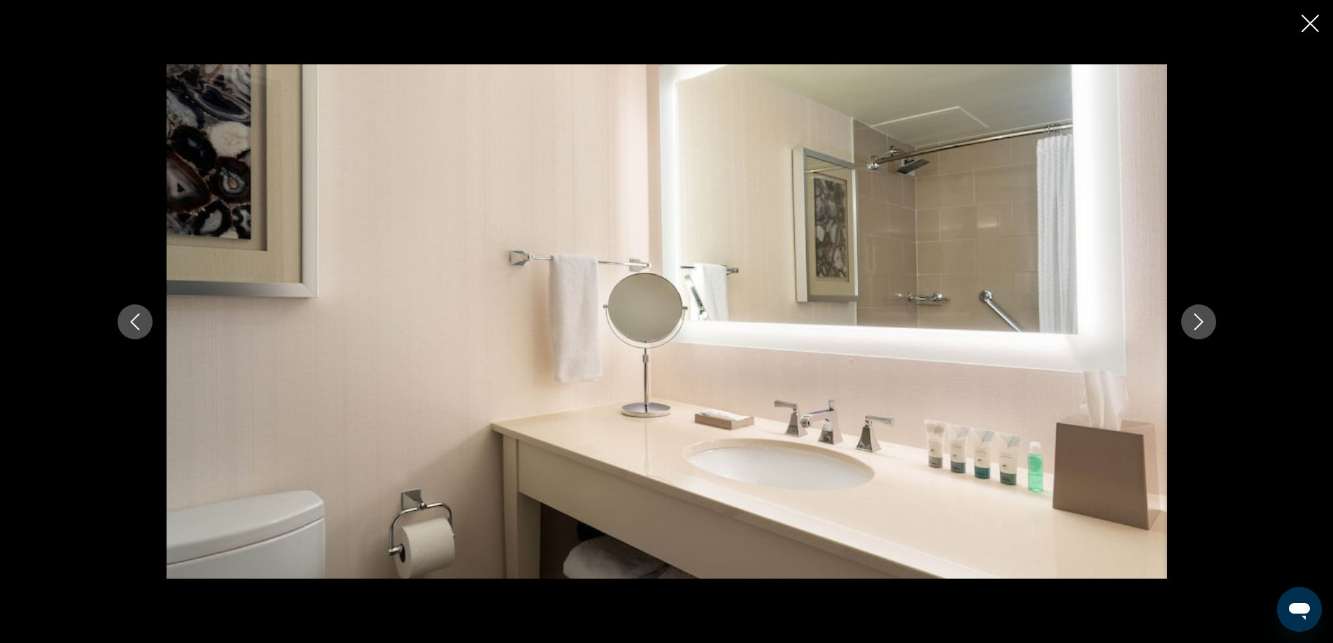
click at [1197, 322] on icon "Next image" at bounding box center [1198, 321] width 17 height 17
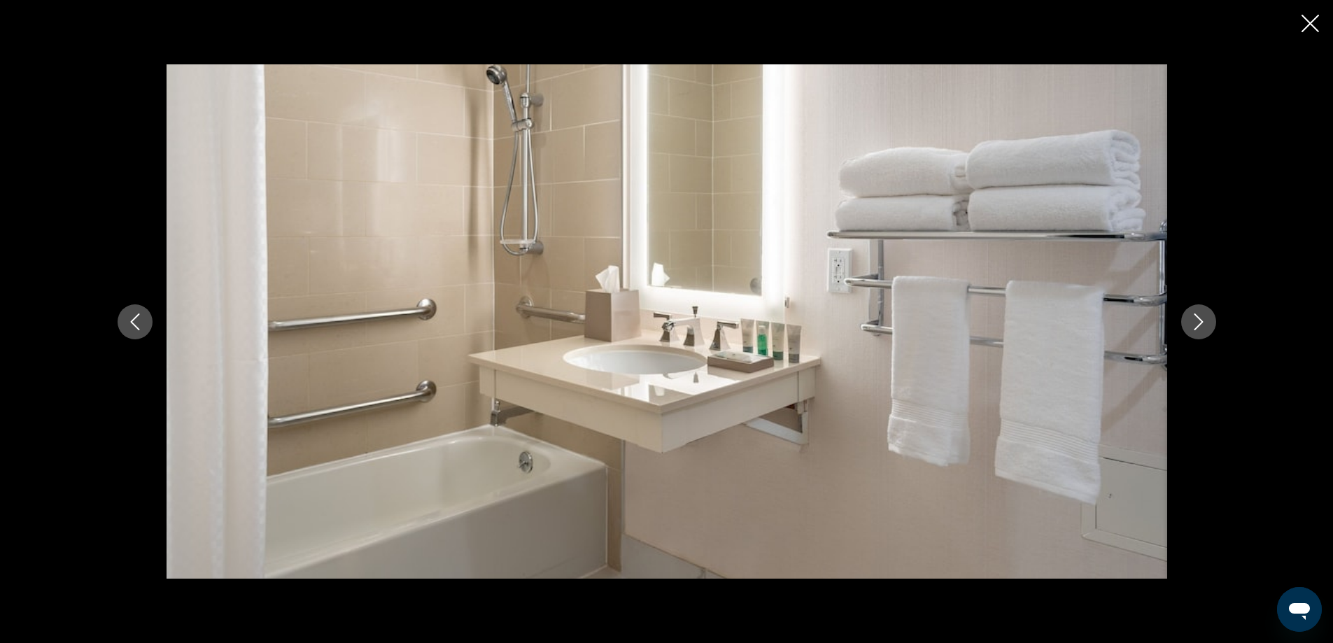
click at [1197, 322] on icon "Next image" at bounding box center [1198, 321] width 17 height 17
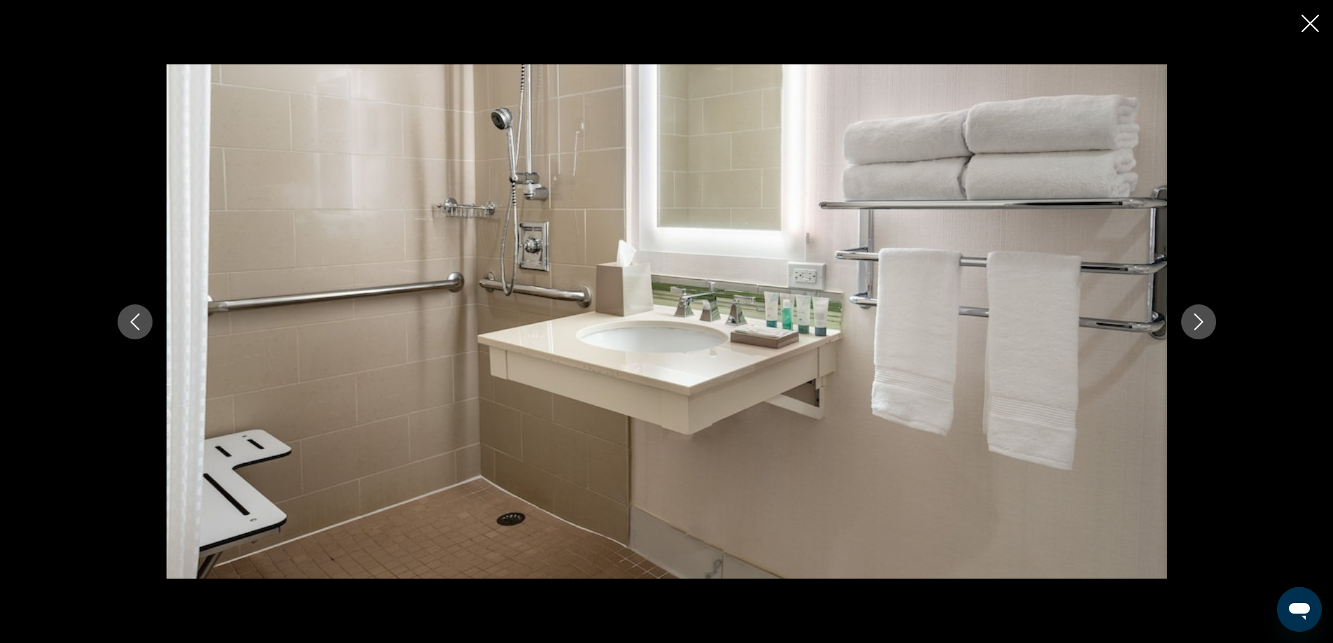
click at [1197, 322] on icon "Next image" at bounding box center [1198, 321] width 17 height 17
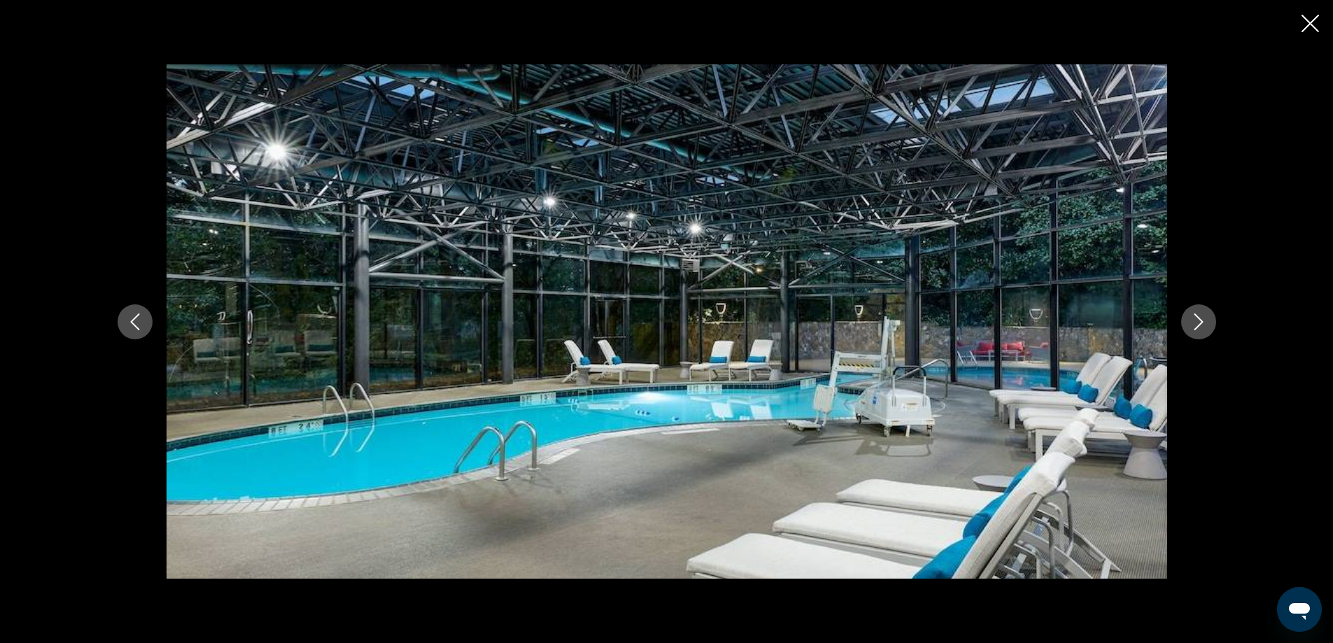
click at [1197, 322] on icon "Next image" at bounding box center [1198, 321] width 17 height 17
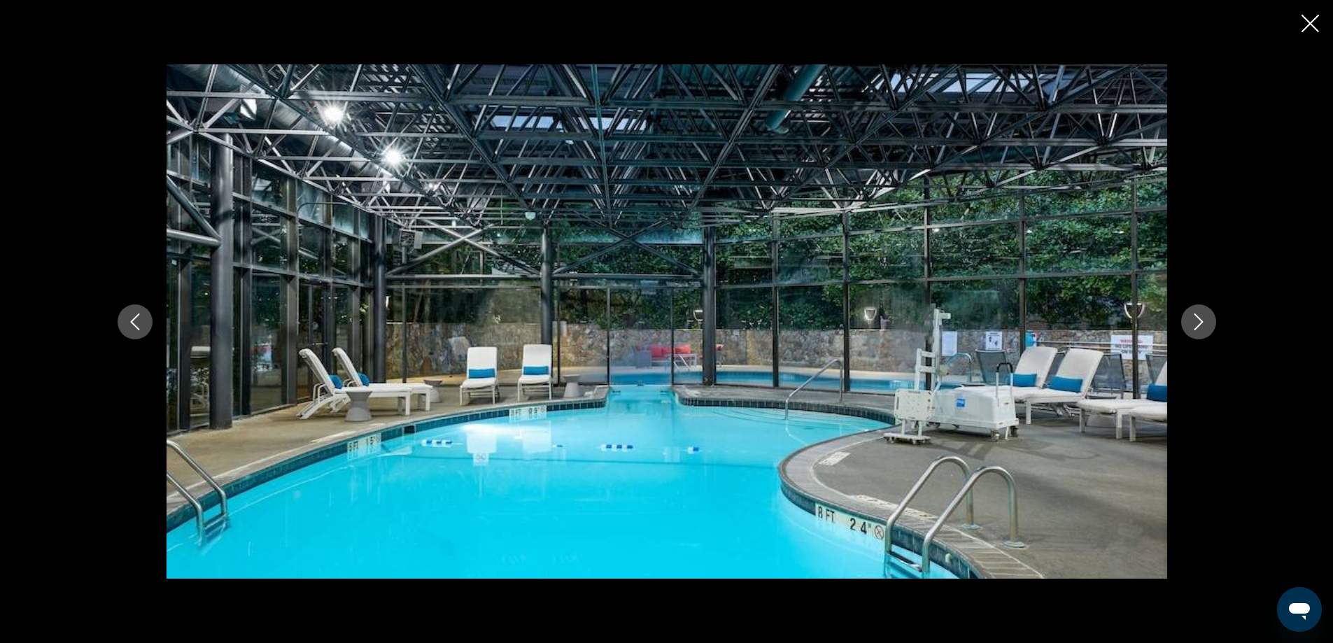
click at [1197, 322] on icon "Next image" at bounding box center [1198, 321] width 17 height 17
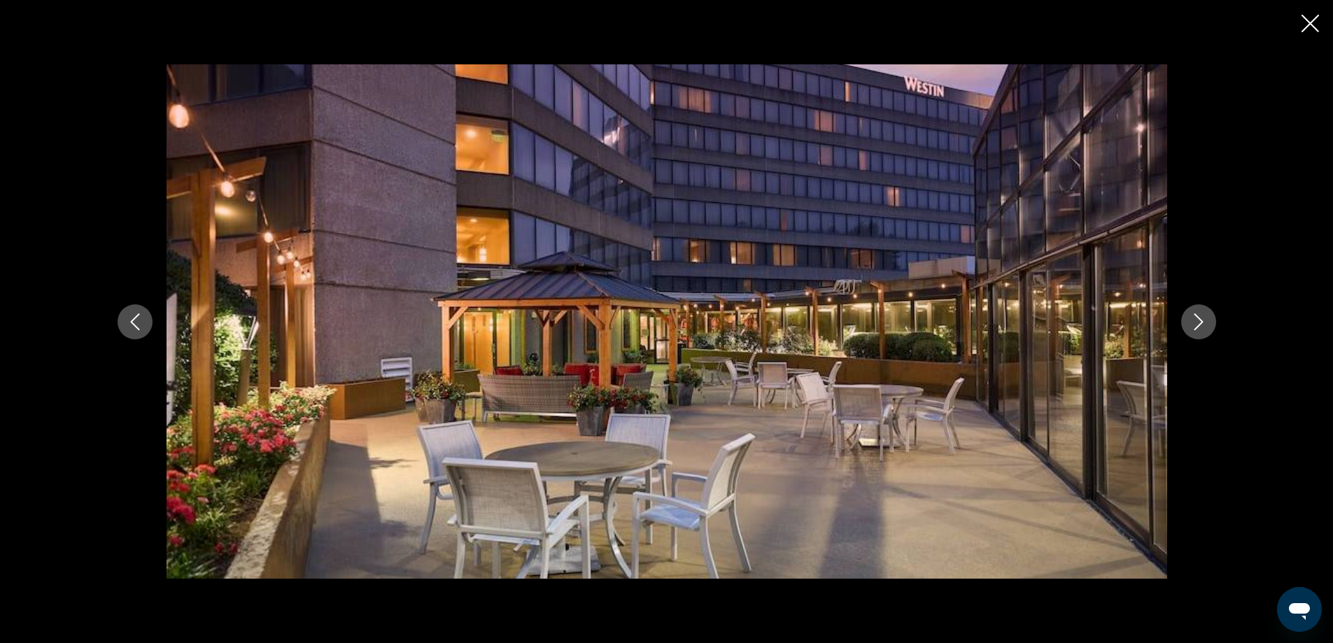
click at [1199, 325] on icon "Next image" at bounding box center [1198, 321] width 17 height 17
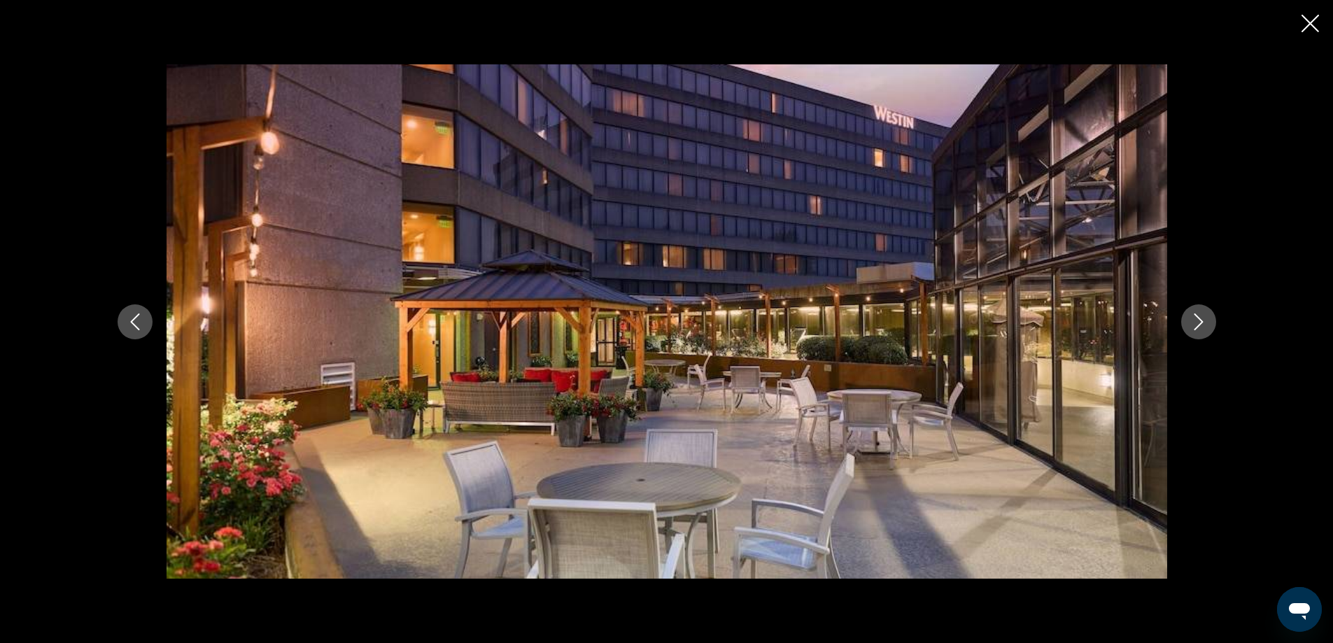
click at [1199, 325] on icon "Next image" at bounding box center [1197, 321] width 9 height 17
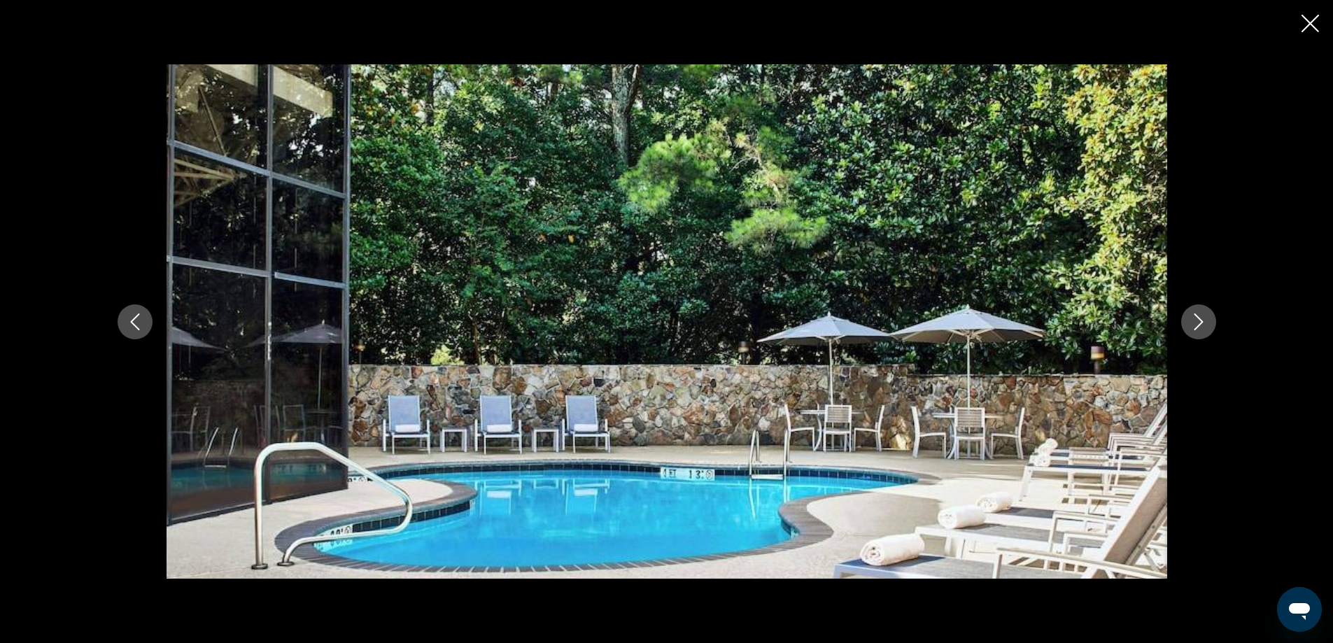
click at [1199, 325] on icon "Next image" at bounding box center [1197, 321] width 9 height 17
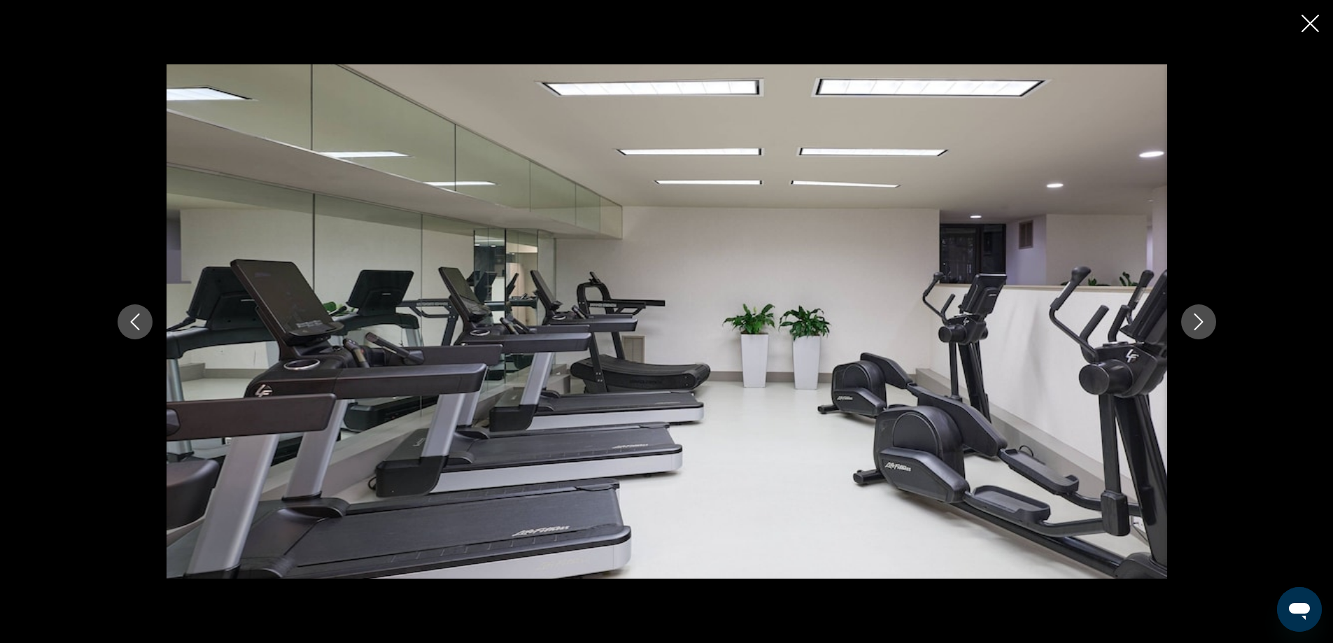
click at [1199, 325] on icon "Next image" at bounding box center [1197, 321] width 9 height 17
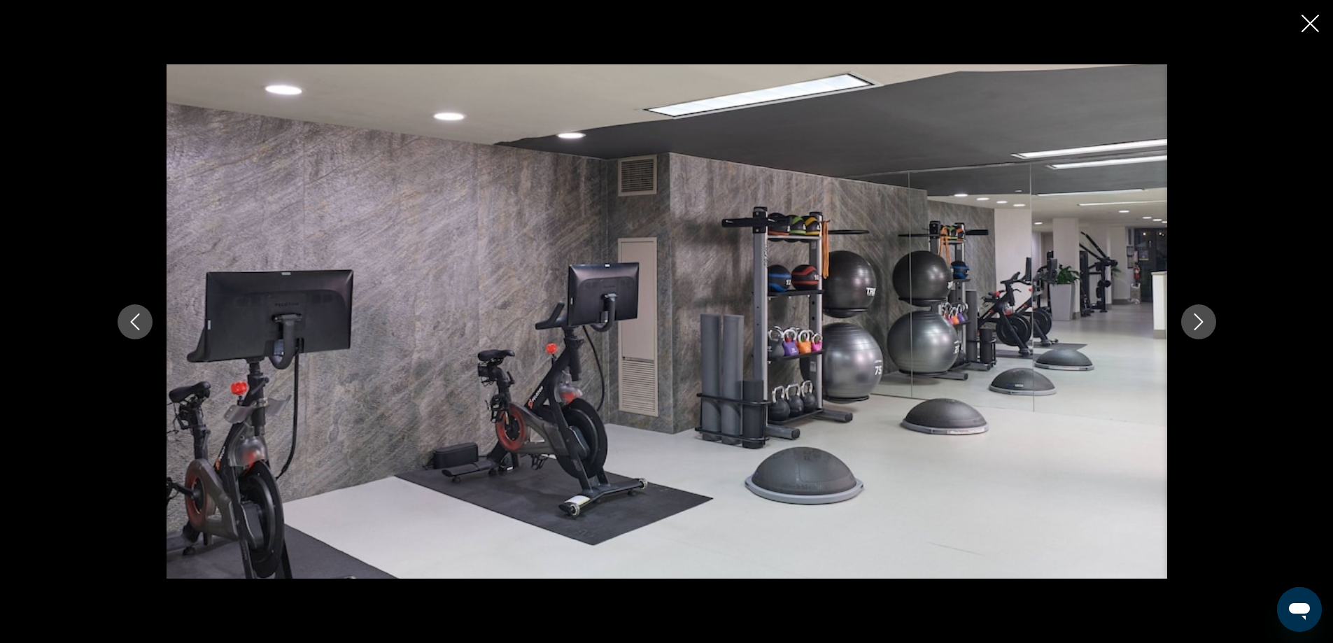
click at [1199, 325] on icon "Next image" at bounding box center [1197, 321] width 9 height 17
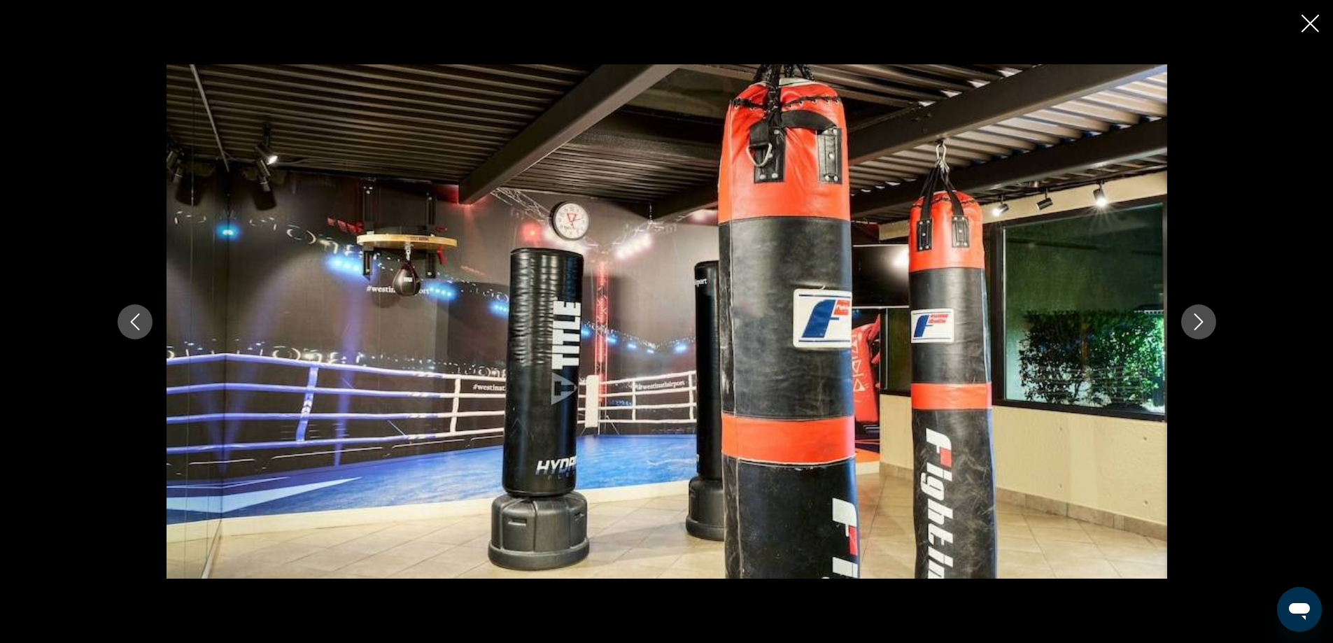
click at [1199, 325] on icon "Next image" at bounding box center [1197, 321] width 9 height 17
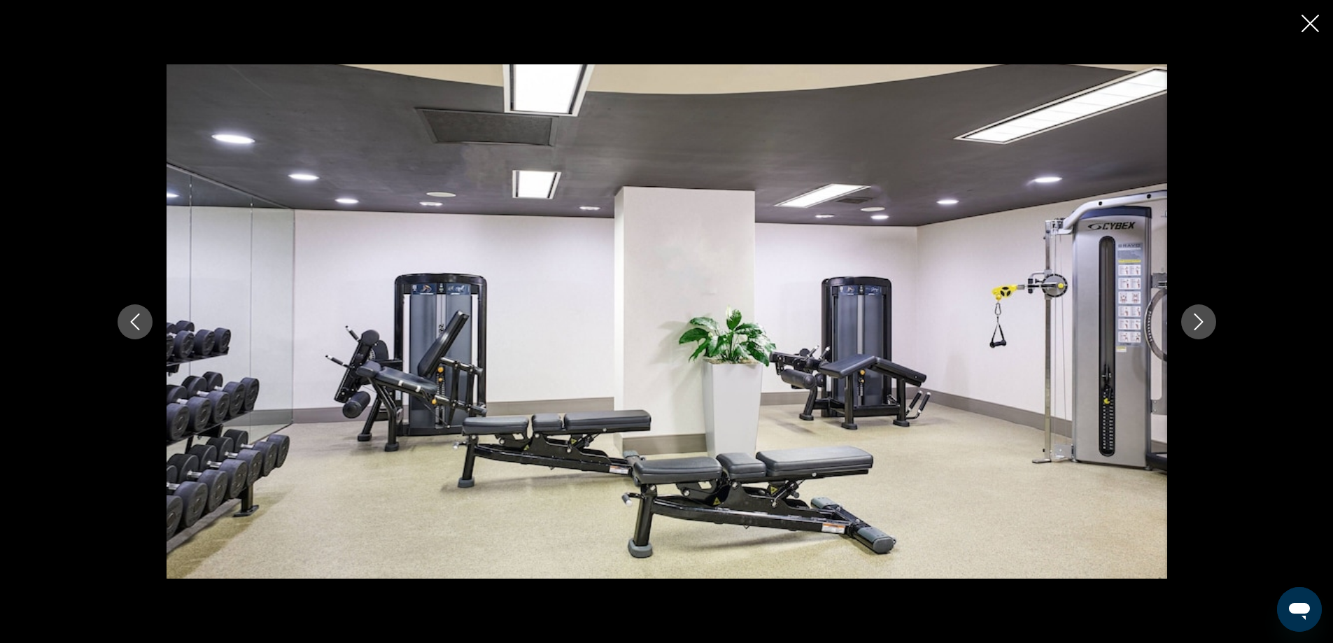
click at [1199, 325] on icon "Next image" at bounding box center [1197, 321] width 9 height 17
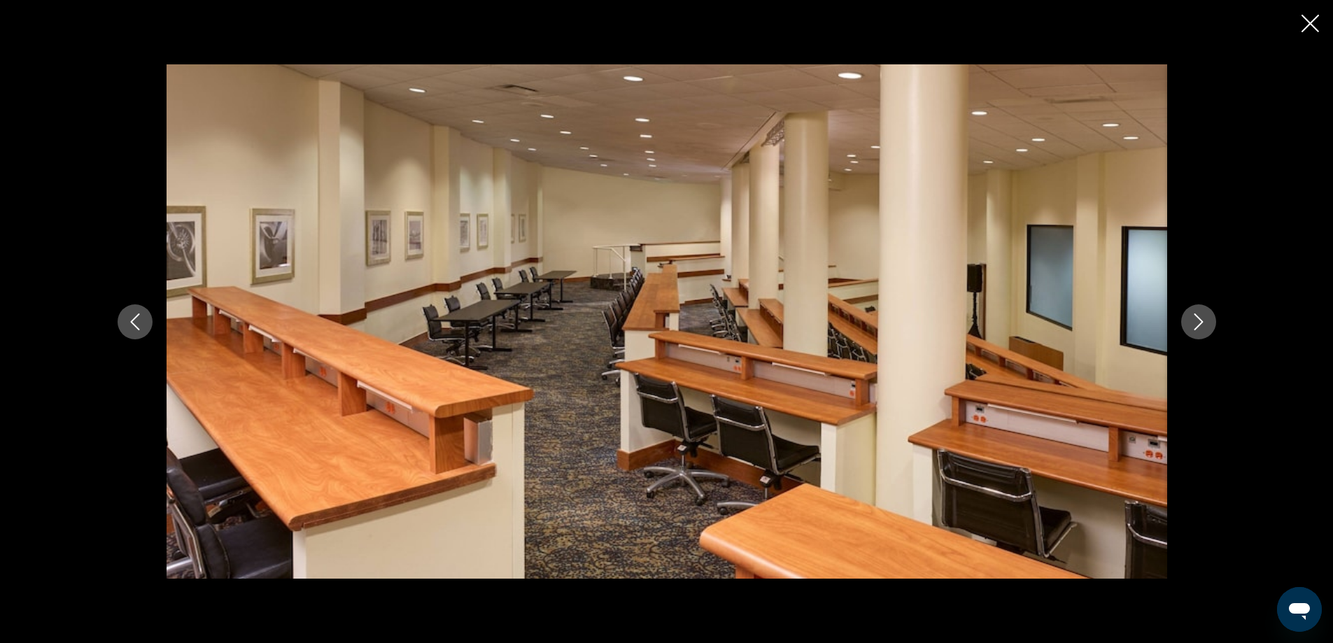
click at [1199, 325] on icon "Next image" at bounding box center [1197, 321] width 9 height 17
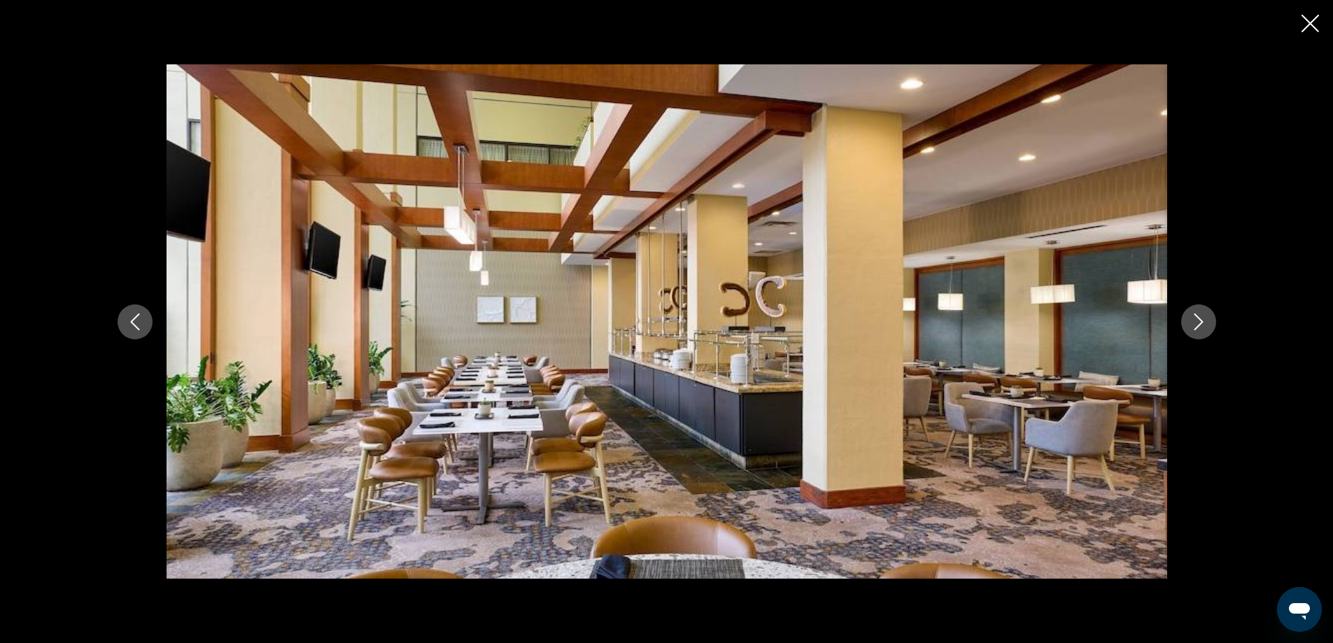
click at [1199, 325] on icon "Next image" at bounding box center [1197, 321] width 9 height 17
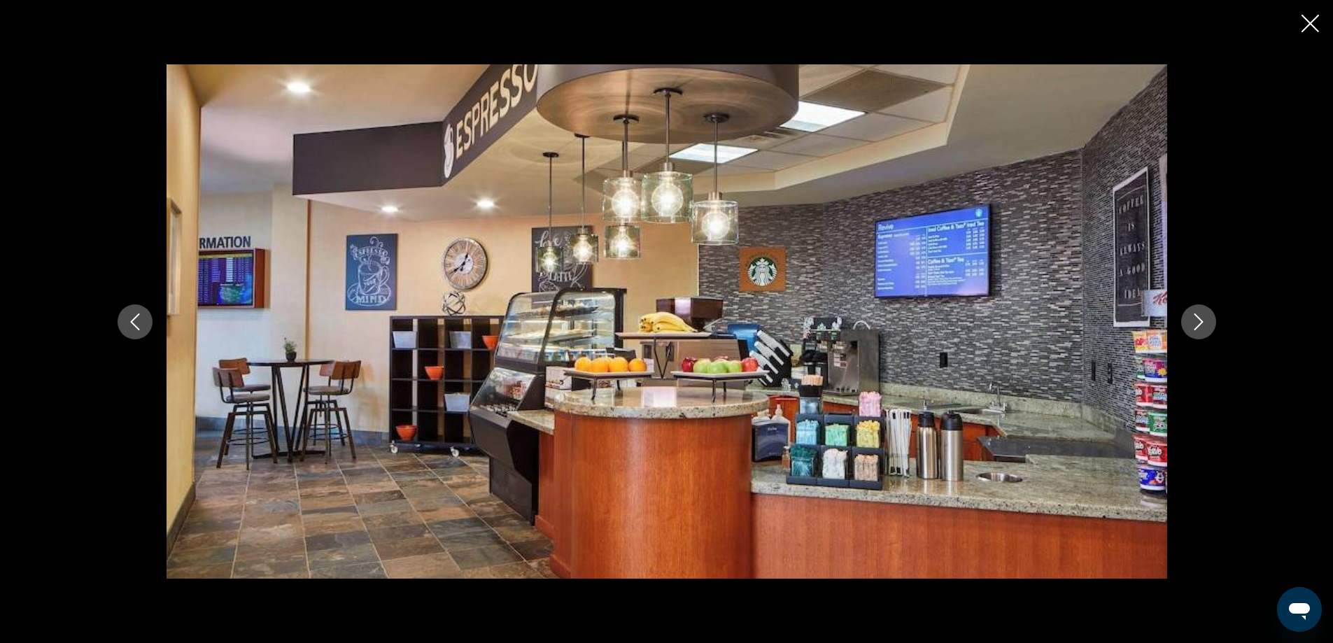
click at [1199, 325] on icon "Next image" at bounding box center [1197, 321] width 9 height 17
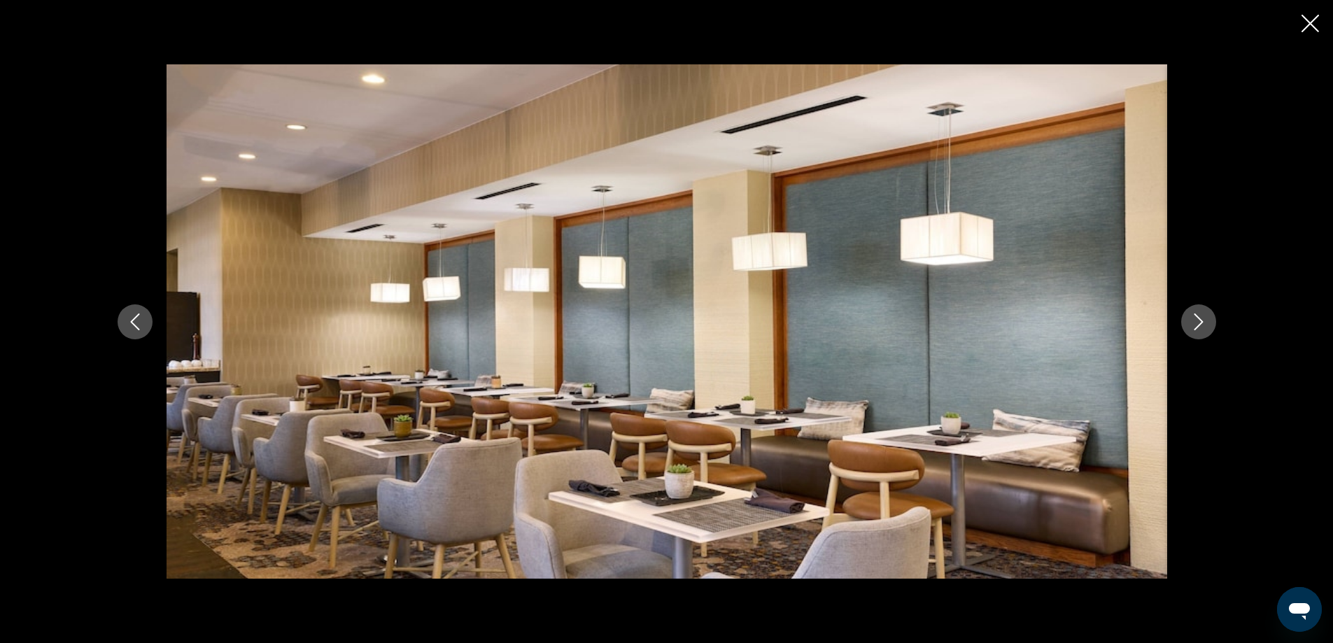
click at [1199, 325] on icon "Next image" at bounding box center [1197, 321] width 9 height 17
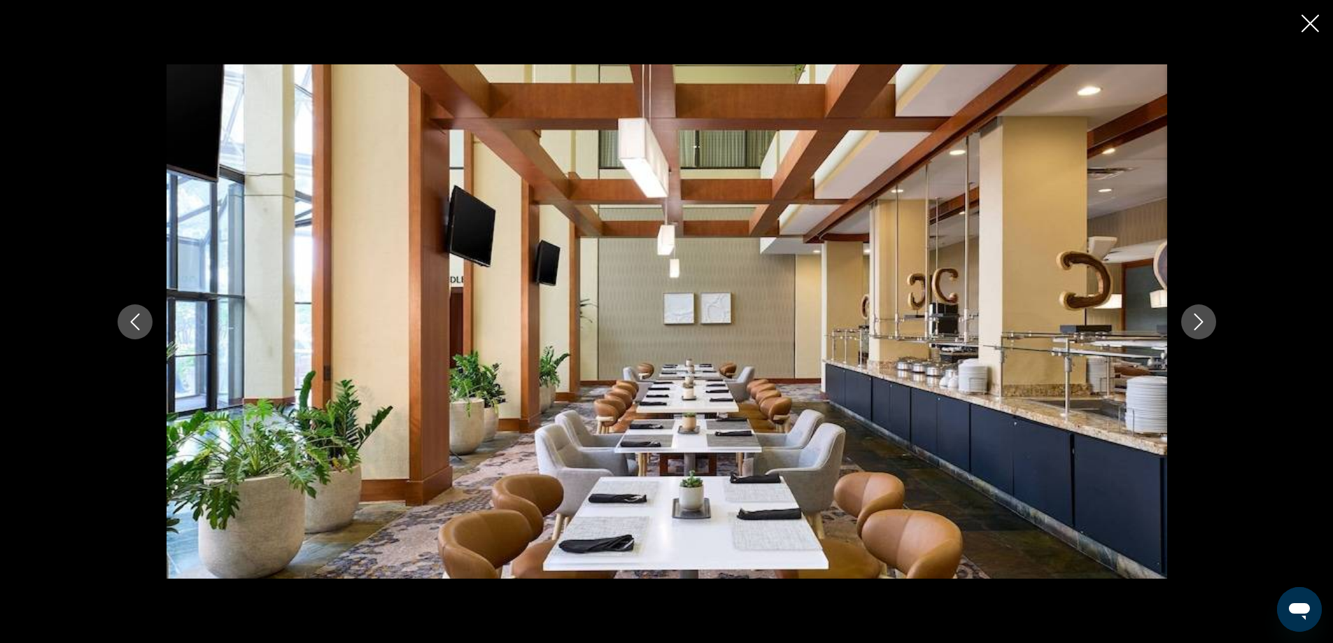
click at [1199, 325] on icon "Next image" at bounding box center [1197, 321] width 9 height 17
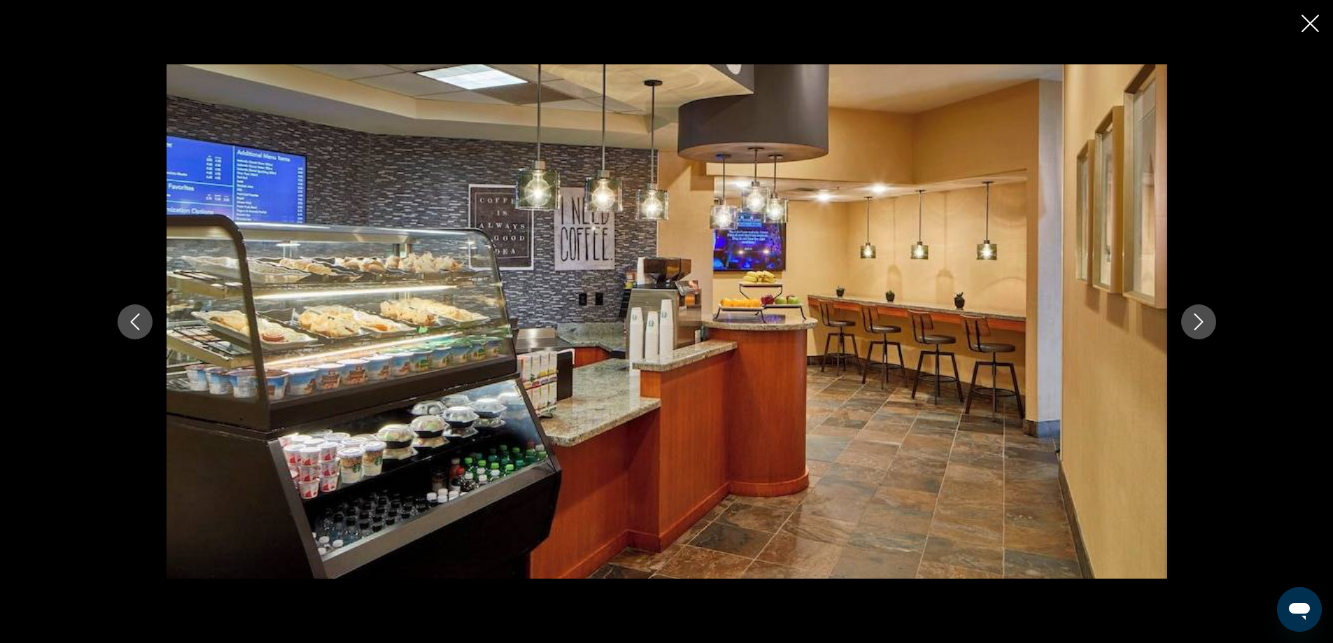
click at [1199, 325] on icon "Next image" at bounding box center [1197, 321] width 9 height 17
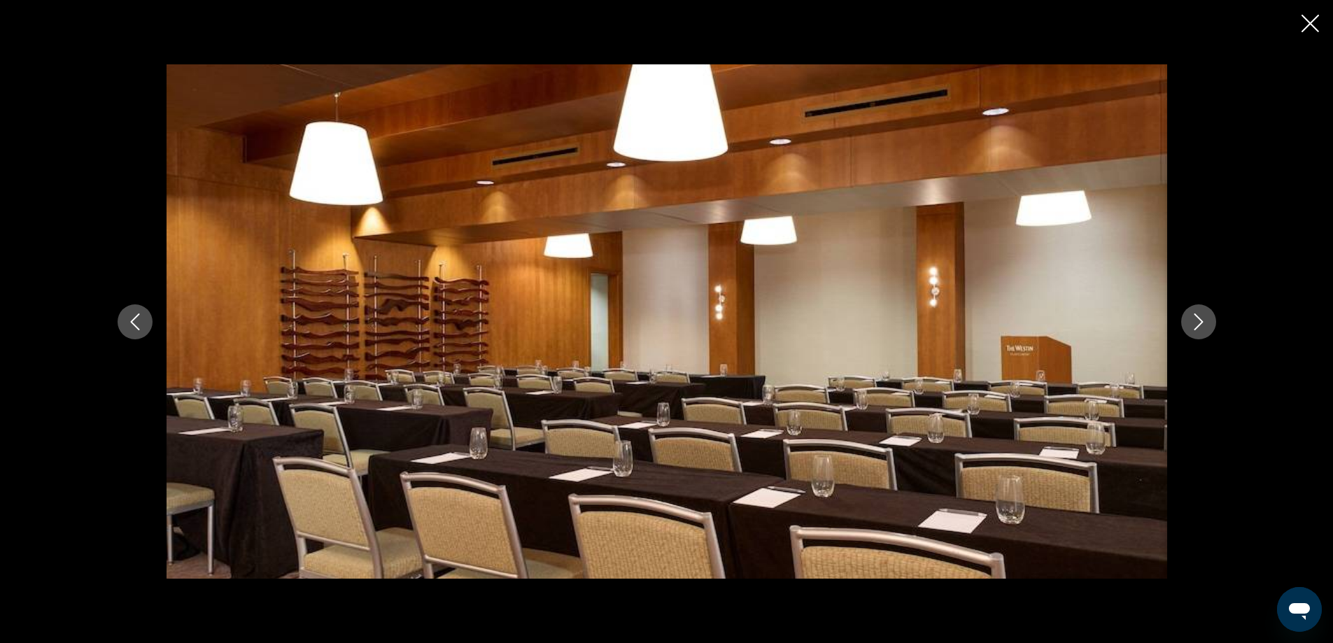
click at [1199, 325] on icon "Next image" at bounding box center [1197, 321] width 9 height 17
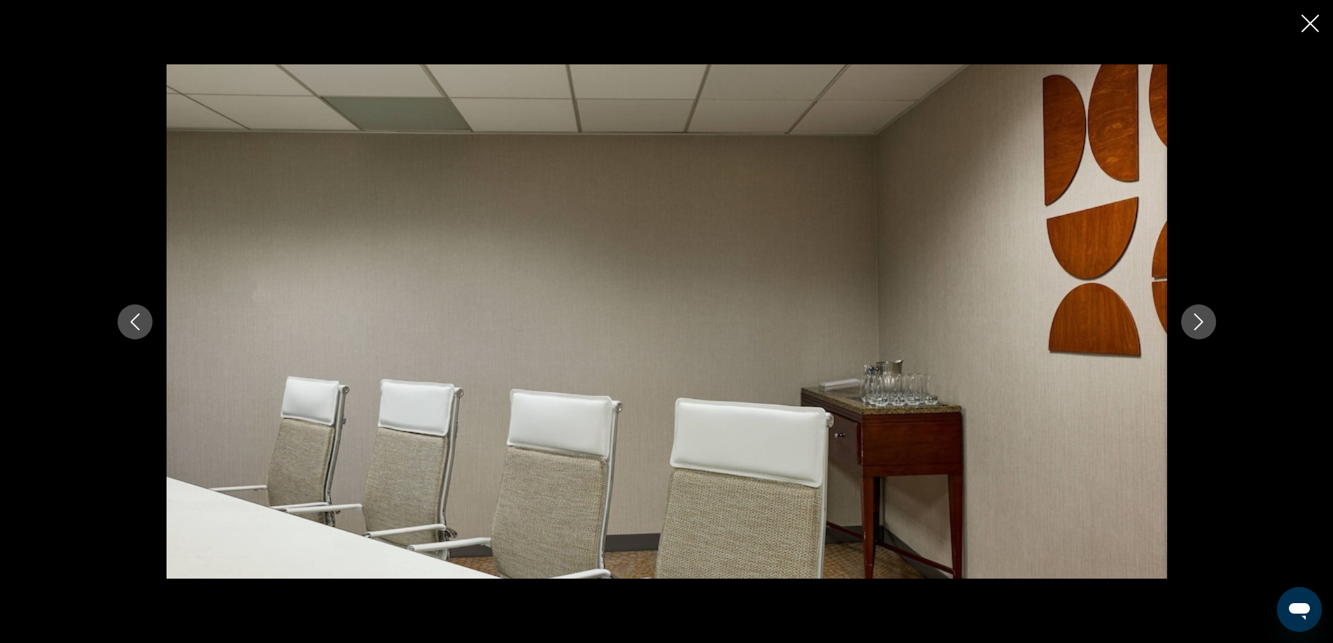
click at [1199, 325] on icon "Next image" at bounding box center [1197, 321] width 9 height 17
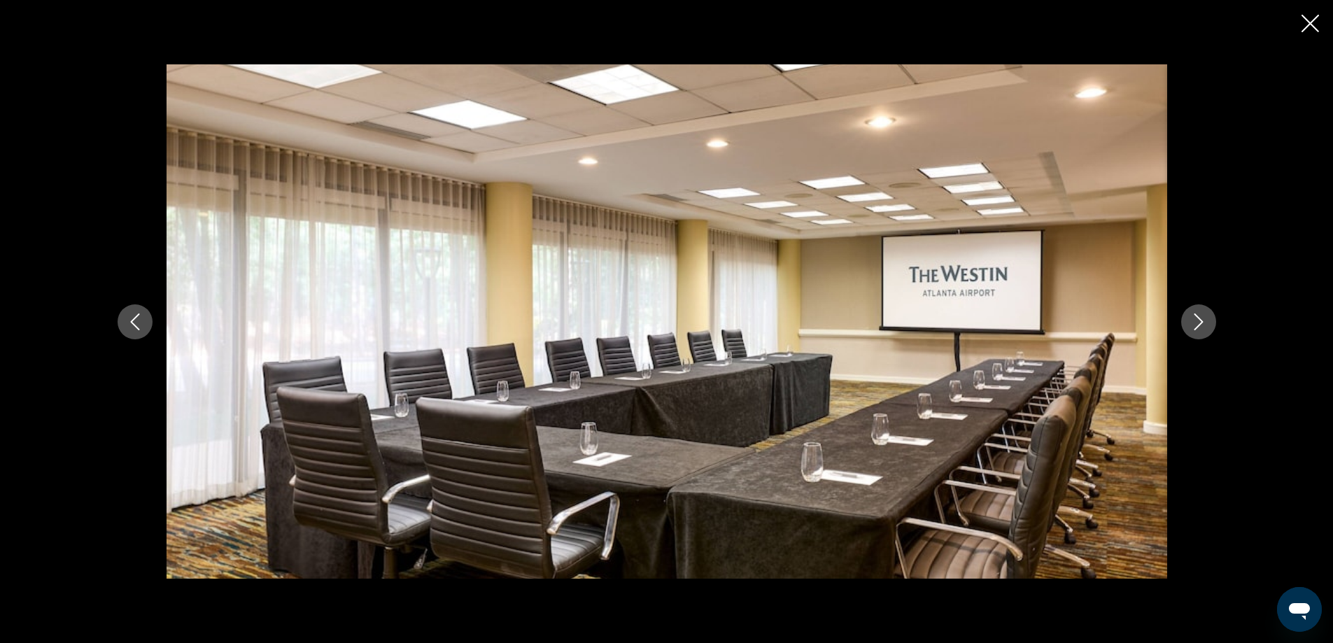
click at [1199, 325] on icon "Next image" at bounding box center [1197, 321] width 9 height 17
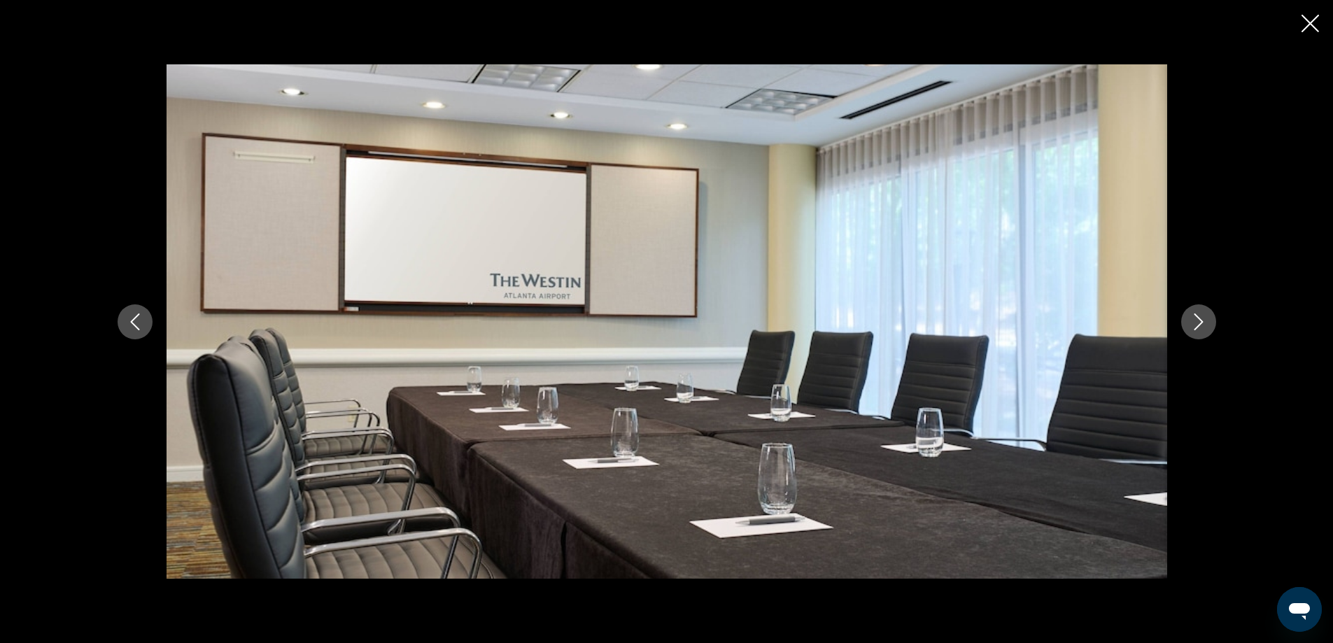
click at [1199, 325] on icon "Next image" at bounding box center [1197, 321] width 9 height 17
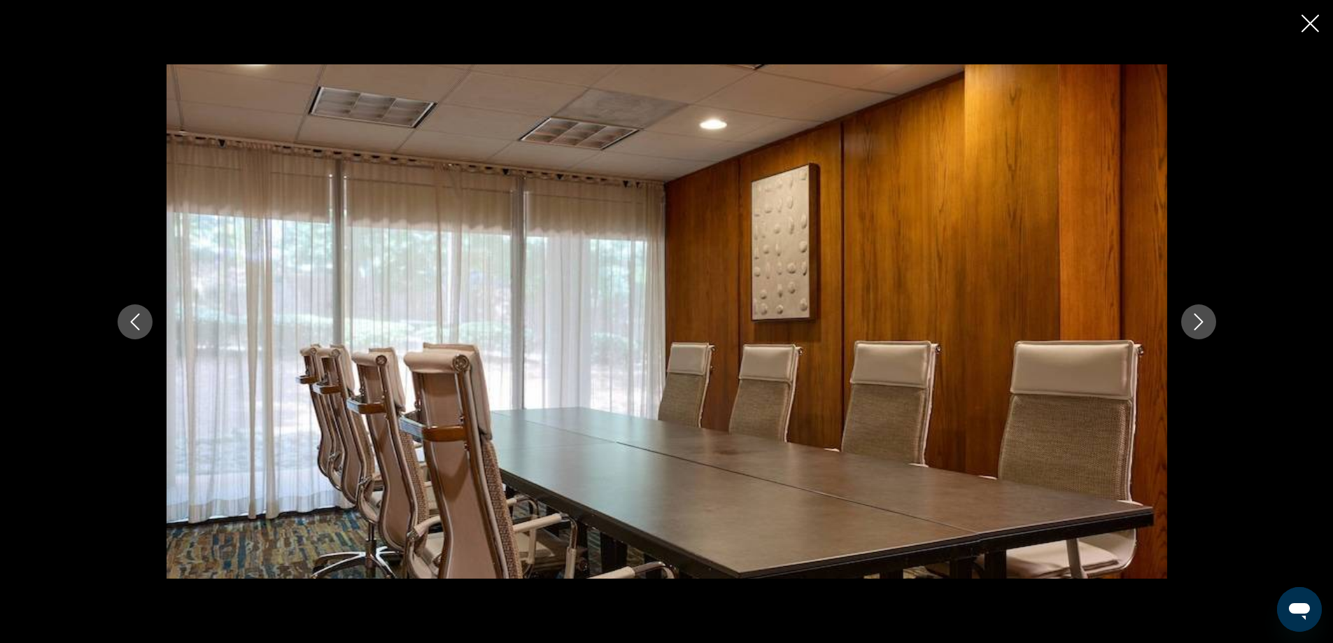
click at [1199, 325] on icon "Next image" at bounding box center [1197, 321] width 9 height 17
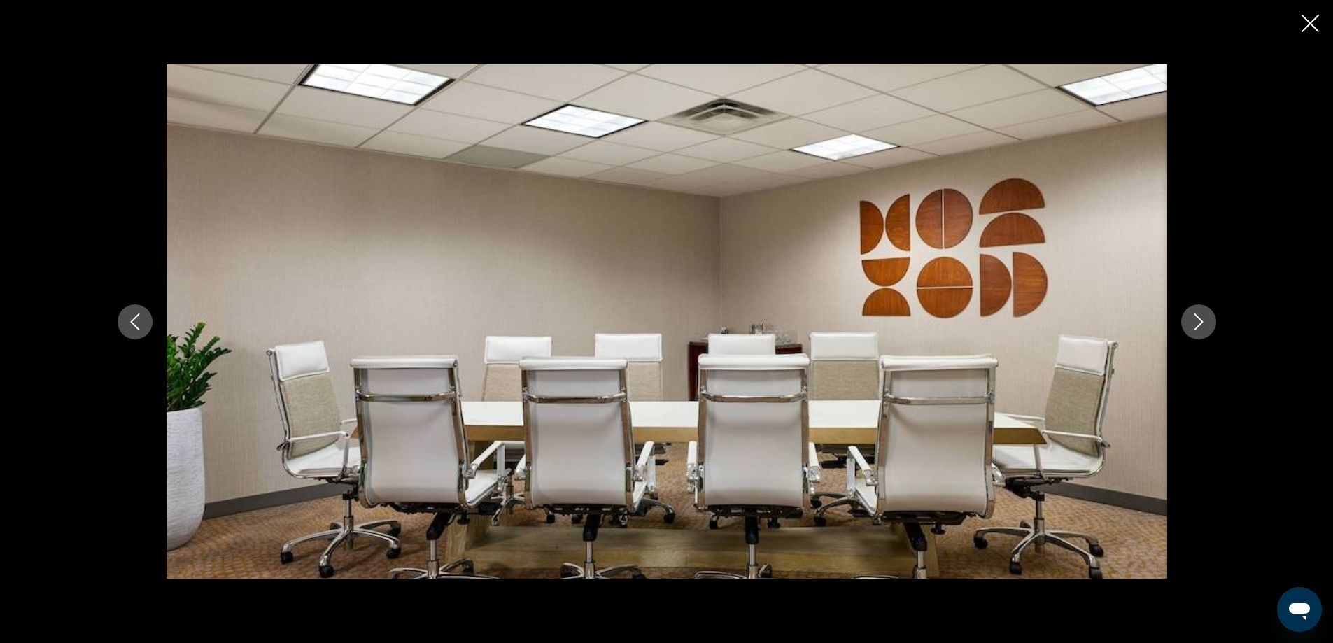
click at [1199, 325] on icon "Next image" at bounding box center [1197, 321] width 9 height 17
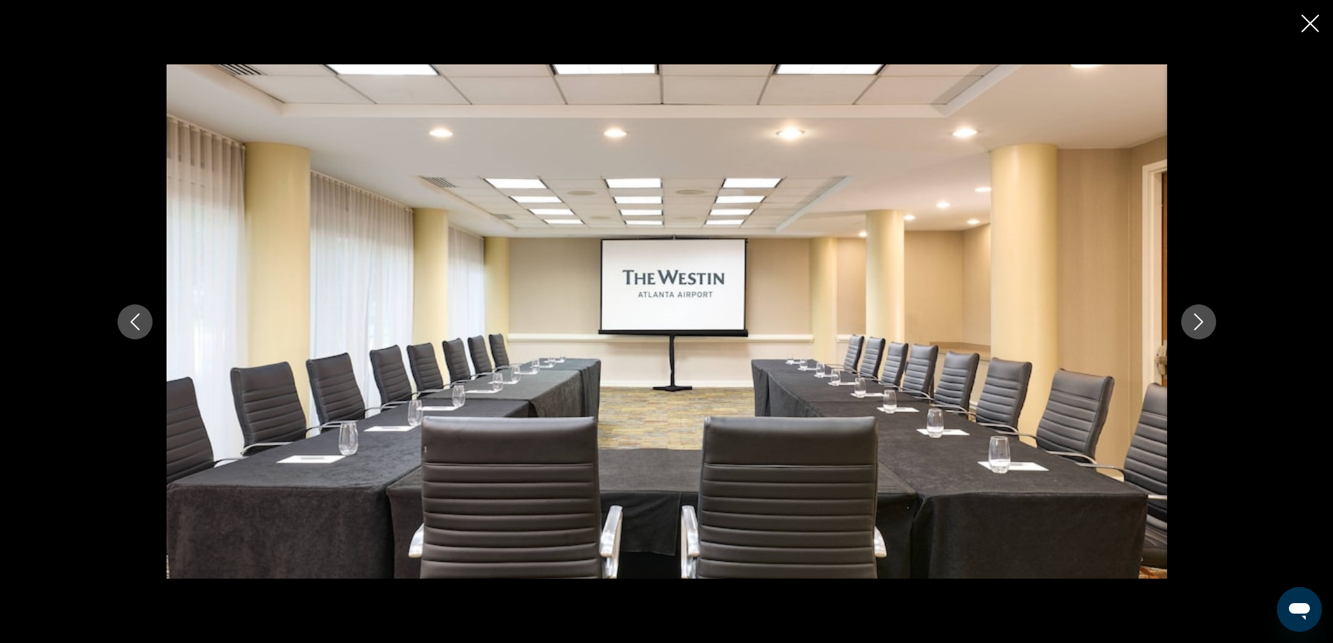
click at [1199, 325] on icon "Next image" at bounding box center [1197, 321] width 9 height 17
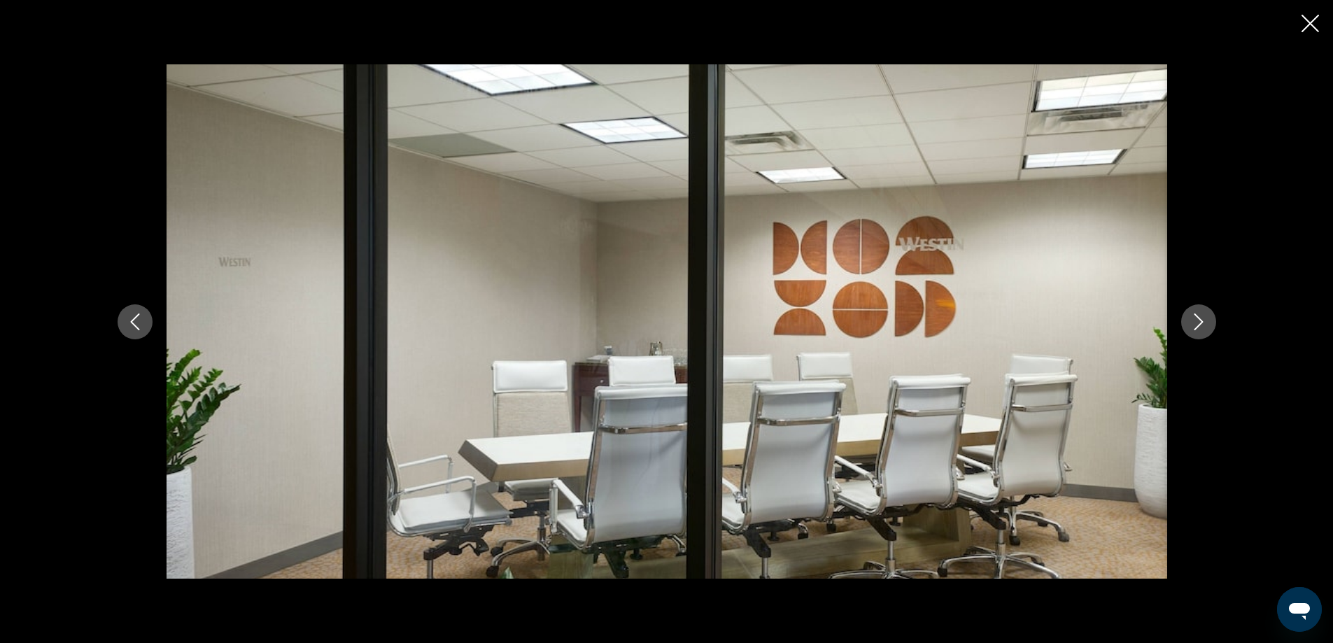
click at [1199, 325] on icon "Next image" at bounding box center [1197, 321] width 9 height 17
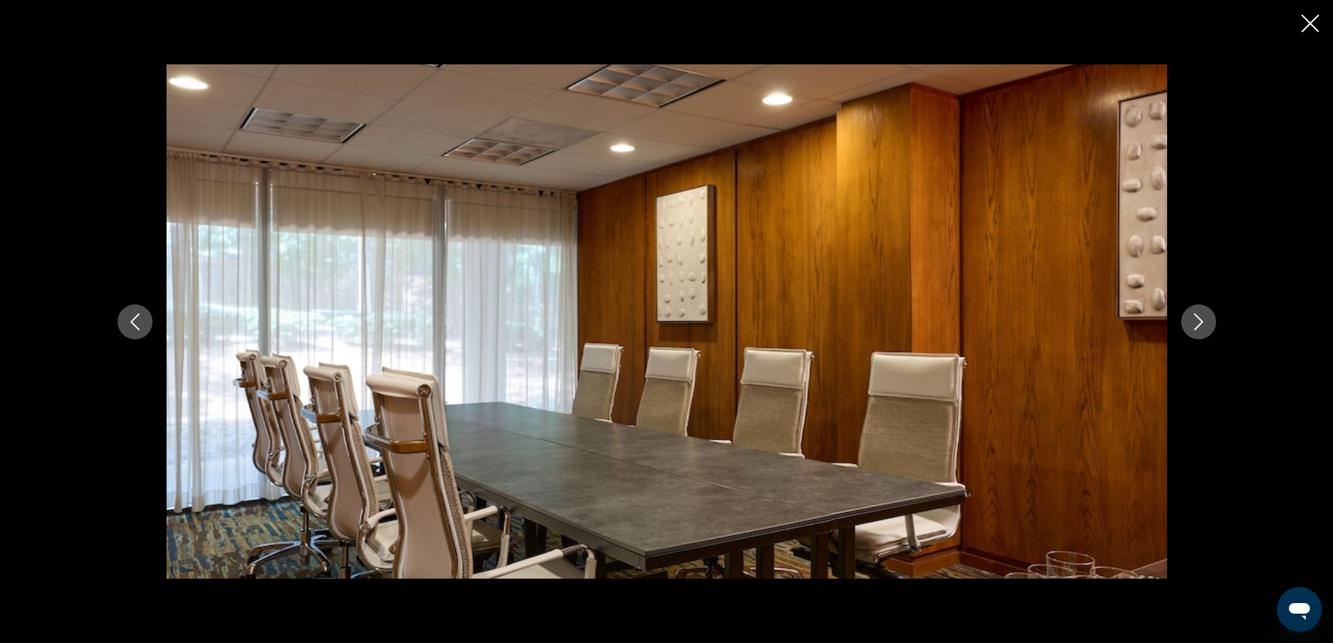
click at [1199, 325] on icon "Next image" at bounding box center [1197, 321] width 9 height 17
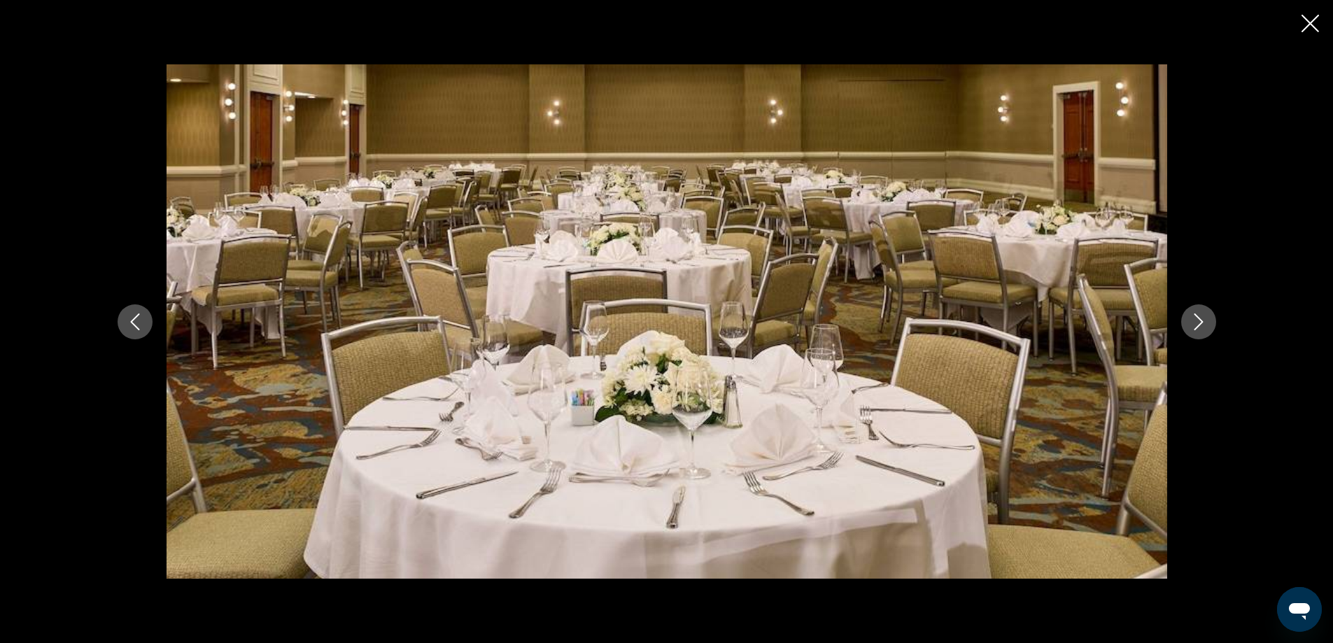
click at [1199, 325] on icon "Next image" at bounding box center [1197, 321] width 9 height 17
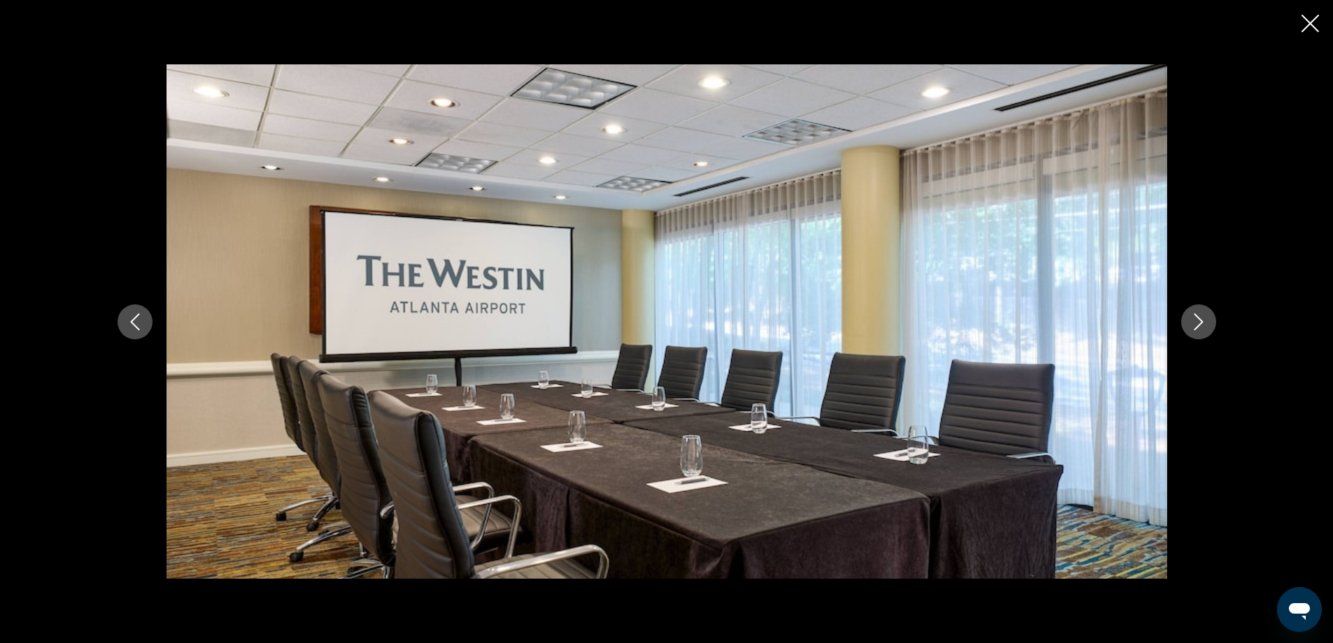
click at [1199, 325] on icon "Next image" at bounding box center [1197, 321] width 9 height 17
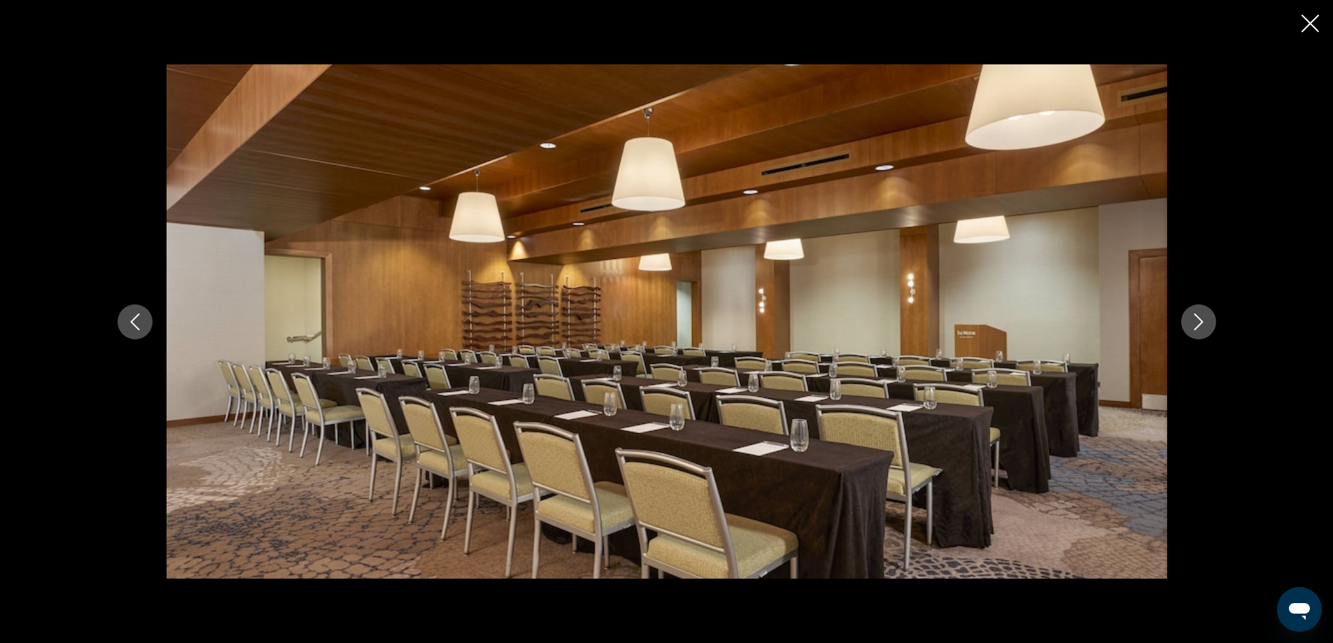
click at [1199, 325] on icon "Next image" at bounding box center [1197, 321] width 9 height 17
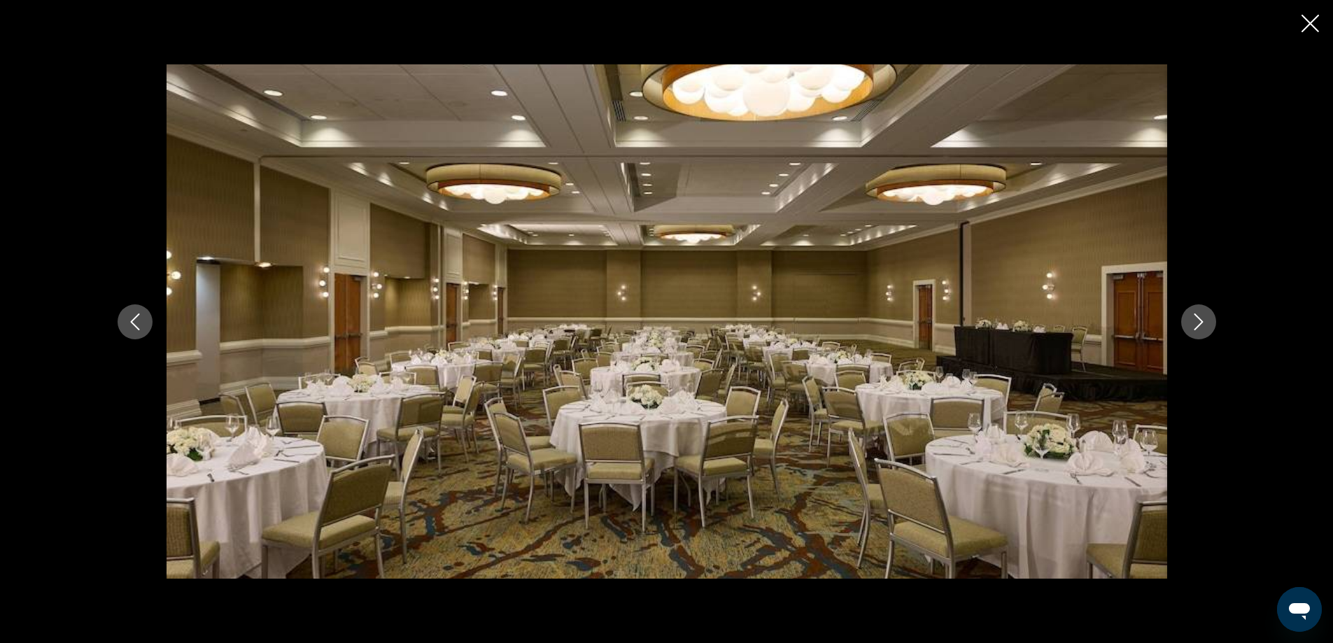
click at [1199, 325] on icon "Next image" at bounding box center [1197, 321] width 9 height 17
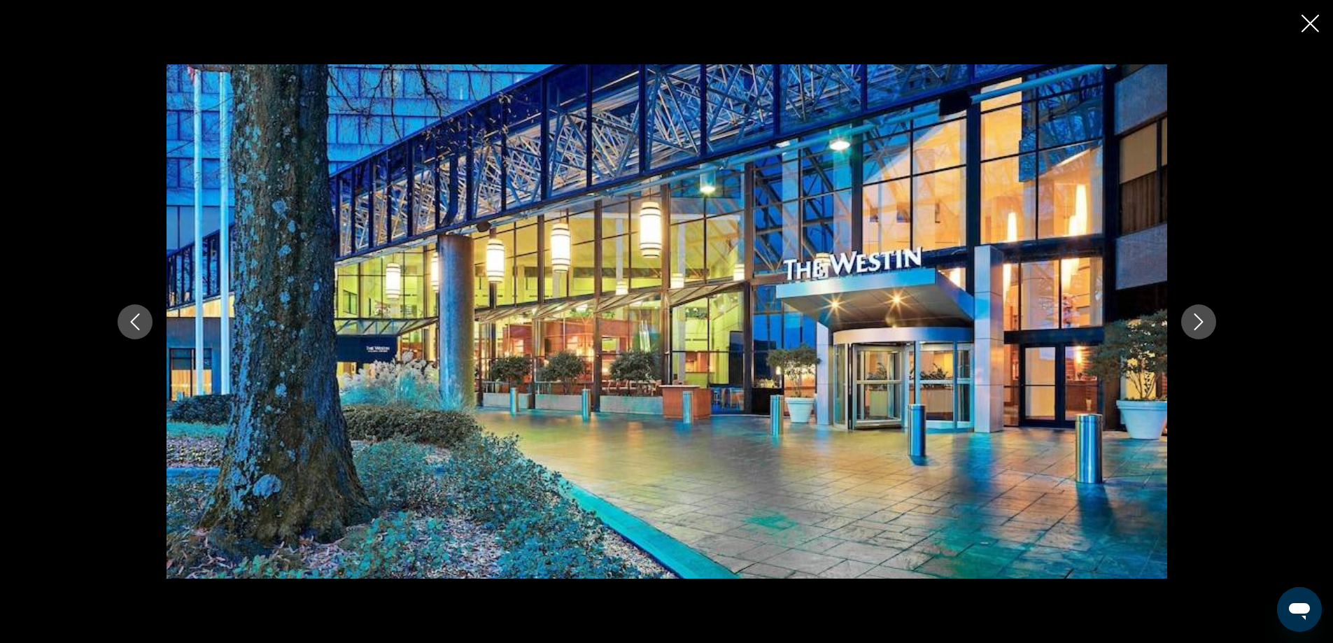
click at [1199, 325] on icon "Next image" at bounding box center [1197, 321] width 9 height 17
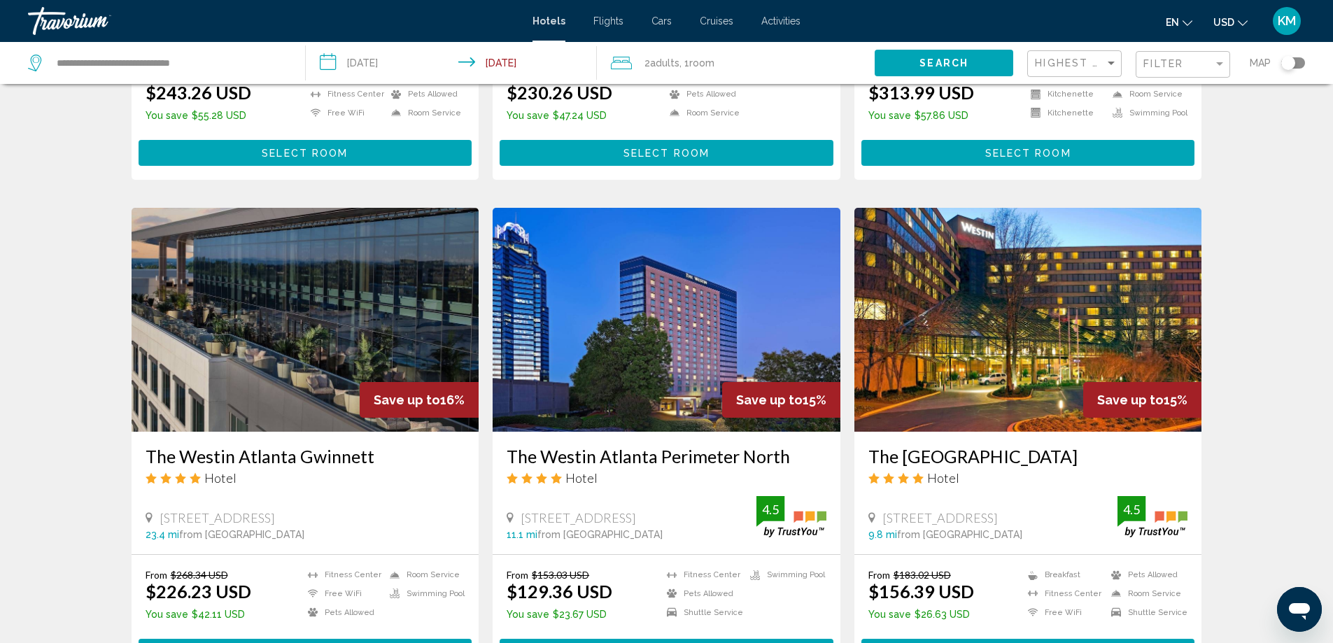
scroll to position [1542, 0]
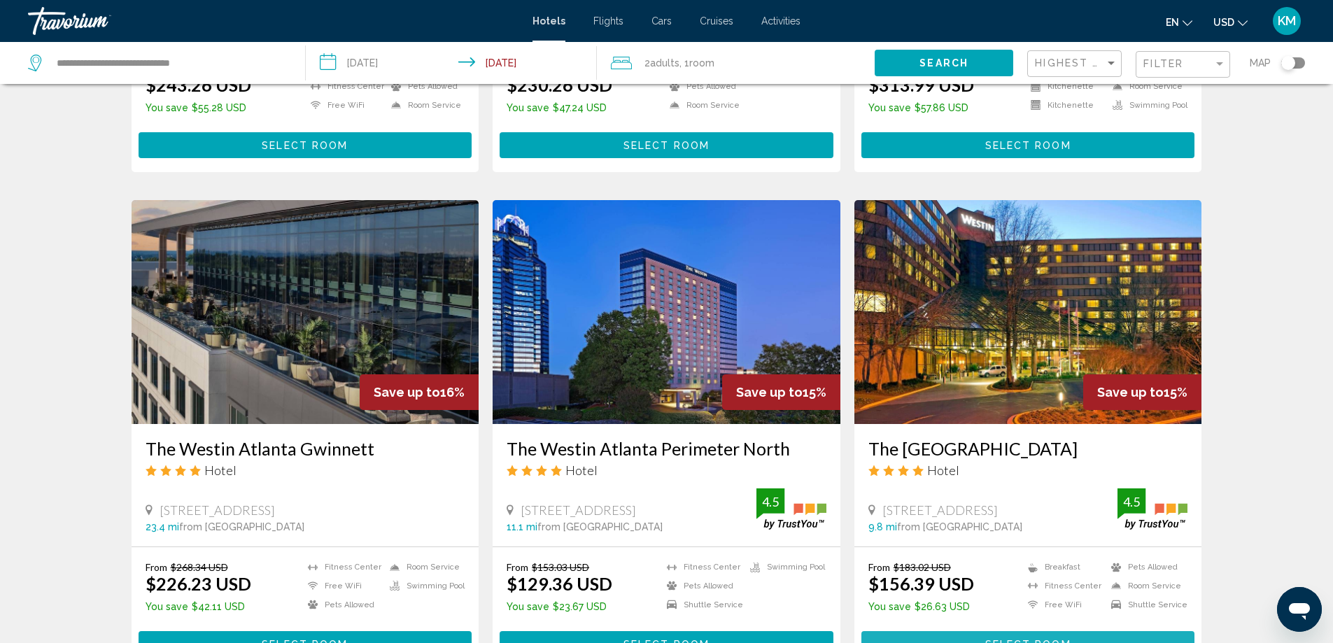
click at [1021, 639] on span "Select Room" at bounding box center [1028, 644] width 86 height 11
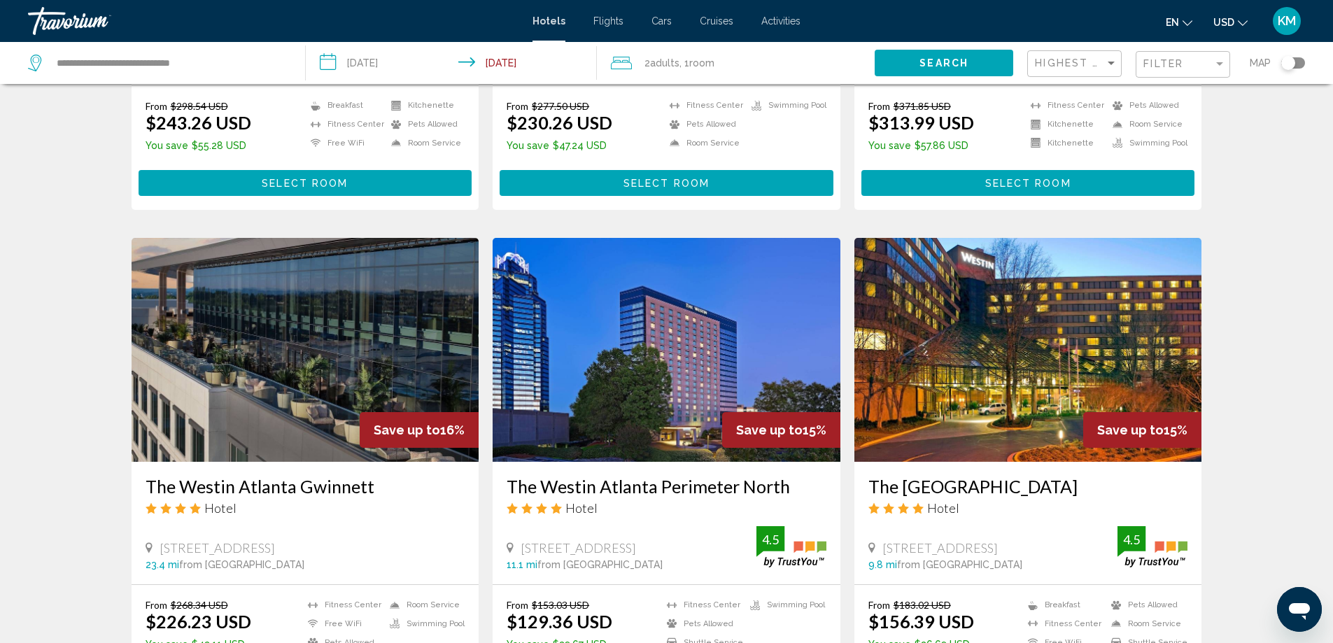
scroll to position [1763, 0]
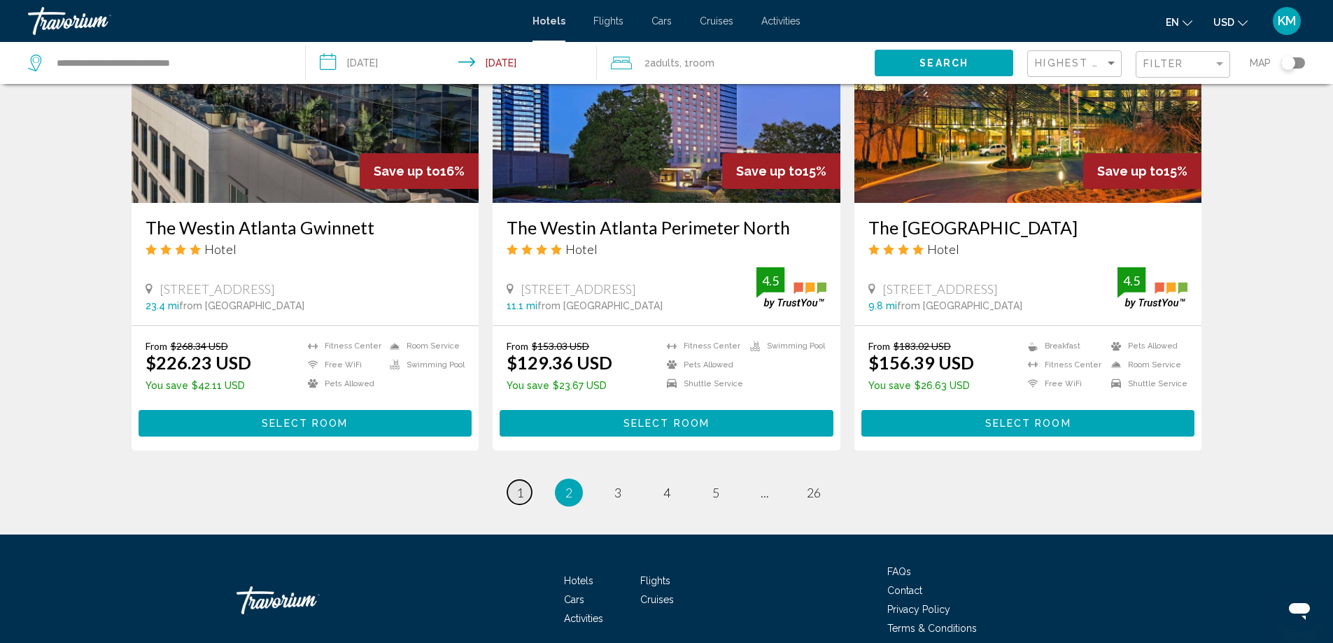
click at [523, 480] on link "page 1" at bounding box center [519, 492] width 24 height 24
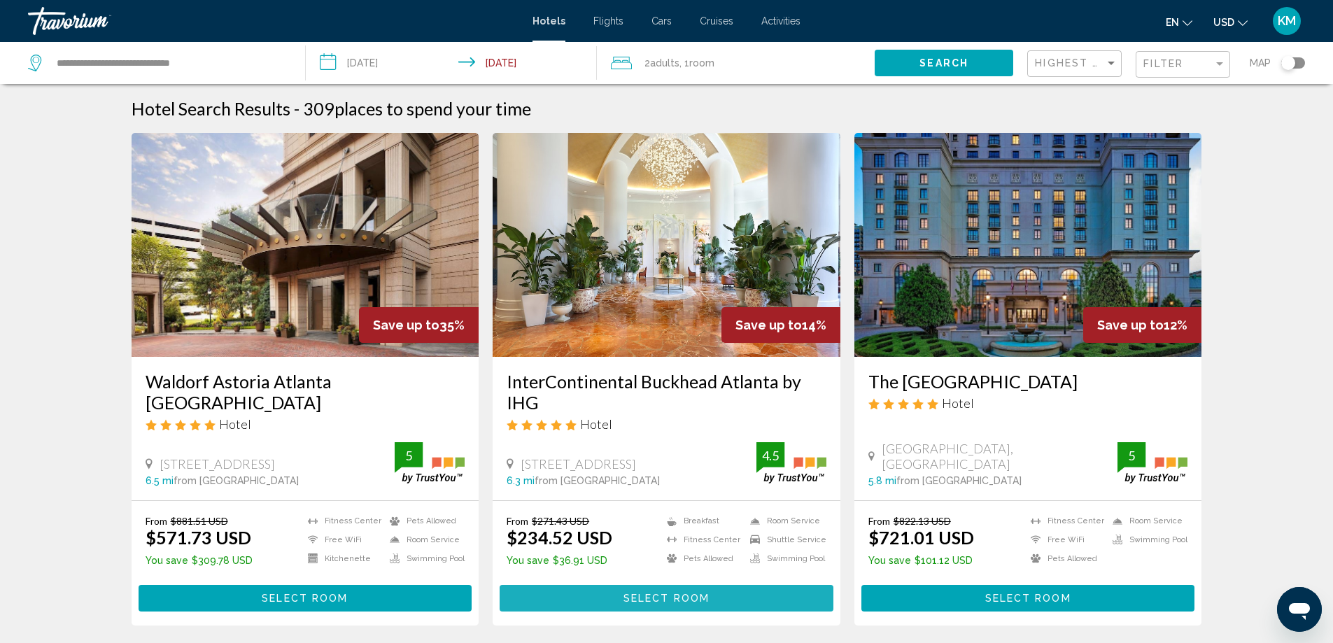
click at [669, 604] on button "Select Room" at bounding box center [666, 598] width 334 height 26
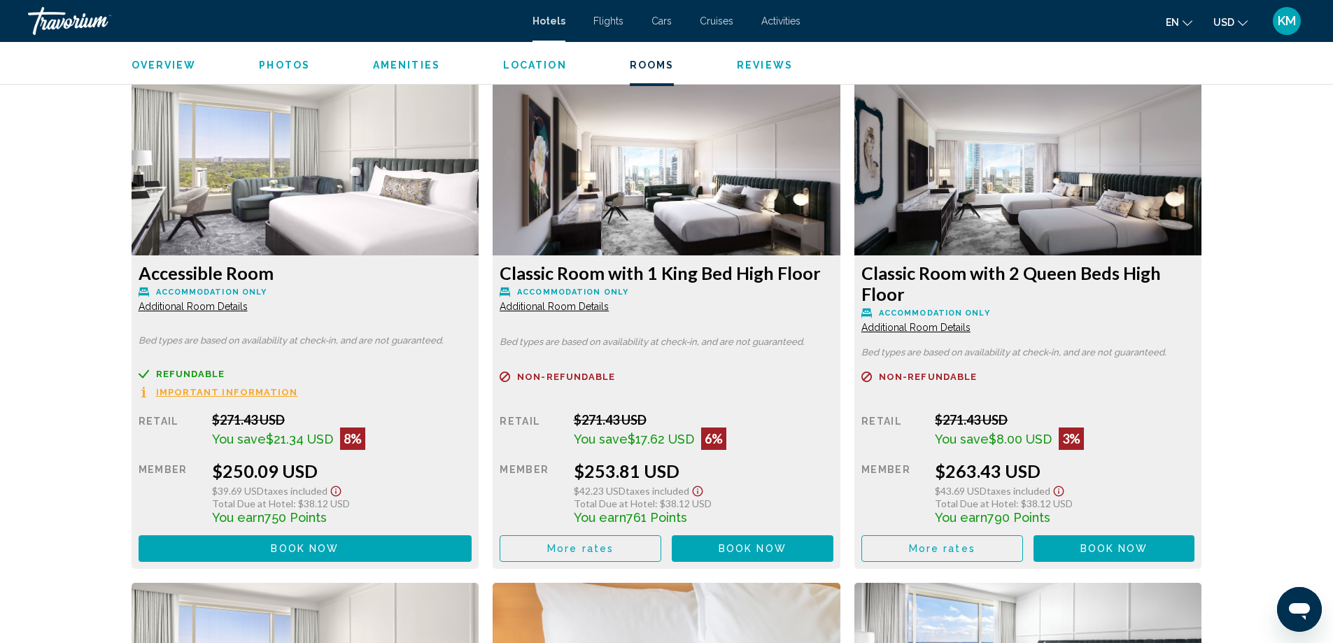
scroll to position [2399, 0]
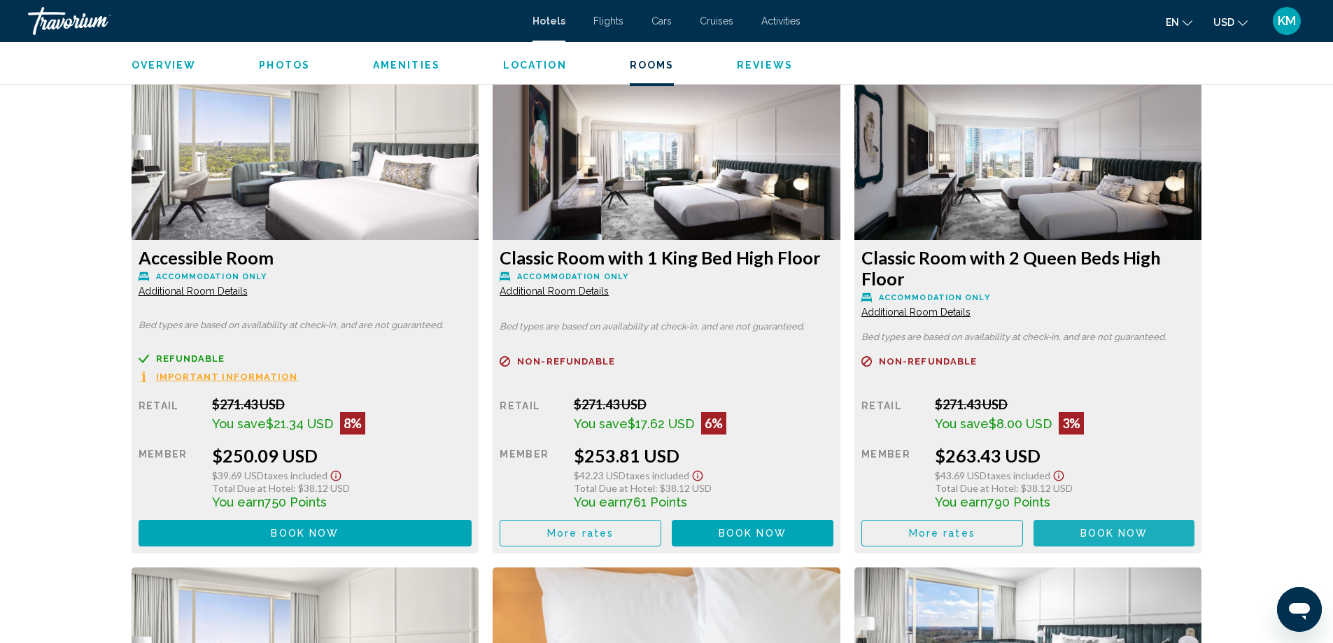
click at [1091, 538] on span "Book now" at bounding box center [1114, 533] width 68 height 11
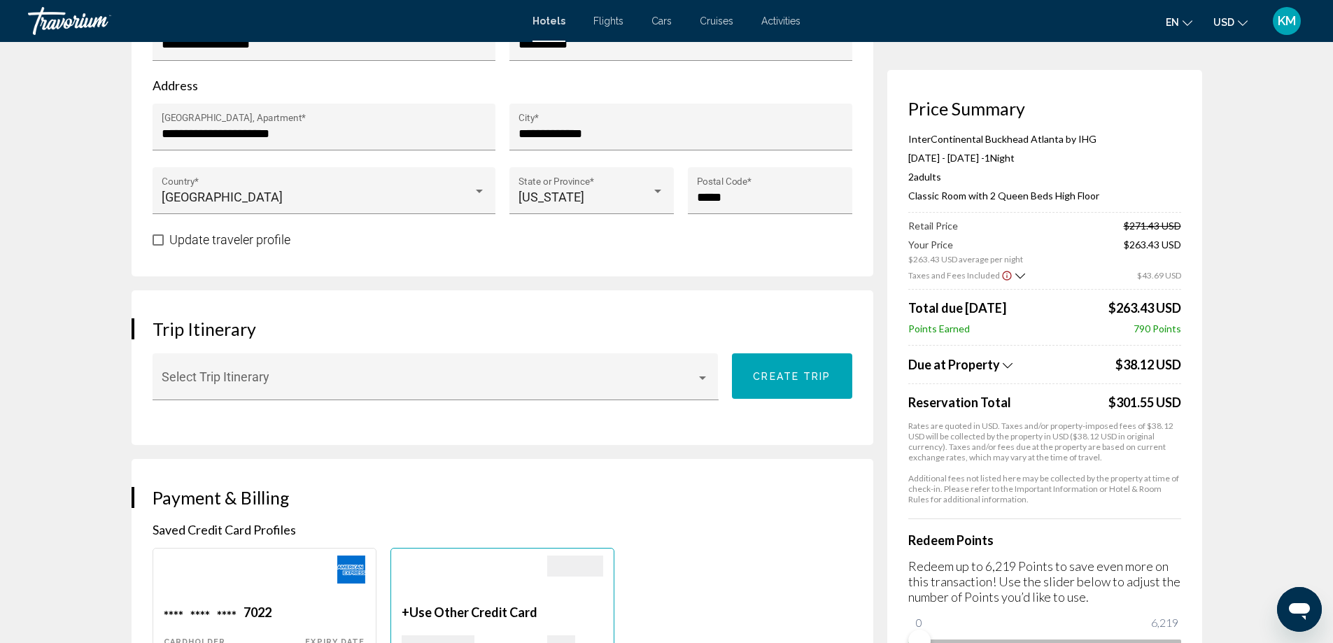
scroll to position [631, 0]
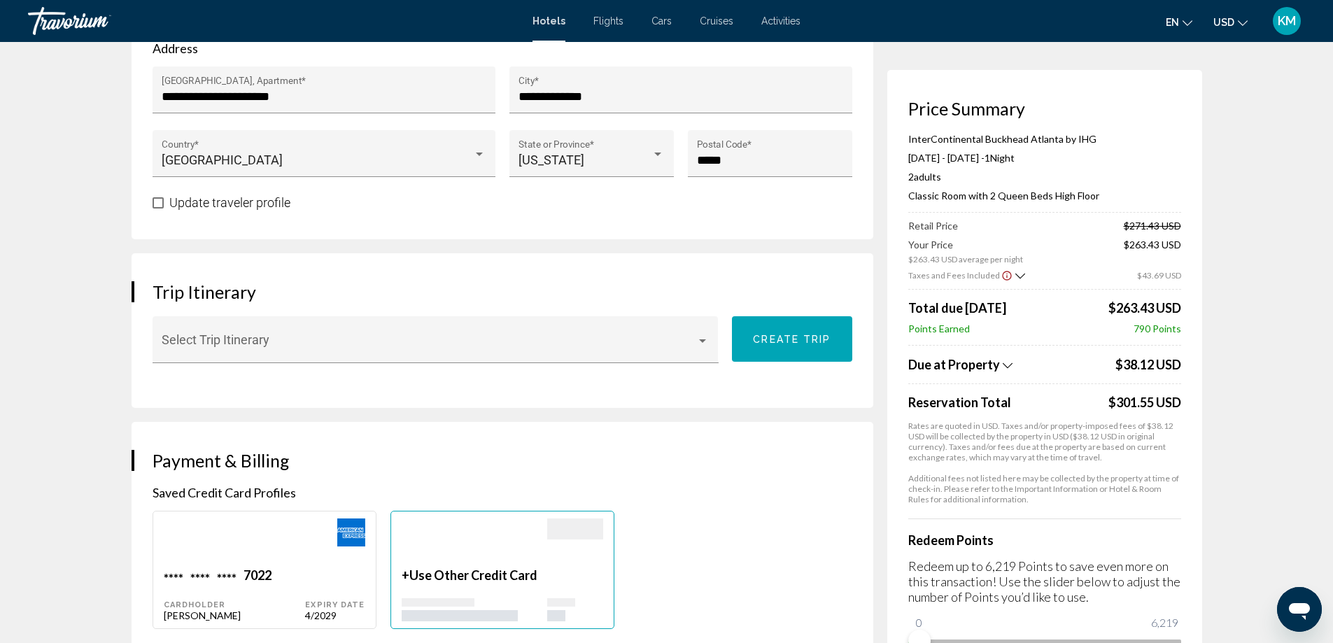
click at [997, 519] on div "Redeem Points Redeem up to 6,219 Points to save even more on this transaction! …" at bounding box center [1044, 585] width 273 height 134
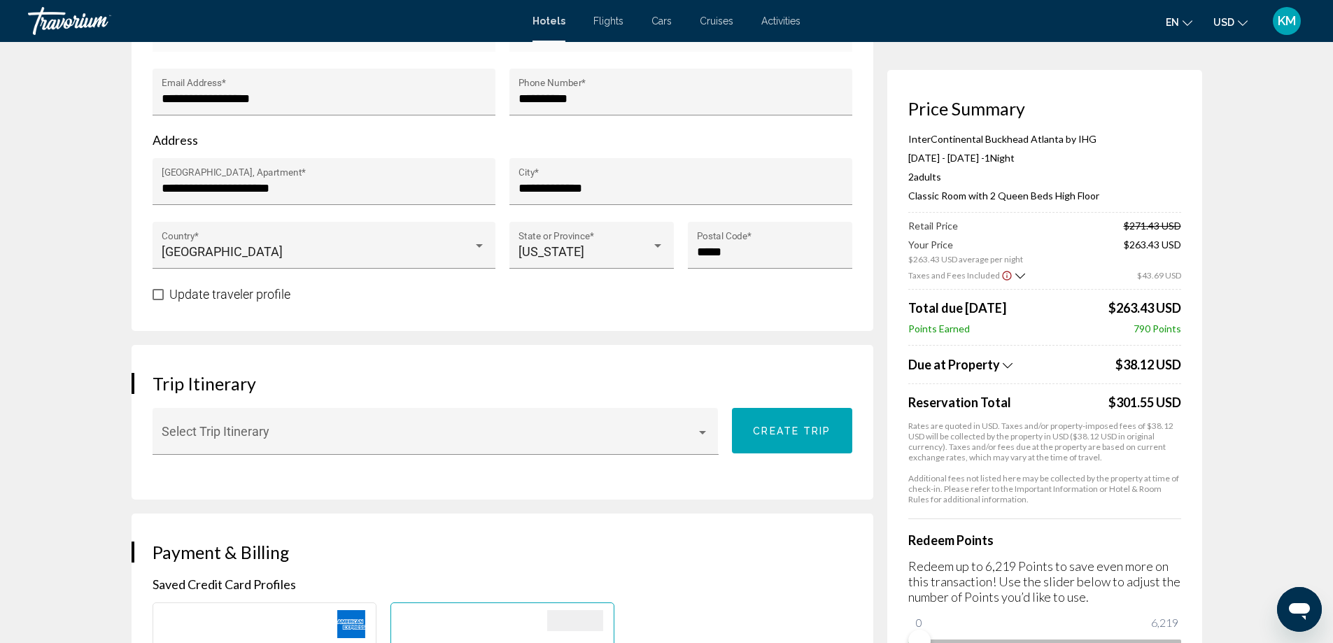
scroll to position [613, 0]
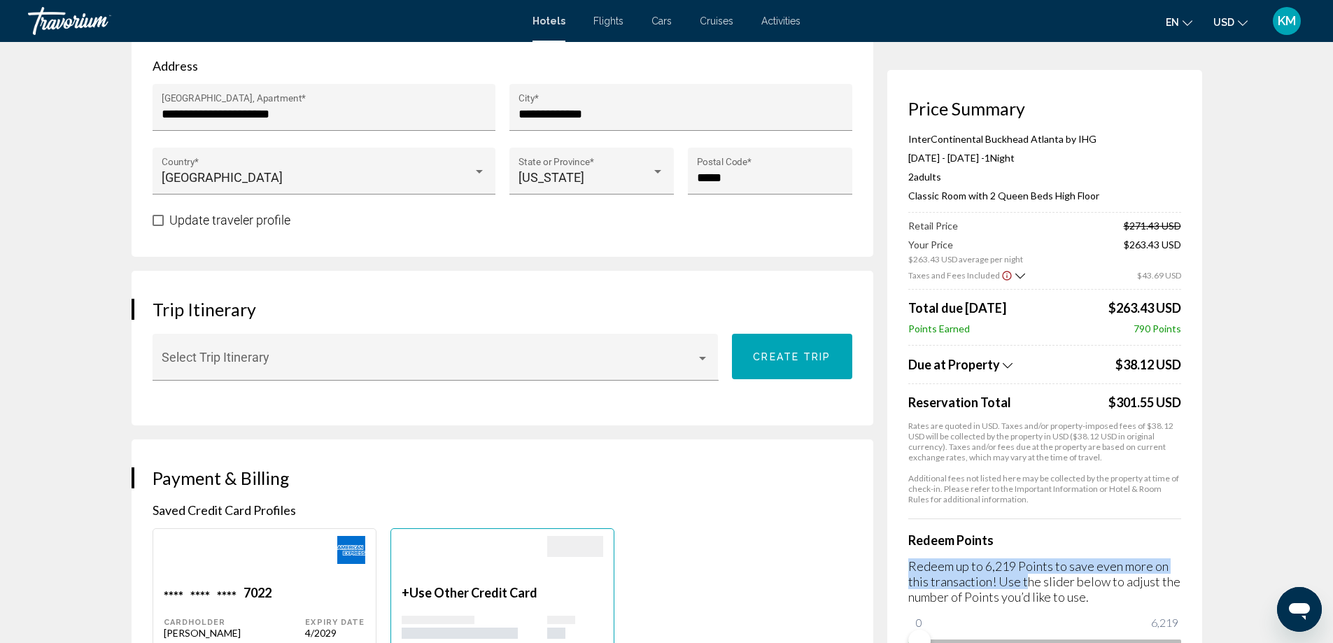
drag, startPoint x: 1024, startPoint y: 582, endPoint x: 998, endPoint y: 456, distance: 128.5
click at [1037, 520] on div "Redeem Points Redeem up to 6,219 Points to save even more on this transaction! …" at bounding box center [1044, 585] width 273 height 134
drag, startPoint x: 1072, startPoint y: 90, endPoint x: 1072, endPoint y: 71, distance: 18.9
click at [1072, 71] on div "Price Summary InterContinental Buckhead [GEOGRAPHIC_DATA] by IHG [DATE] - [DATE…" at bounding box center [1044, 375] width 315 height 611
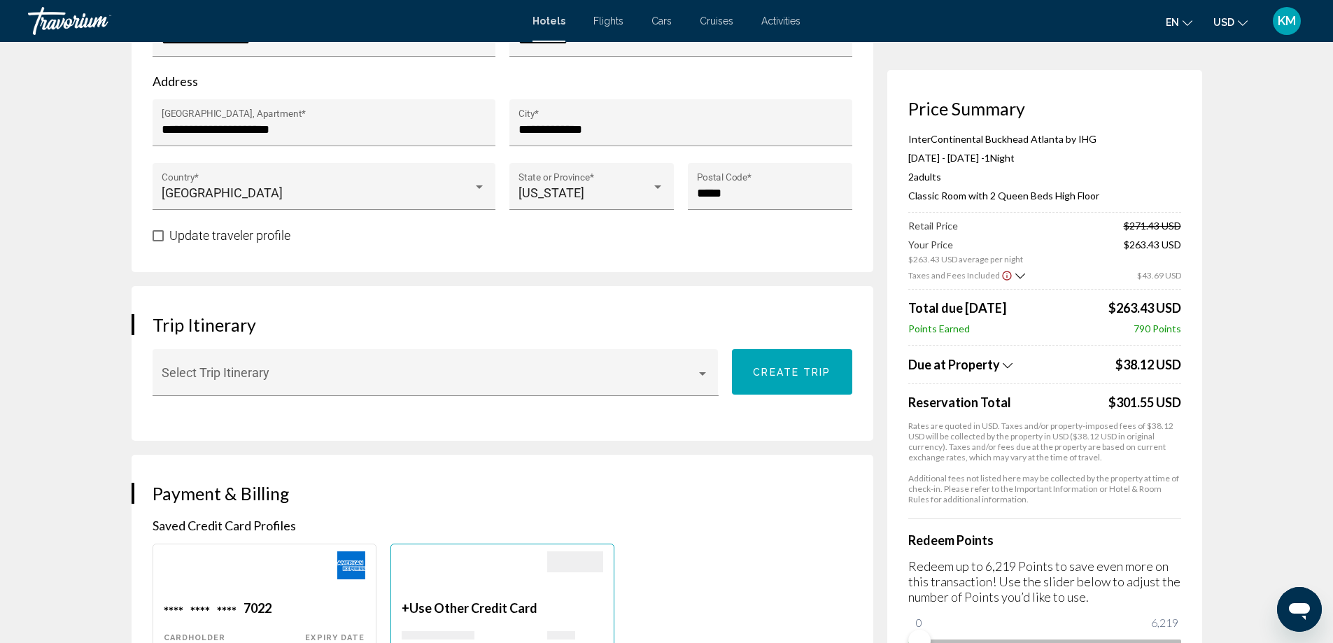
scroll to position [601, 0]
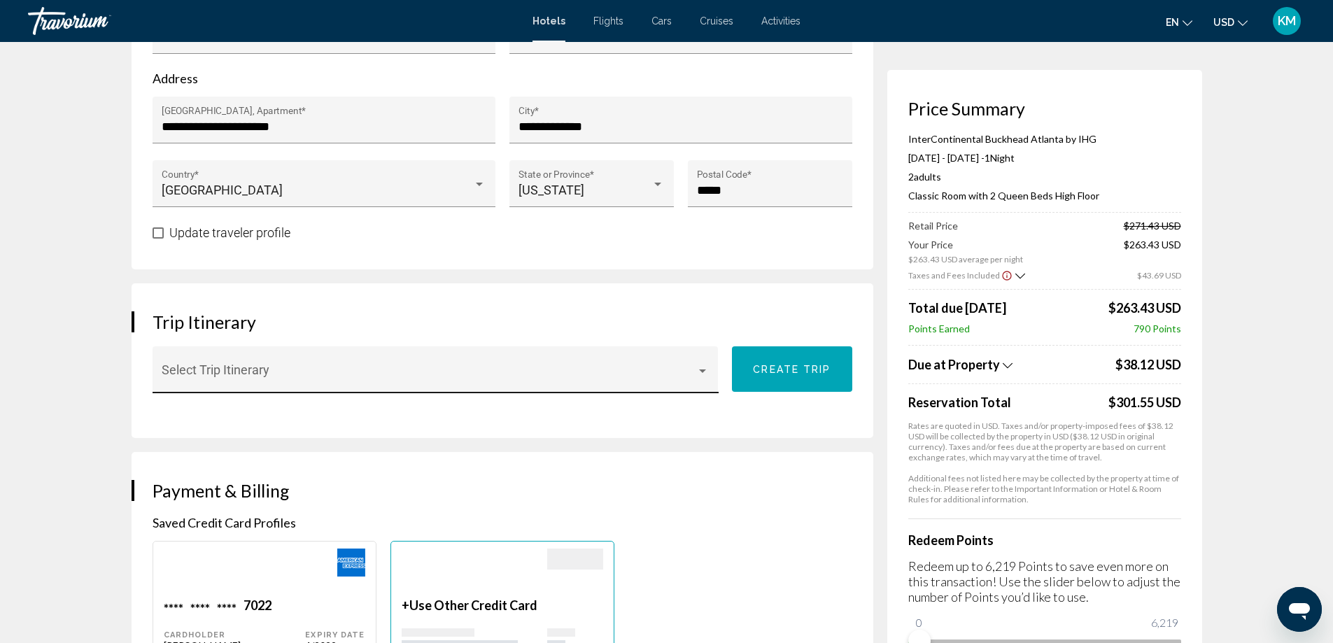
click at [290, 371] on span "Main content" at bounding box center [429, 376] width 534 height 14
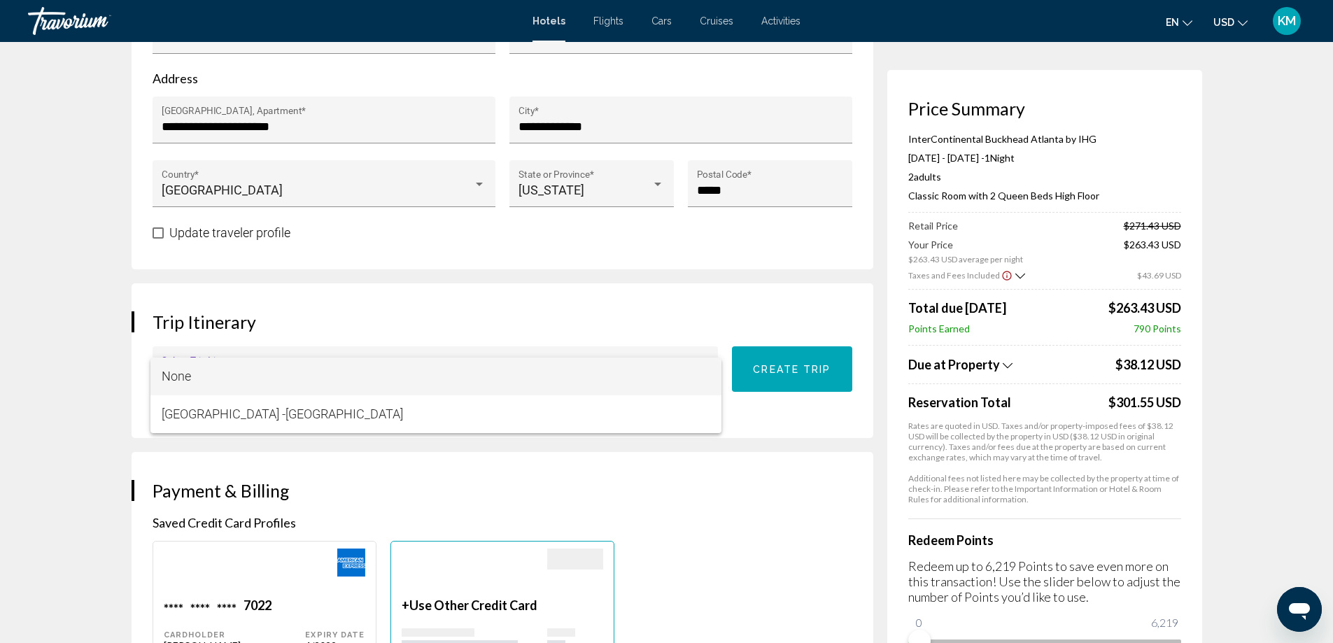
click at [290, 371] on span "None" at bounding box center [436, 376] width 548 height 38
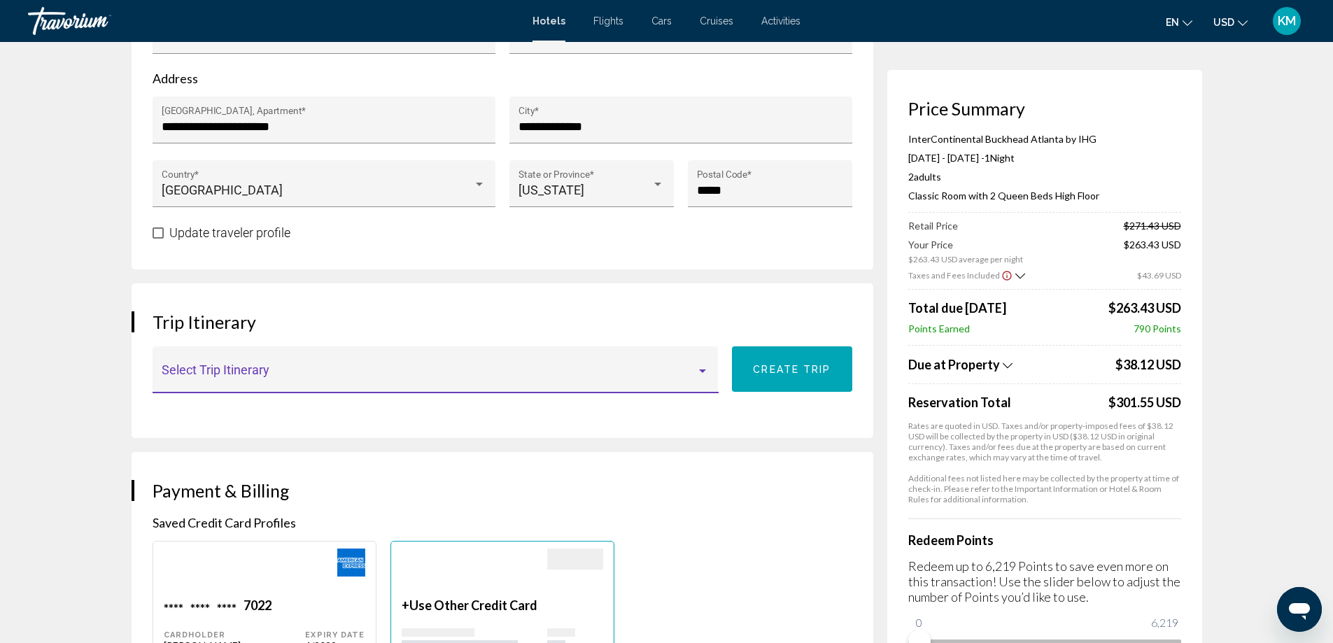
click at [290, 371] on span "Main content" at bounding box center [429, 376] width 534 height 14
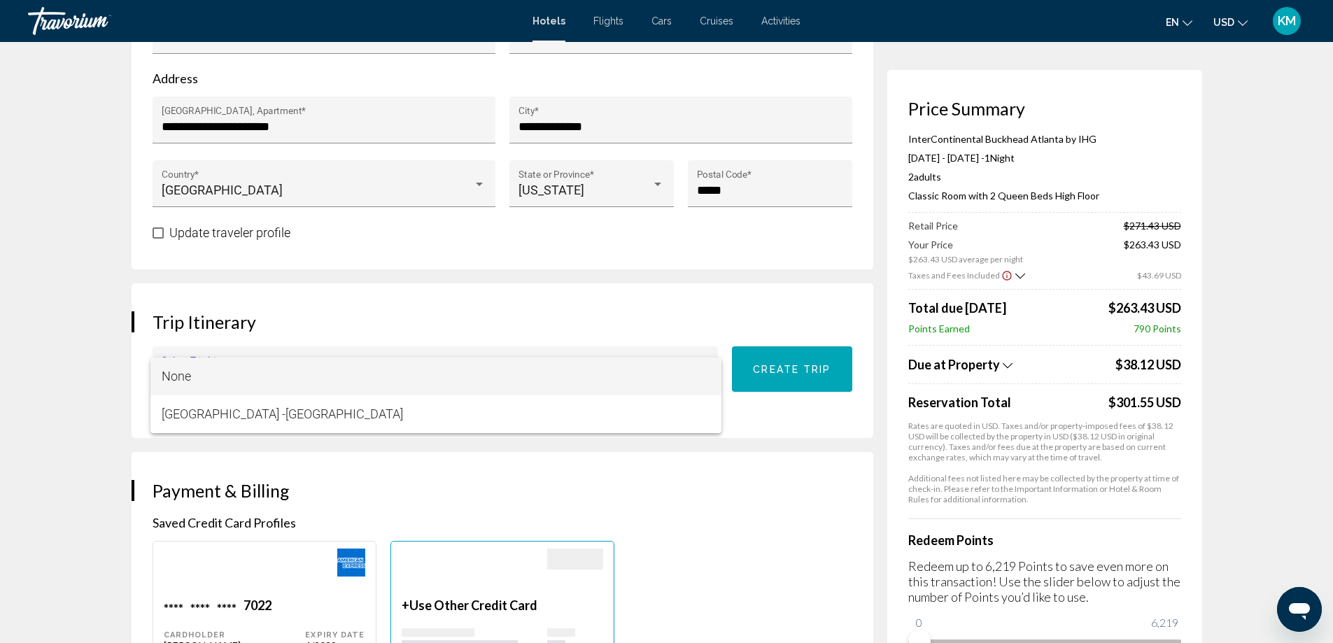
click at [425, 294] on div at bounding box center [666, 321] width 1333 height 643
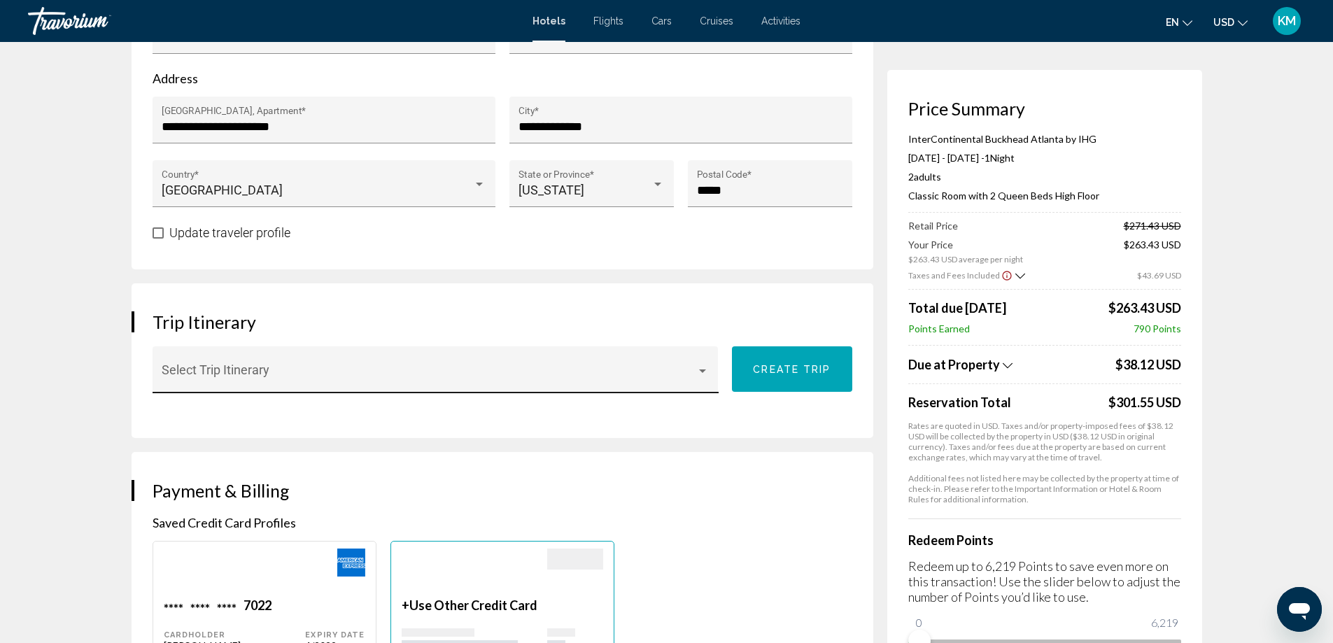
click at [288, 359] on div "Select Trip Itinerary" at bounding box center [435, 374] width 547 height 37
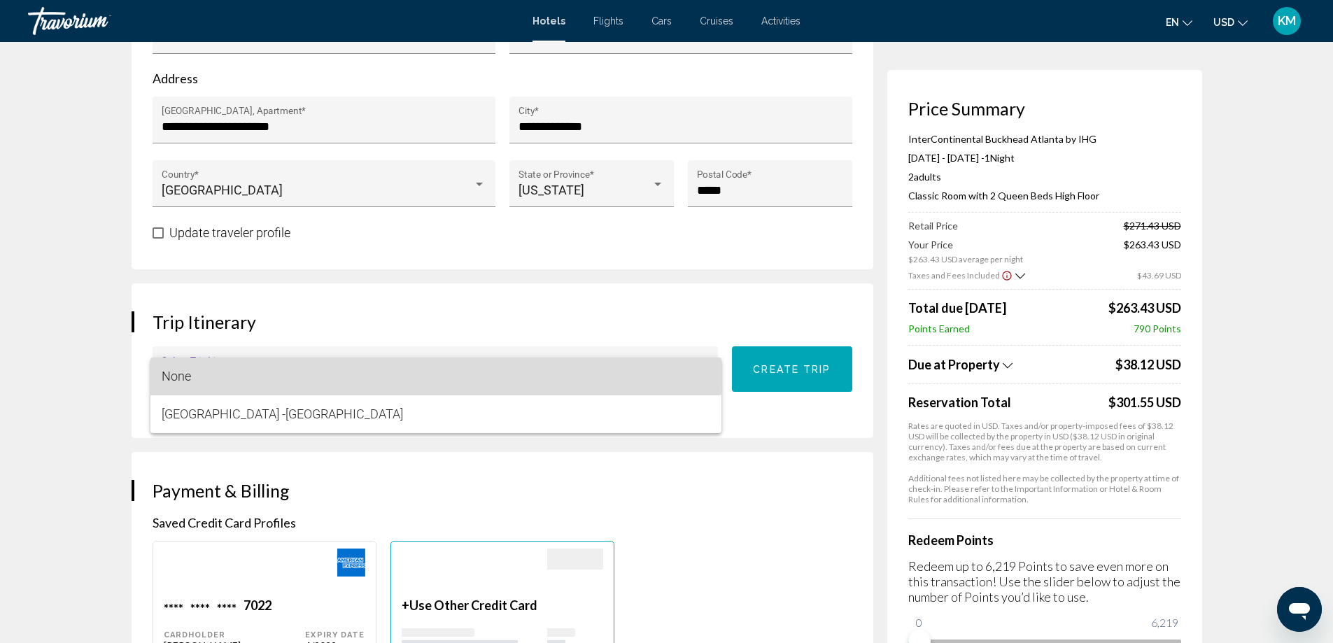
click at [222, 363] on span "None" at bounding box center [436, 376] width 548 height 38
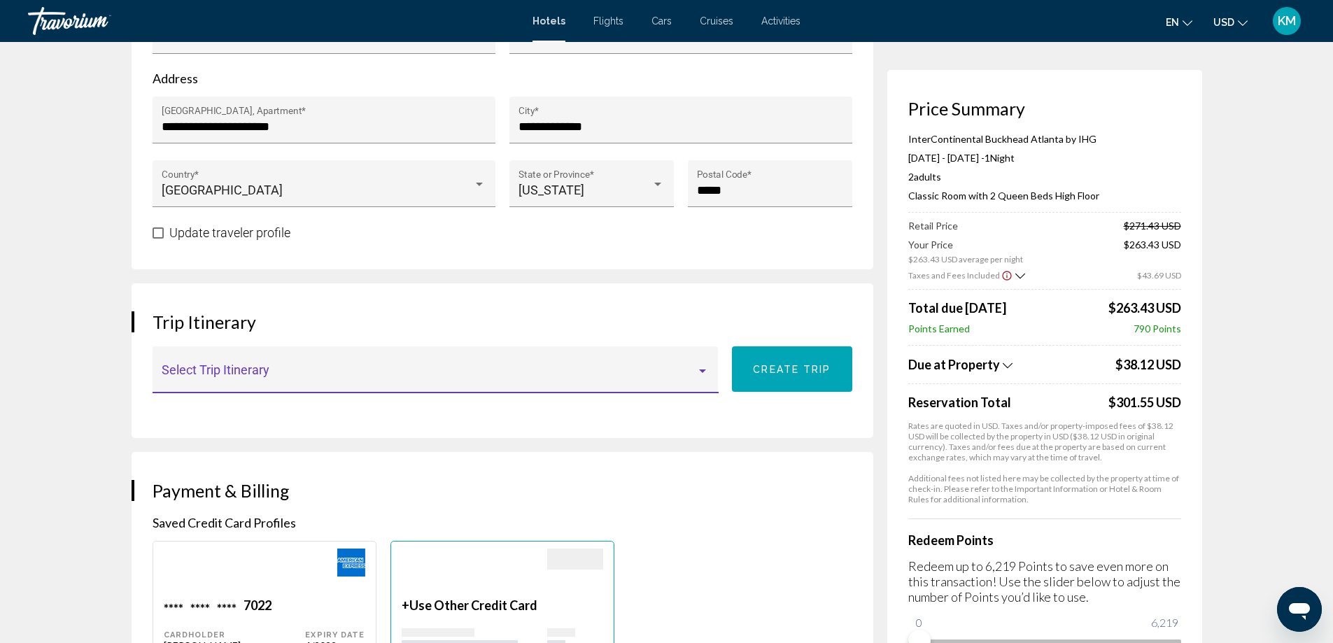
click at [216, 371] on span "Main content" at bounding box center [429, 376] width 534 height 14
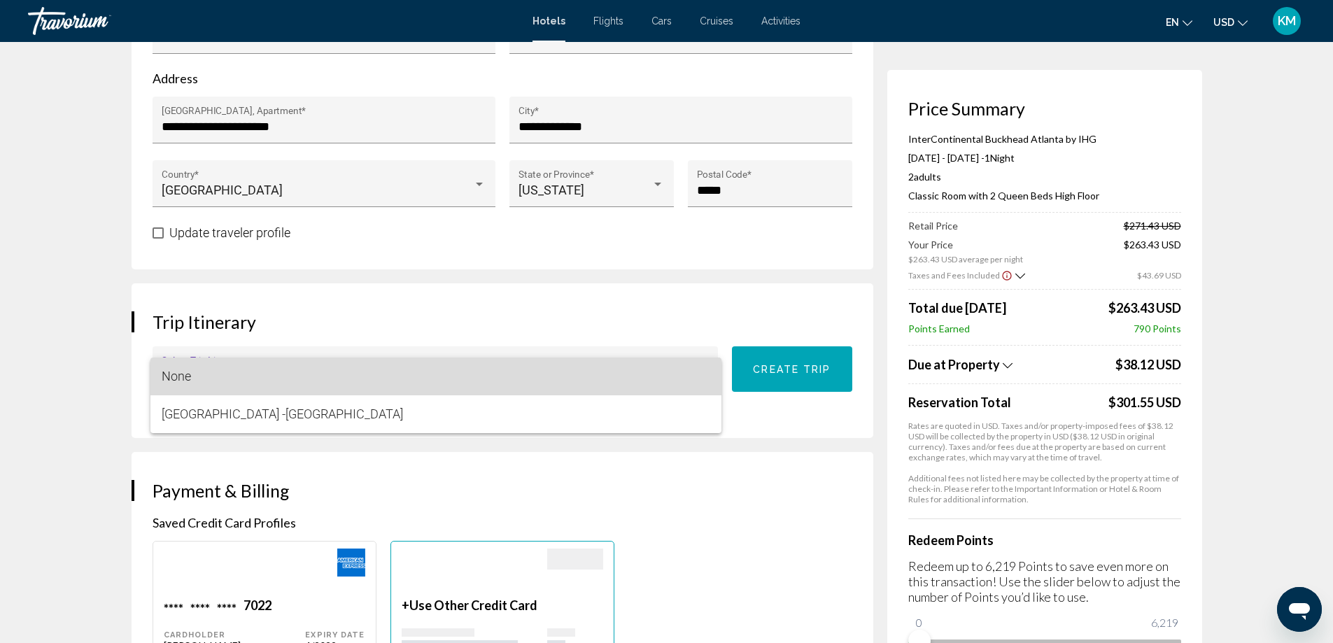
click at [288, 382] on span "None" at bounding box center [436, 376] width 548 height 38
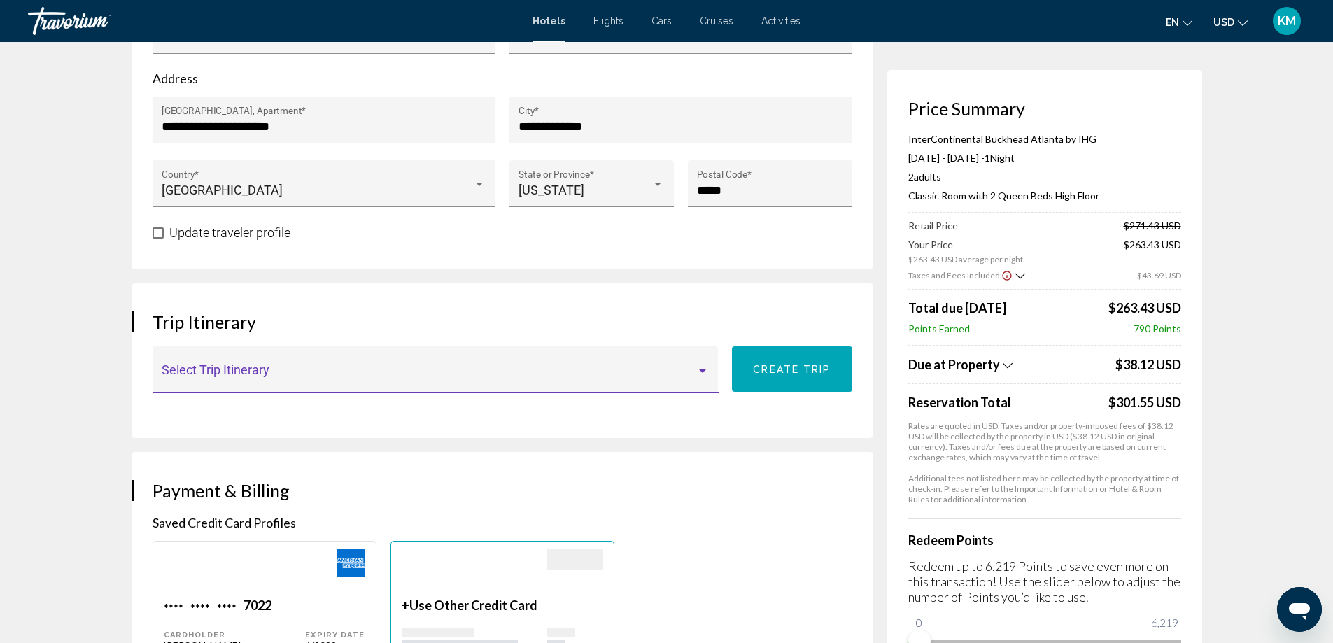
click at [282, 375] on span "Main content" at bounding box center [429, 376] width 534 height 14
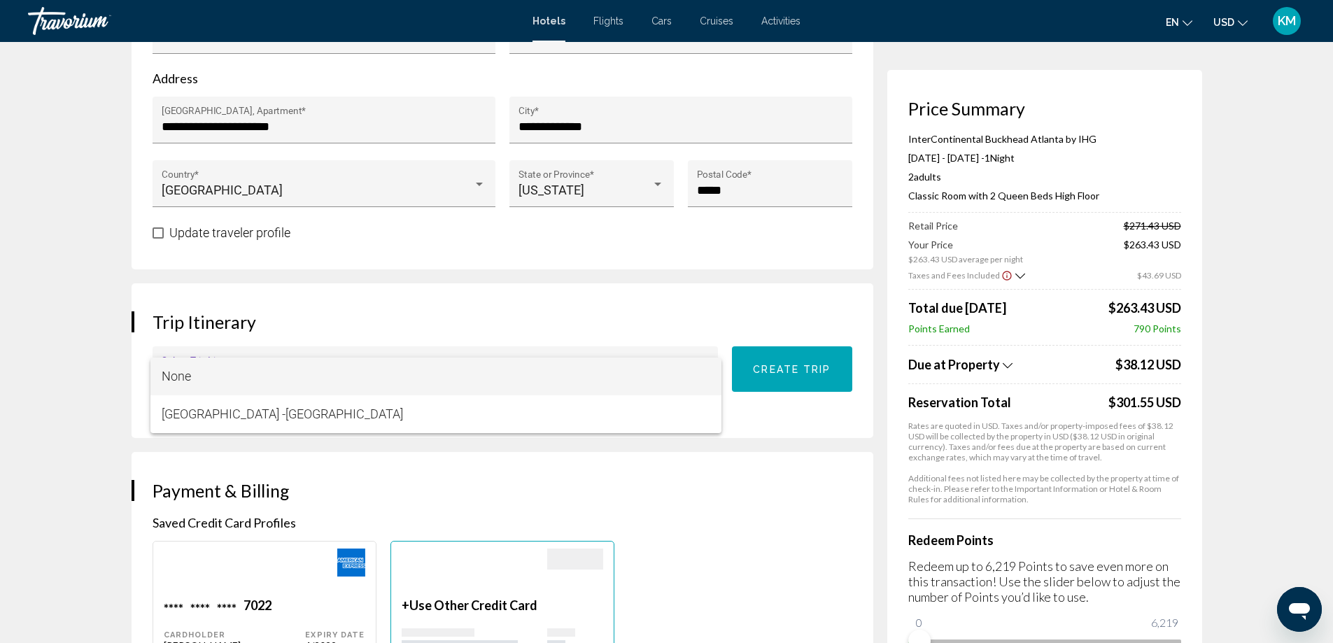
click at [815, 370] on div at bounding box center [666, 321] width 1333 height 643
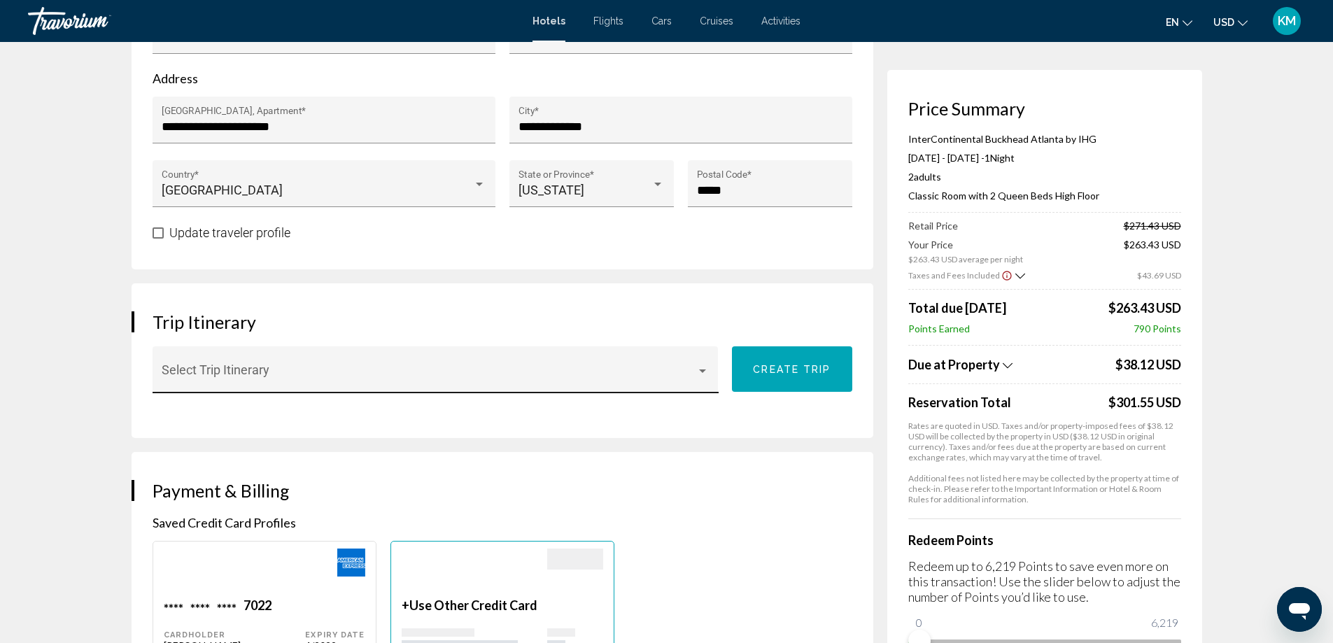
click at [237, 369] on div "Select Trip Itinerary" at bounding box center [435, 374] width 547 height 37
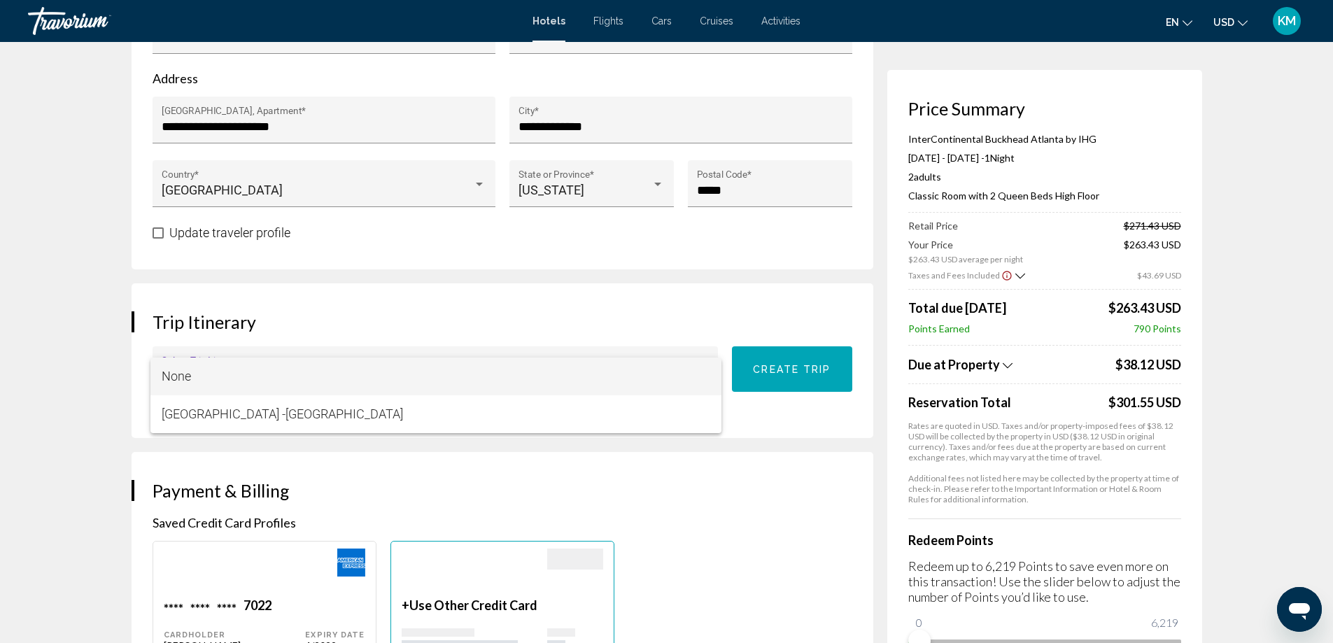
click at [768, 380] on div at bounding box center [666, 321] width 1333 height 643
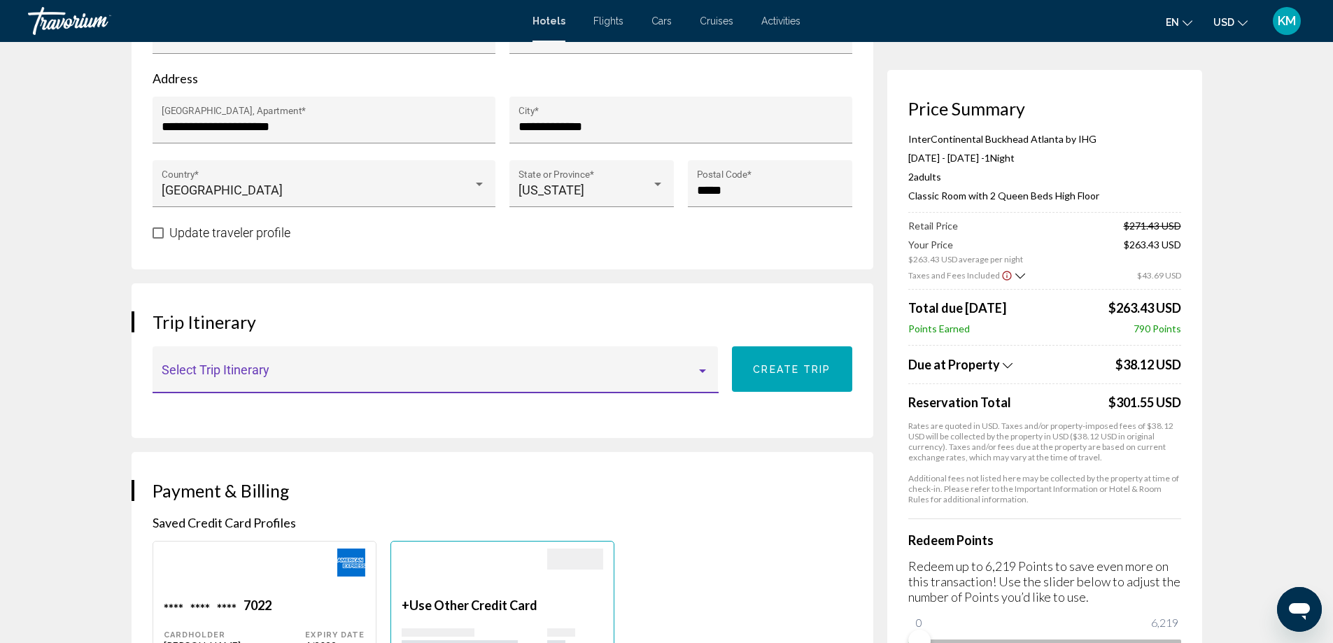
click at [706, 369] on div "Main content" at bounding box center [702, 370] width 7 height 3
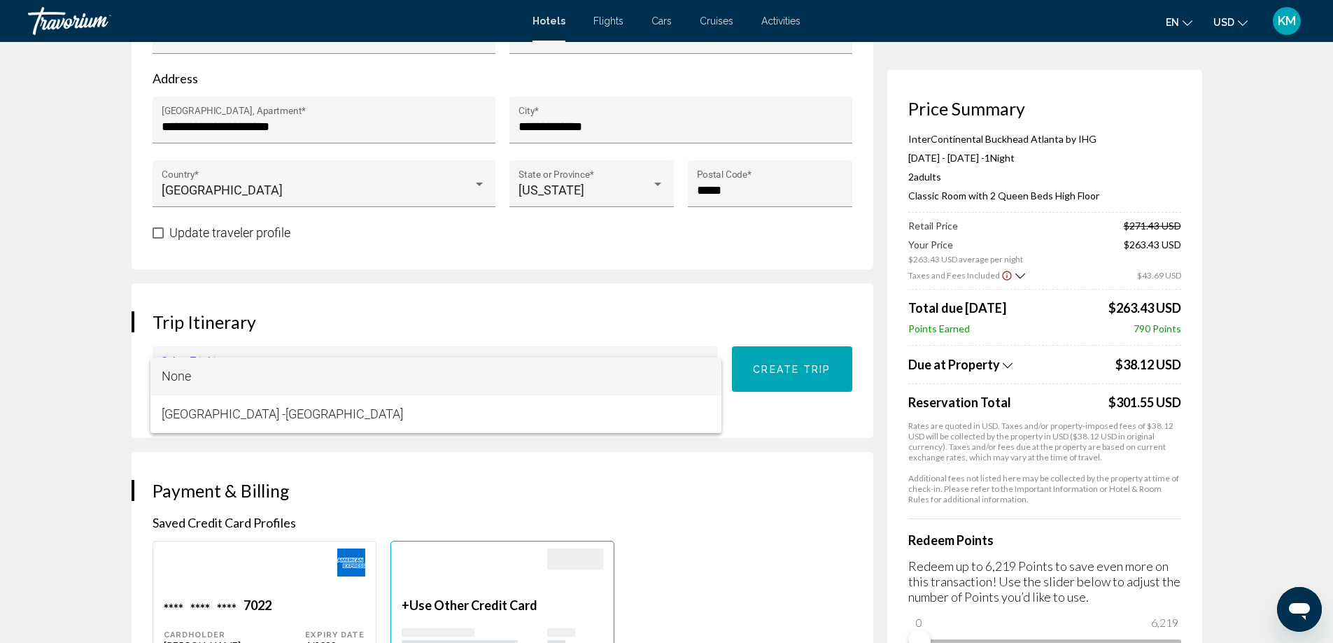
click at [185, 374] on span "None" at bounding box center [176, 376] width 29 height 15
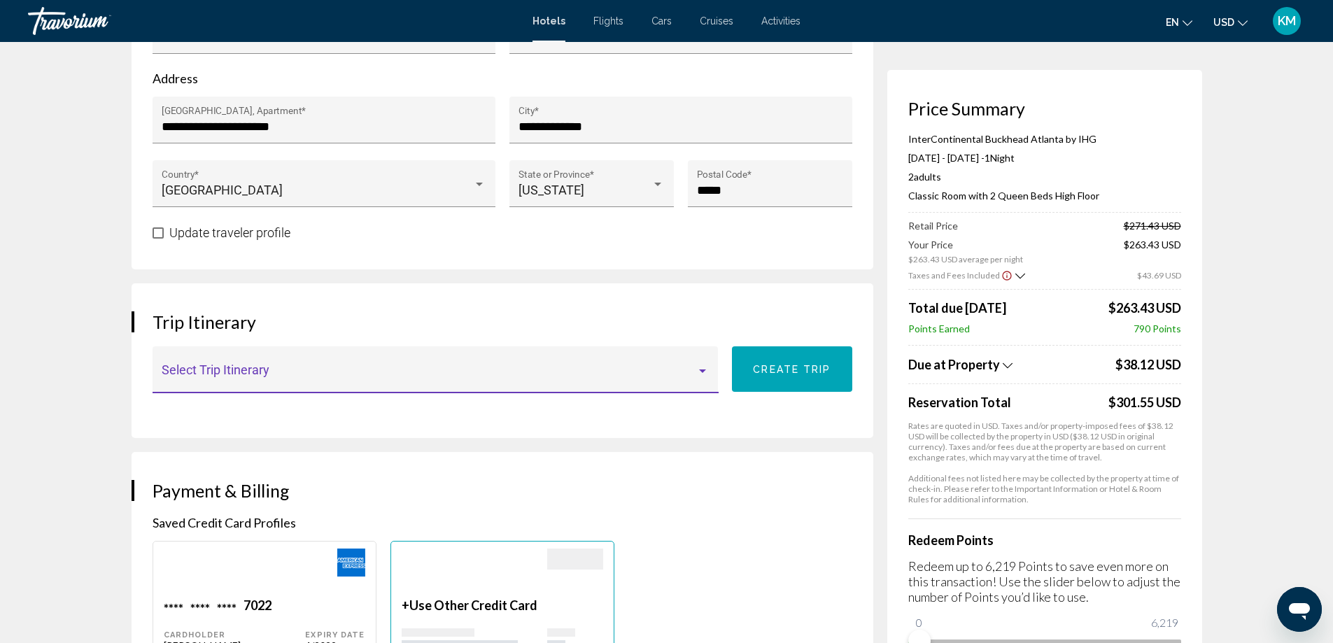
click at [196, 372] on span "Main content" at bounding box center [429, 376] width 534 height 14
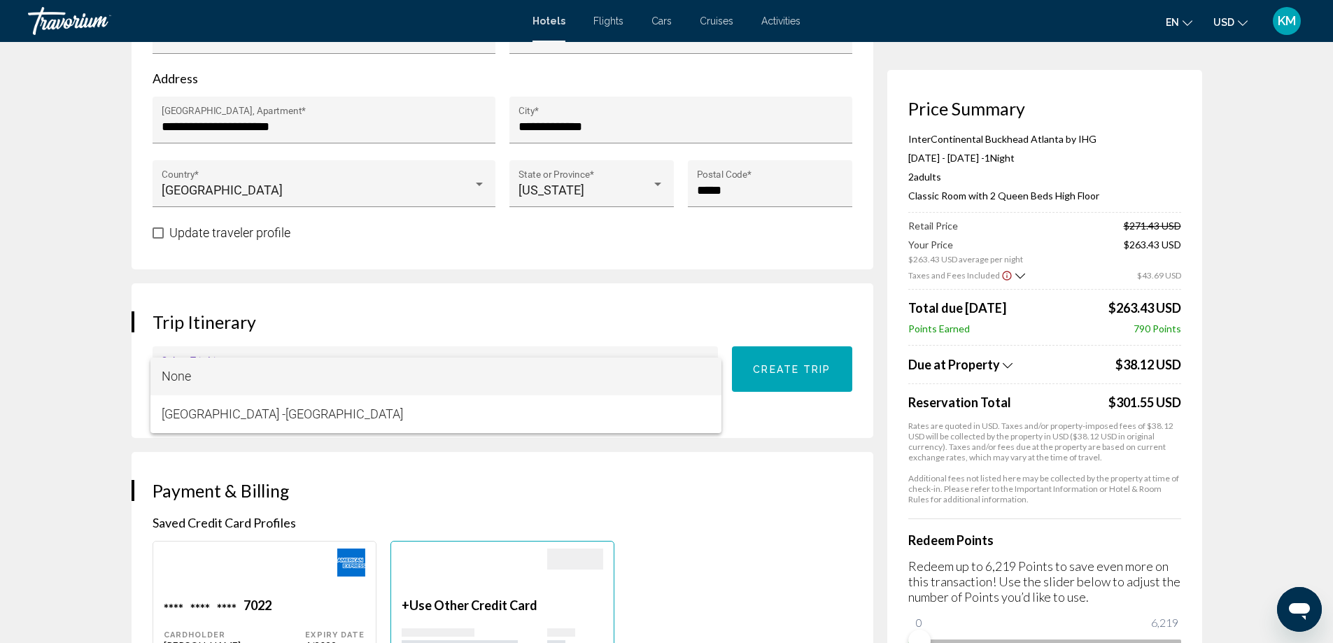
click at [236, 321] on div at bounding box center [666, 321] width 1333 height 643
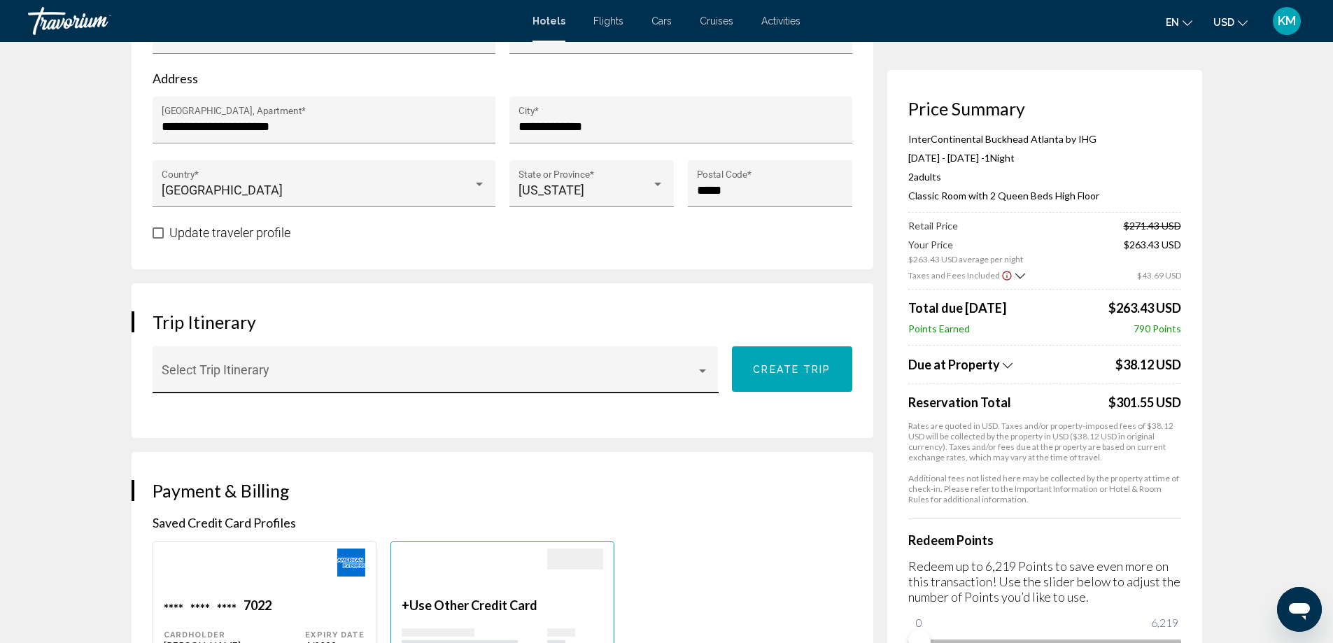
click at [210, 364] on div "Select Trip Itinerary" at bounding box center [435, 374] width 547 height 37
click at [302, 367] on div "Select Trip Itinerary" at bounding box center [435, 374] width 547 height 37
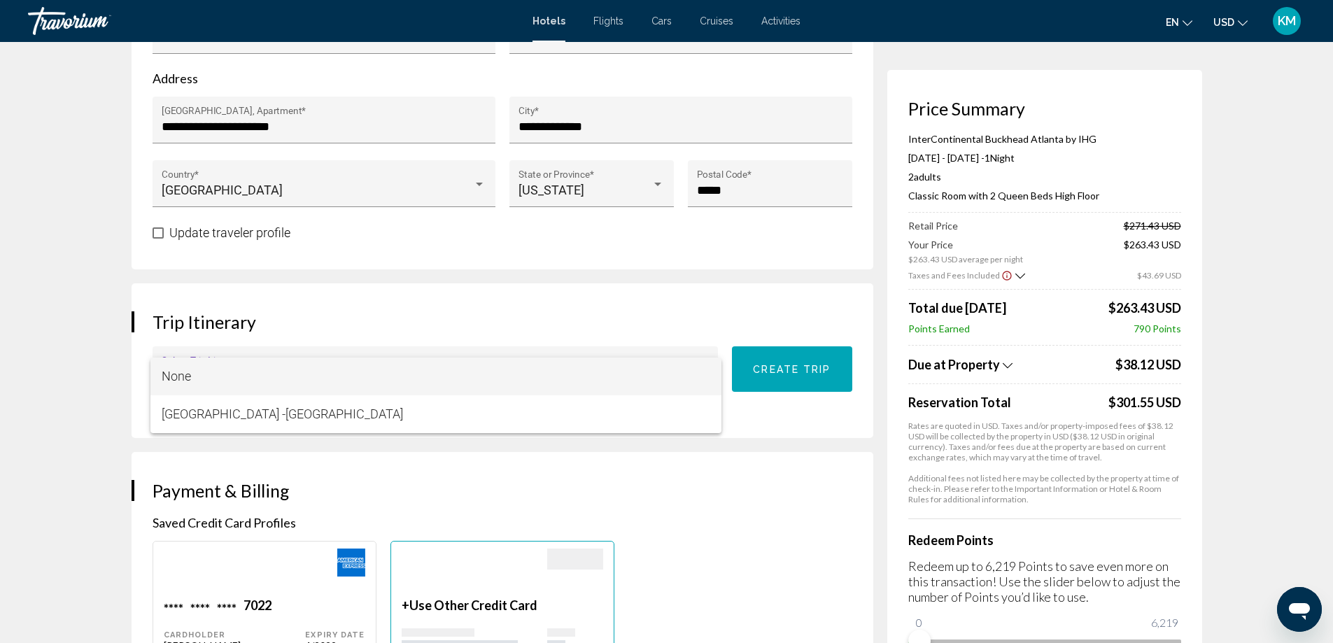
click at [439, 307] on div at bounding box center [666, 321] width 1333 height 643
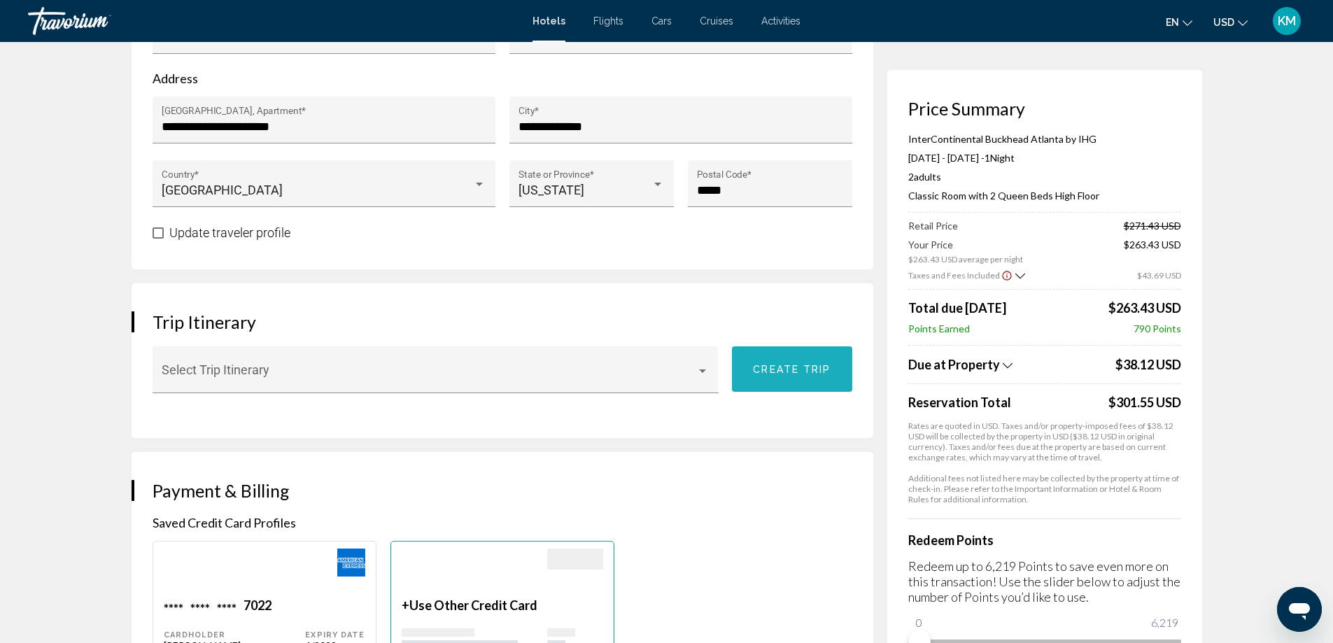
click at [797, 369] on span "Create trip" at bounding box center [792, 369] width 78 height 11
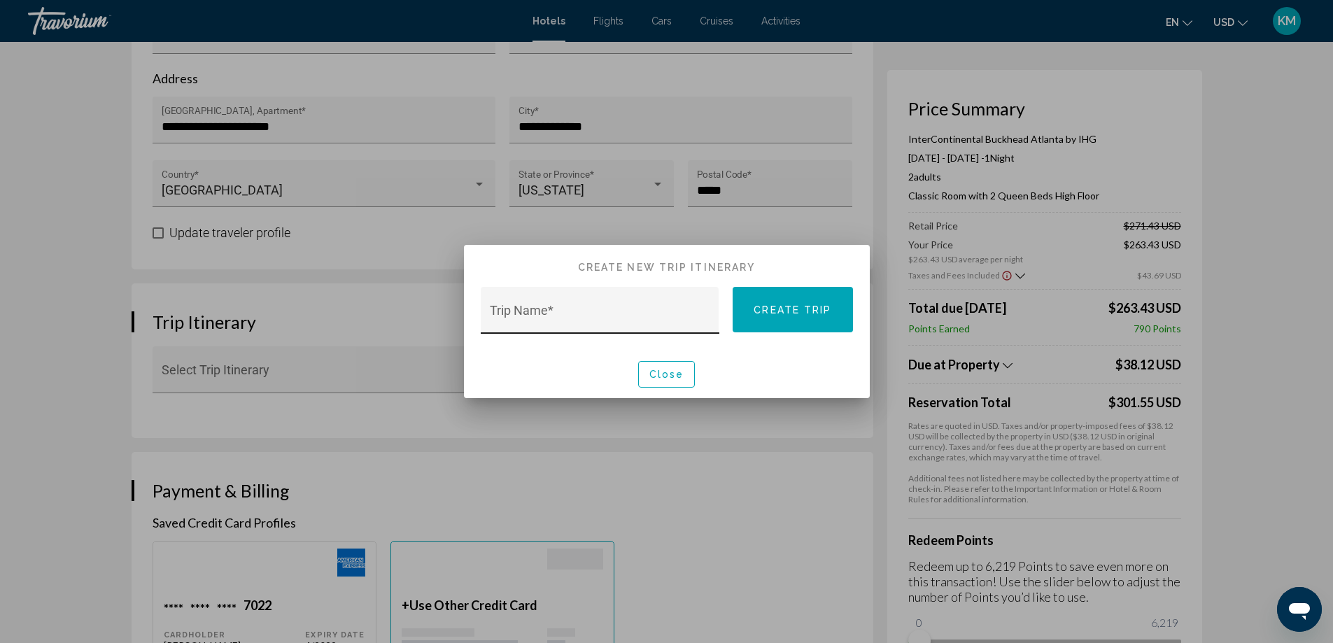
click at [564, 313] on input "Trip Name *" at bounding box center [600, 317] width 220 height 14
type input "**********"
click at [787, 301] on button "Create trip" at bounding box center [792, 309] width 120 height 45
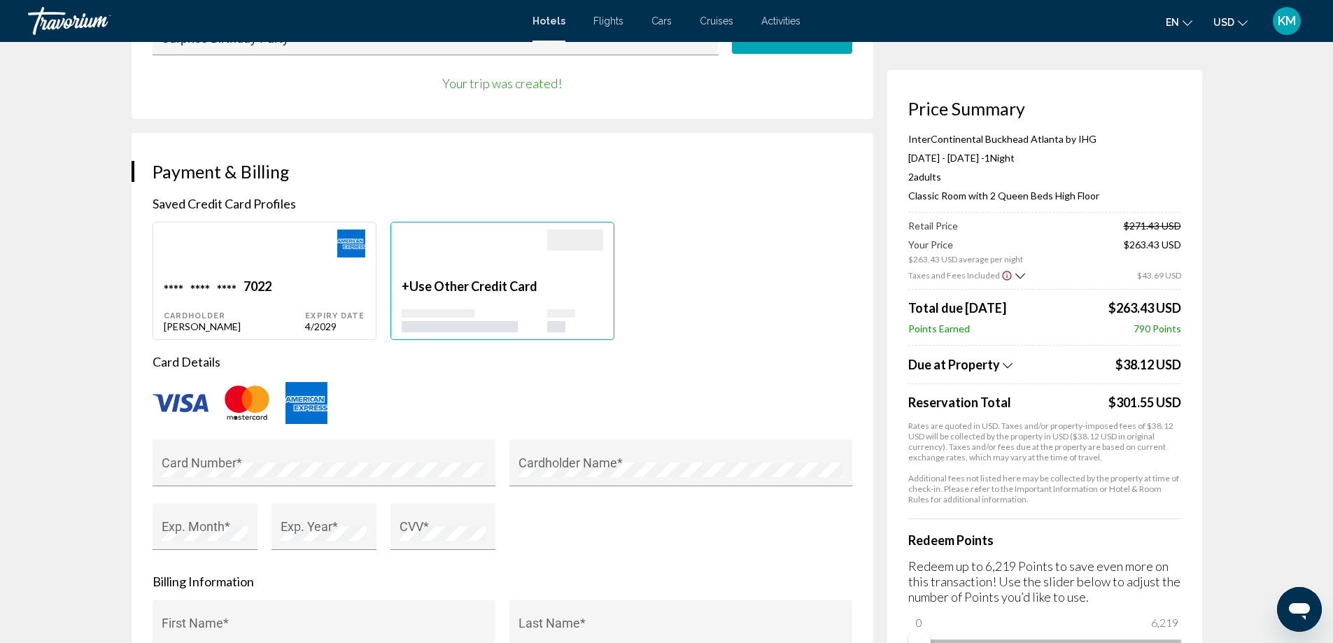
scroll to position [984, 0]
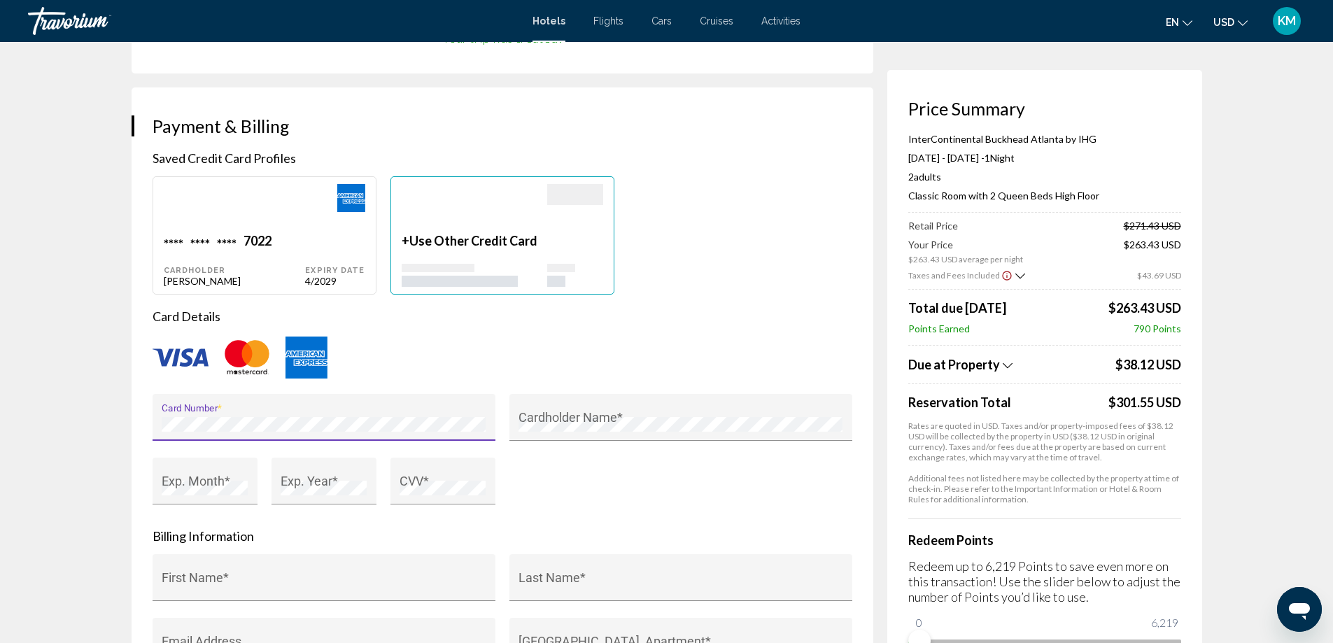
click at [841, 286] on div "**** **** **** 7022 Cardholder [PERSON_NAME] Expiry Date 4/2029 + Use Other Cre…" at bounding box center [501, 235] width 713 height 118
click at [263, 220] on div "Main content" at bounding box center [235, 208] width 142 height 49
type input "*****"
type input "****"
type input "**********"
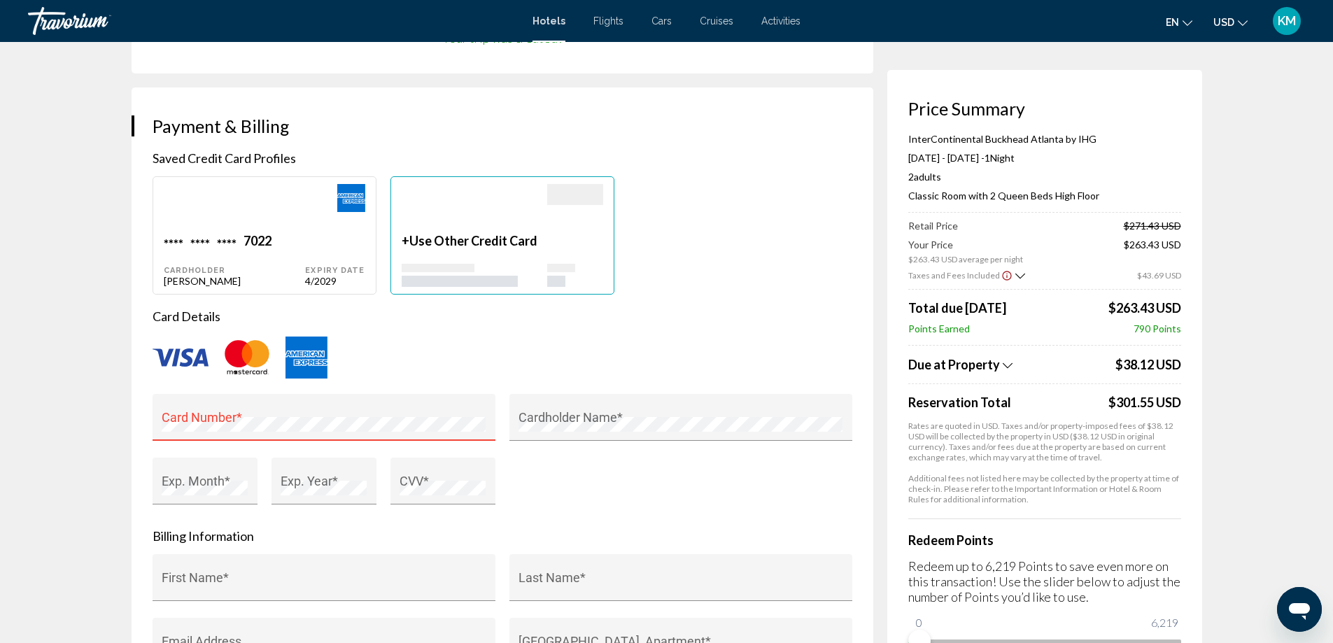
type input "**********"
type input "*****"
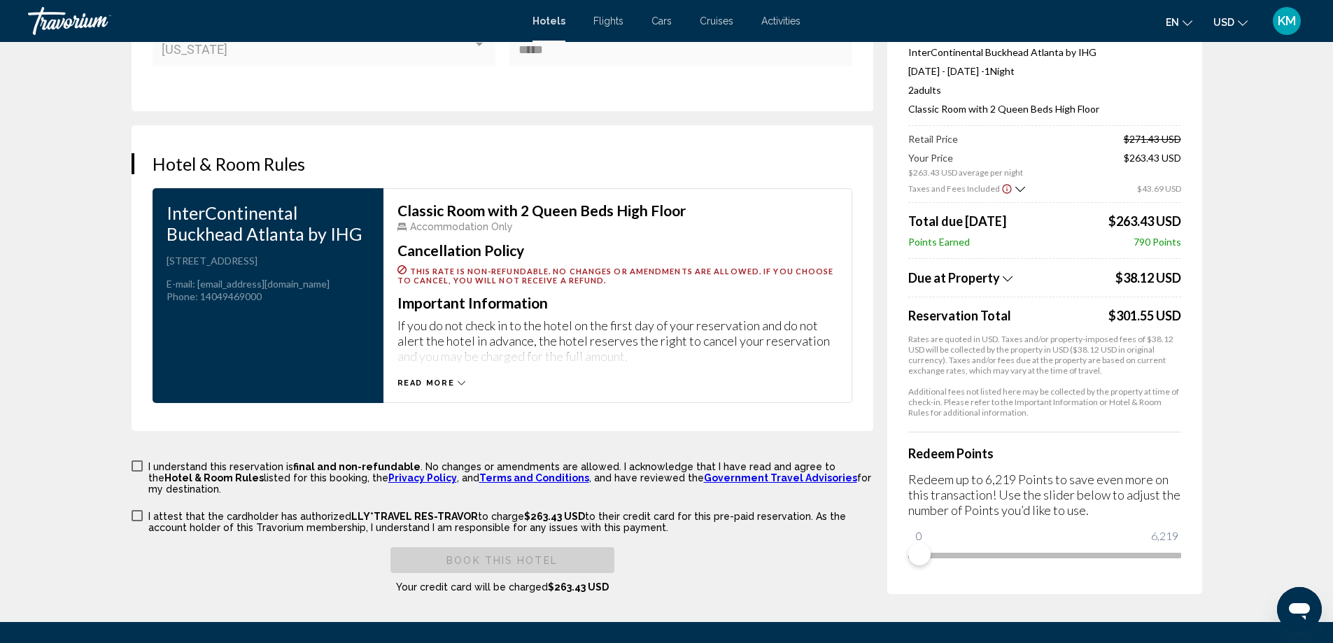
scroll to position [1730, 0]
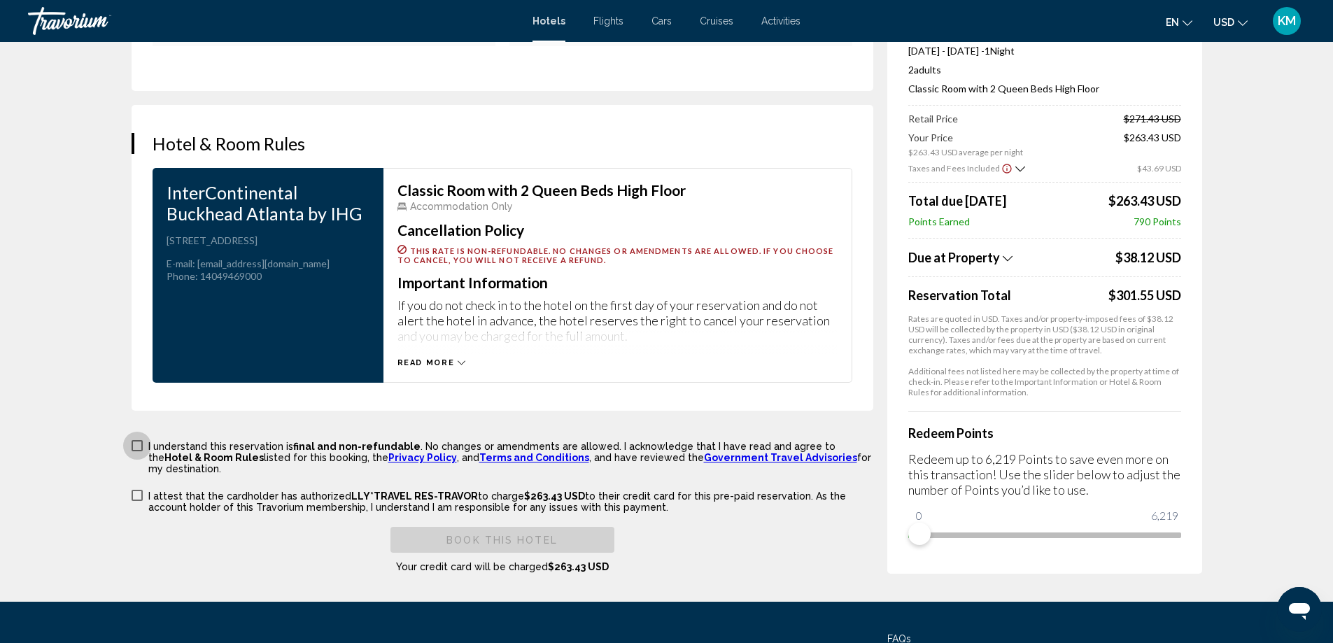
drag, startPoint x: 136, startPoint y: 444, endPoint x: 136, endPoint y: 459, distance: 14.7
click at [136, 444] on span "Main content" at bounding box center [137, 445] width 11 height 11
click at [136, 490] on span "Main content" at bounding box center [137, 495] width 11 height 11
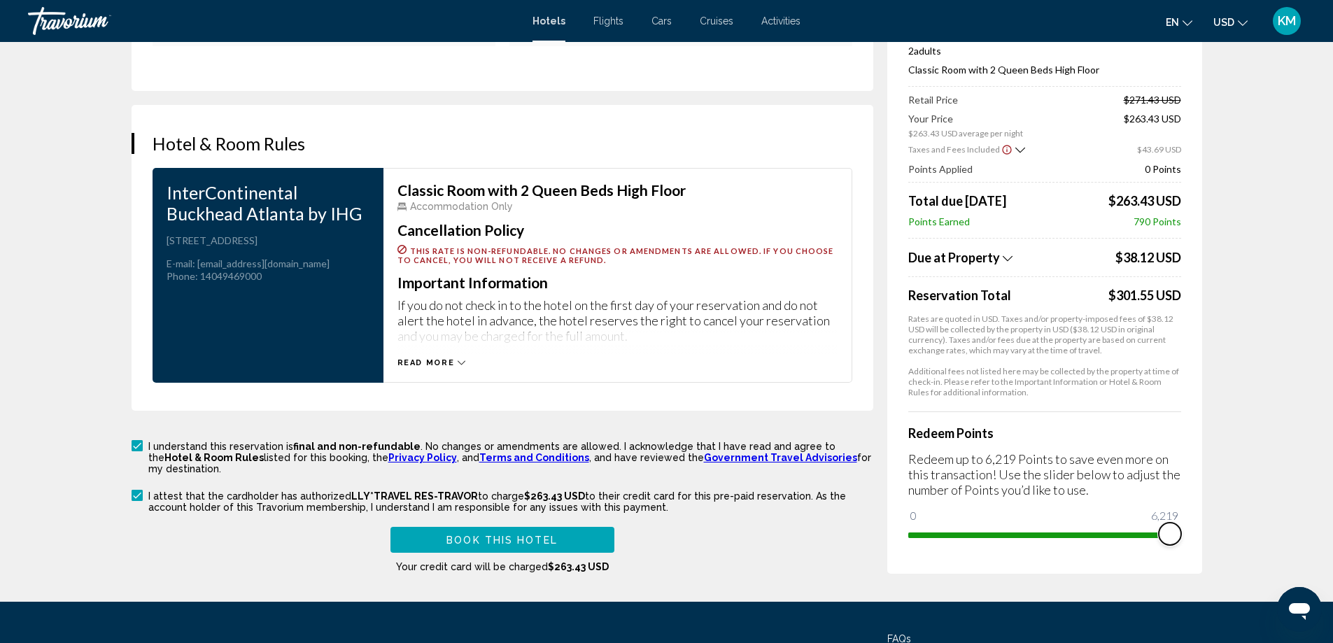
drag, startPoint x: 923, startPoint y: 527, endPoint x: 1177, endPoint y: 528, distance: 253.9
click at [1177, 528] on span "Main content" at bounding box center [1169, 534] width 22 height 22
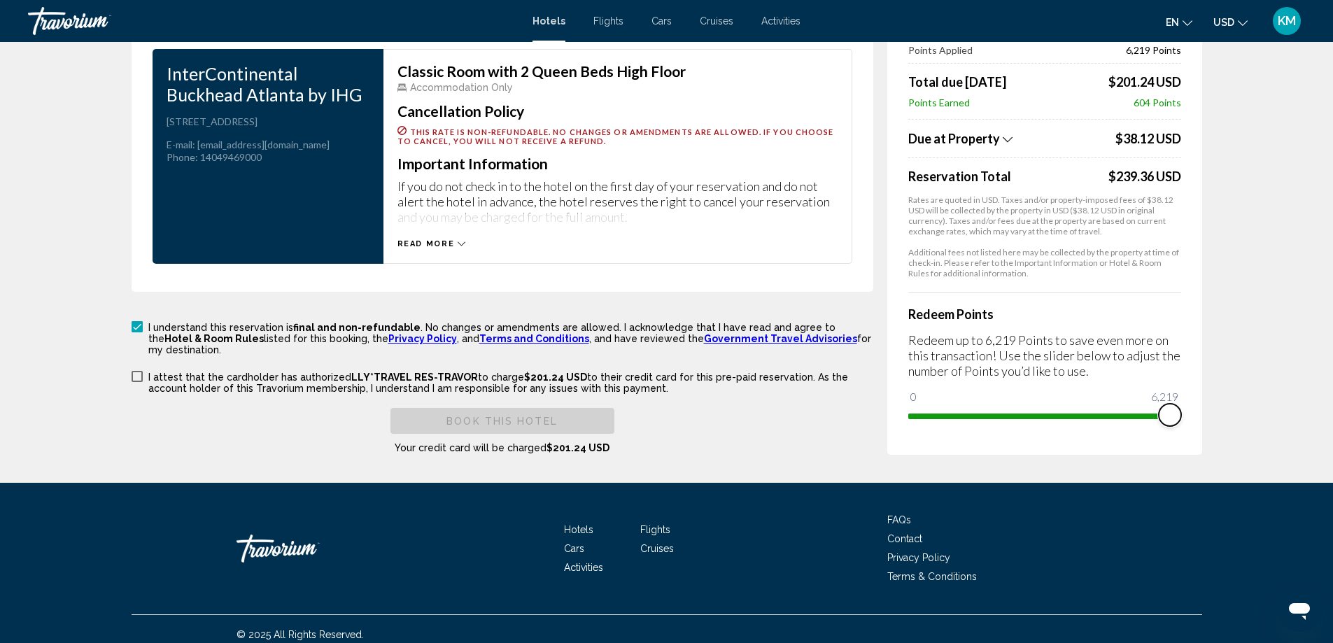
scroll to position [1828, 0]
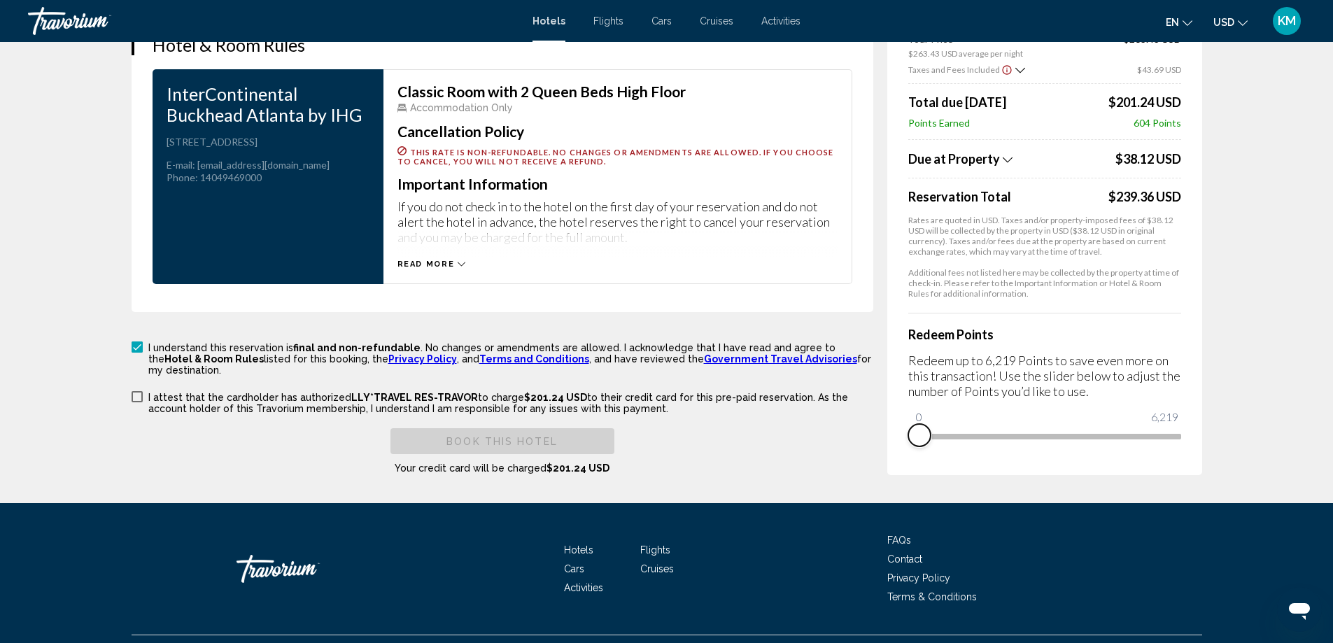
drag, startPoint x: 1173, startPoint y: 426, endPoint x: 901, endPoint y: 420, distance: 272.2
click at [901, 420] on div "Price Summary InterContinental Buckhead [GEOGRAPHIC_DATA] by IHG [DATE] - [DATE…" at bounding box center [1044, 169] width 315 height 611
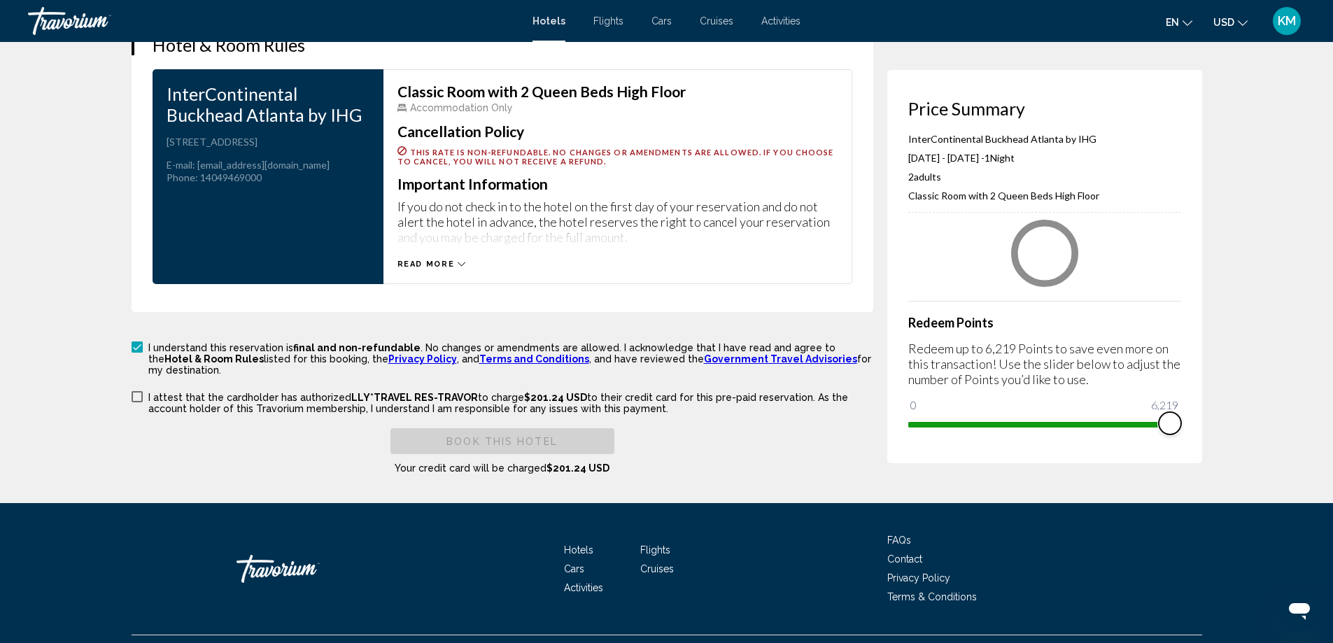
drag, startPoint x: 924, startPoint y: 427, endPoint x: 1188, endPoint y: 431, distance: 263.7
click at [1188, 431] on div "Price Summary InterContinental Buckhead [GEOGRAPHIC_DATA] by IHG [DATE] - [DATE…" at bounding box center [1044, 266] width 315 height 393
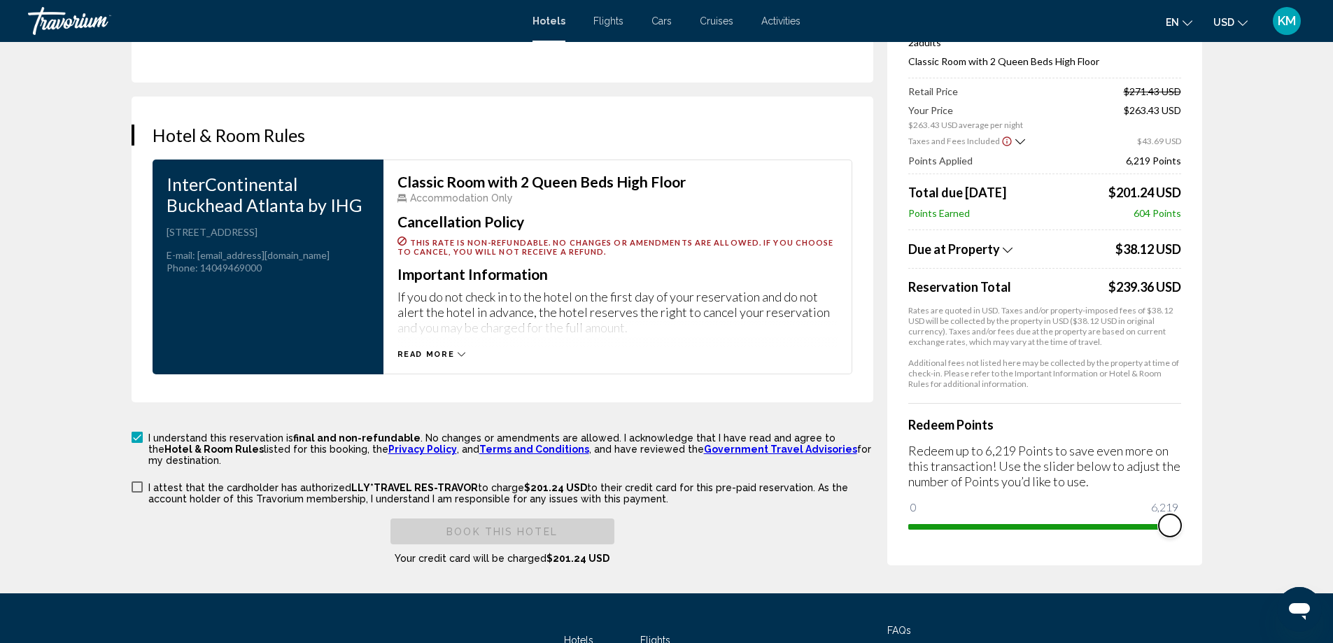
scroll to position [1849, 0]
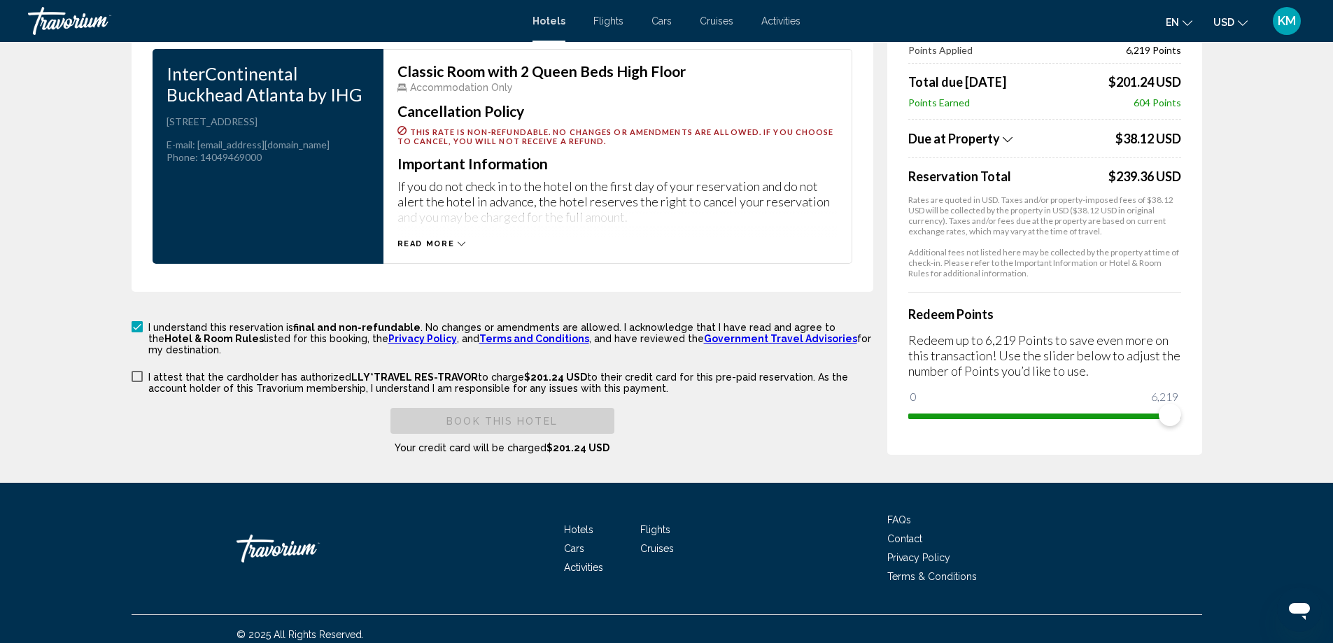
click at [139, 371] on span "Main content" at bounding box center [137, 376] width 11 height 11
click at [550, 415] on span "Book this hotel" at bounding box center [501, 420] width 111 height 11
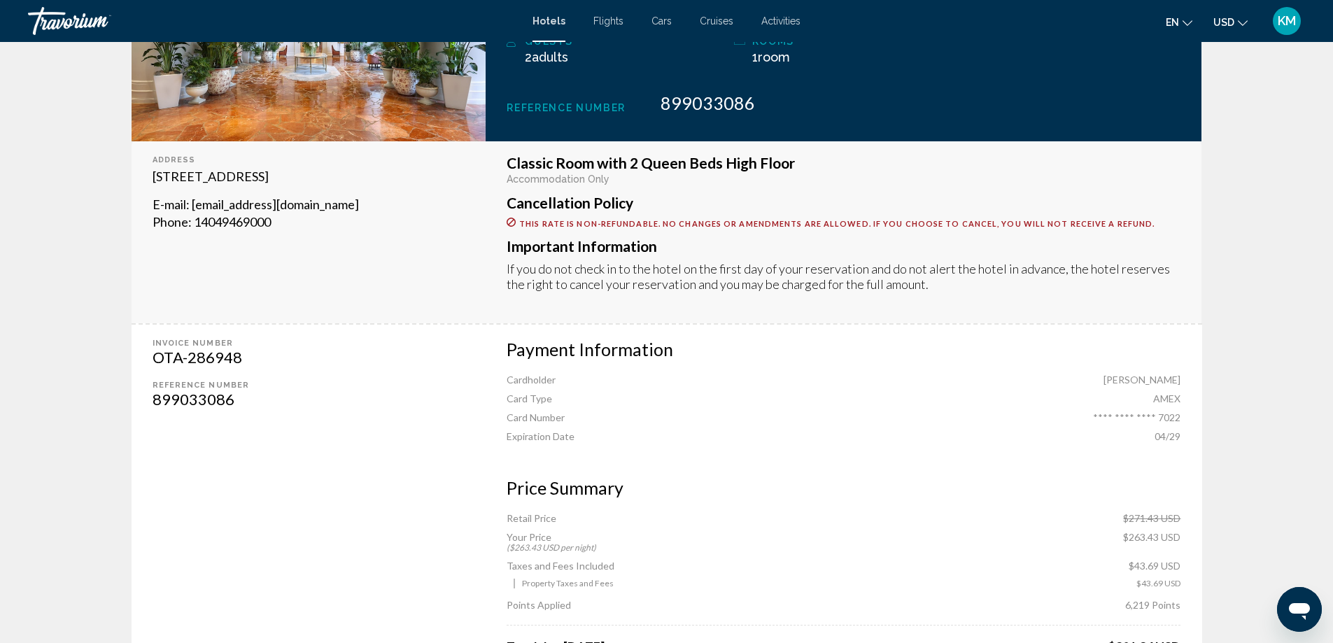
scroll to position [299, 0]
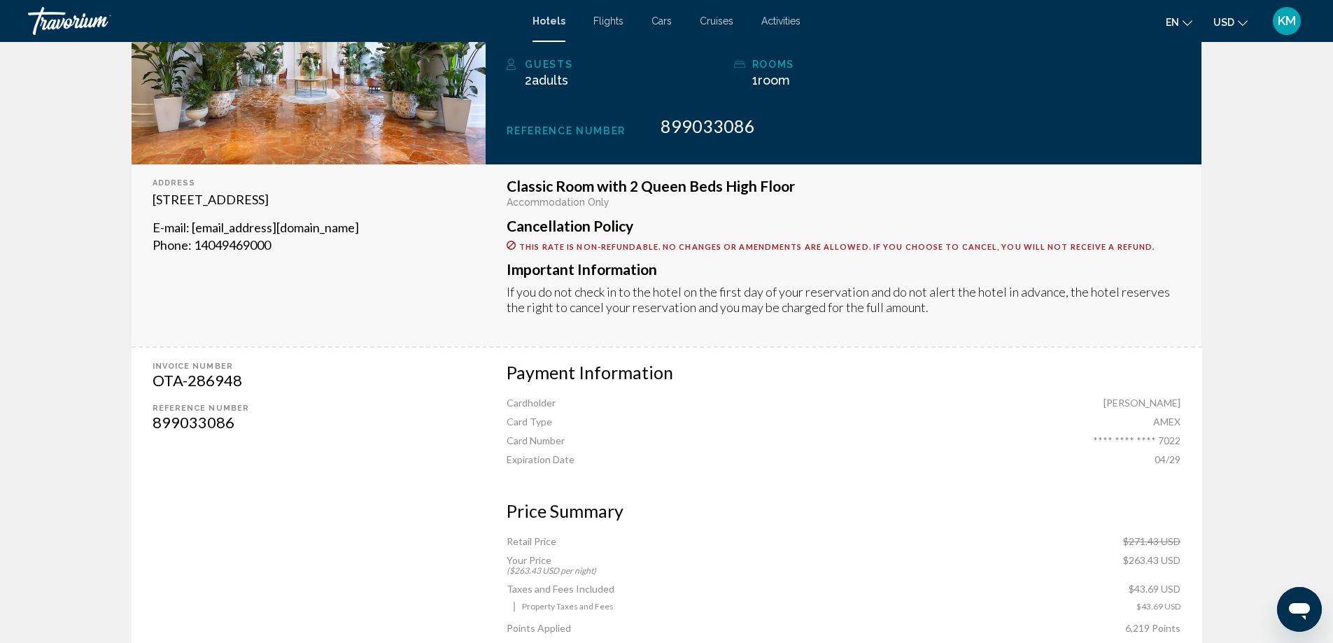
drag, startPoint x: 192, startPoint y: 7, endPoint x: 748, endPoint y: 336, distance: 645.8
click at [748, 336] on div "Classic Room with 2 Queen Beds High Floor Accommodation Only Cancellation Polic…" at bounding box center [843, 255] width 716 height 182
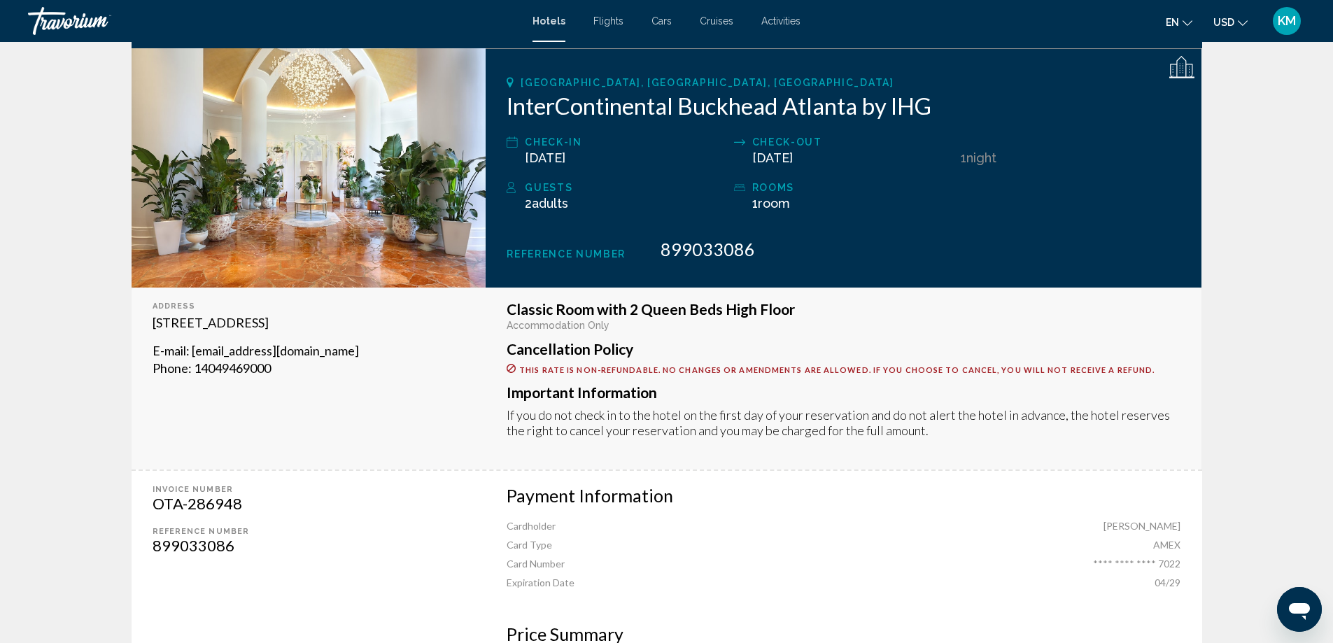
scroll to position [163, 0]
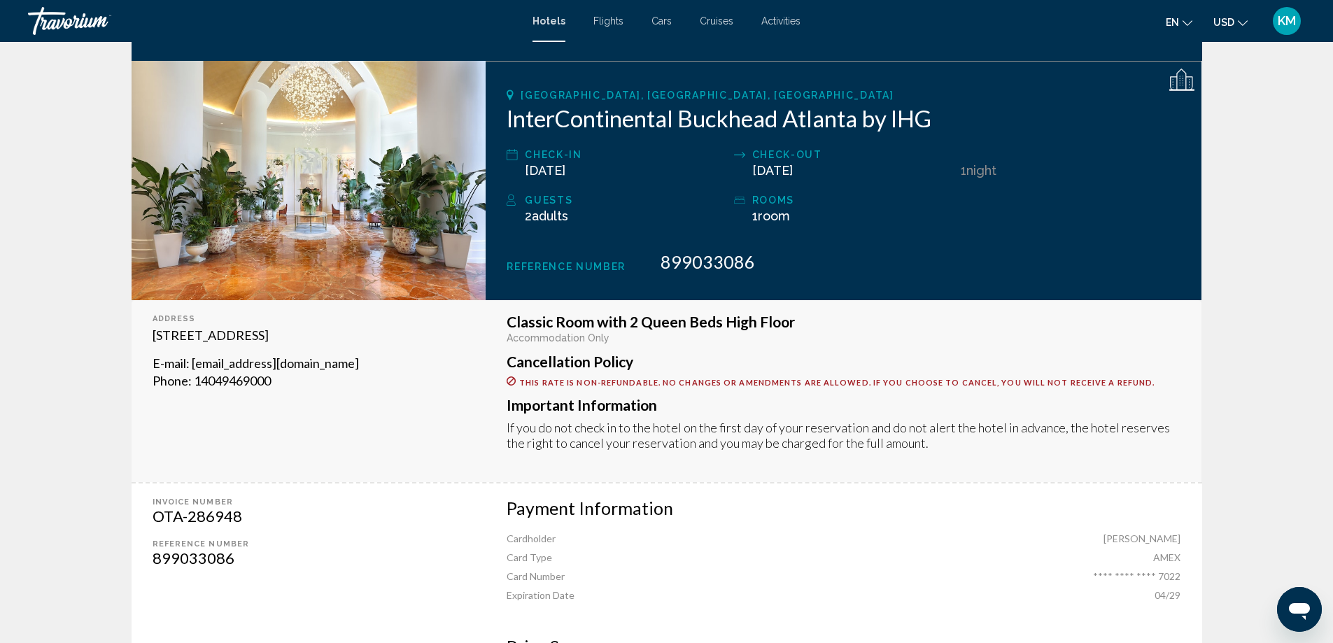
click at [664, 19] on span "Cars" at bounding box center [661, 20] width 20 height 11
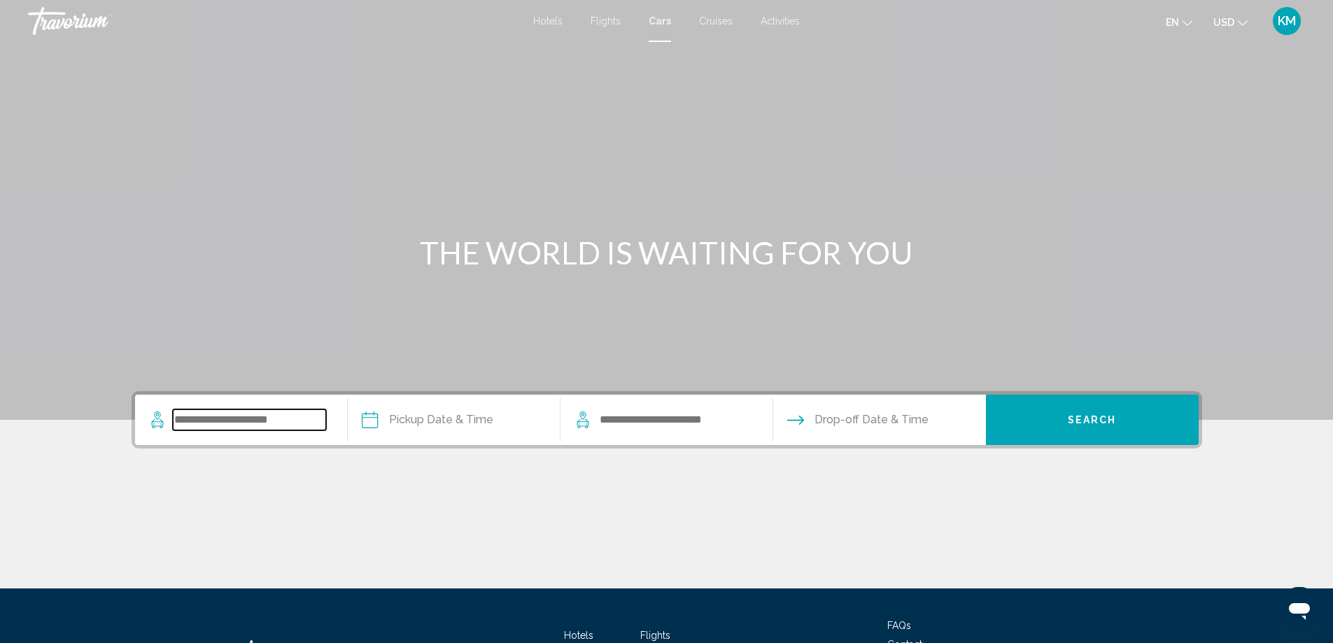
click at [243, 412] on input "Search widget" at bounding box center [249, 419] width 153 height 21
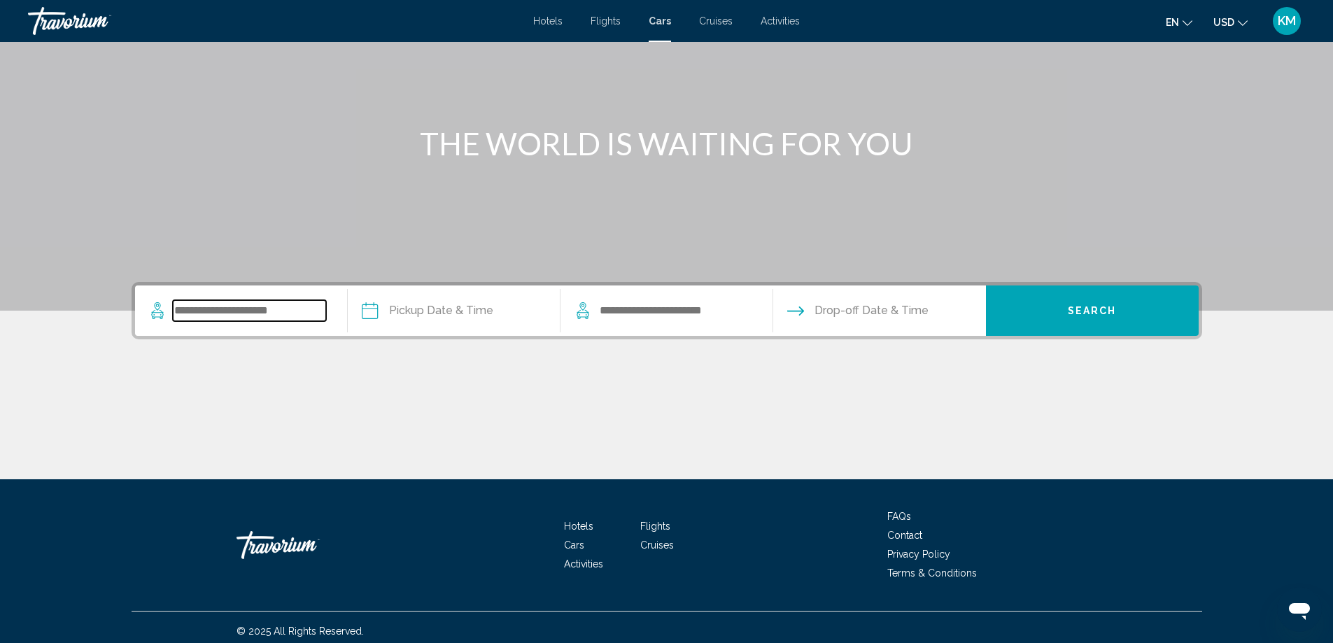
scroll to position [117, 0]
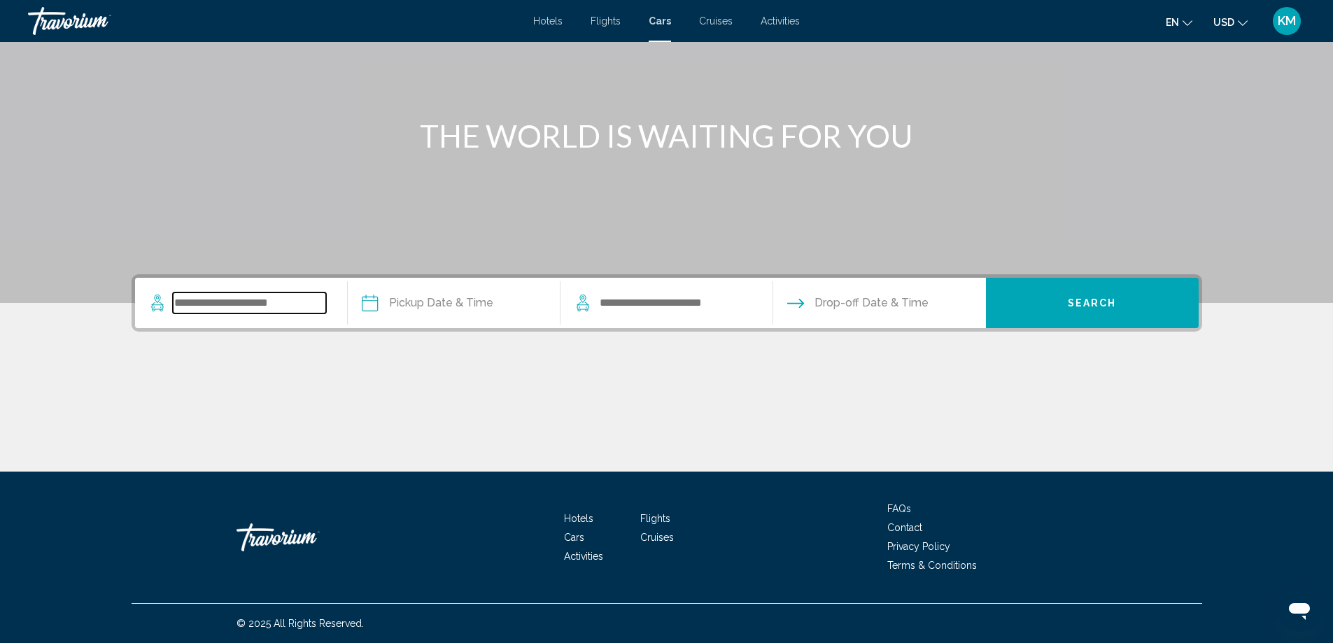
click at [260, 304] on input "Search widget" at bounding box center [249, 302] width 153 height 21
click at [232, 303] on input "Search widget" at bounding box center [249, 302] width 153 height 21
click at [609, 22] on span "Flights" at bounding box center [605, 20] width 30 height 11
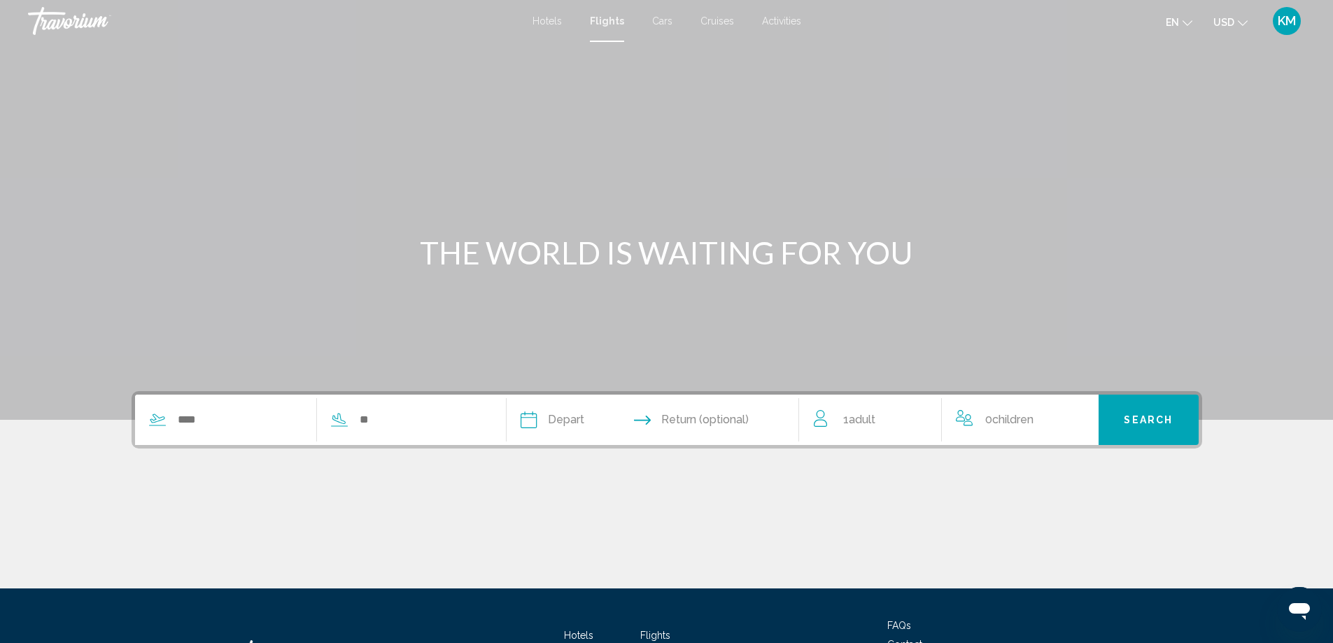
click at [547, 16] on span "Hotels" at bounding box center [546, 20] width 29 height 11
